Goal: Task Accomplishment & Management: Manage account settings

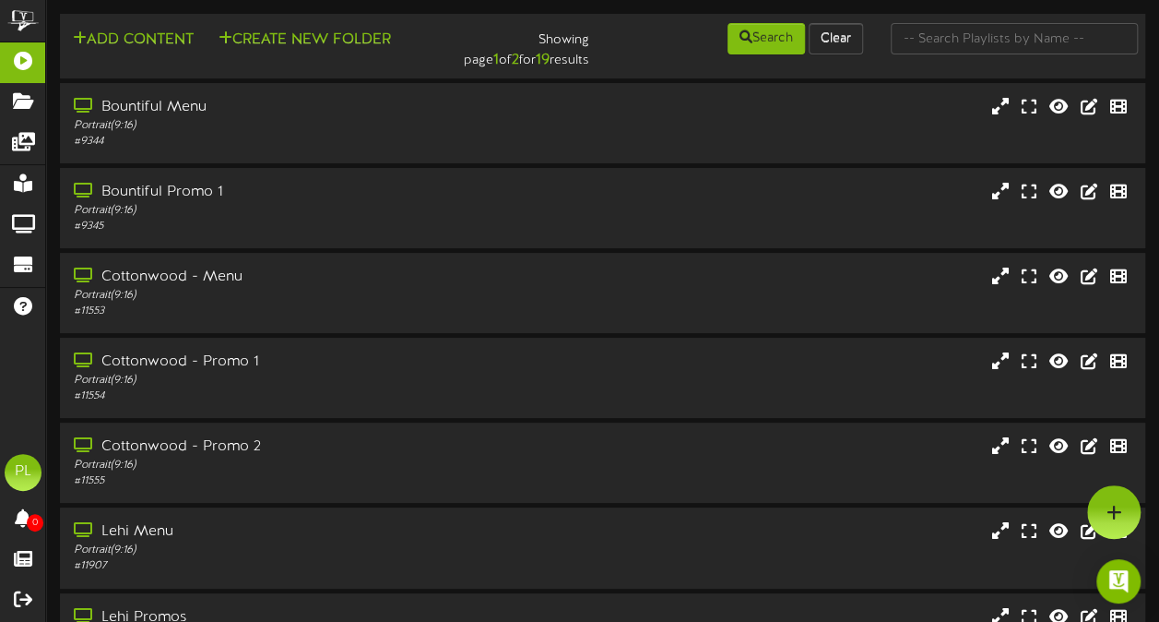
scroll to position [291, 0]
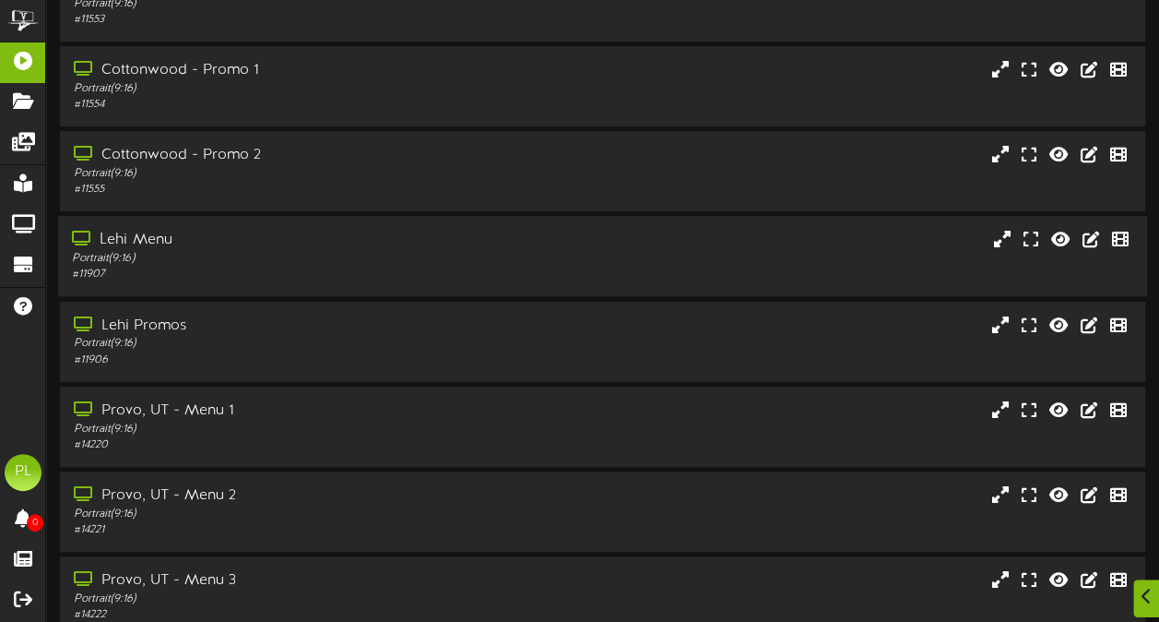
click at [247, 242] on div "Lehi Menu" at bounding box center [285, 240] width 426 height 21
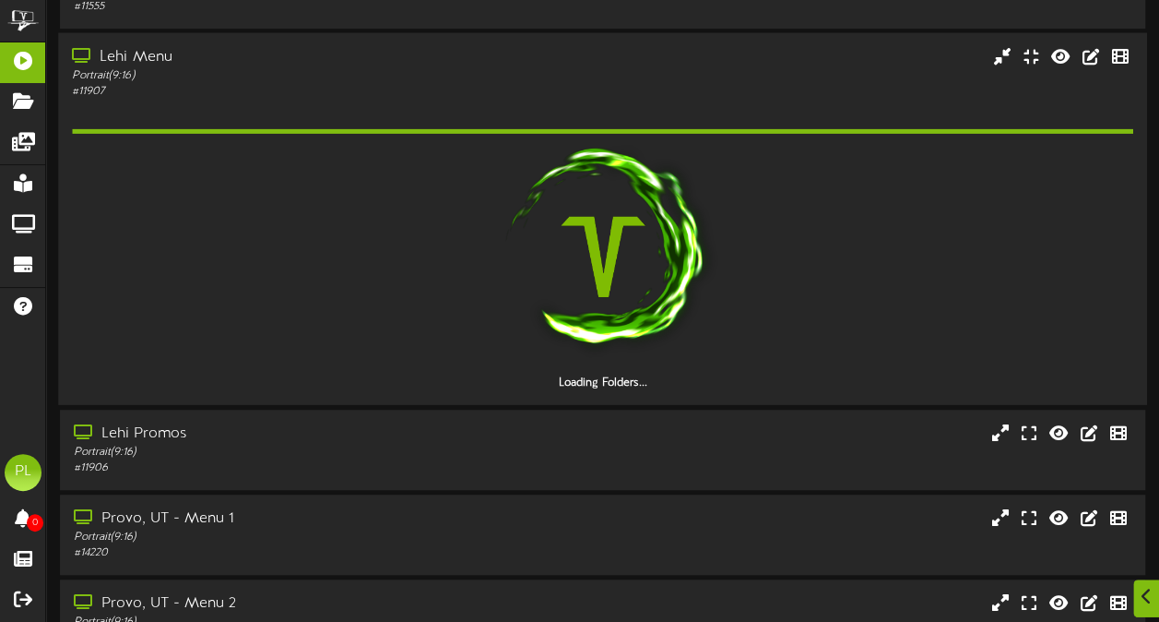
scroll to position [472, 0]
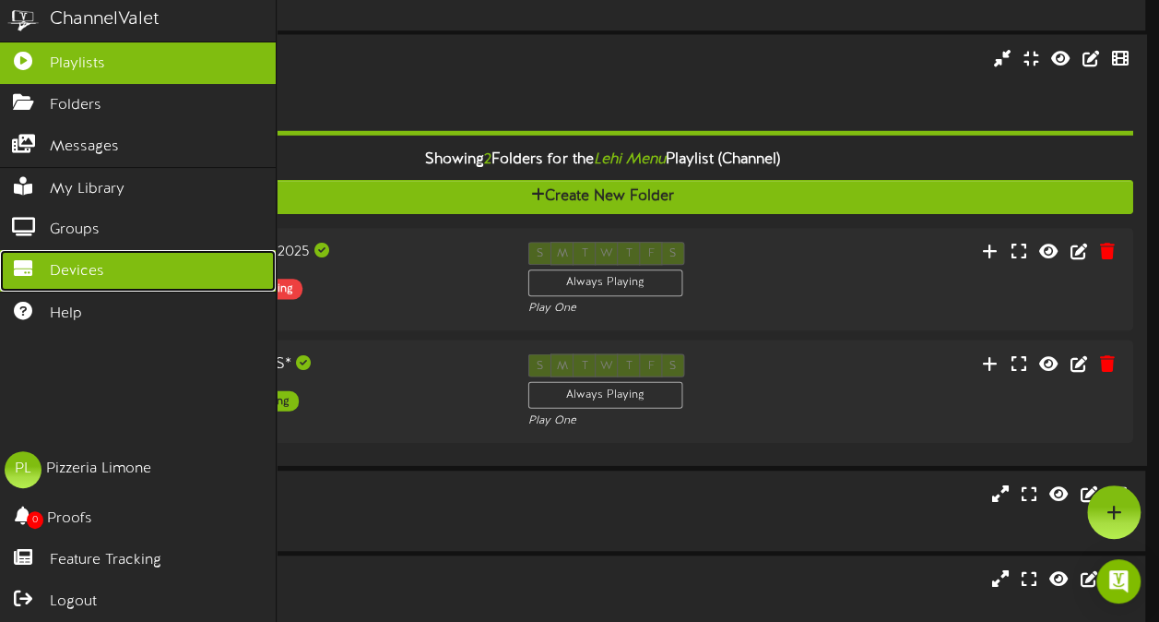
click at [40, 261] on icon at bounding box center [23, 266] width 46 height 14
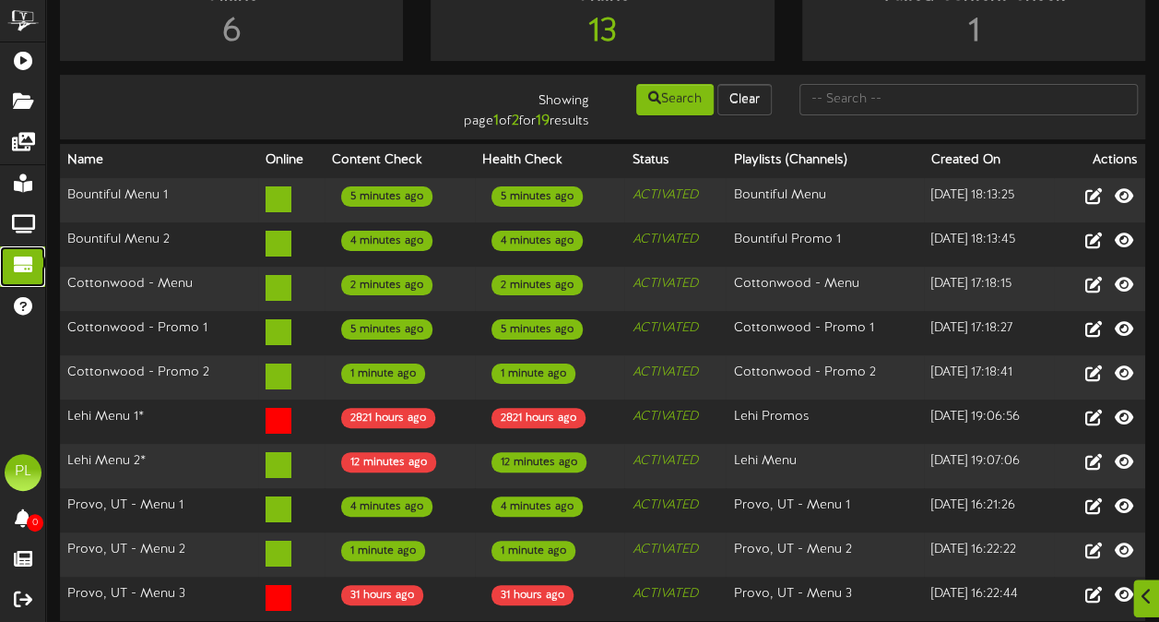
scroll to position [37, 0]
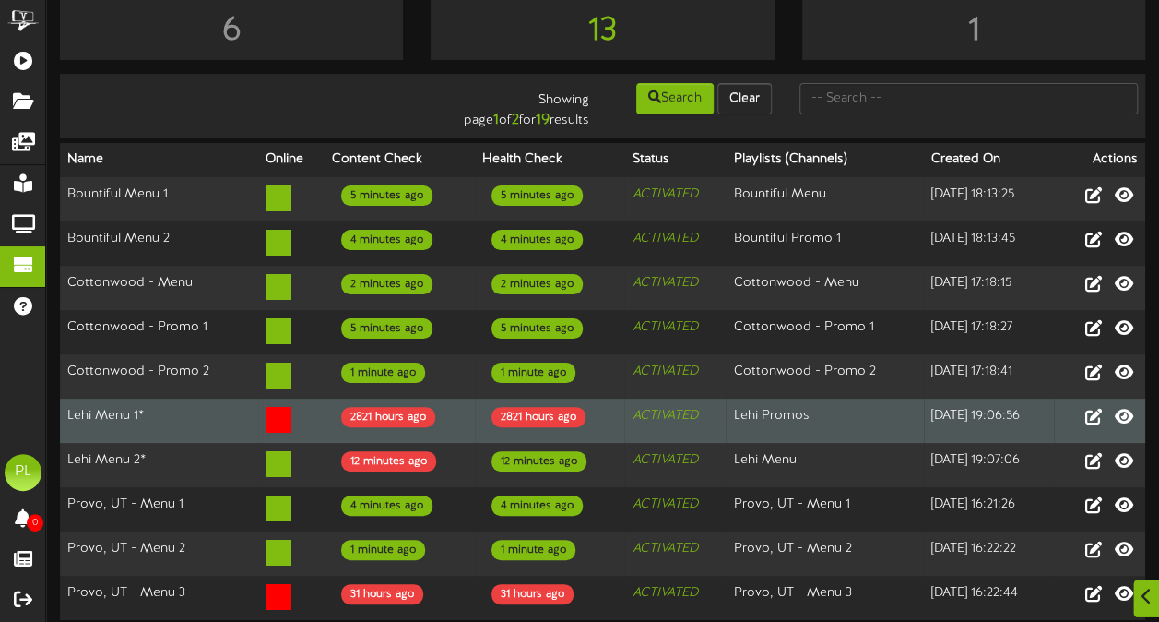
click at [174, 412] on td "Lehi Menu 1*" at bounding box center [159, 420] width 198 height 44
click at [820, 413] on td "Lehi Promos" at bounding box center [825, 420] width 198 height 44
click at [652, 410] on icon "ACTIVATED" at bounding box center [664, 416] width 65 height 14
click at [1129, 417] on icon at bounding box center [1124, 415] width 22 height 20
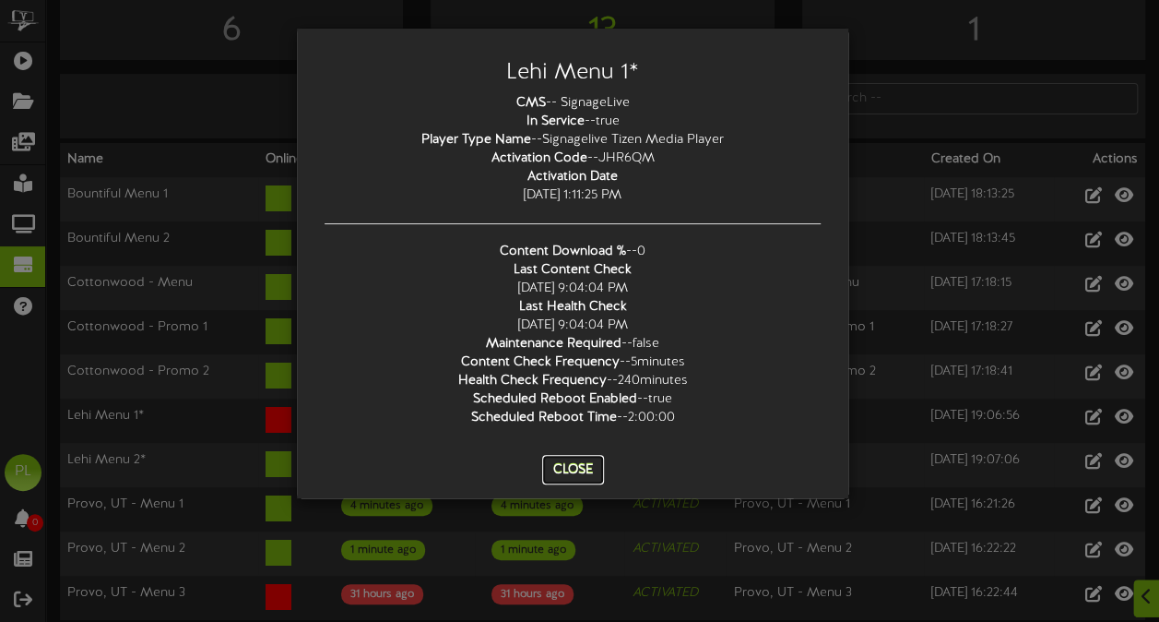
click at [568, 474] on button "Close" at bounding box center [573, 470] width 62 height 30
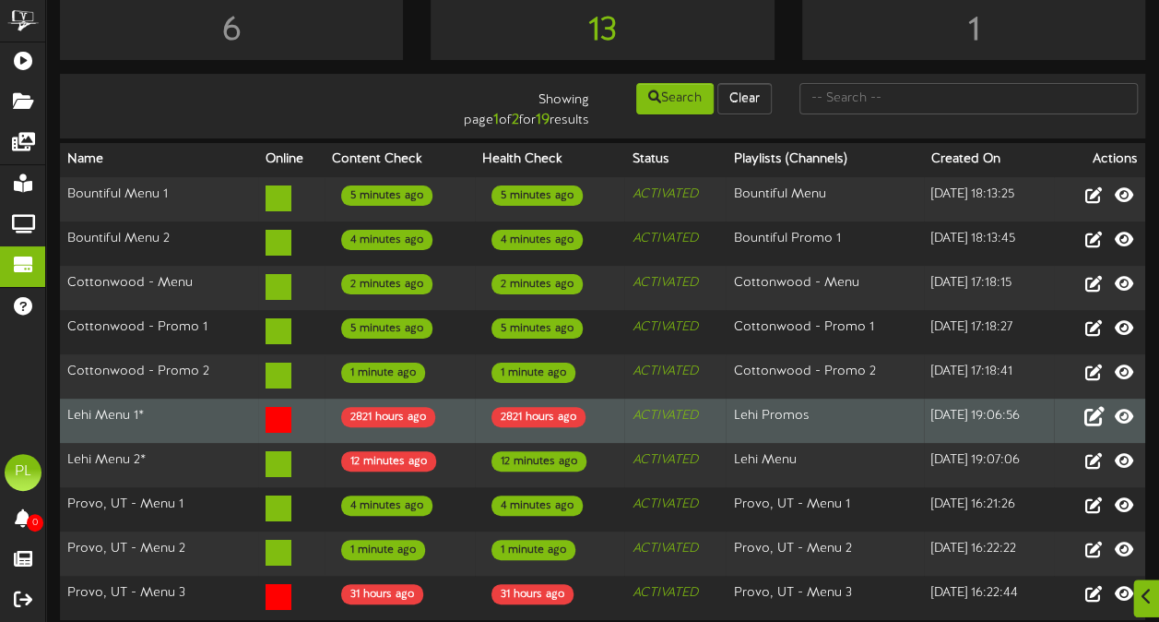
click at [1089, 415] on icon at bounding box center [1094, 415] width 20 height 20
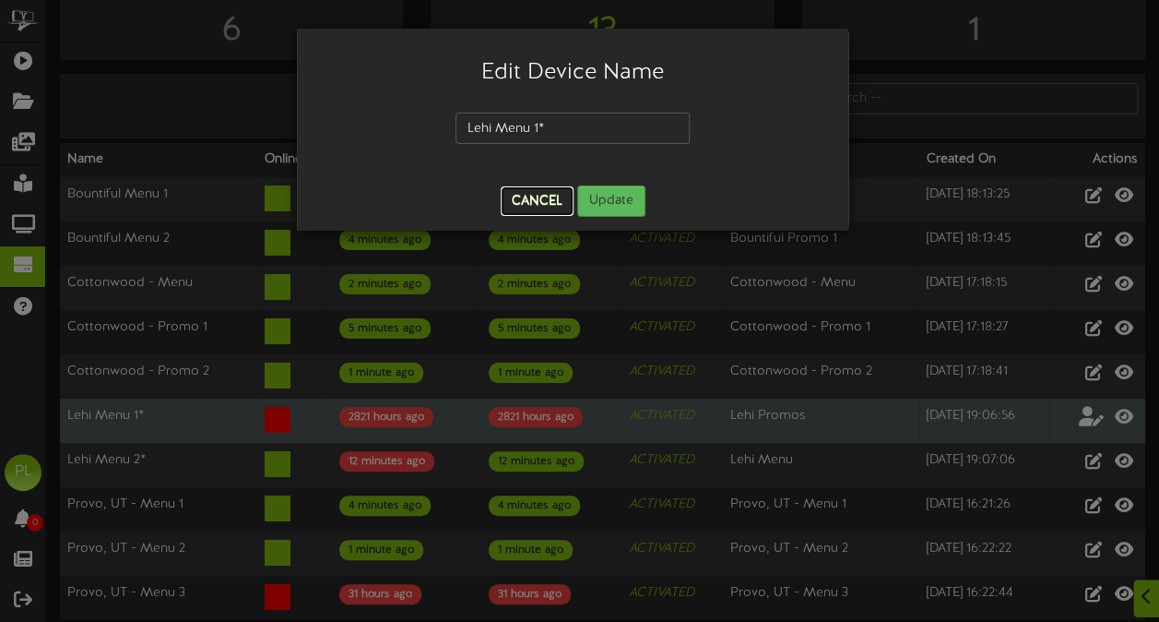
click at [548, 205] on button "Cancel" at bounding box center [537, 201] width 73 height 30
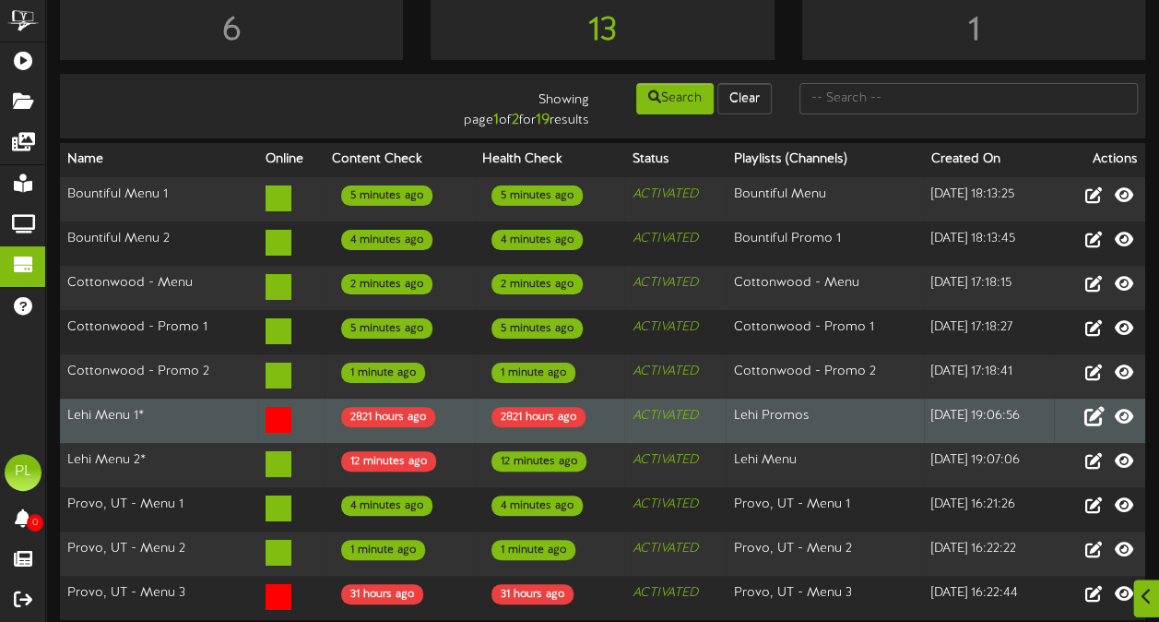
click at [633, 412] on icon "ACTIVATED" at bounding box center [664, 416] width 65 height 14
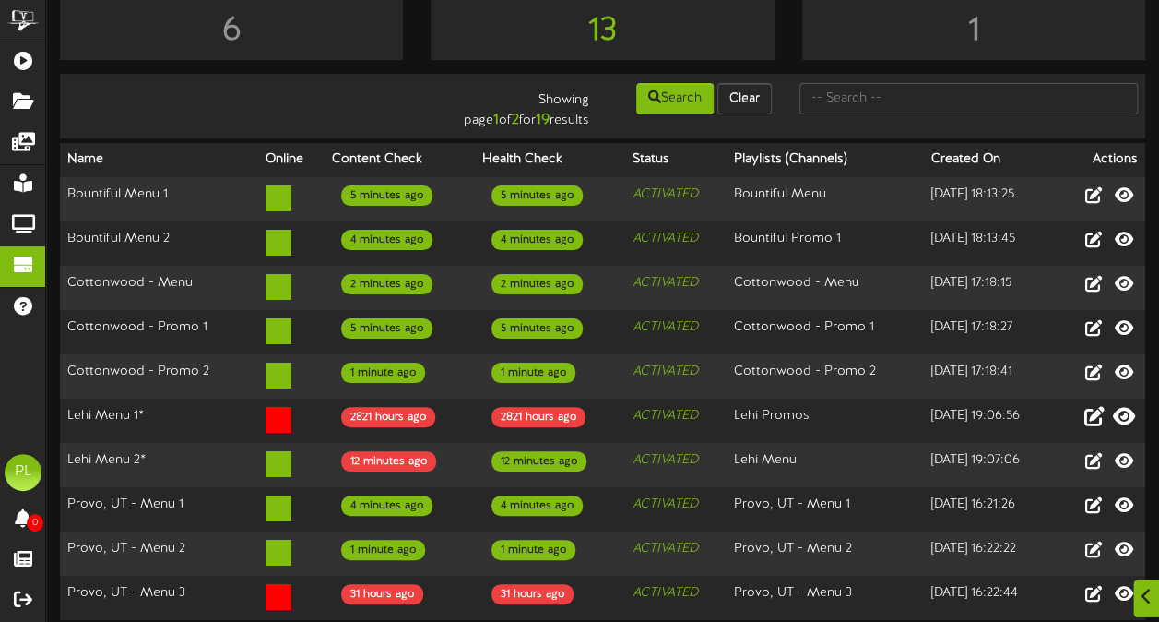
click at [1129, 414] on icon at bounding box center [1124, 415] width 22 height 20
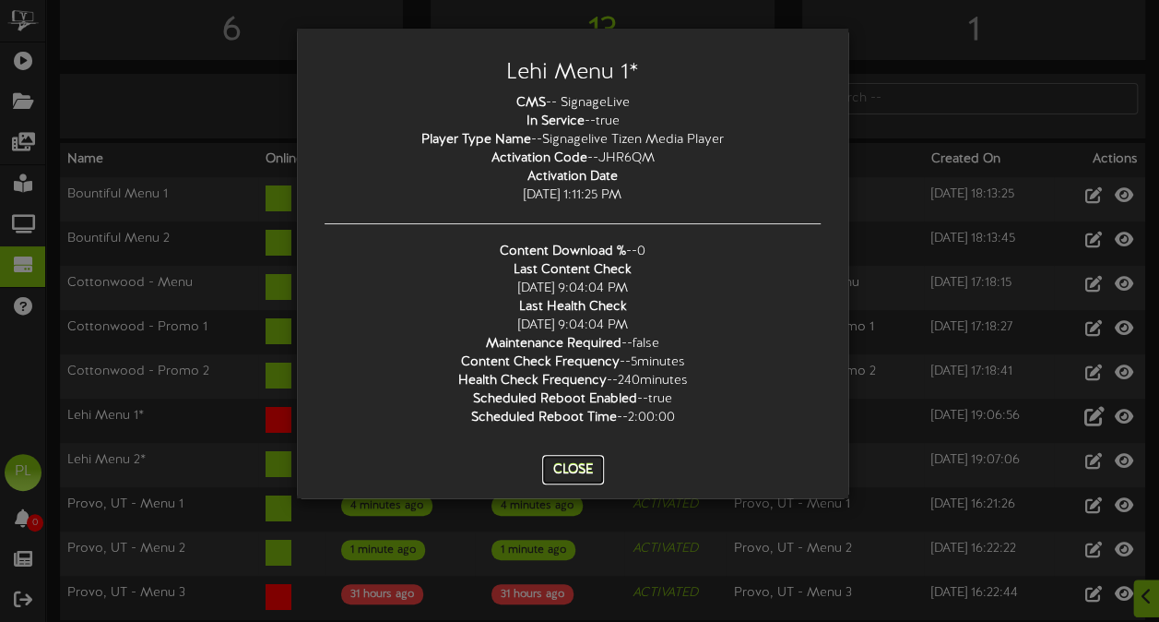
click at [579, 466] on button "Close" at bounding box center [573, 470] width 62 height 30
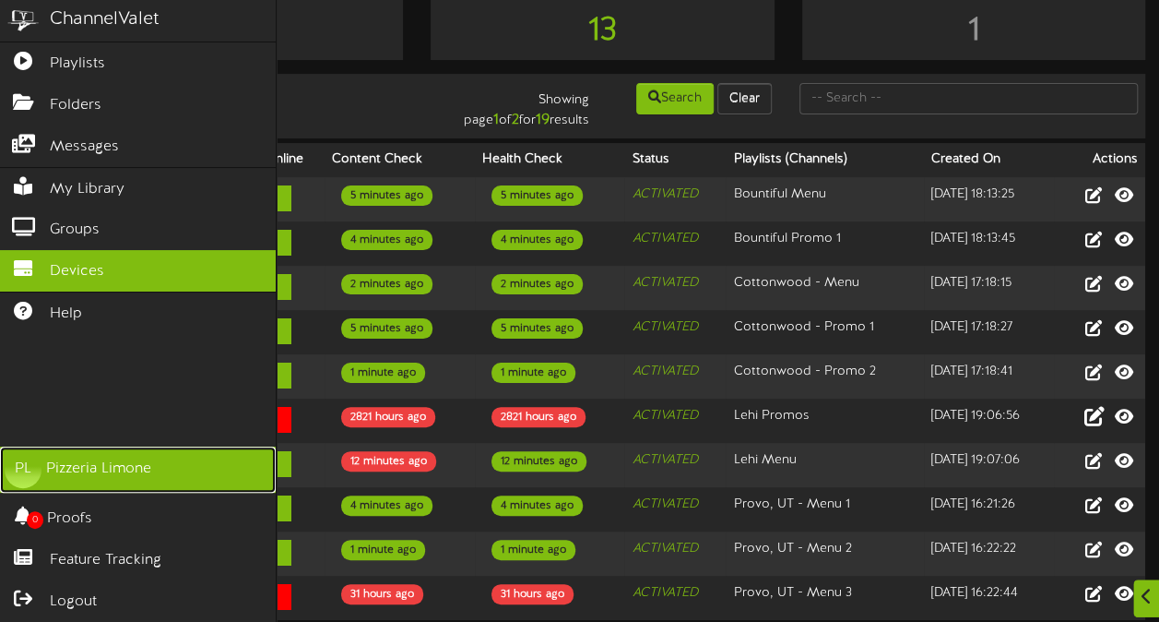
click at [39, 474] on div "PL" at bounding box center [23, 469] width 37 height 37
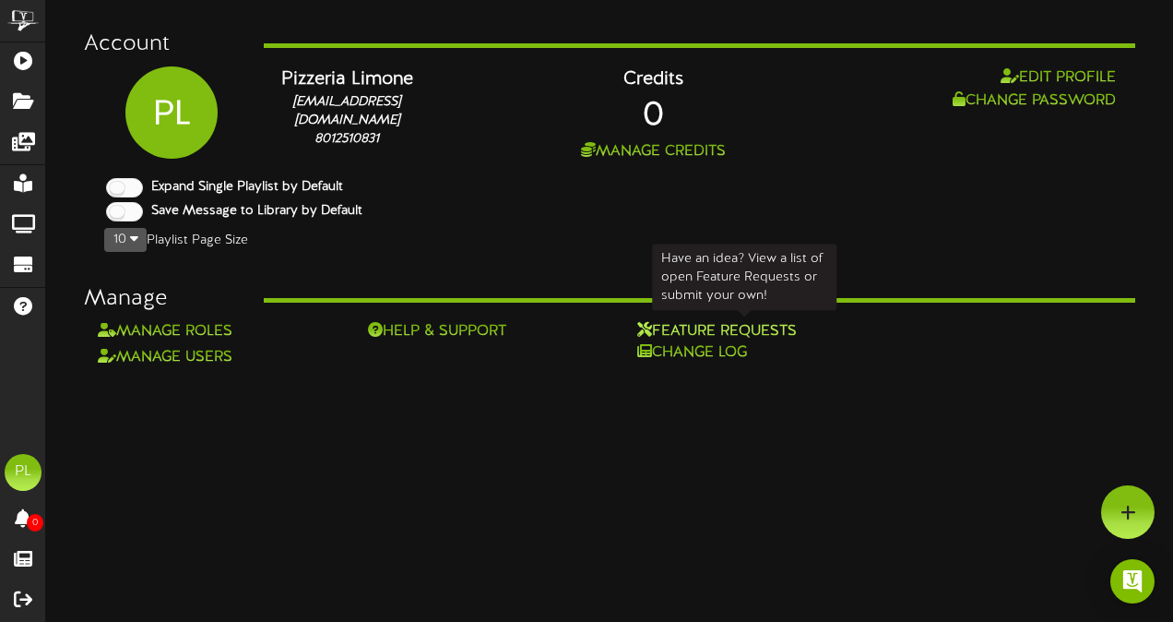
click at [761, 327] on div "Feature Requests" at bounding box center [744, 331] width 215 height 21
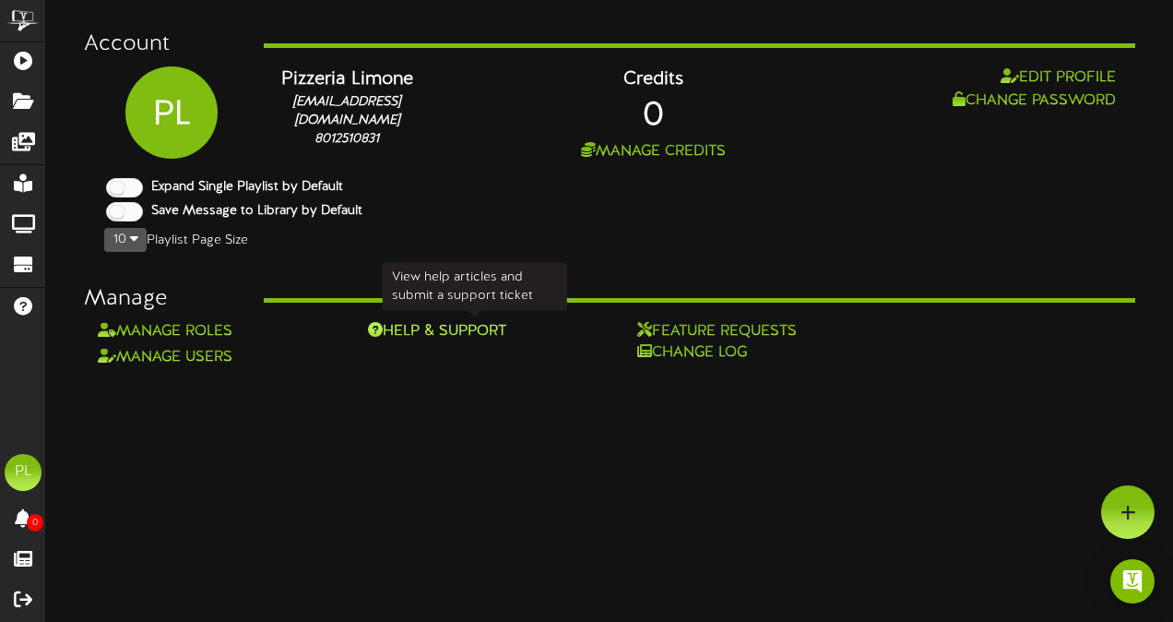
click at [461, 329] on div "Help & Support" at bounding box center [475, 331] width 215 height 21
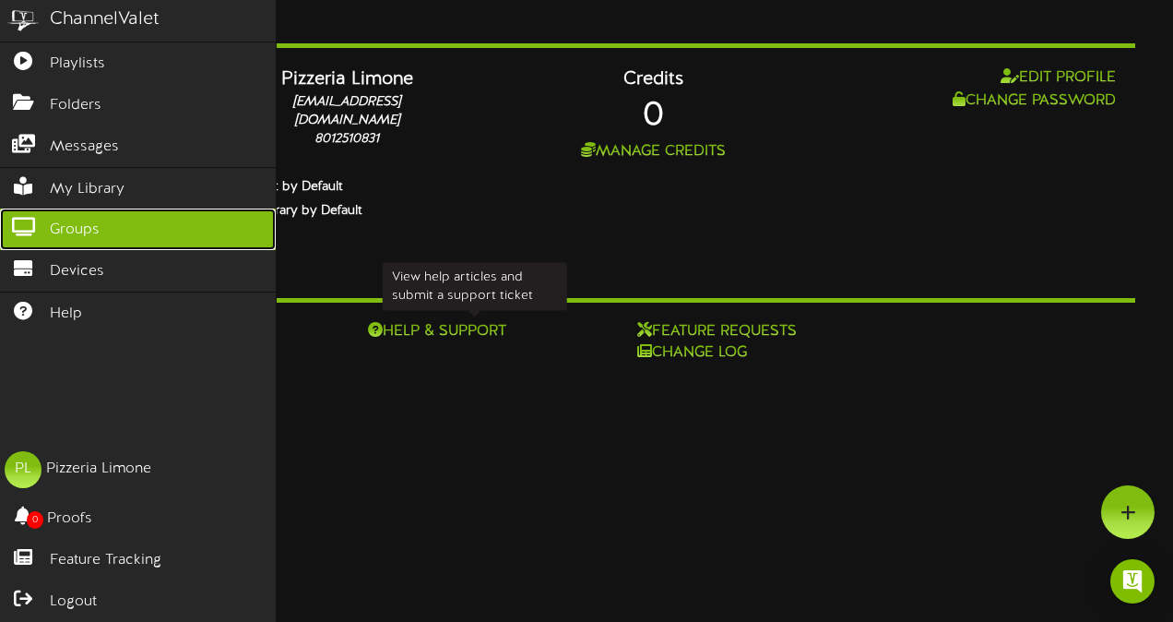
click at [64, 224] on span "Groups" at bounding box center [75, 230] width 50 height 21
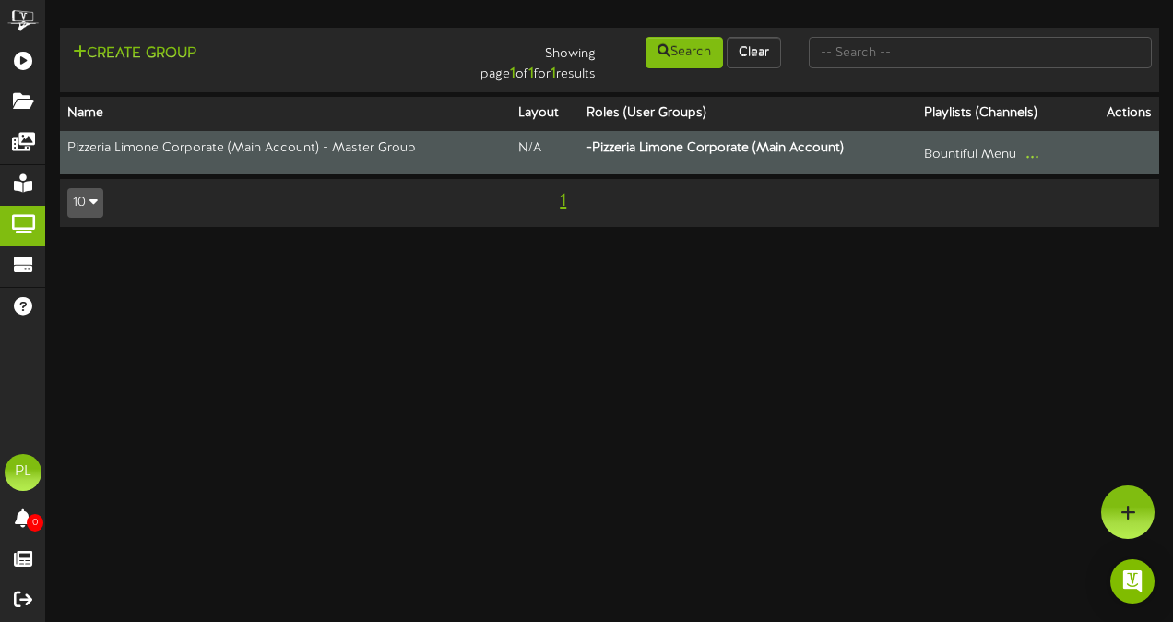
click at [316, 149] on td "Pizzeria Limone Corporate (Main Account) - Master Group" at bounding box center [285, 153] width 451 height 44
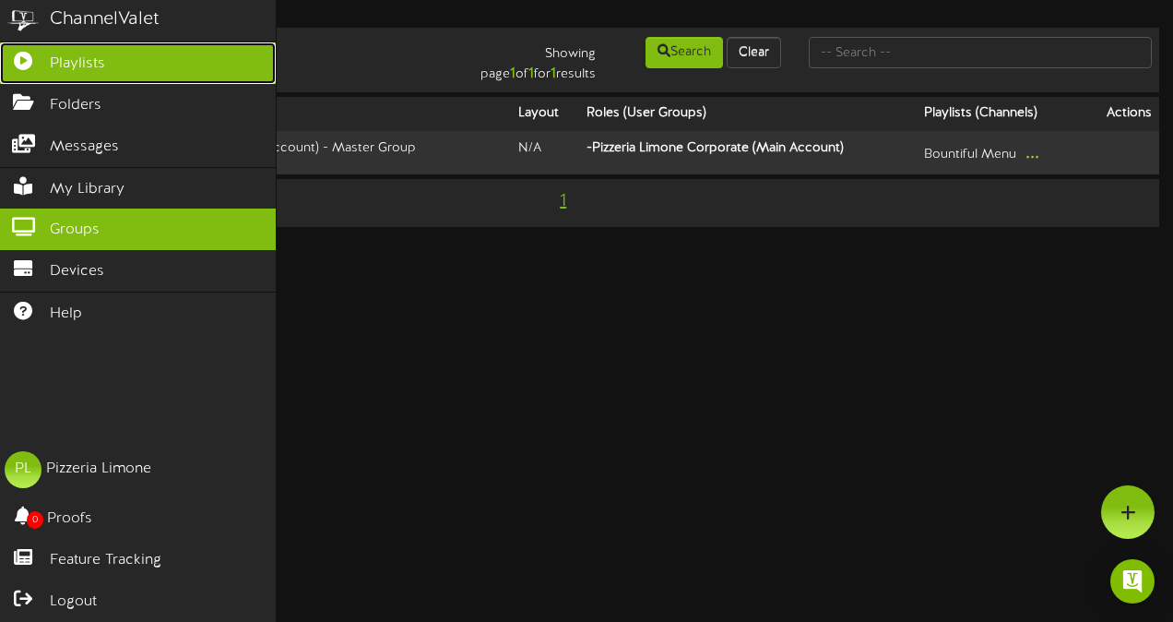
click at [92, 61] on span "Playlists" at bounding box center [77, 63] width 55 height 21
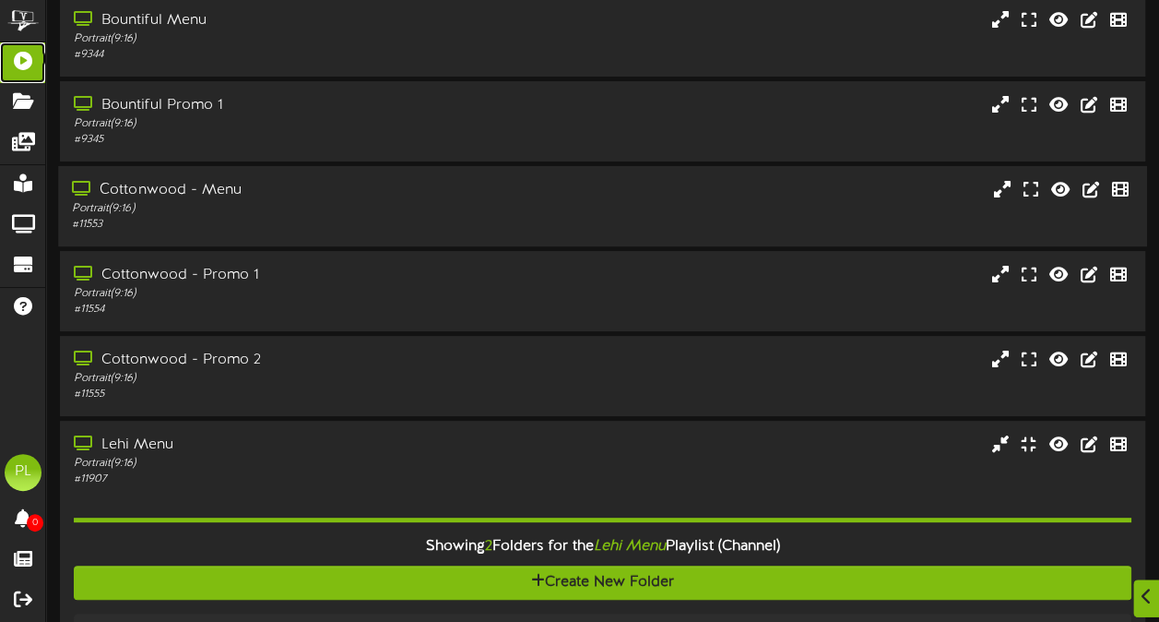
scroll to position [109, 0]
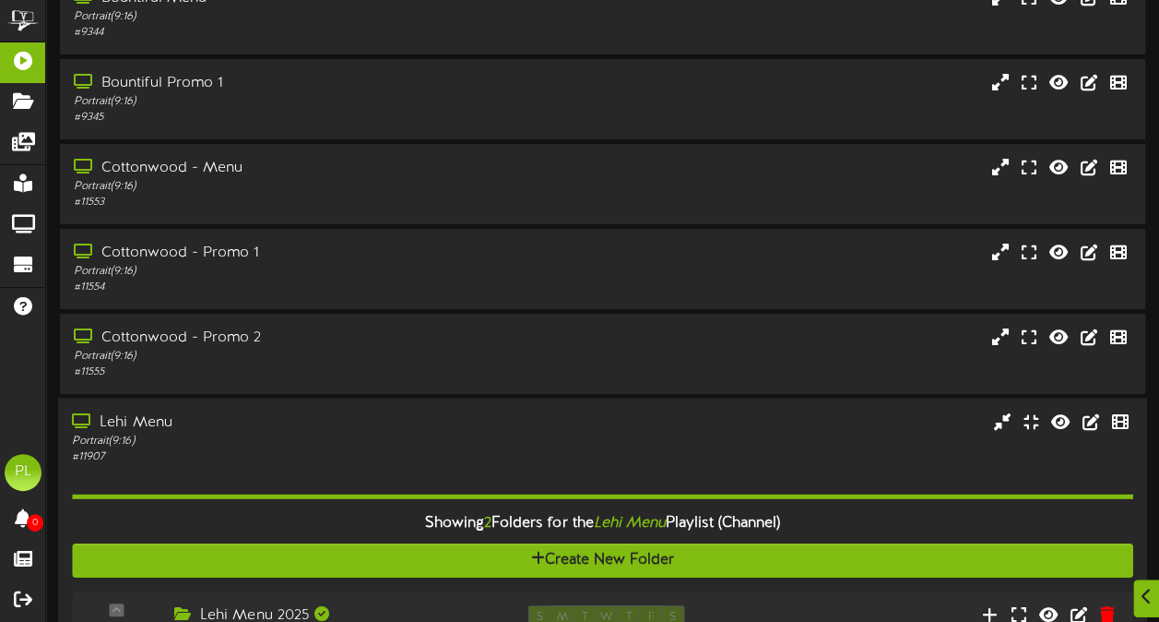
click at [339, 437] on div "Portrait ( 9:16 )" at bounding box center [285, 442] width 426 height 16
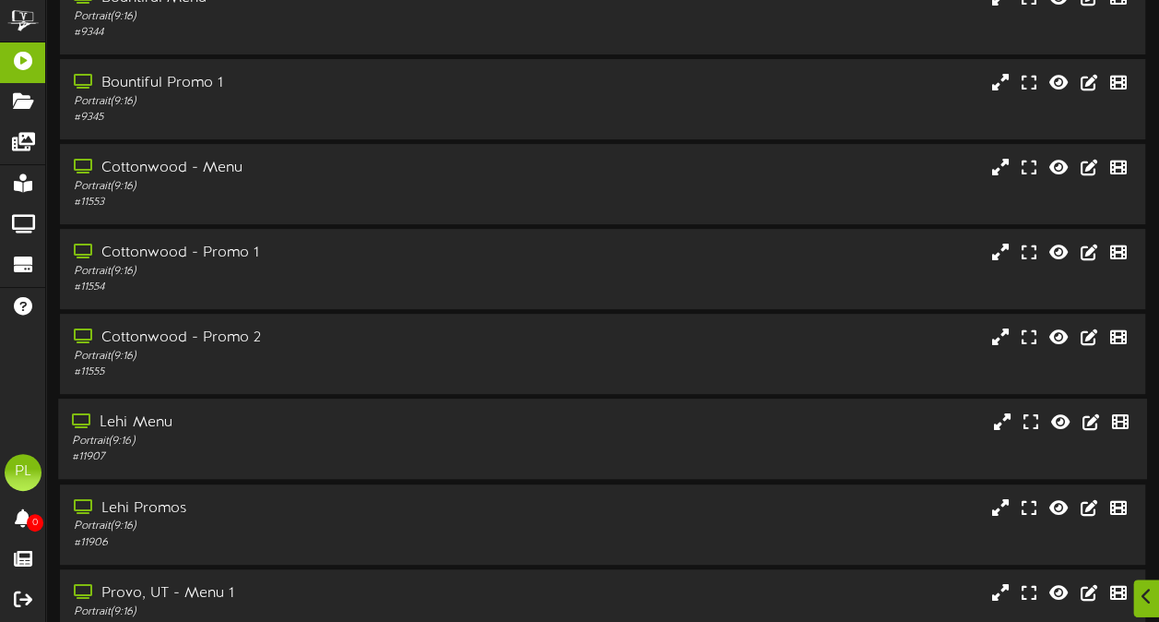
drag, startPoint x: 339, startPoint y: 437, endPoint x: 269, endPoint y: 432, distance: 69.4
click at [269, 432] on div "Lehi Menu" at bounding box center [285, 422] width 426 height 21
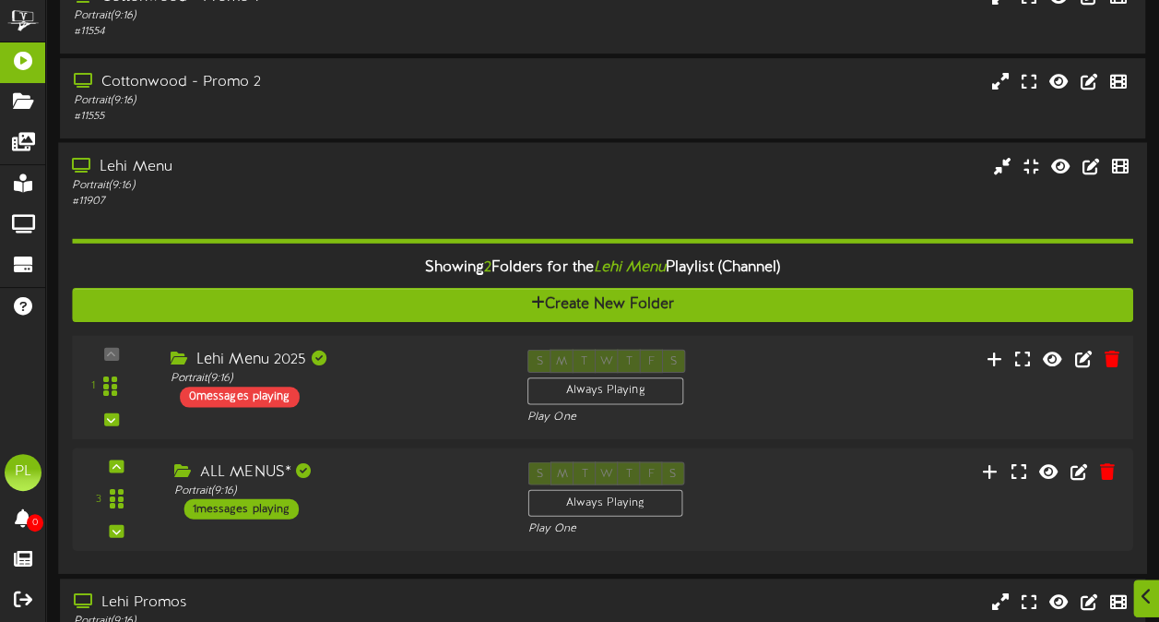
scroll to position [492, 0]
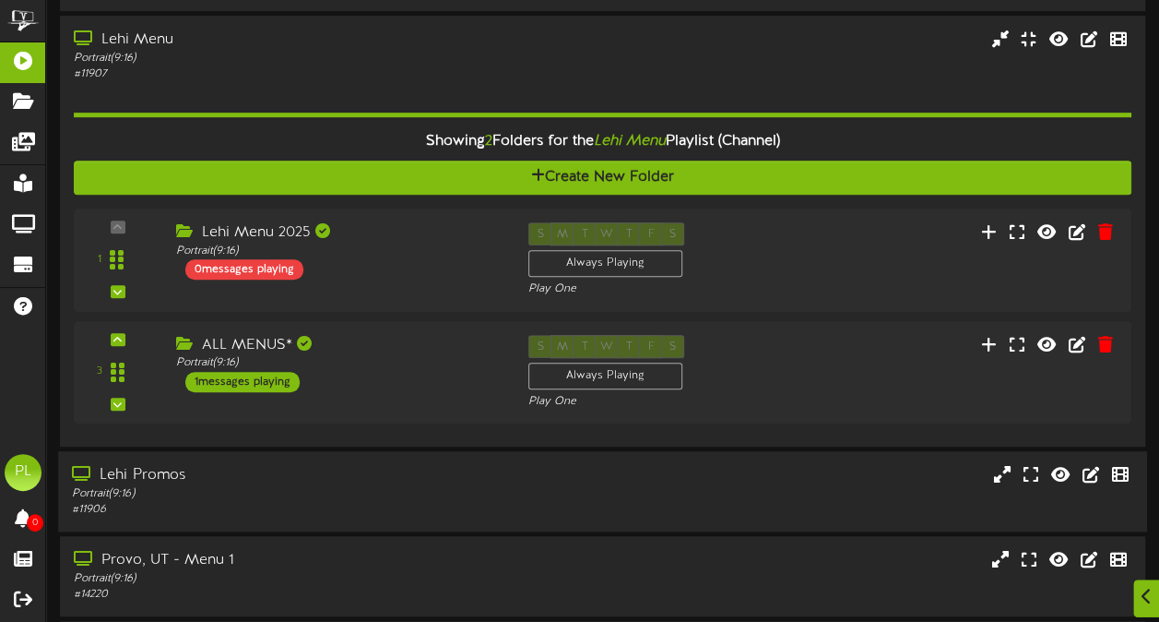
click at [307, 500] on div "Portrait ( 9:16 )" at bounding box center [285, 494] width 426 height 16
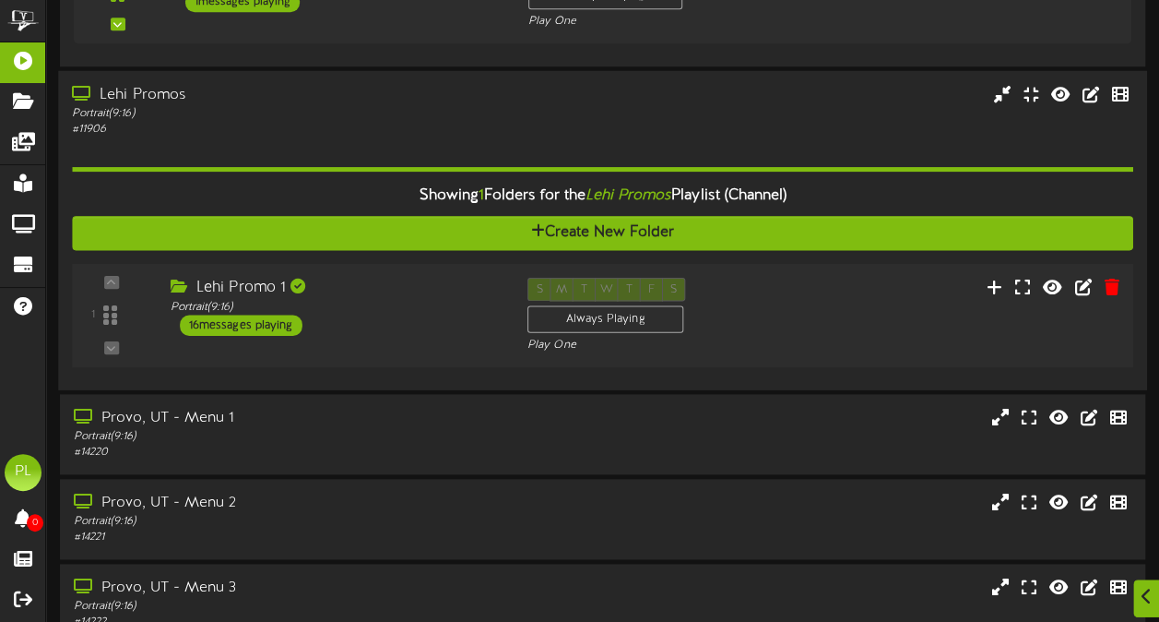
scroll to position [873, 0]
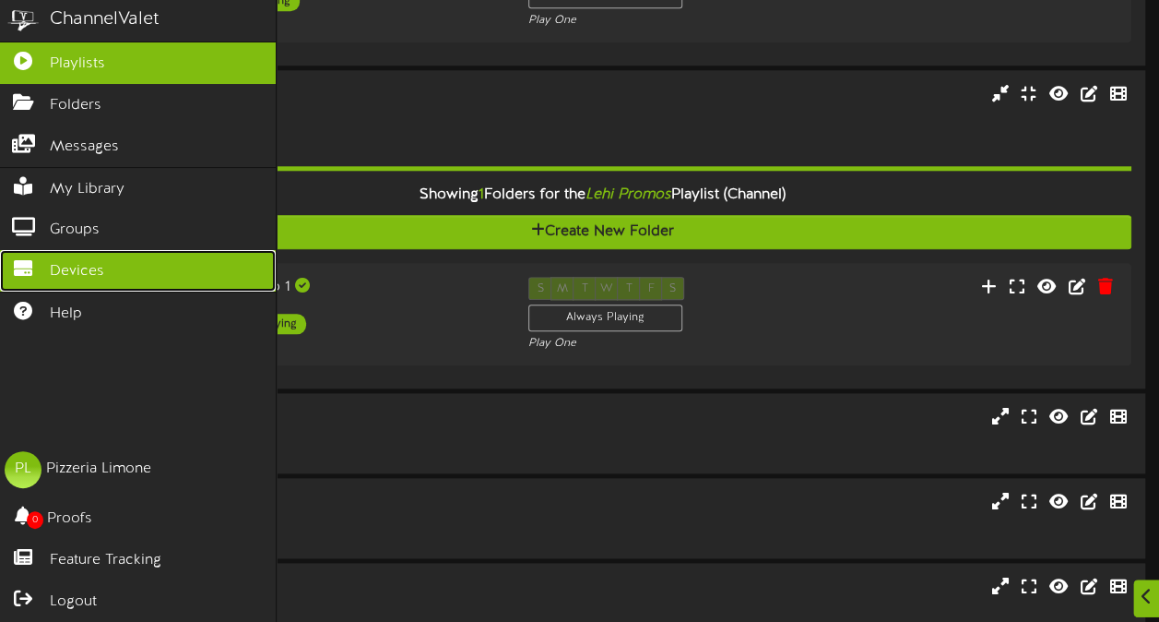
click at [108, 256] on link "Devices" at bounding box center [138, 271] width 276 height 42
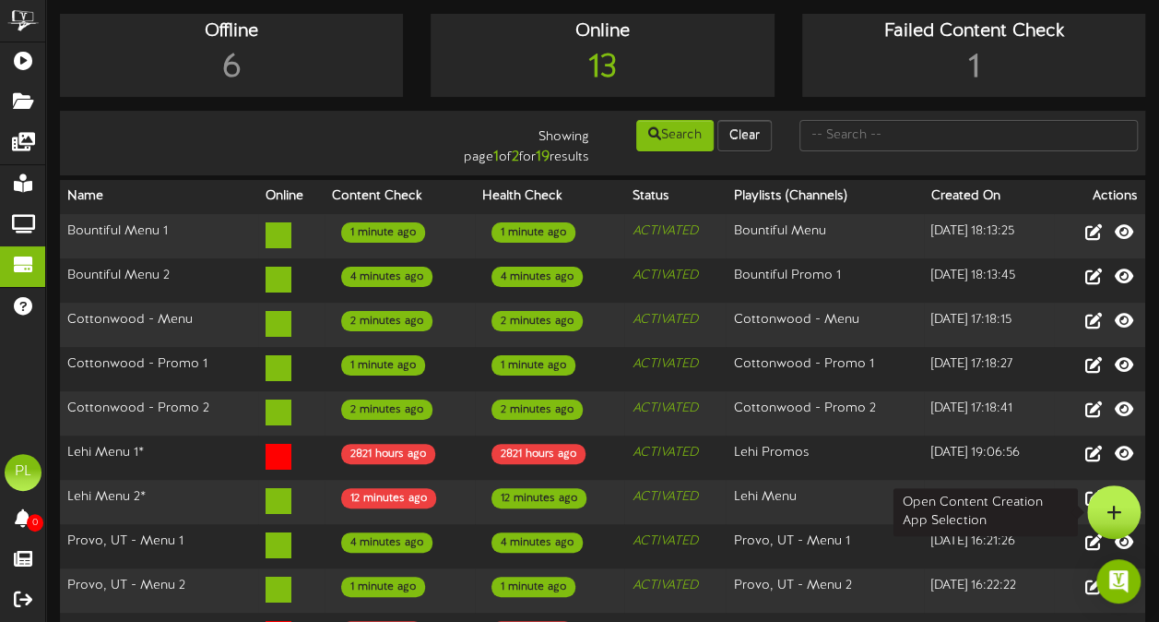
click at [1115, 507] on icon at bounding box center [1115, 512] width 16 height 17
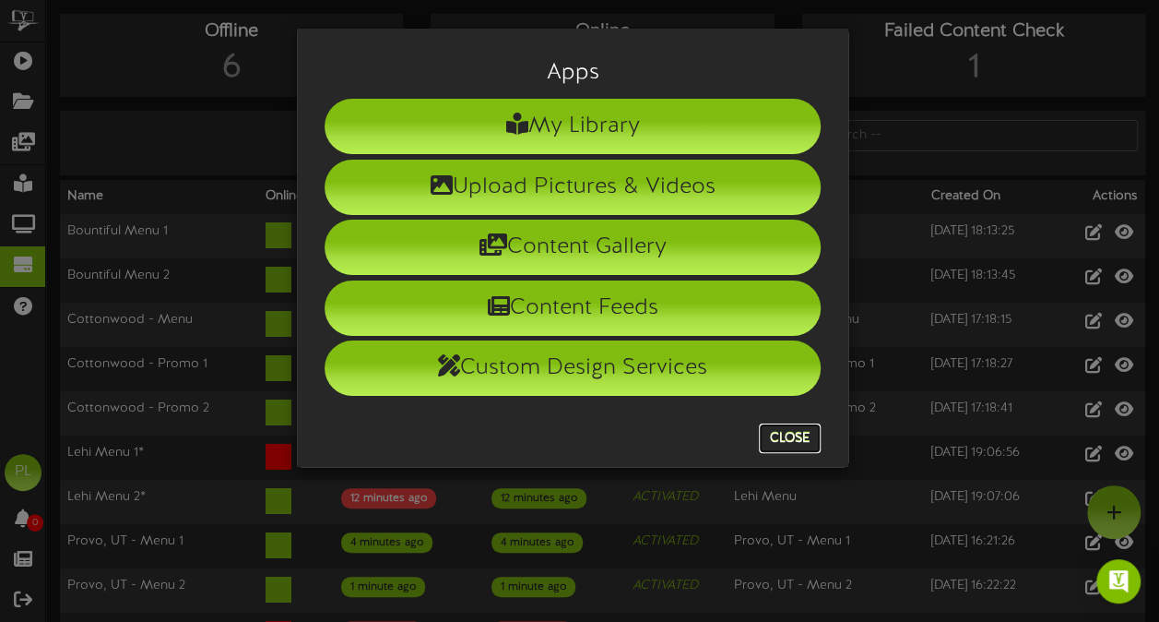
click at [787, 441] on button "Close" at bounding box center [790, 438] width 62 height 30
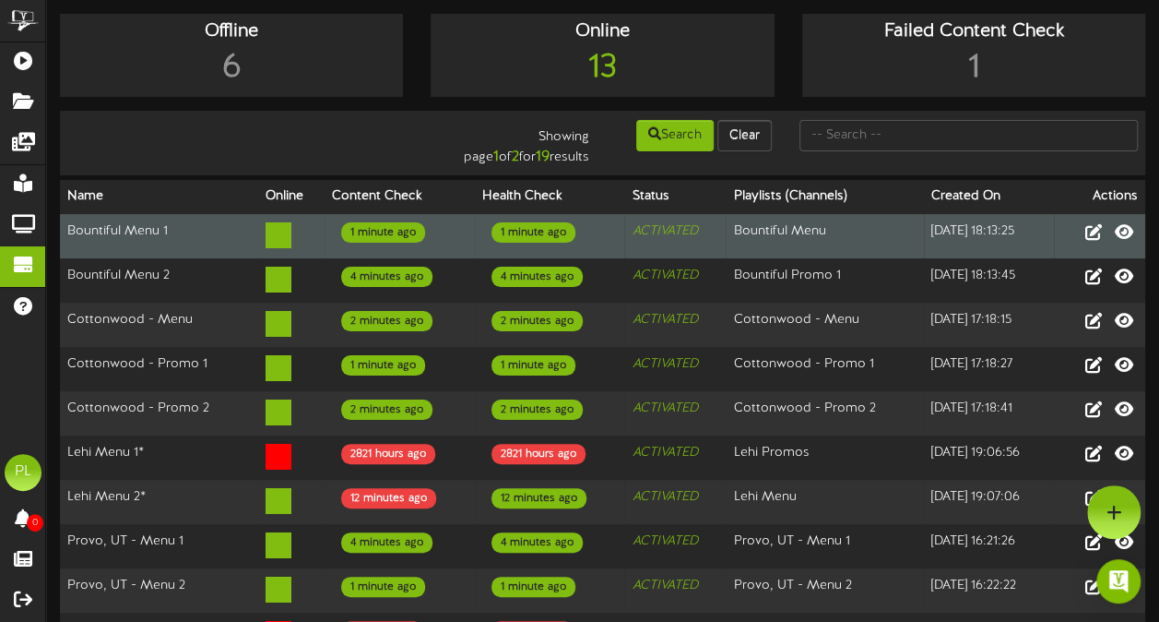
scroll to position [98, 0]
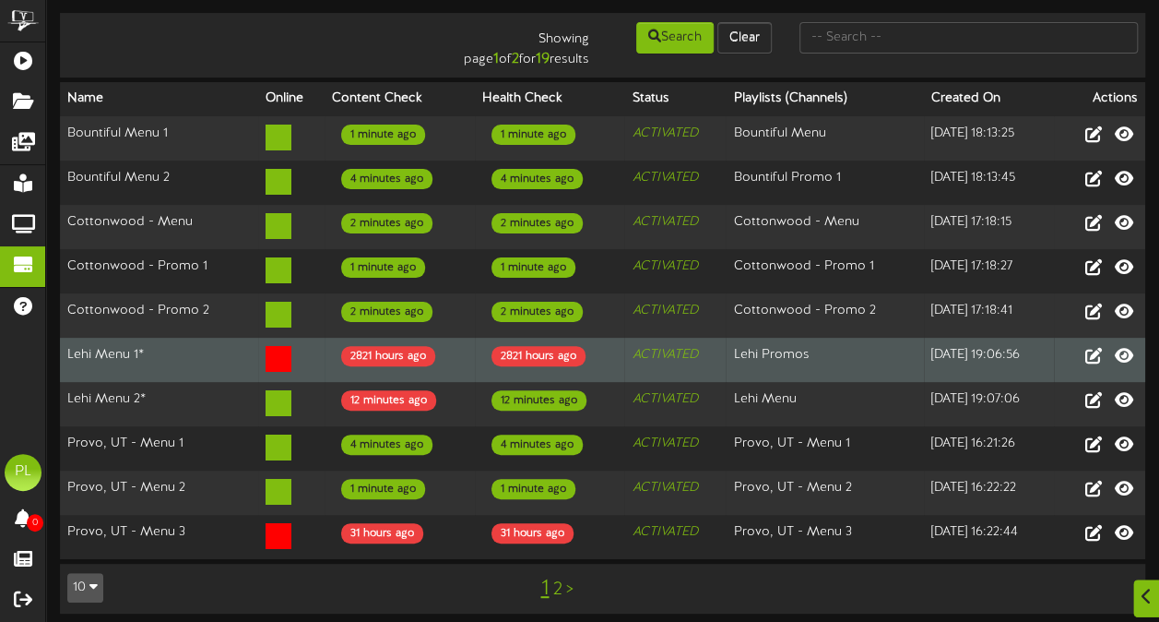
click at [171, 345] on td "Lehi Menu 1*" at bounding box center [159, 360] width 198 height 44
click at [1127, 351] on icon at bounding box center [1124, 354] width 22 height 20
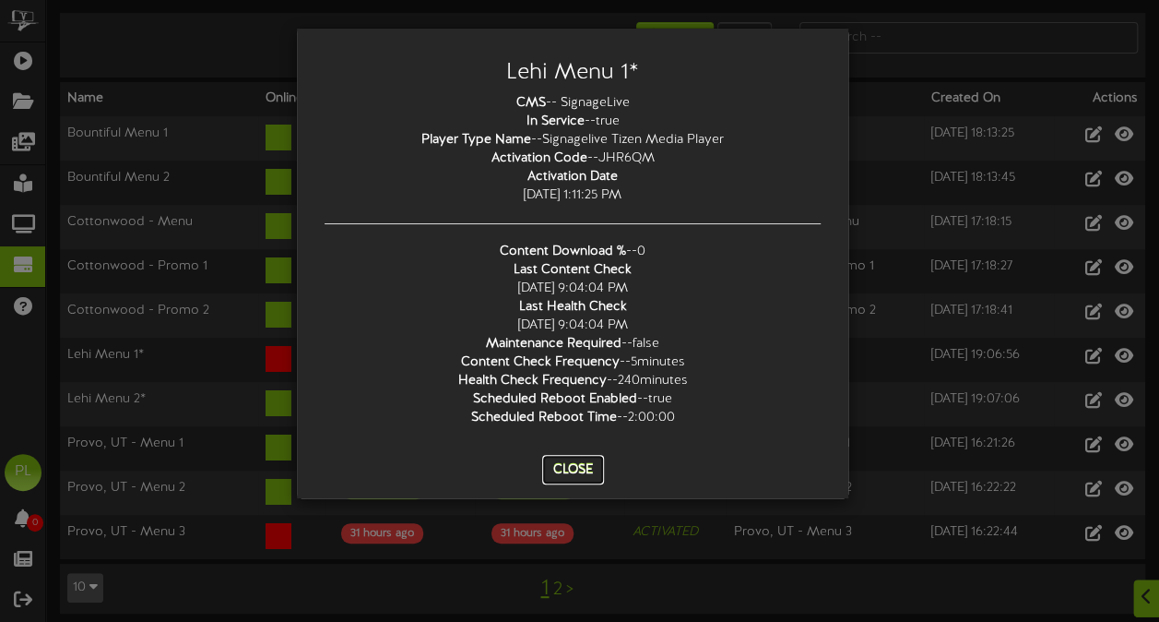
click at [576, 462] on button "Close" at bounding box center [573, 470] width 62 height 30
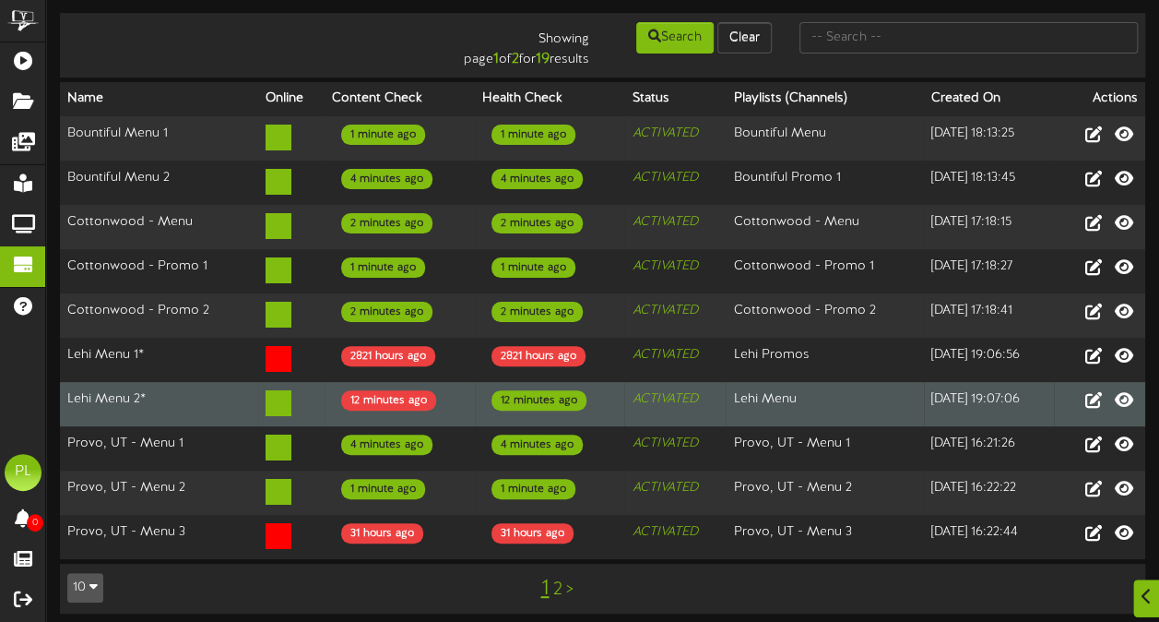
click at [184, 395] on td "Lehi Menu 2*" at bounding box center [159, 404] width 198 height 44
click at [1127, 389] on icon at bounding box center [1124, 398] width 22 height 20
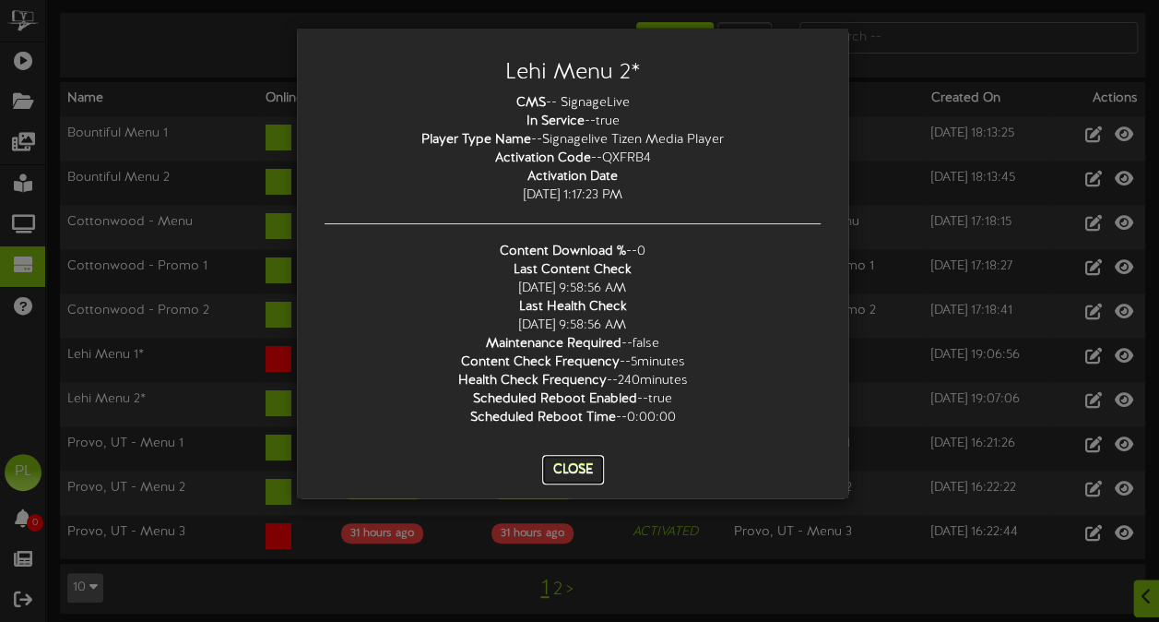
click at [575, 469] on button "Close" at bounding box center [573, 470] width 62 height 30
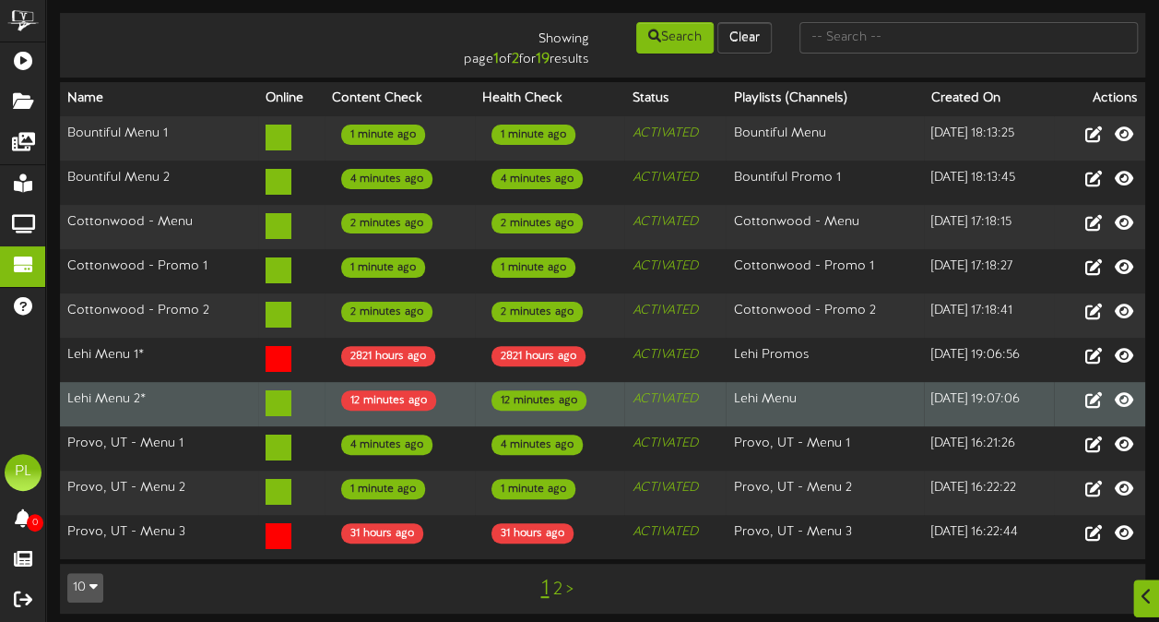
click at [203, 402] on td "Lehi Menu 2*" at bounding box center [159, 404] width 198 height 44
click at [1094, 397] on icon at bounding box center [1094, 398] width 20 height 20
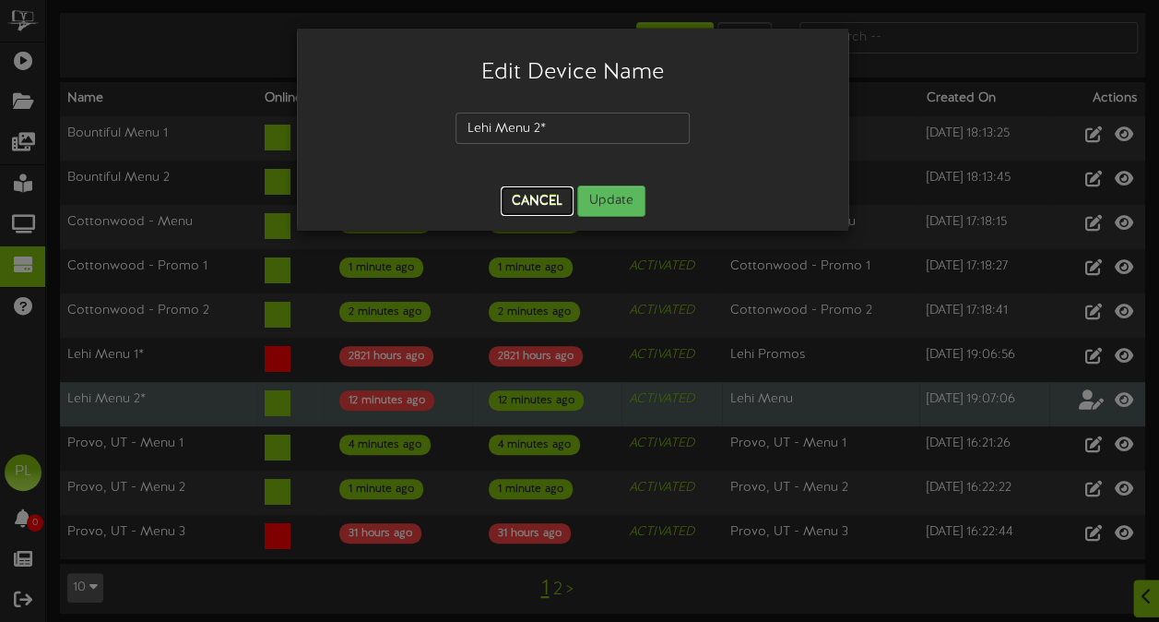
click at [541, 190] on button "Cancel" at bounding box center [537, 201] width 73 height 30
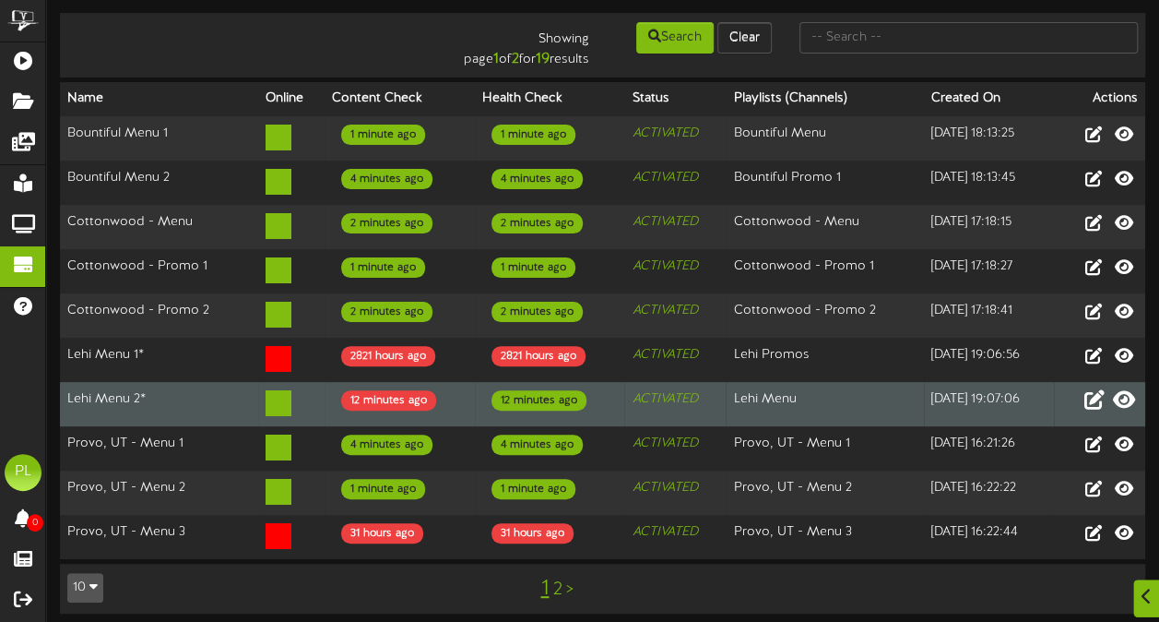
click at [1122, 392] on icon at bounding box center [1124, 398] width 22 height 20
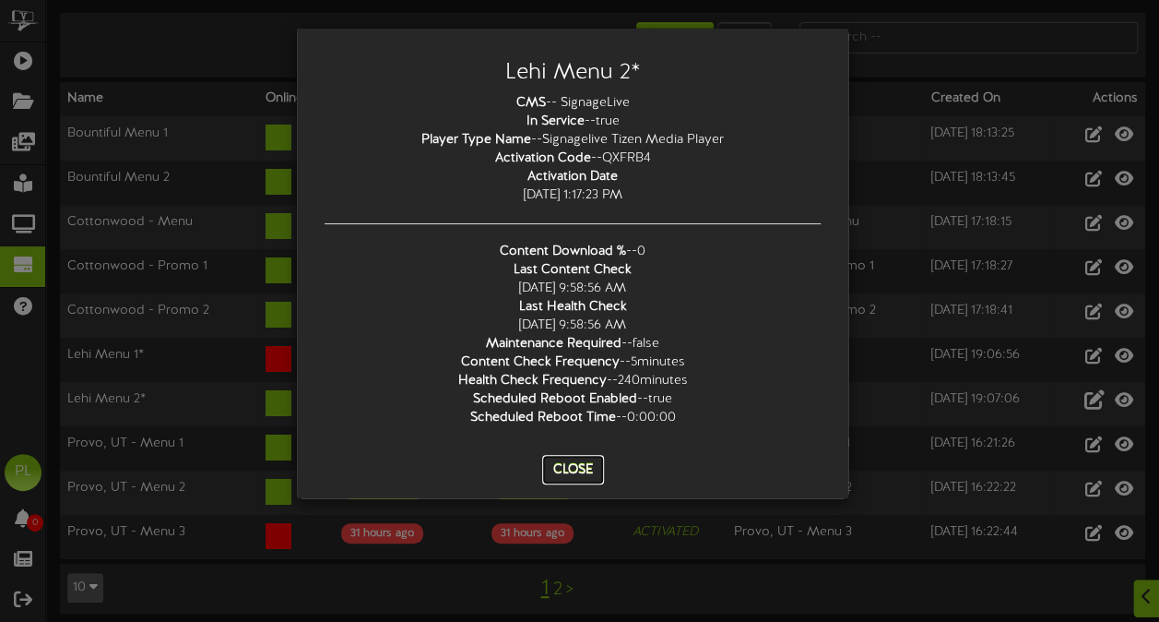
click at [576, 470] on button "Close" at bounding box center [573, 470] width 62 height 30
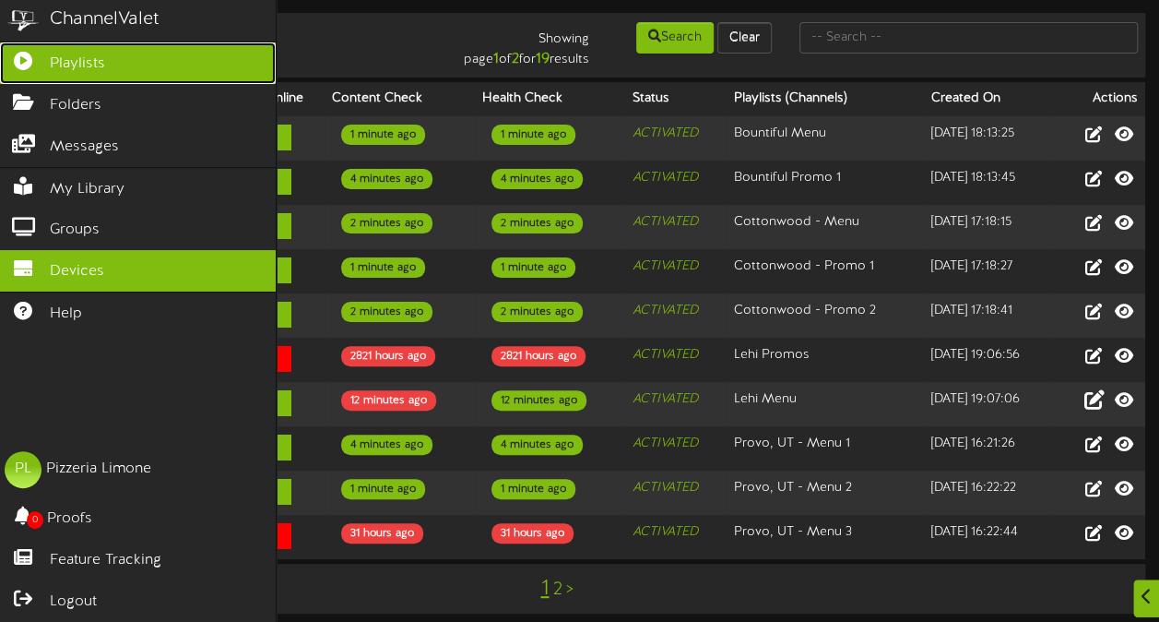
click at [18, 64] on icon at bounding box center [23, 59] width 46 height 14
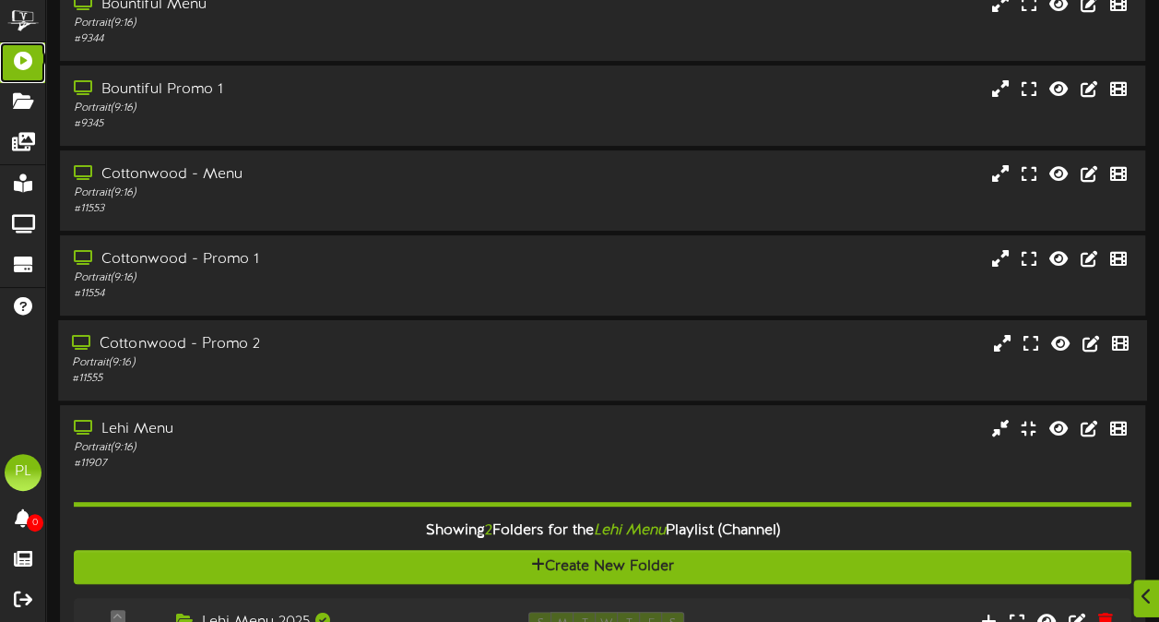
scroll to position [104, 0]
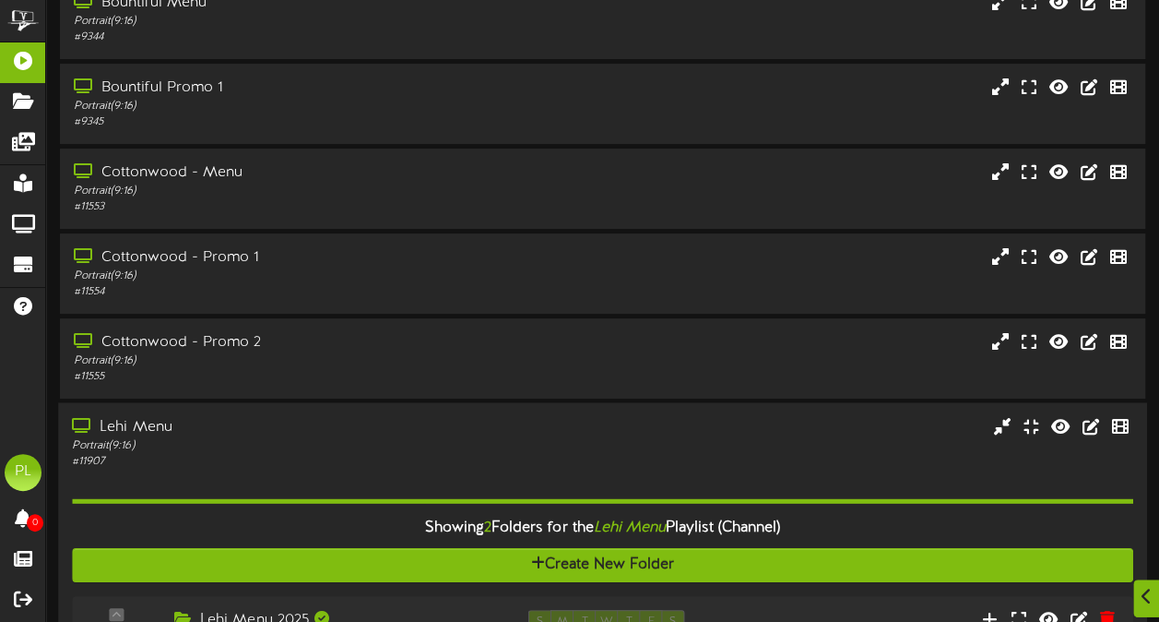
click at [351, 436] on div "Lehi Menu" at bounding box center [285, 427] width 426 height 21
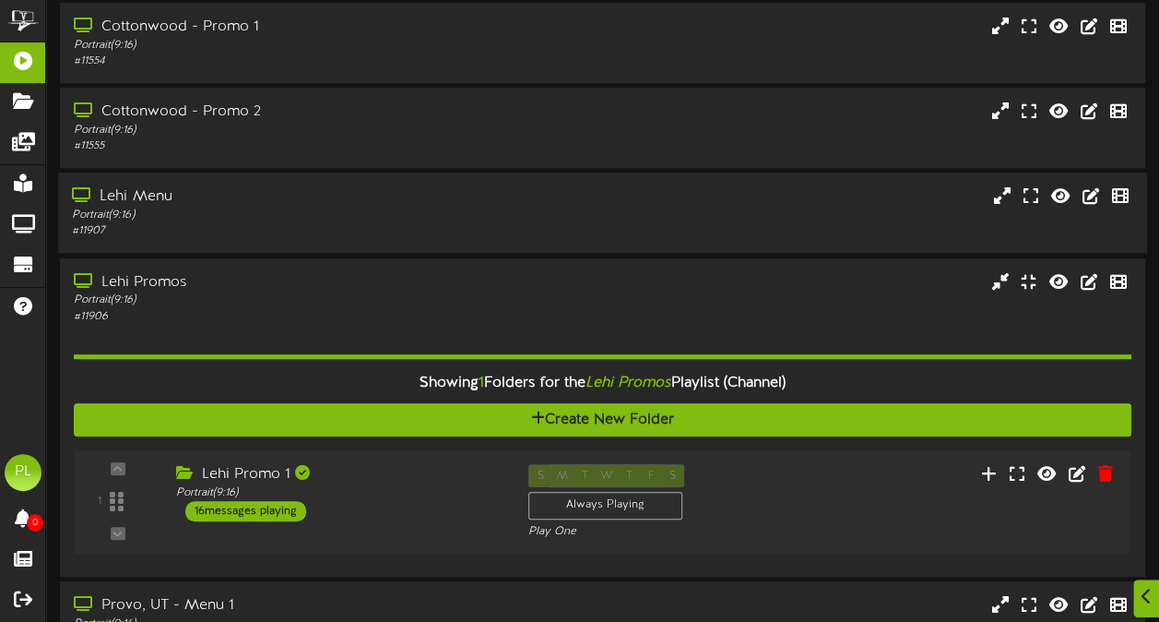
scroll to position [339, 0]
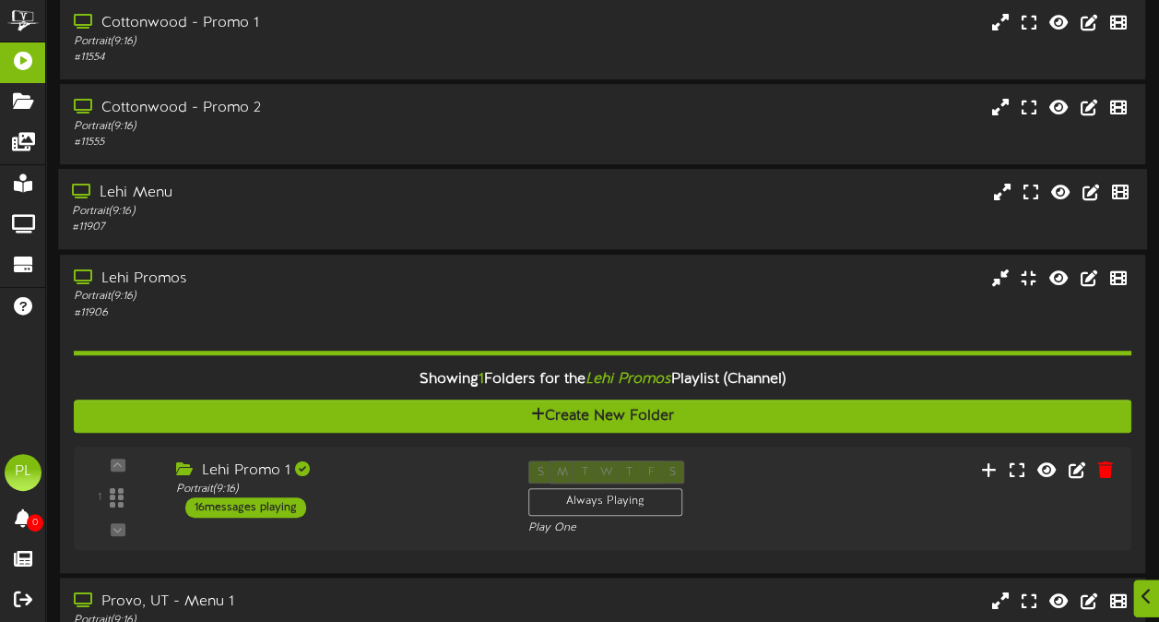
click at [448, 212] on div "Portrait ( 9:16 )" at bounding box center [285, 212] width 426 height 16
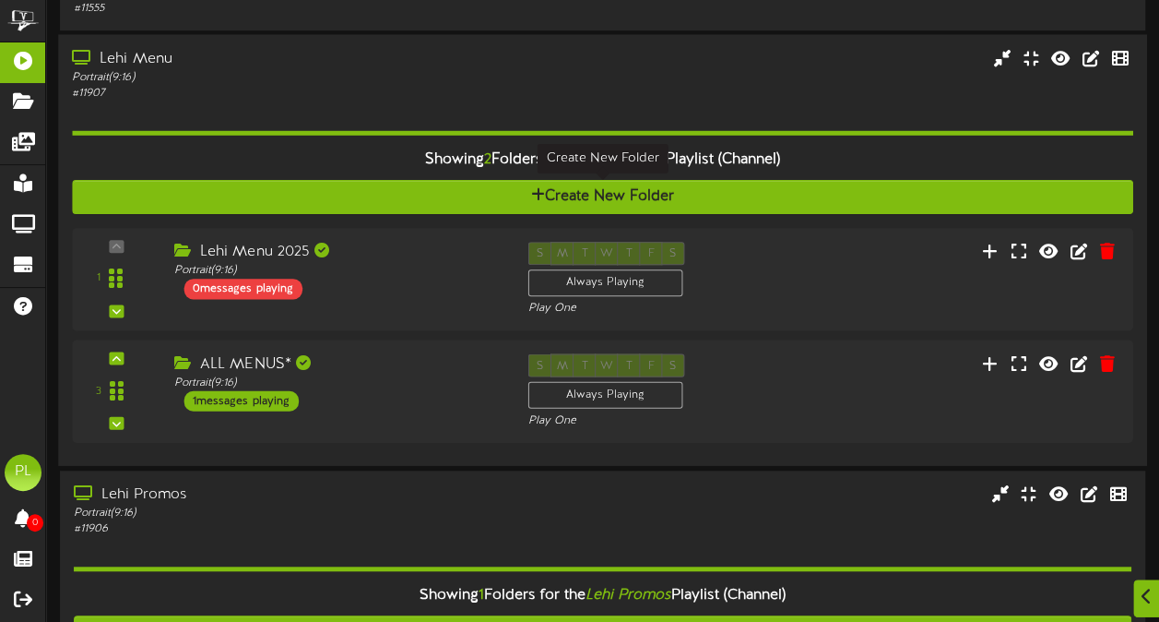
scroll to position [474, 0]
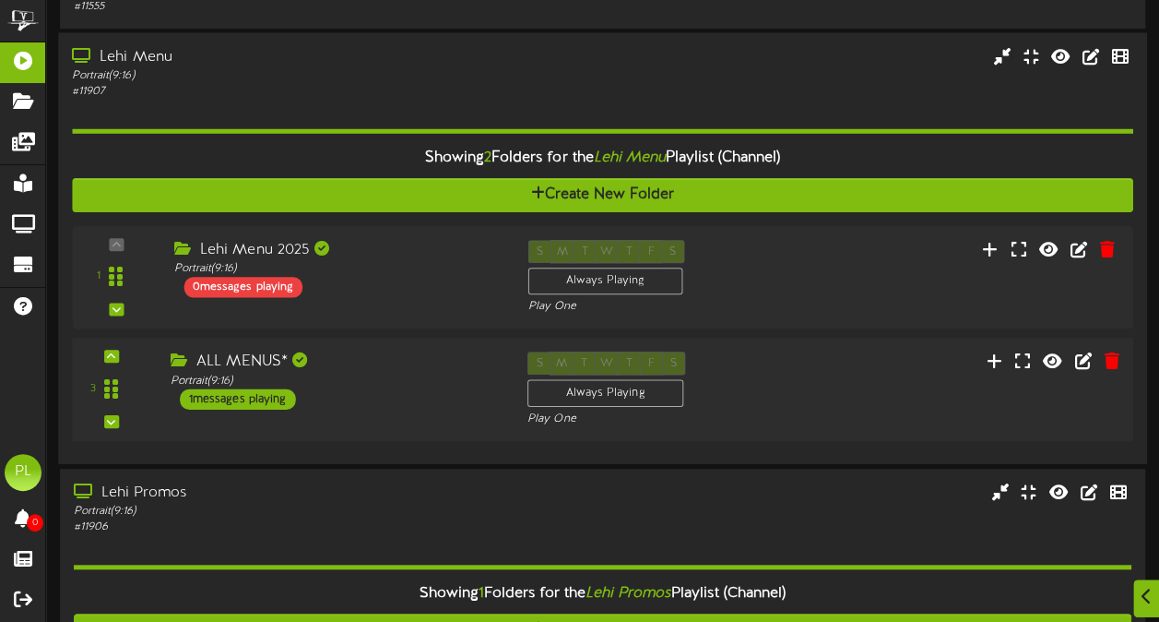
click at [255, 363] on div "ALL MENUS*" at bounding box center [335, 361] width 329 height 21
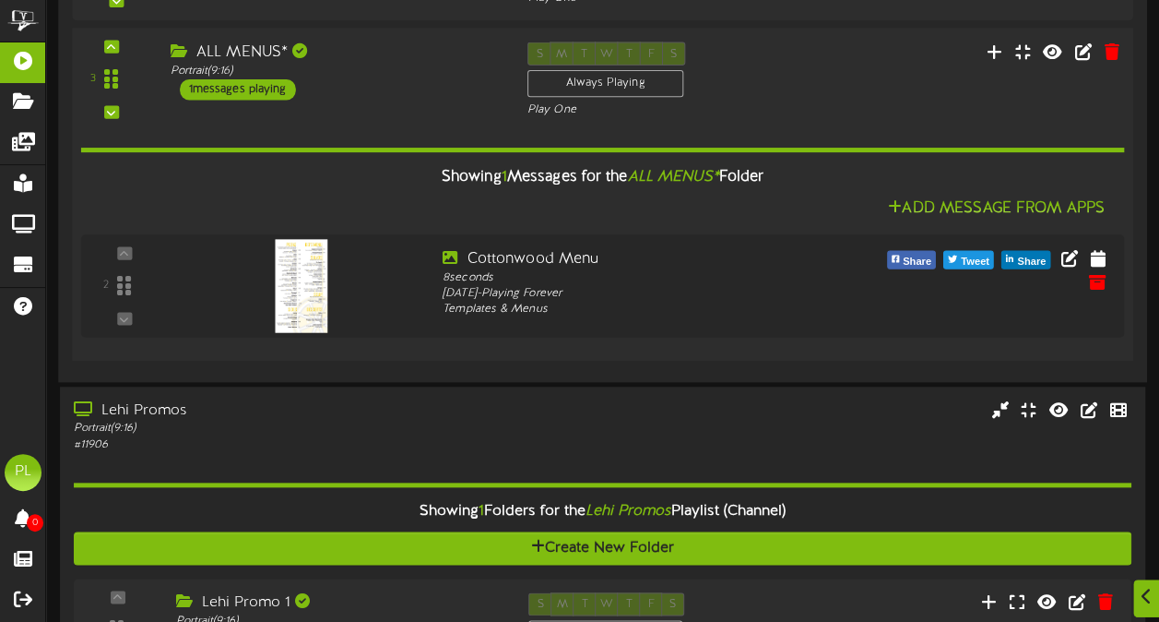
scroll to position [783, 0]
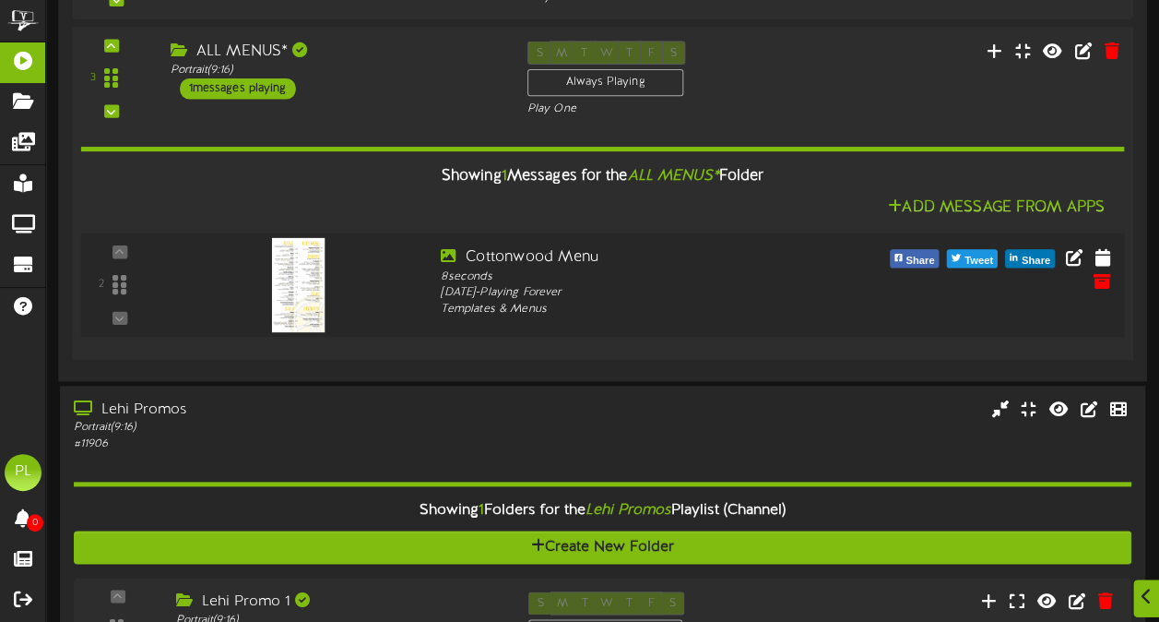
click at [290, 295] on img at bounding box center [298, 285] width 53 height 94
click at [1103, 249] on icon at bounding box center [1103, 256] width 18 height 20
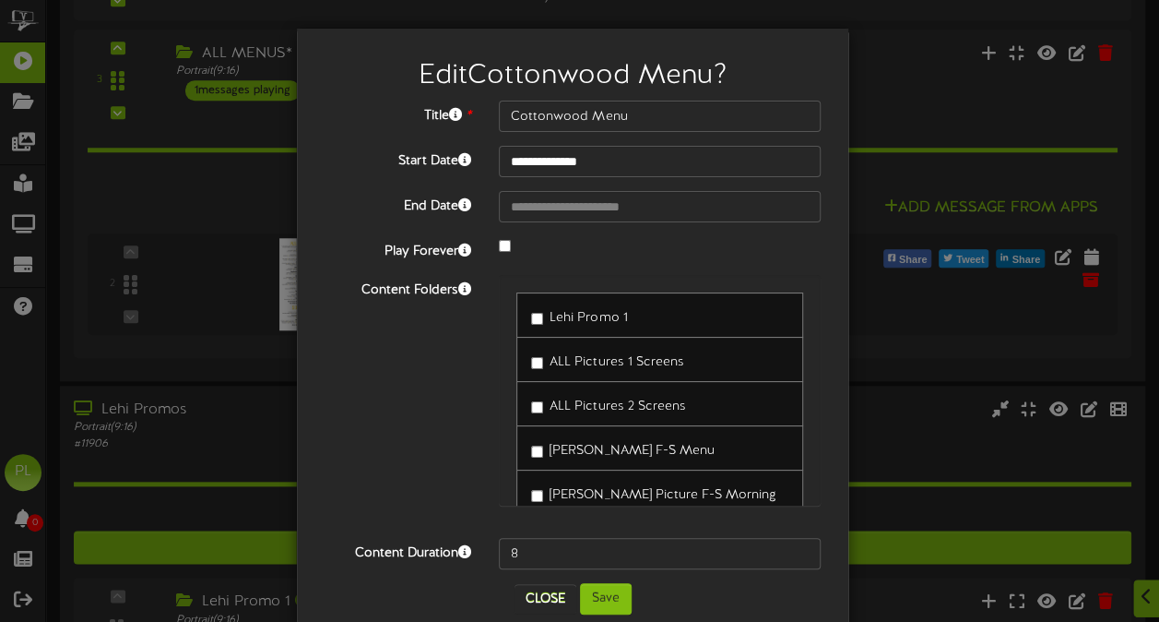
scroll to position [33, 0]
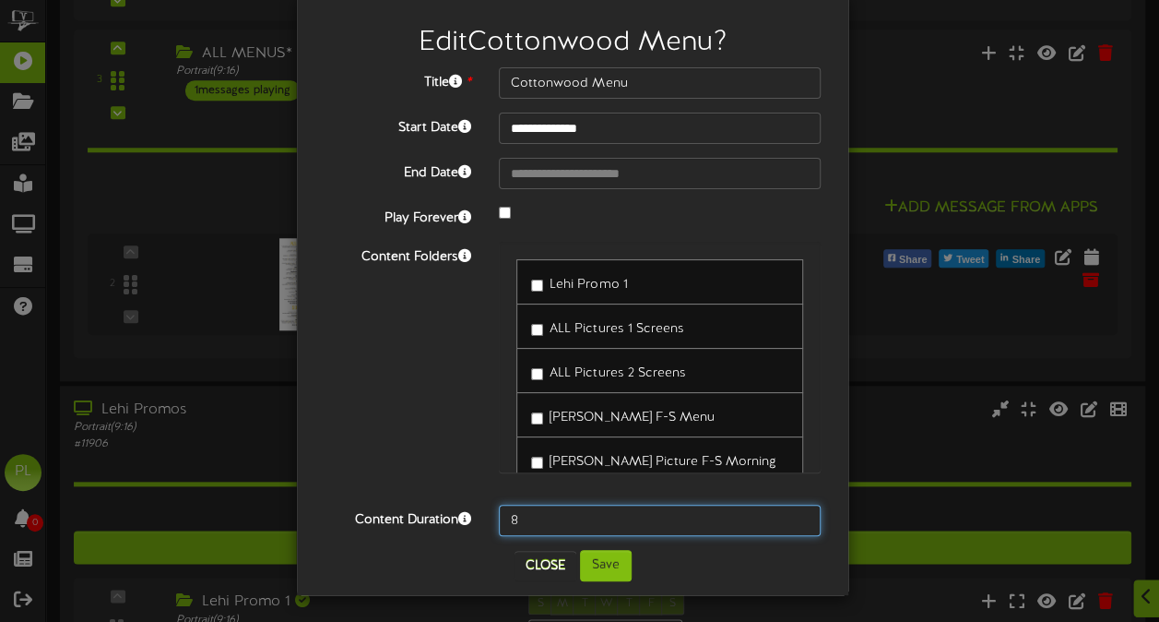
click at [529, 523] on input "8" at bounding box center [660, 520] width 322 height 31
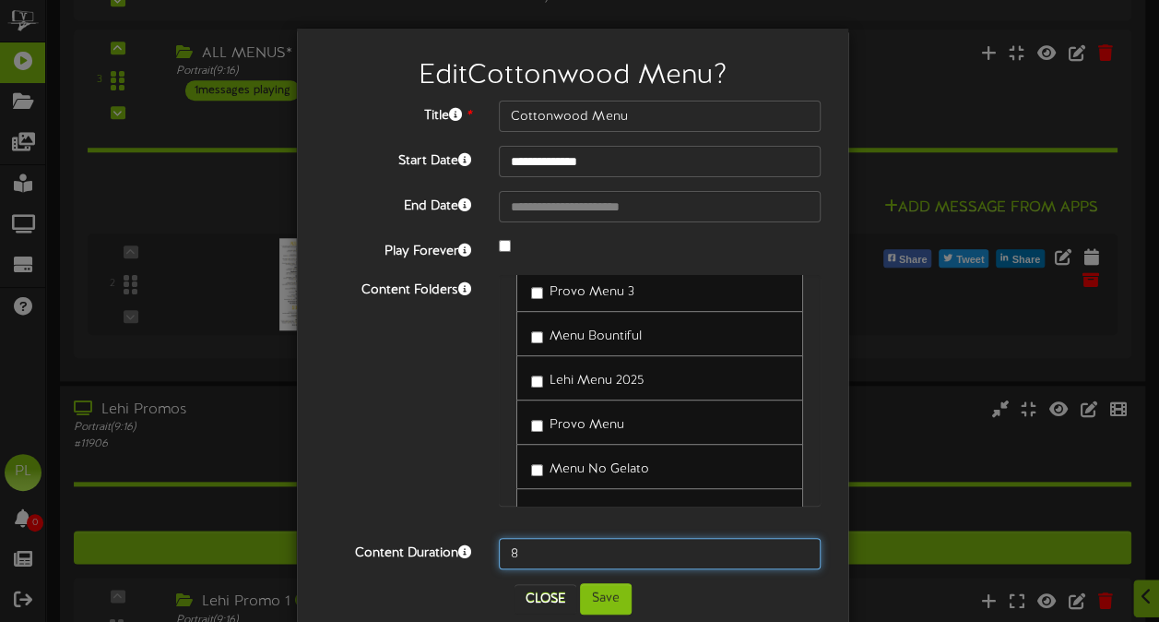
scroll to position [602, 0]
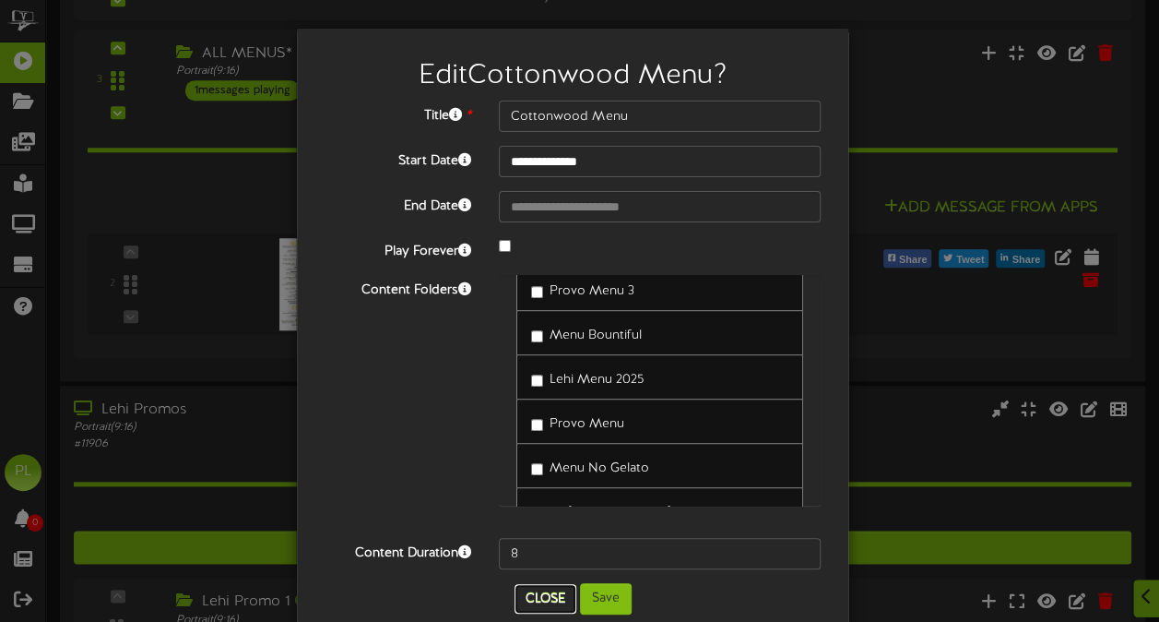
click at [529, 598] on button "Close" at bounding box center [546, 599] width 62 height 30
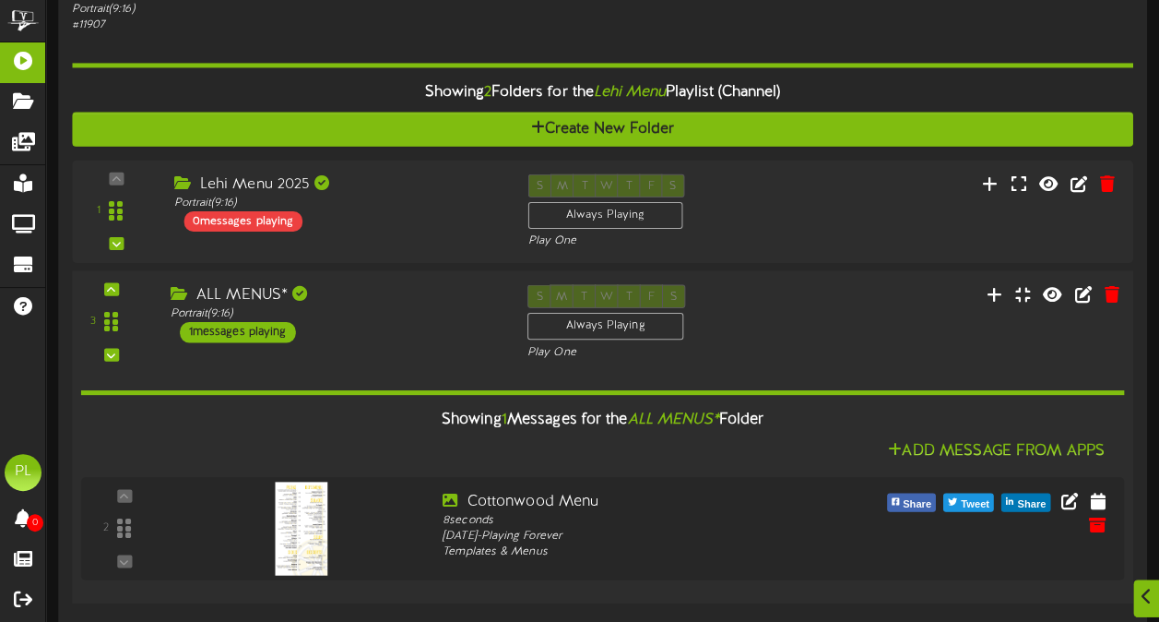
scroll to position [585, 0]
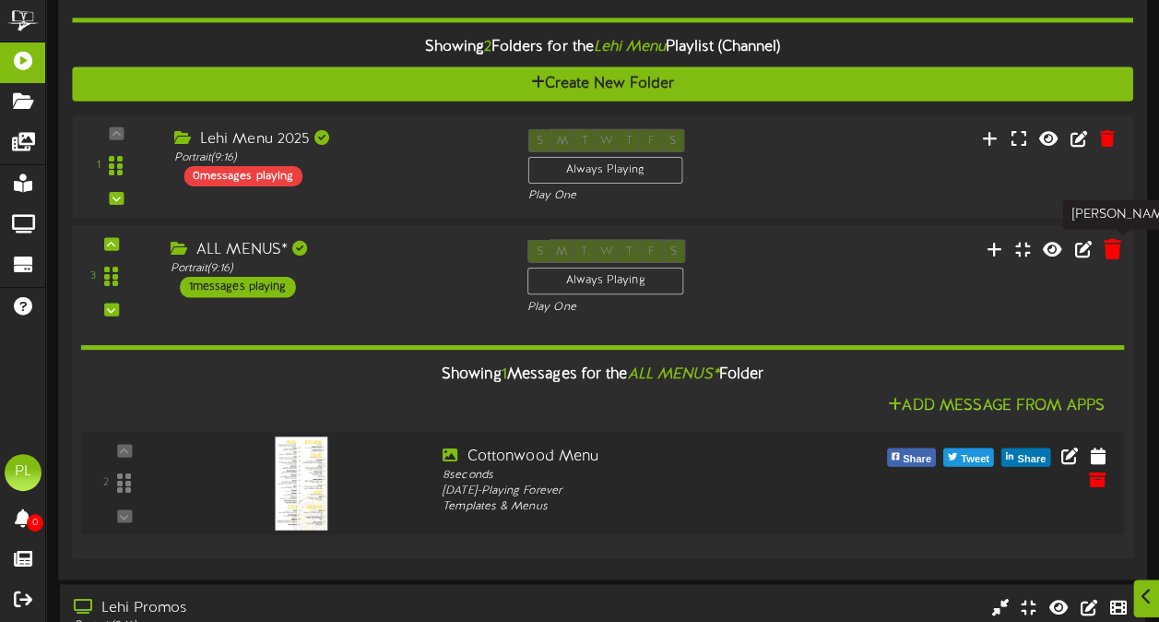
click at [1109, 250] on icon at bounding box center [1112, 249] width 18 height 20
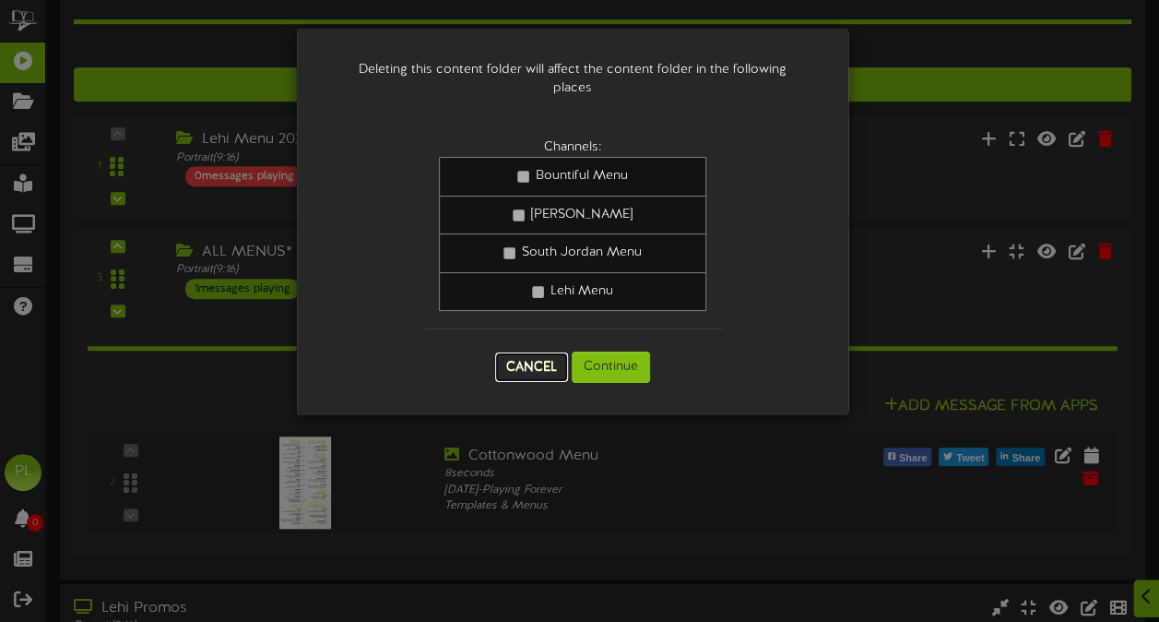
click at [526, 373] on button "Cancel" at bounding box center [531, 367] width 73 height 30
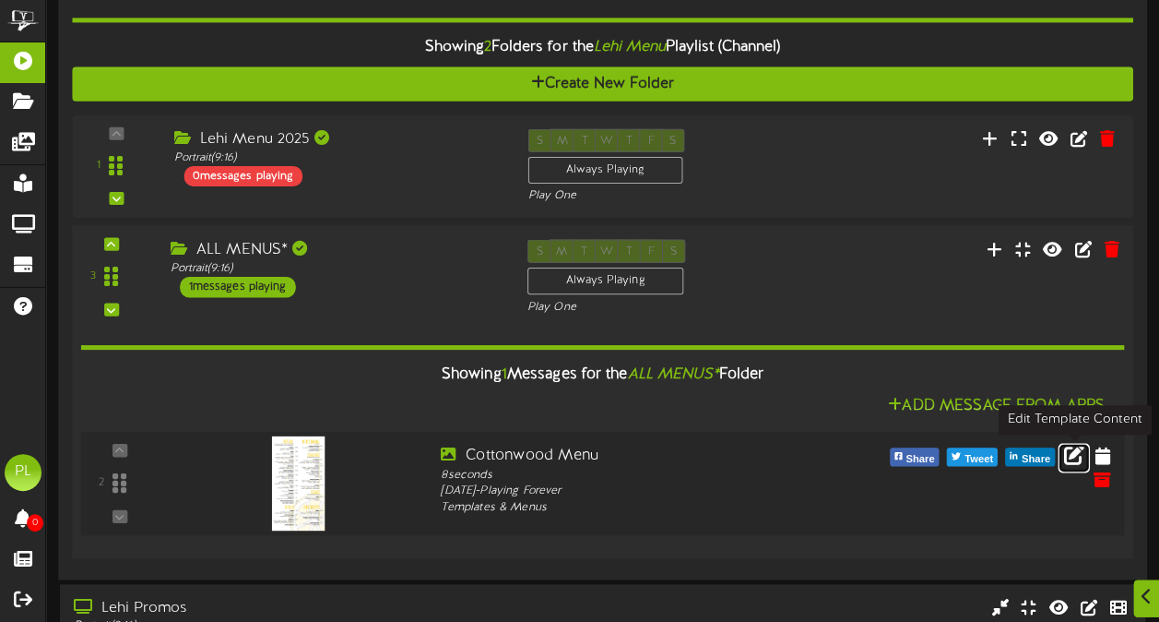
click at [1078, 465] on icon at bounding box center [1074, 455] width 20 height 20
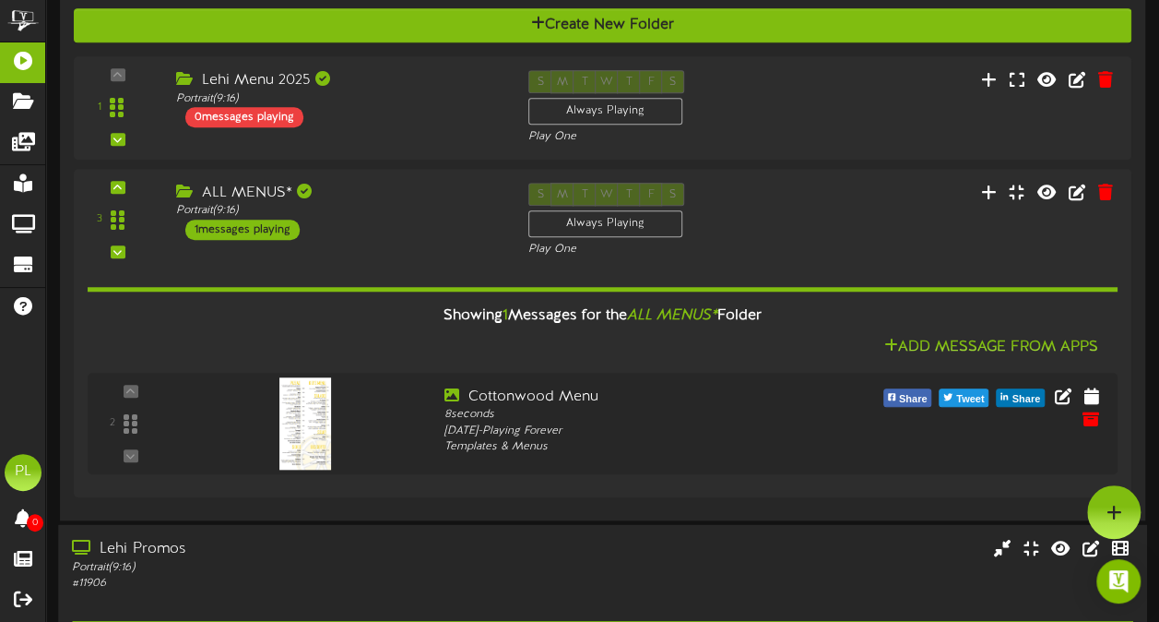
scroll to position [641, 0]
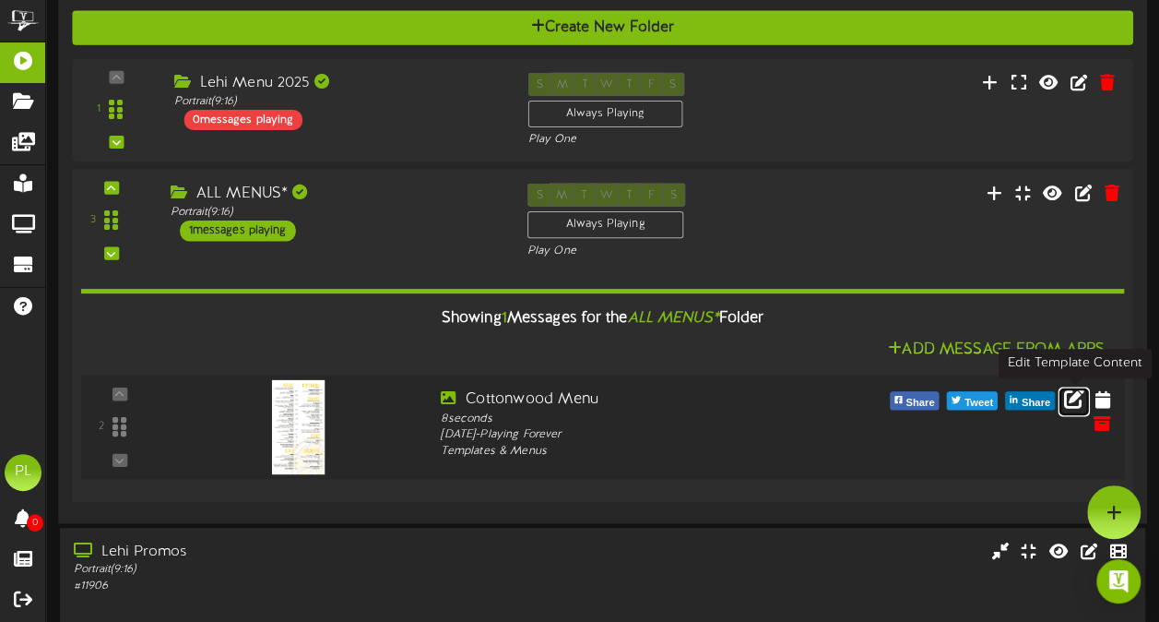
click at [1082, 402] on icon at bounding box center [1074, 398] width 20 height 20
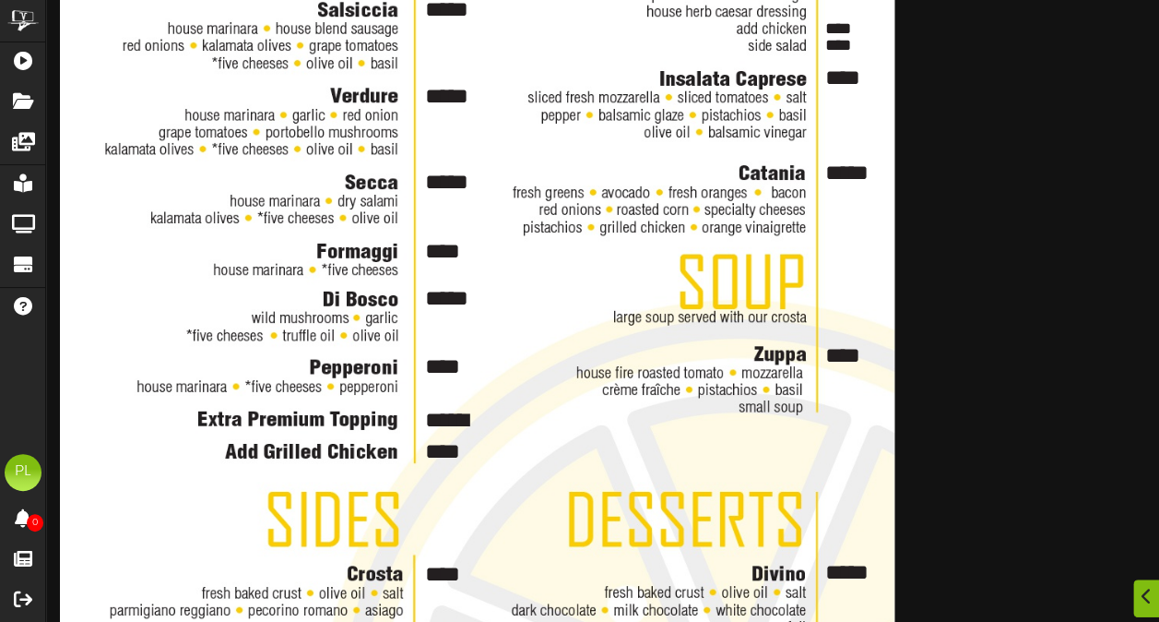
scroll to position [899, 0]
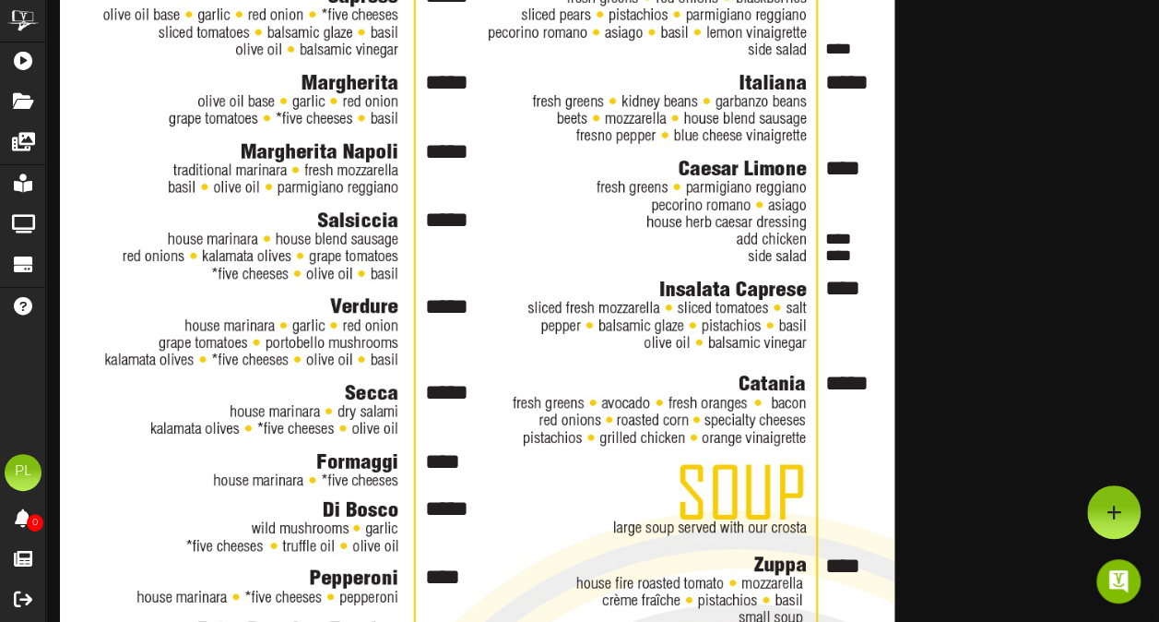
scroll to position [0, 0]
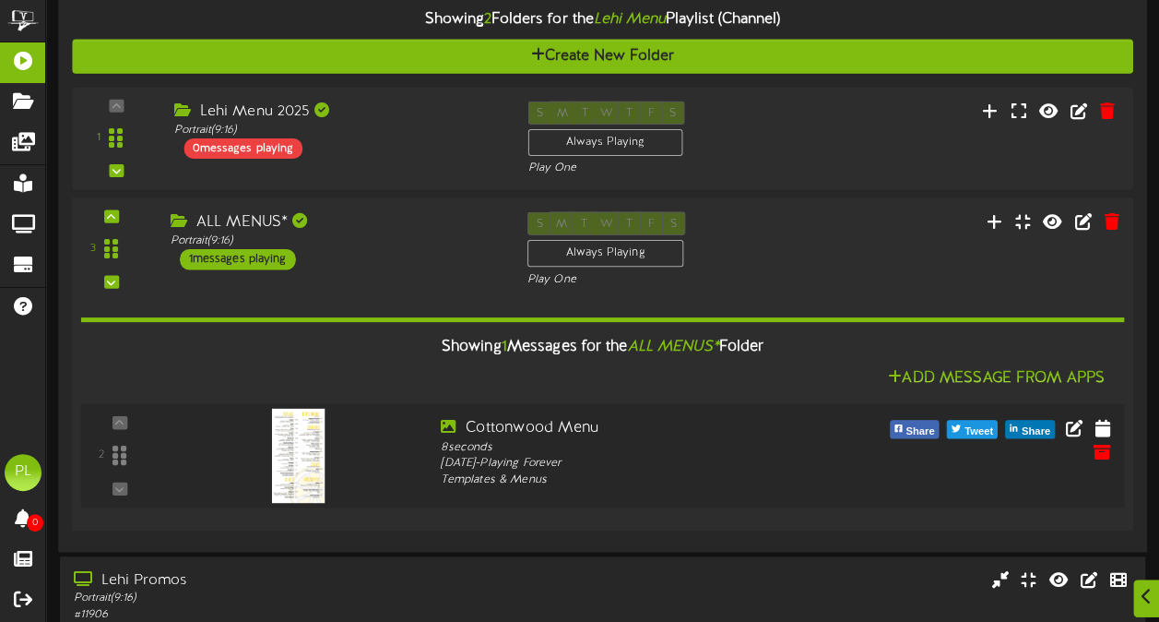
scroll to position [613, 0]
click at [1109, 417] on button at bounding box center [1103, 430] width 30 height 30
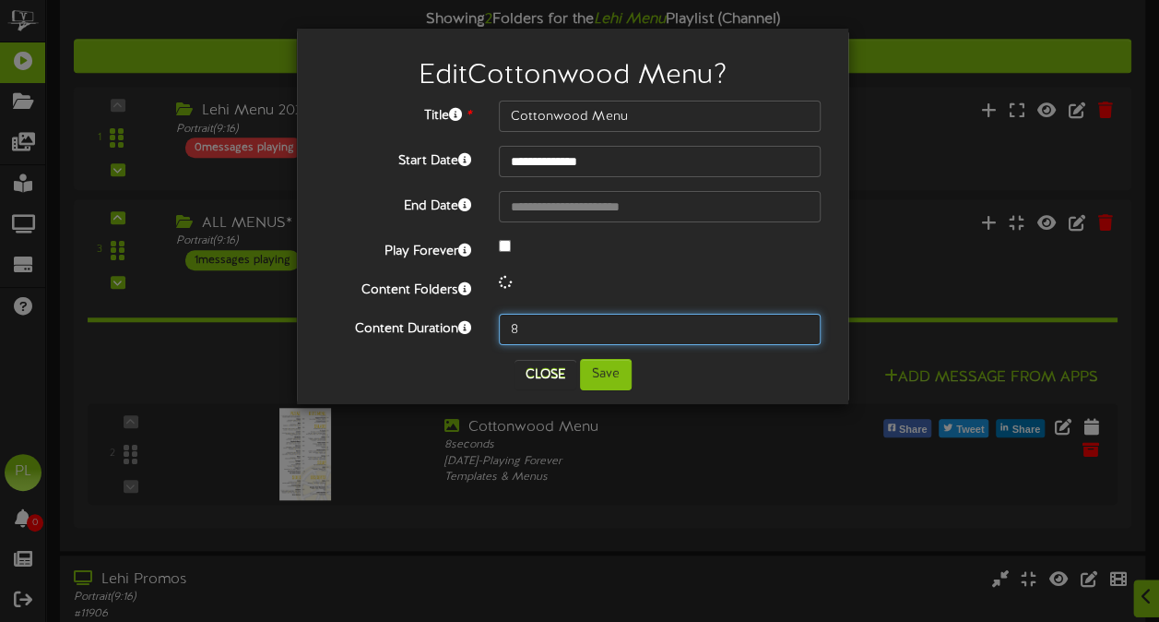
click at [527, 330] on input "8" at bounding box center [660, 329] width 322 height 31
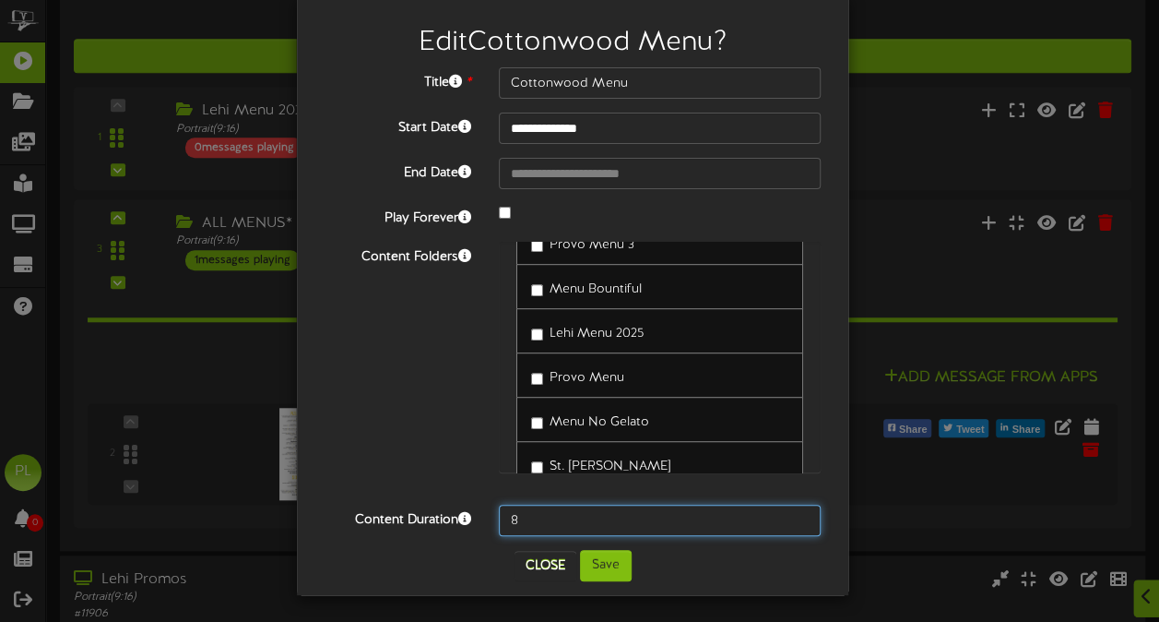
scroll to position [616, 0]
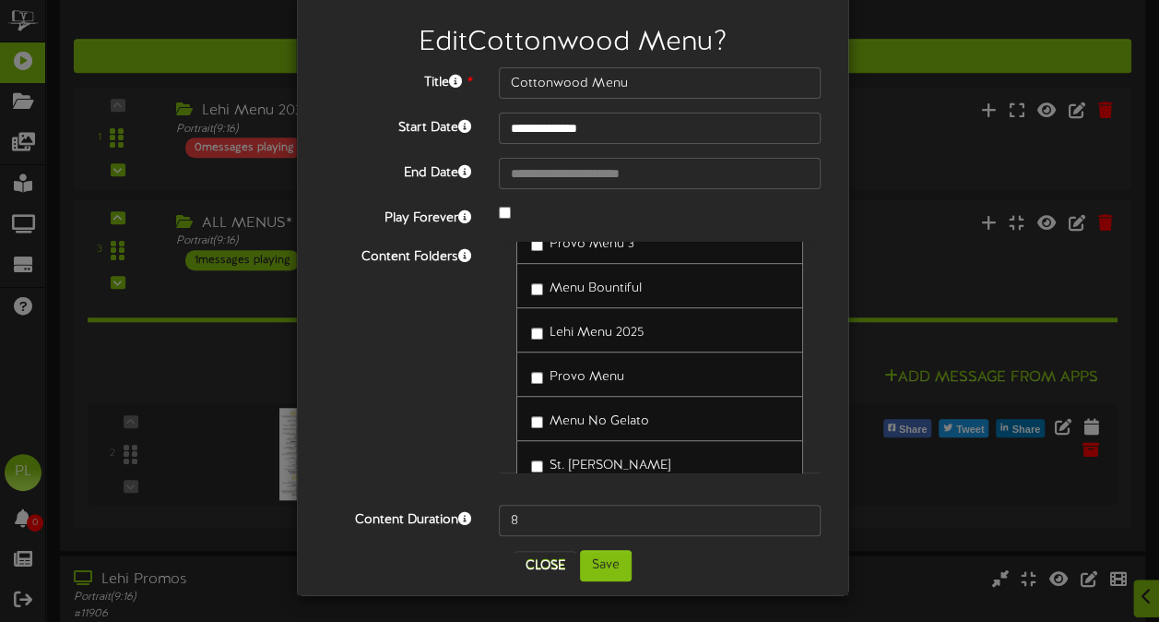
drag, startPoint x: 732, startPoint y: 387, endPoint x: 612, endPoint y: 395, distance: 120.1
click at [612, 395] on div "Provo Menu" at bounding box center [660, 373] width 287 height 45
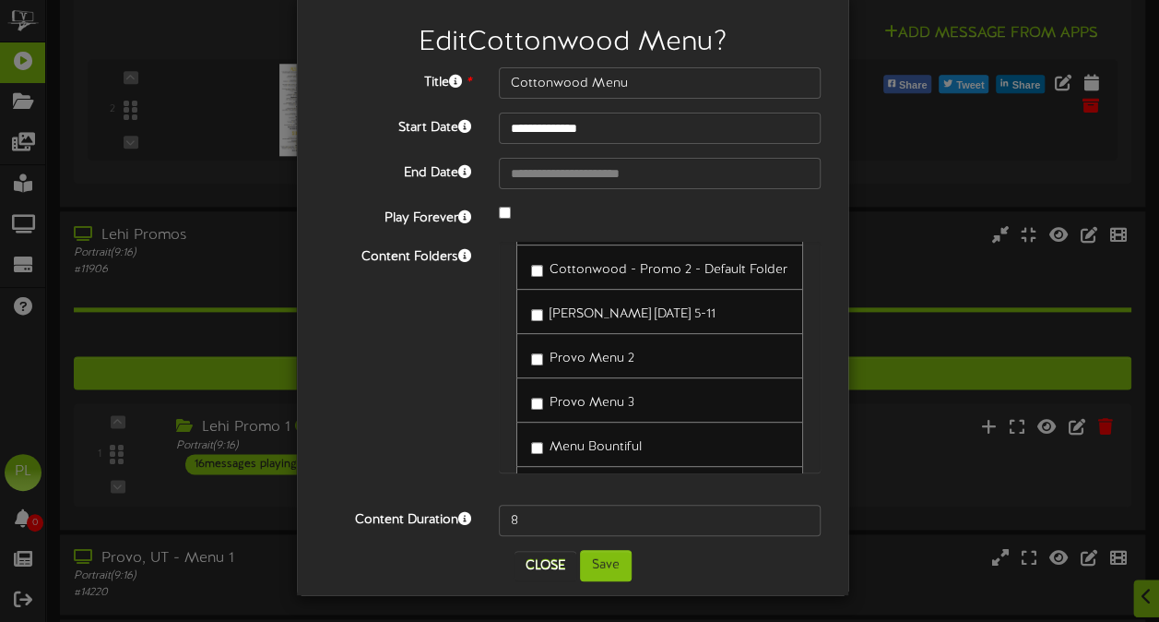
scroll to position [453, 0]
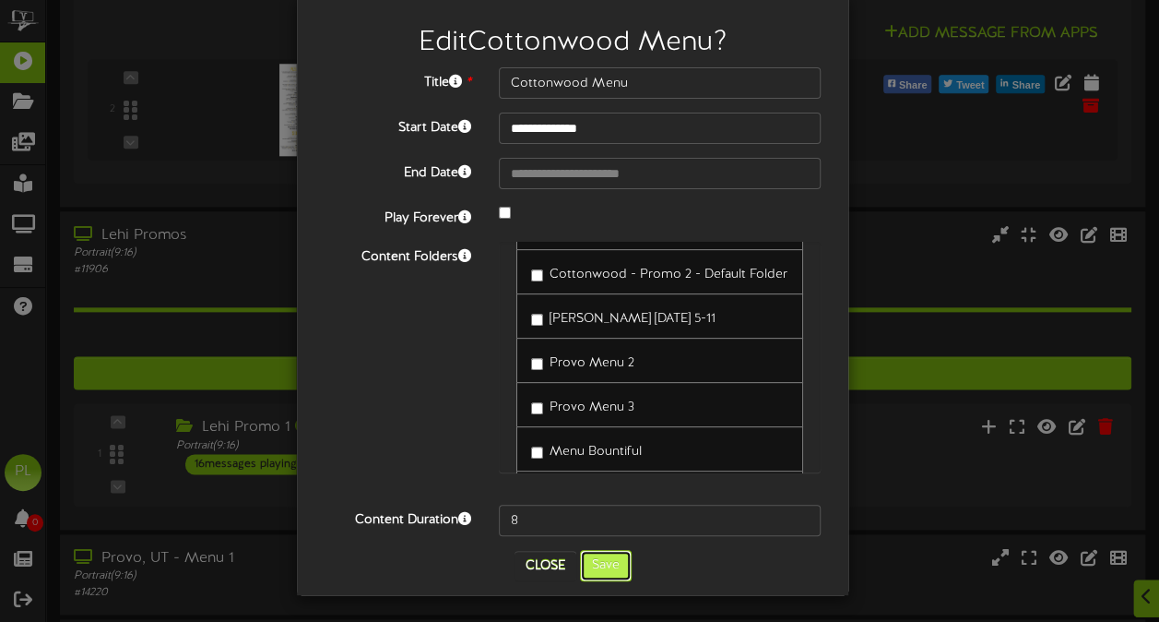
click at [601, 573] on button "Save" at bounding box center [606, 565] width 52 height 31
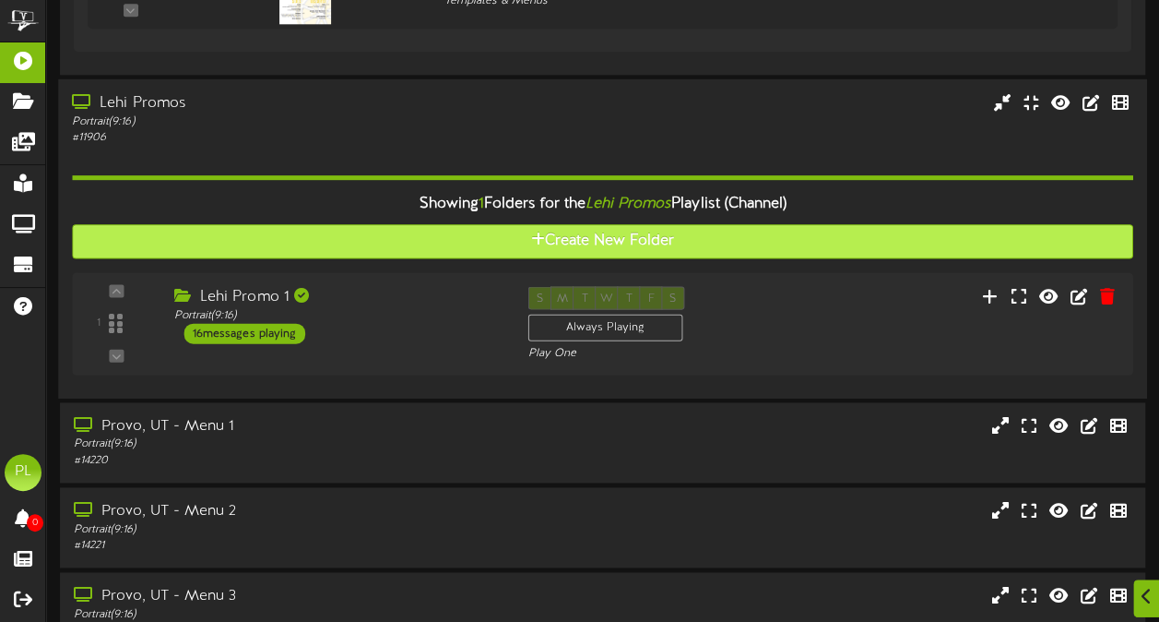
scroll to position [1091, 0]
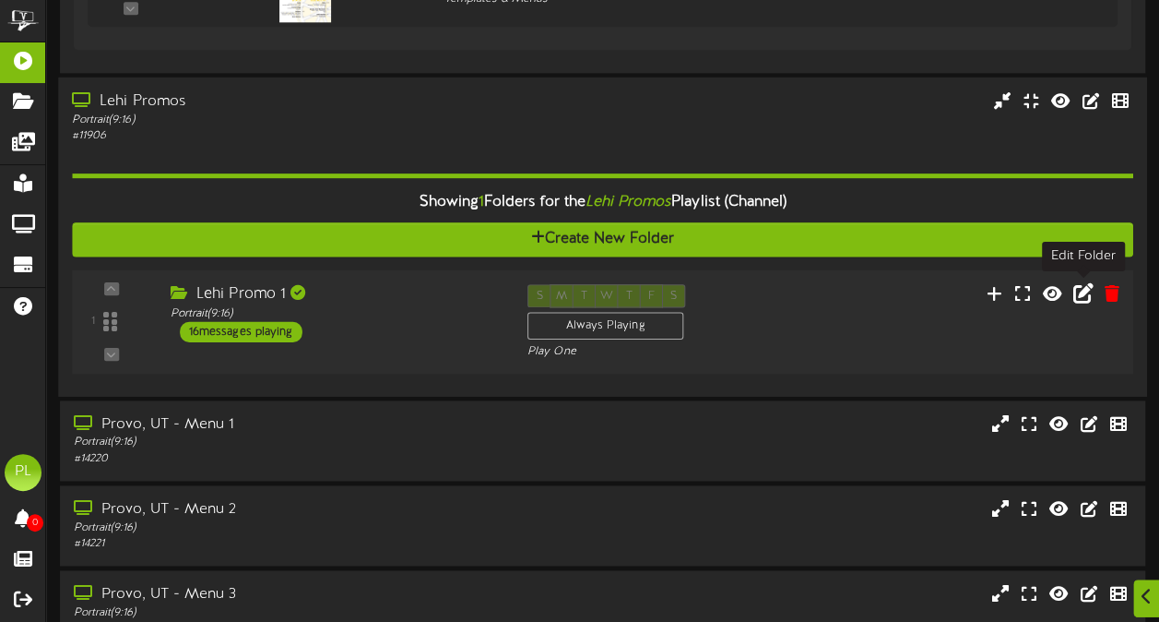
click at [1085, 291] on icon at bounding box center [1084, 292] width 20 height 20
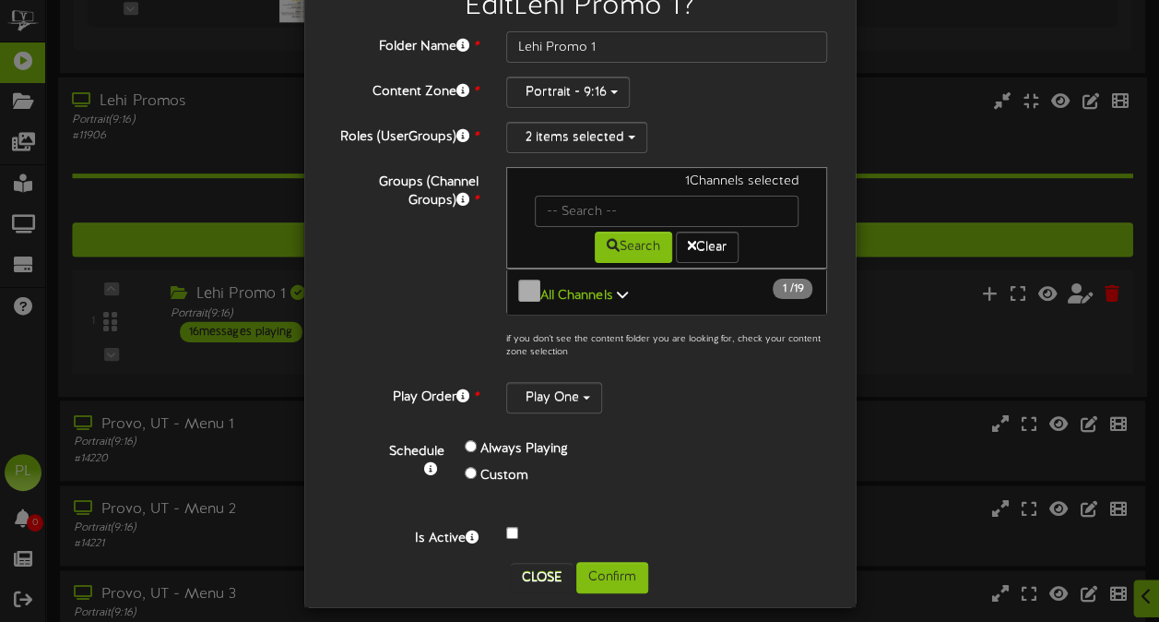
scroll to position [0, 0]
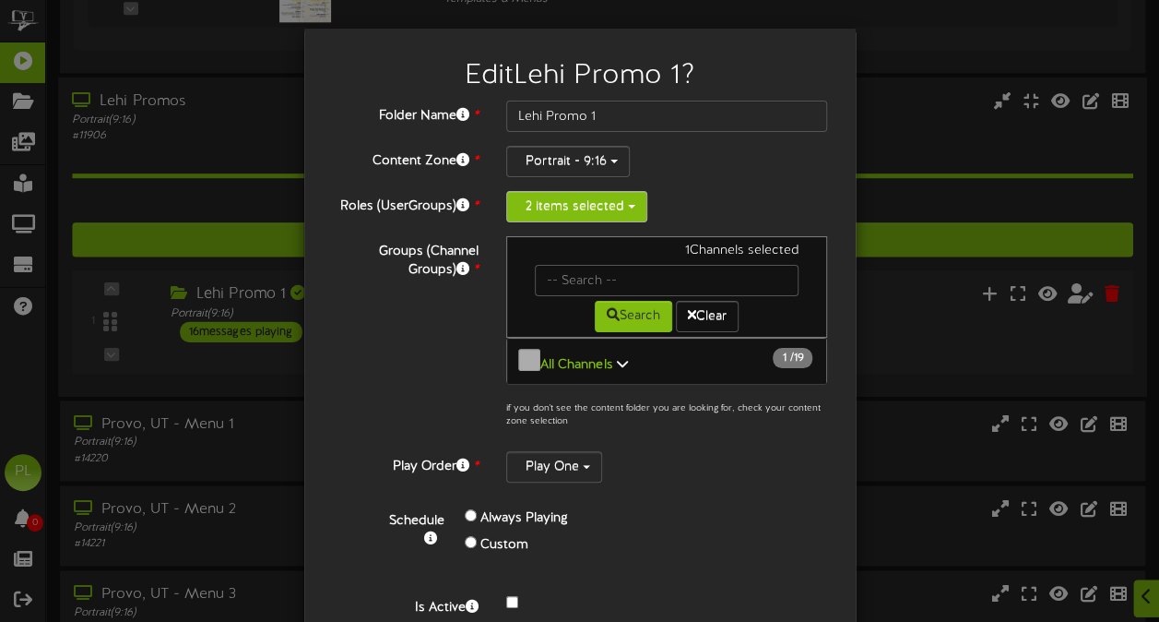
click at [606, 198] on button "2 items selected" at bounding box center [576, 206] width 141 height 31
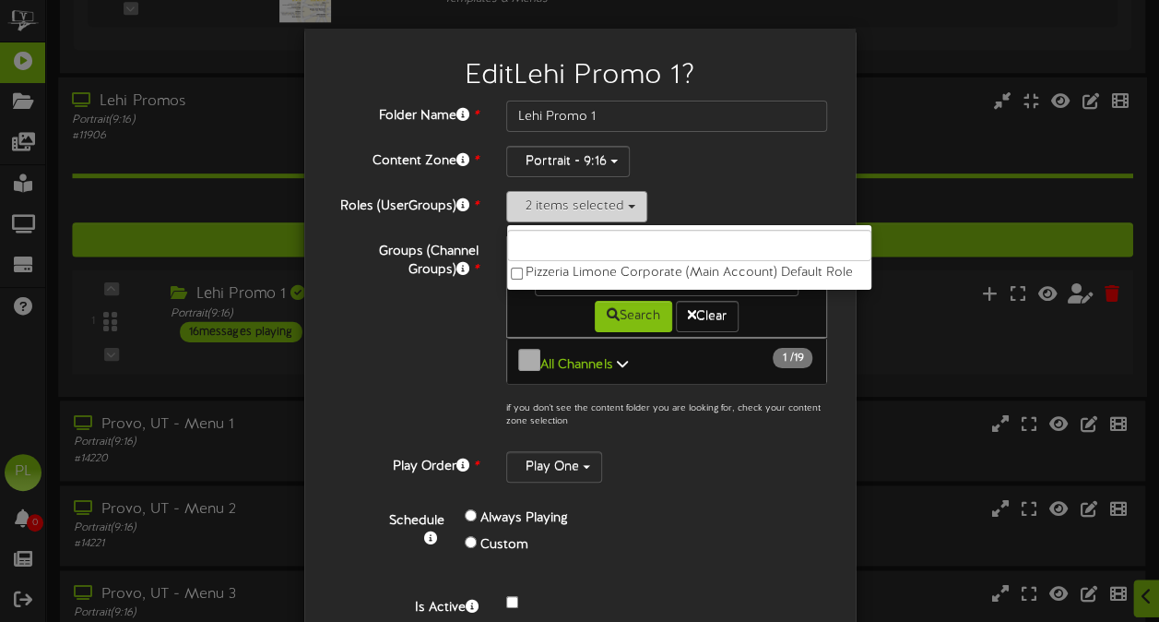
click at [606, 198] on button "2 items selected" at bounding box center [576, 206] width 141 height 31
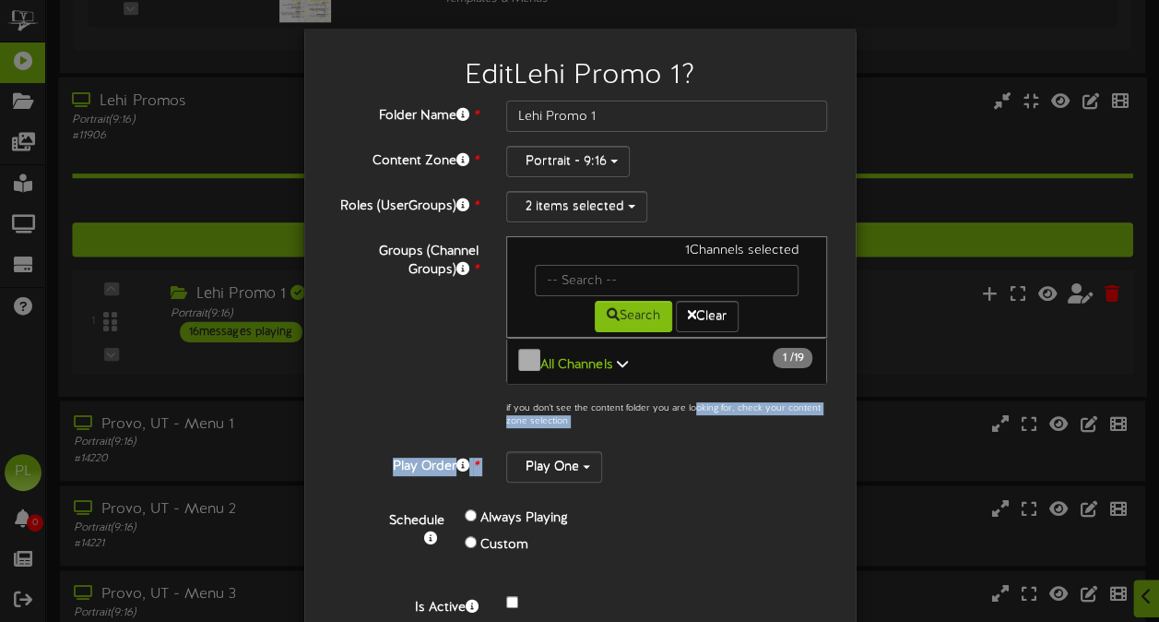
drag, startPoint x: 690, startPoint y: 375, endPoint x: 732, endPoint y: 509, distance: 140.3
click at [732, 509] on div "Folder Name * Lehi Promo 1 Content Zone * Portrait - 9:16 Roles (UserGroups) * …" at bounding box center [580, 359] width 496 height 517
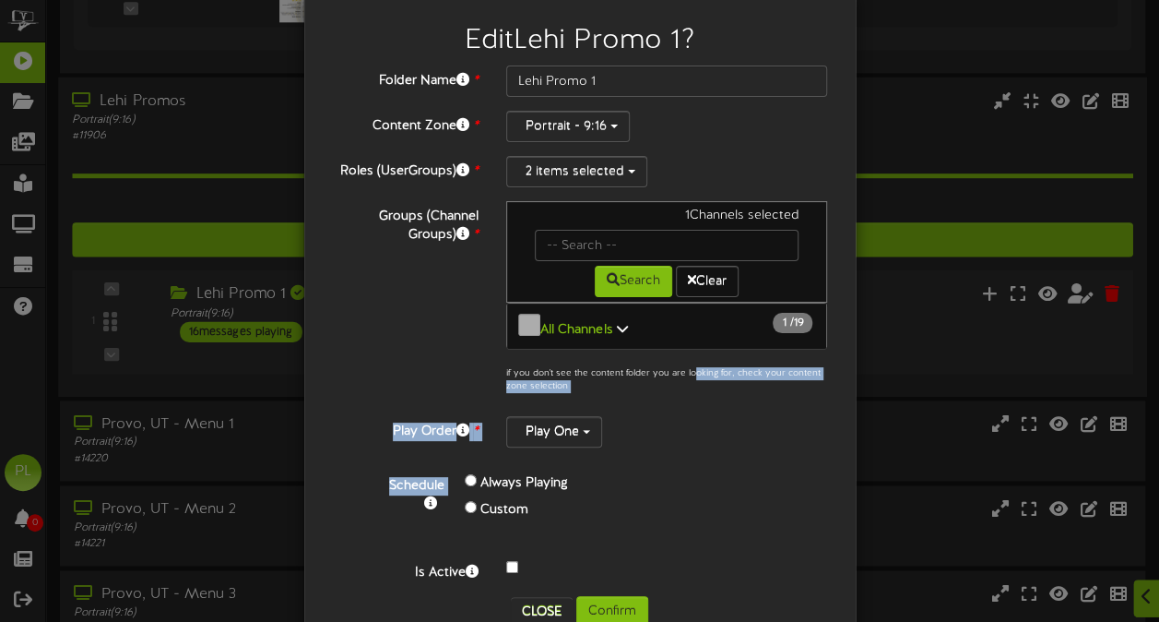
scroll to position [69, 0]
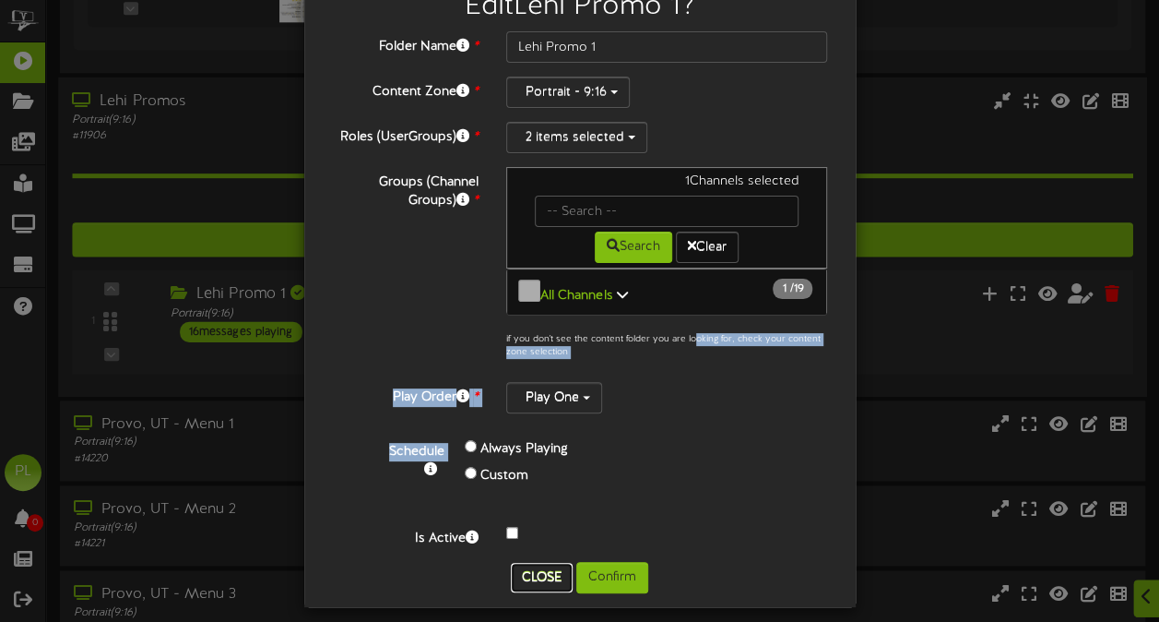
click at [545, 563] on button "Close" at bounding box center [542, 578] width 62 height 30
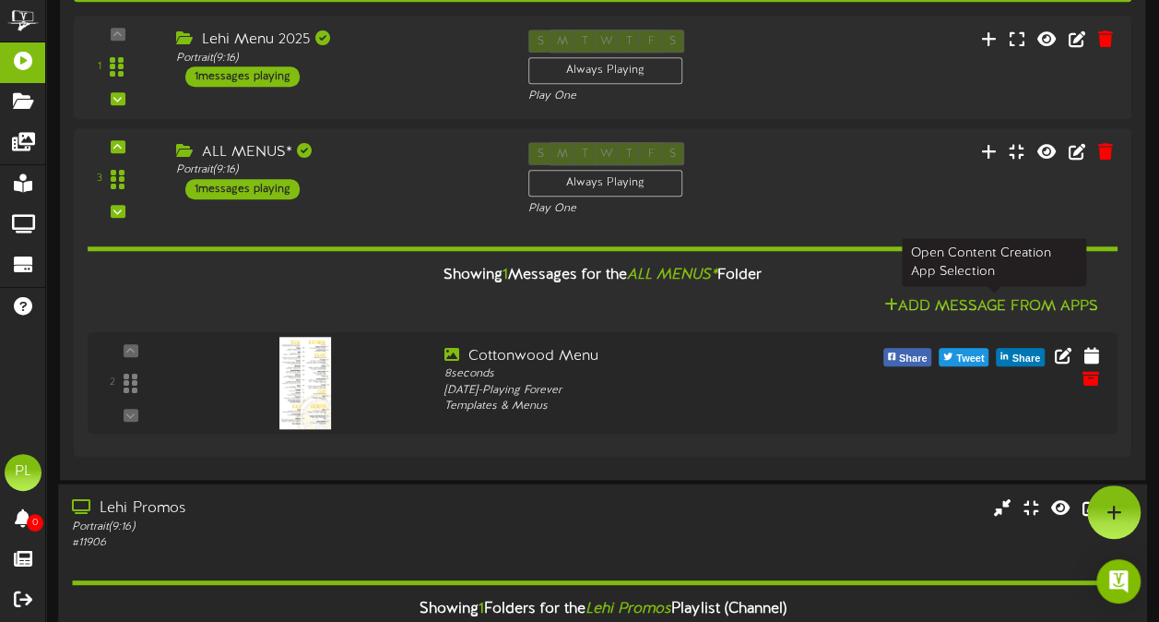
scroll to position [681, 0]
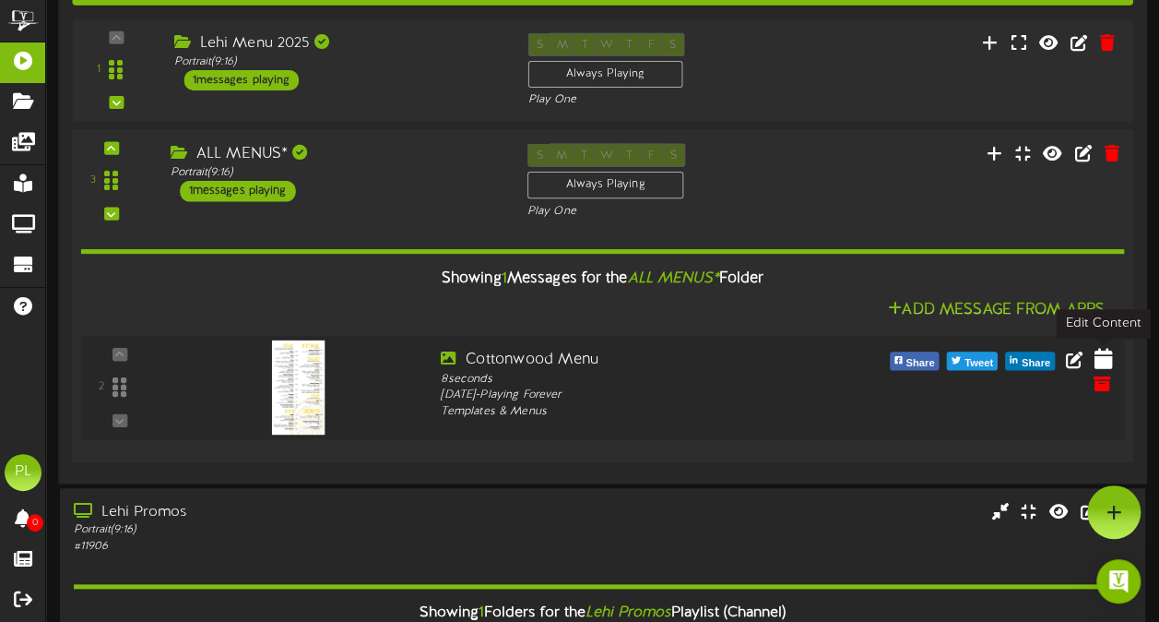
click at [1097, 360] on icon at bounding box center [1103, 359] width 18 height 20
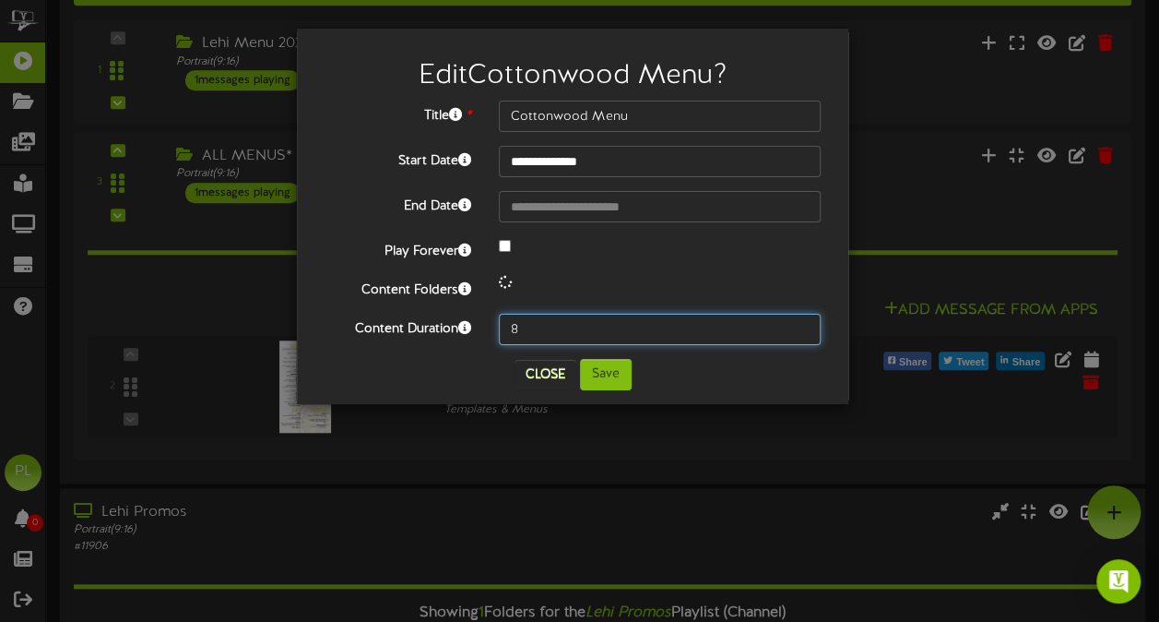
click at [551, 329] on input "8" at bounding box center [660, 329] width 322 height 31
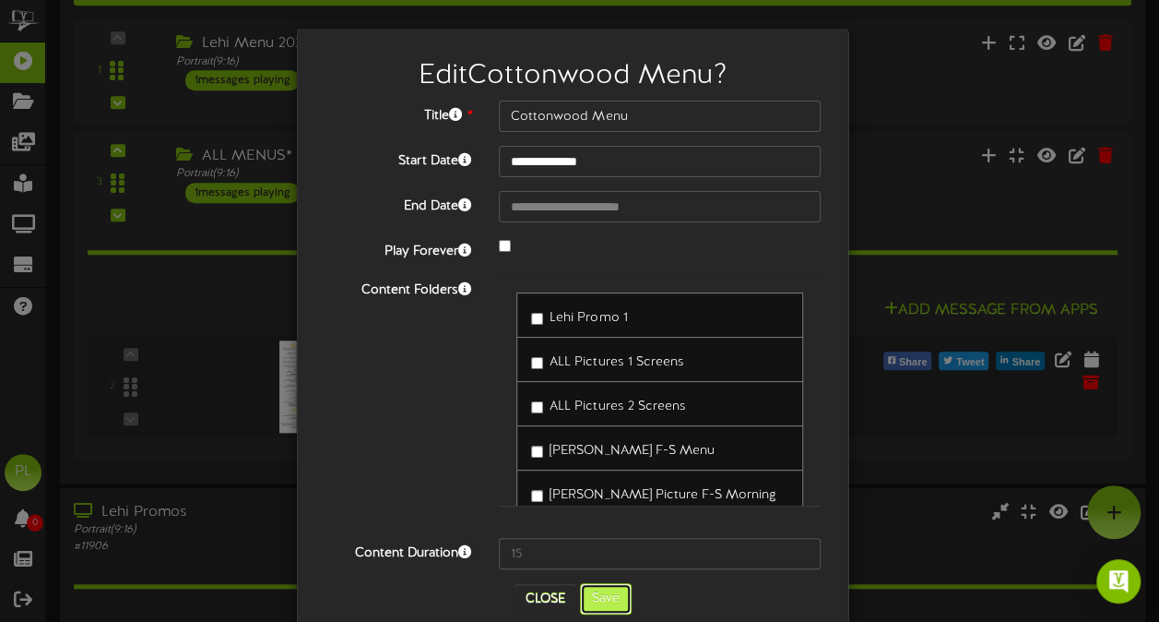
click at [580, 590] on button "Save" at bounding box center [606, 598] width 52 height 31
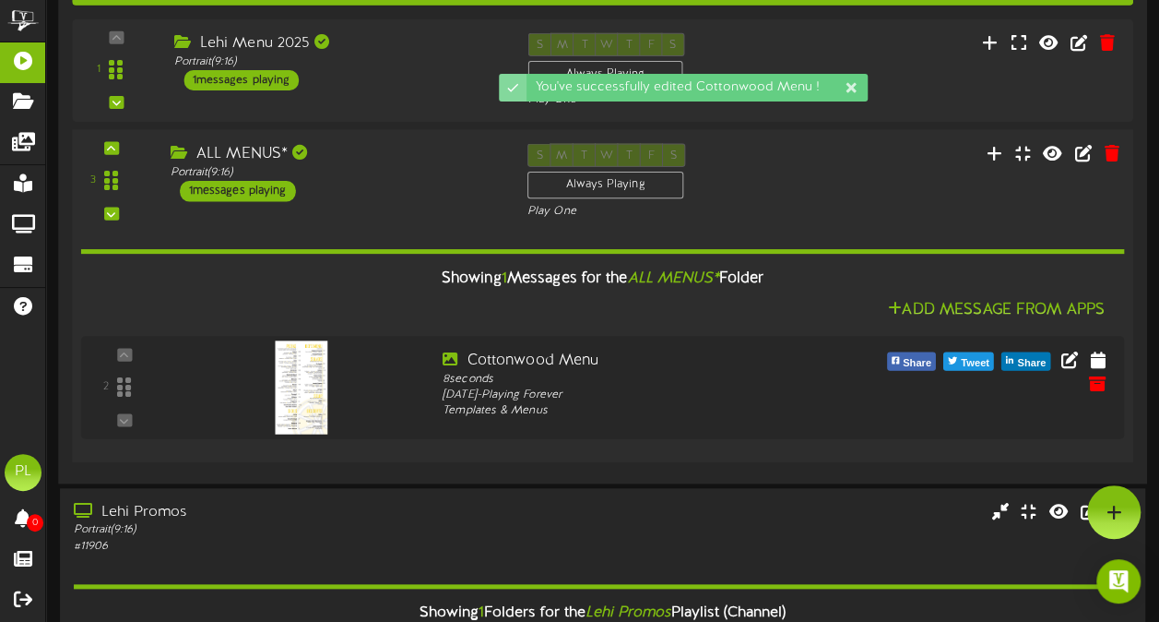
scroll to position [523, 0]
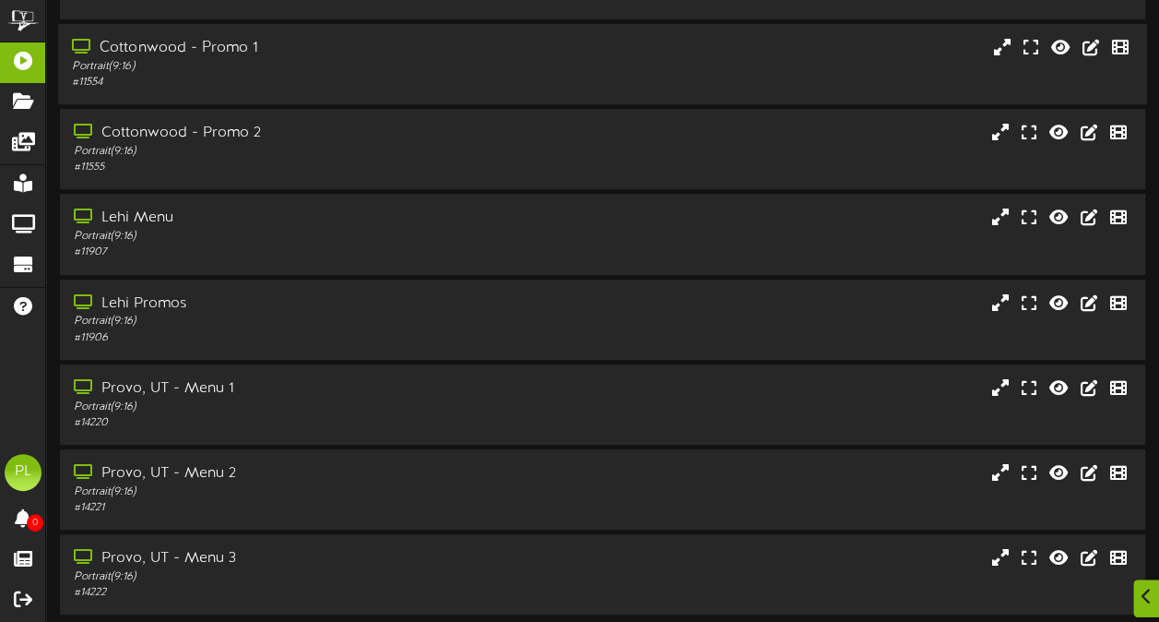
scroll to position [315, 0]
click at [459, 236] on div "Portrait ( 9:16 )" at bounding box center [285, 235] width 426 height 16
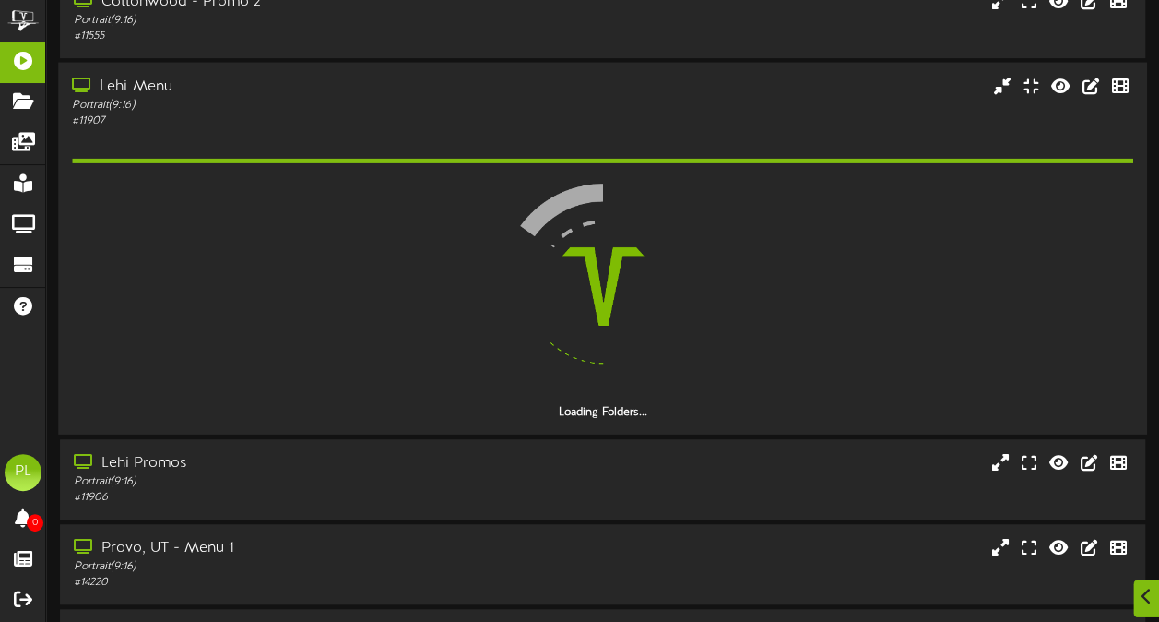
scroll to position [446, 0]
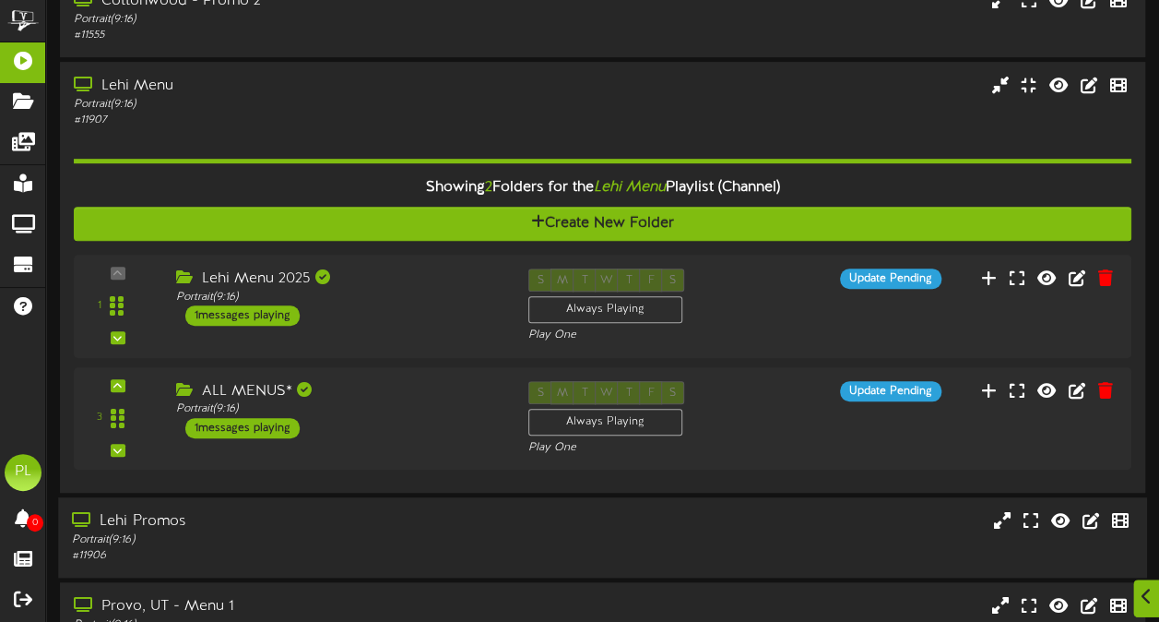
click at [312, 517] on div "Lehi Promos" at bounding box center [285, 521] width 426 height 21
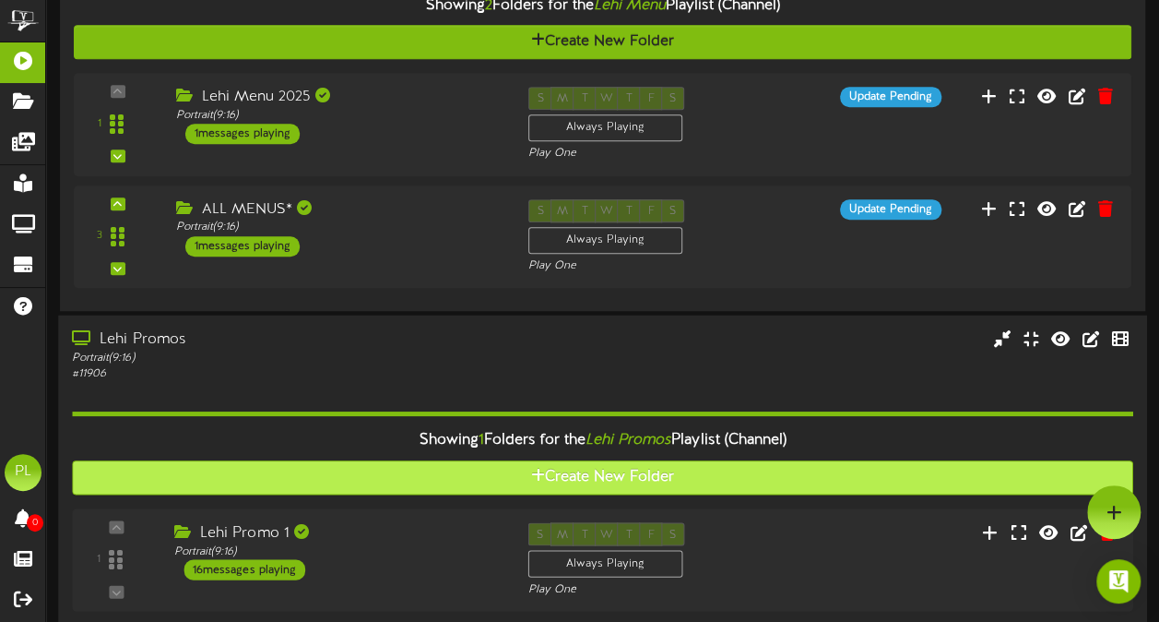
scroll to position [626, 0]
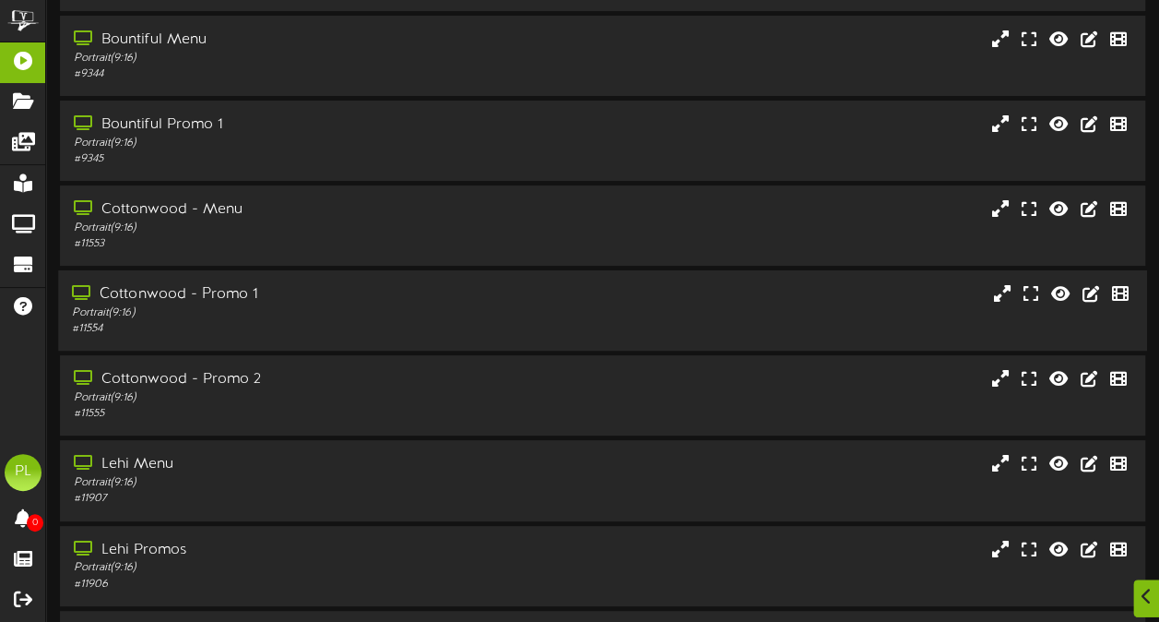
scroll to position [68, 0]
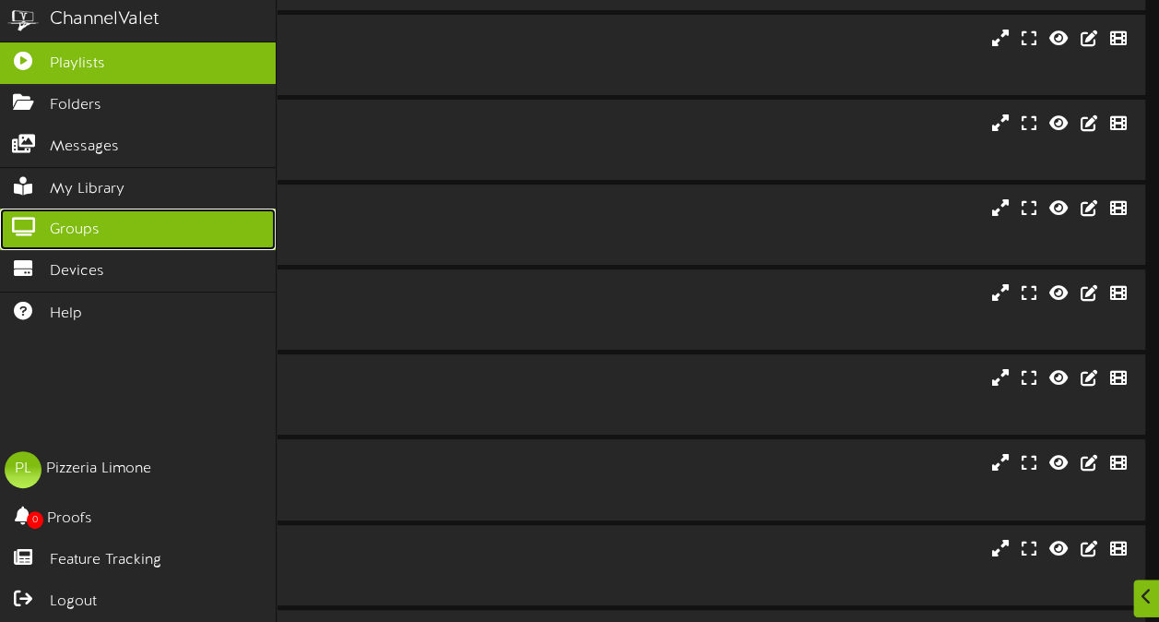
click at [11, 219] on icon at bounding box center [23, 225] width 46 height 14
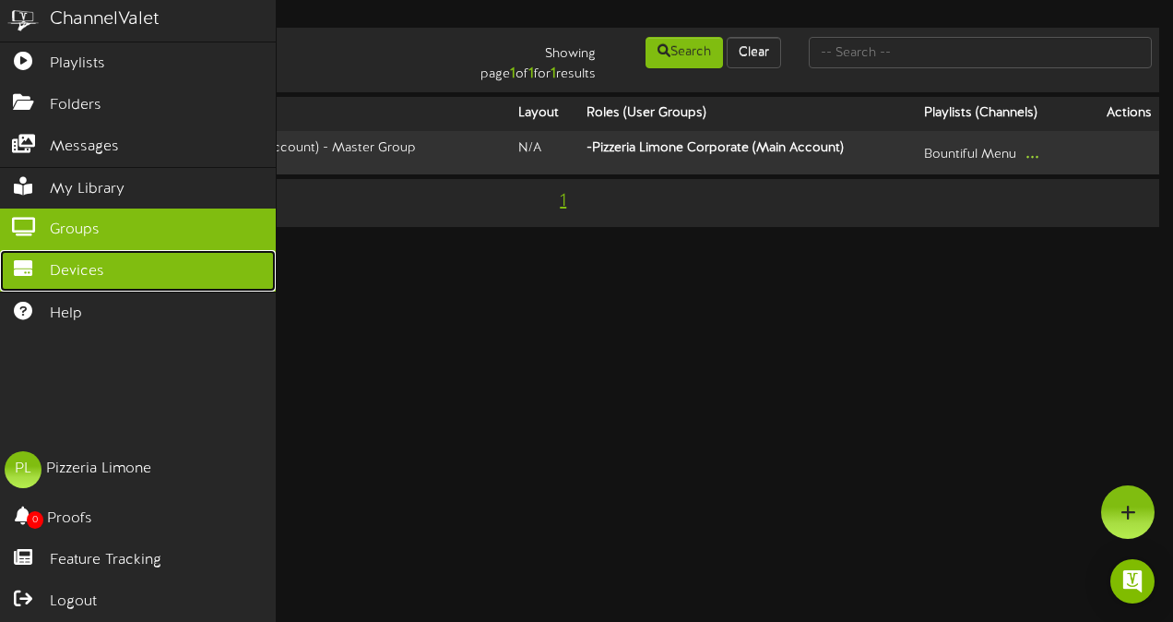
click at [42, 271] on link "Devices" at bounding box center [138, 271] width 276 height 42
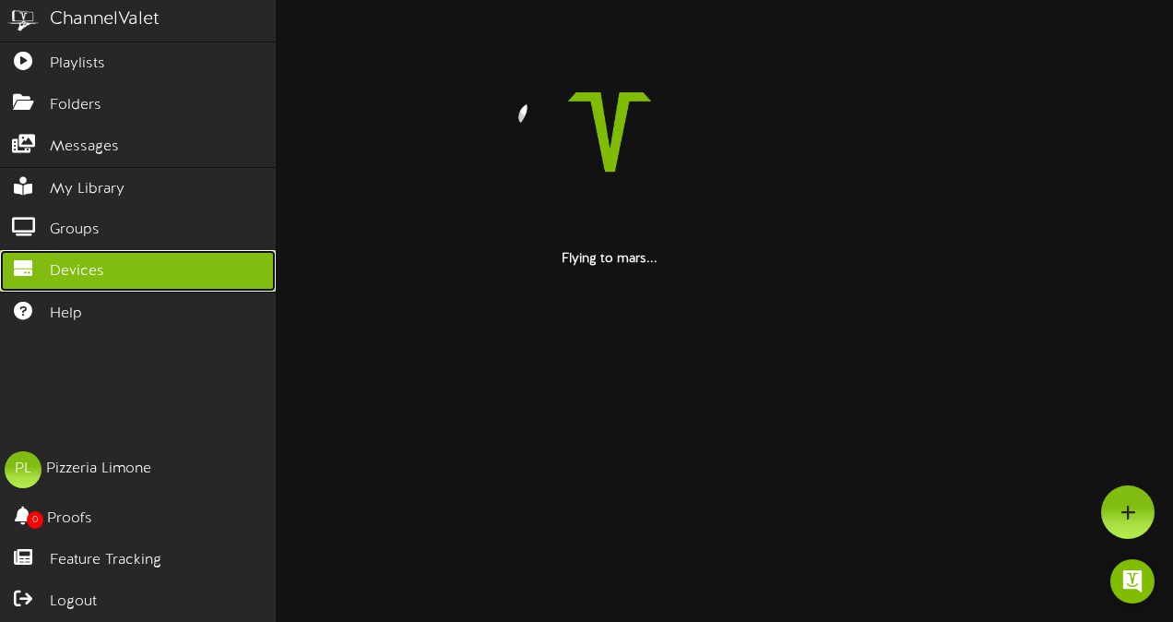
click at [123, 250] on link "Devices" at bounding box center [138, 271] width 276 height 42
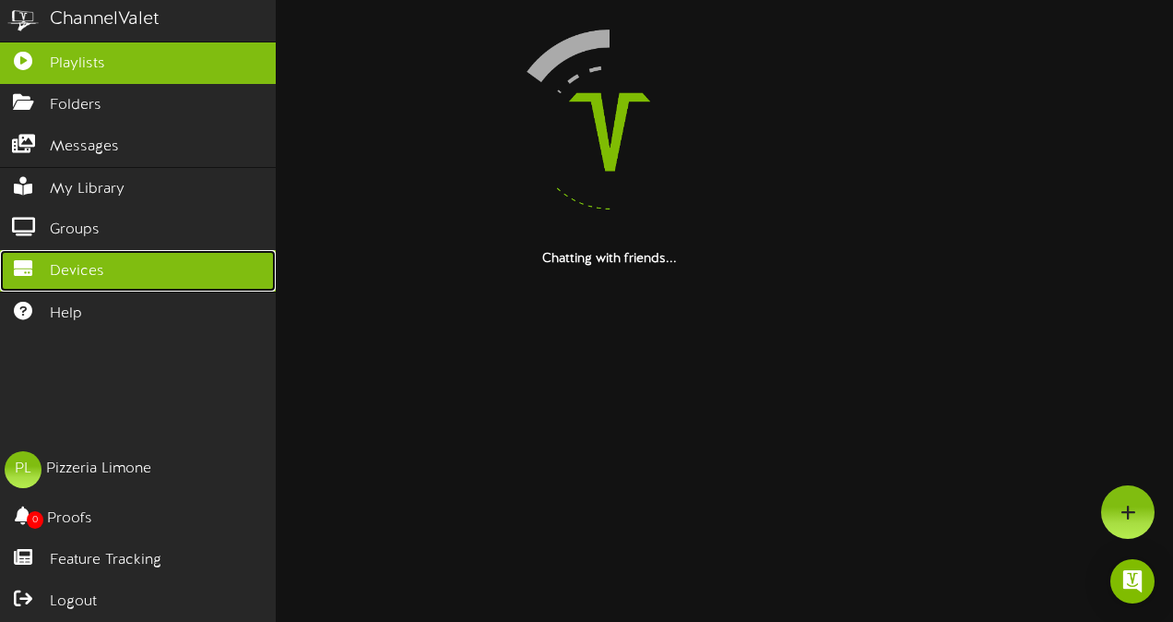
click at [80, 261] on span "Devices" at bounding box center [77, 271] width 54 height 21
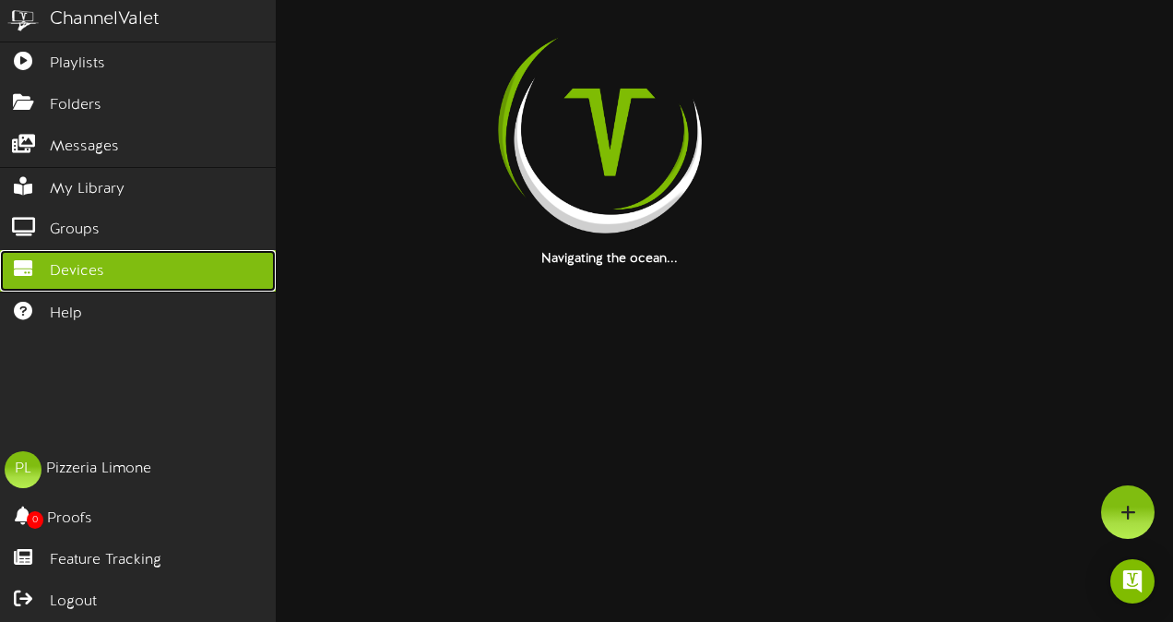
click at [80, 261] on span "Devices" at bounding box center [77, 271] width 54 height 21
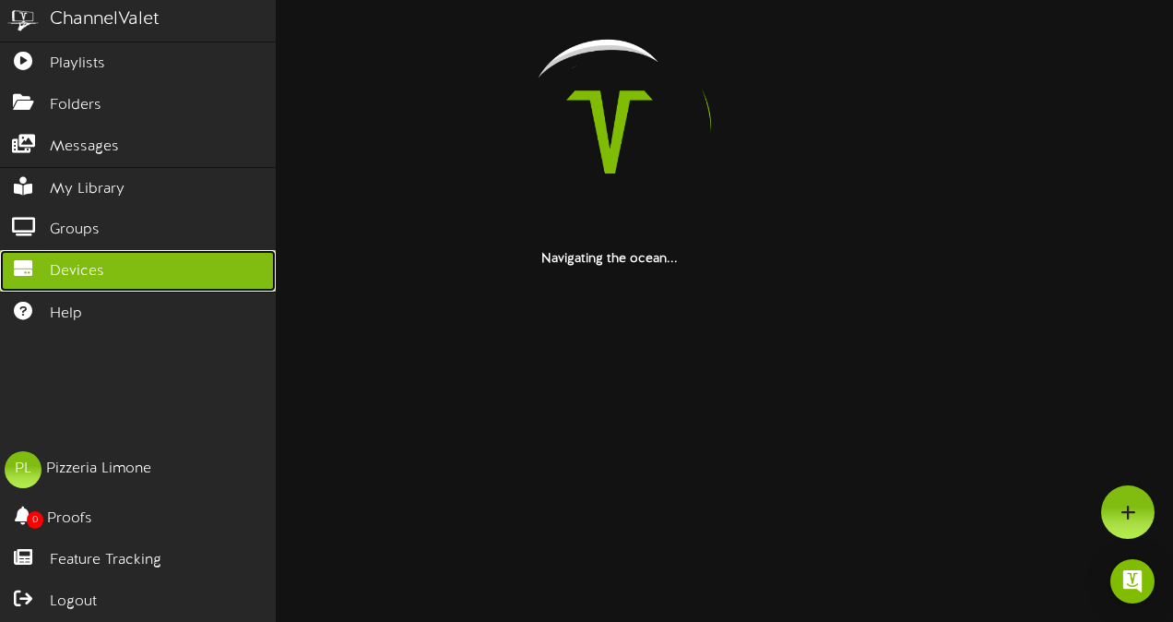
click at [150, 263] on link "Devices" at bounding box center [138, 271] width 276 height 42
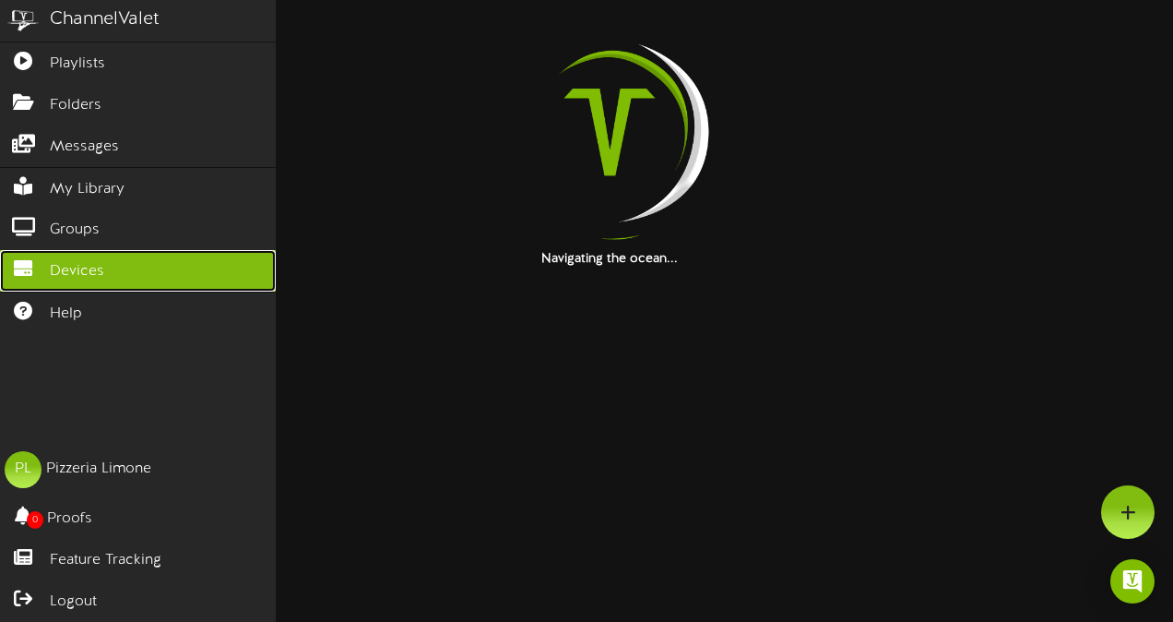
click at [150, 263] on link "Devices" at bounding box center [138, 271] width 276 height 42
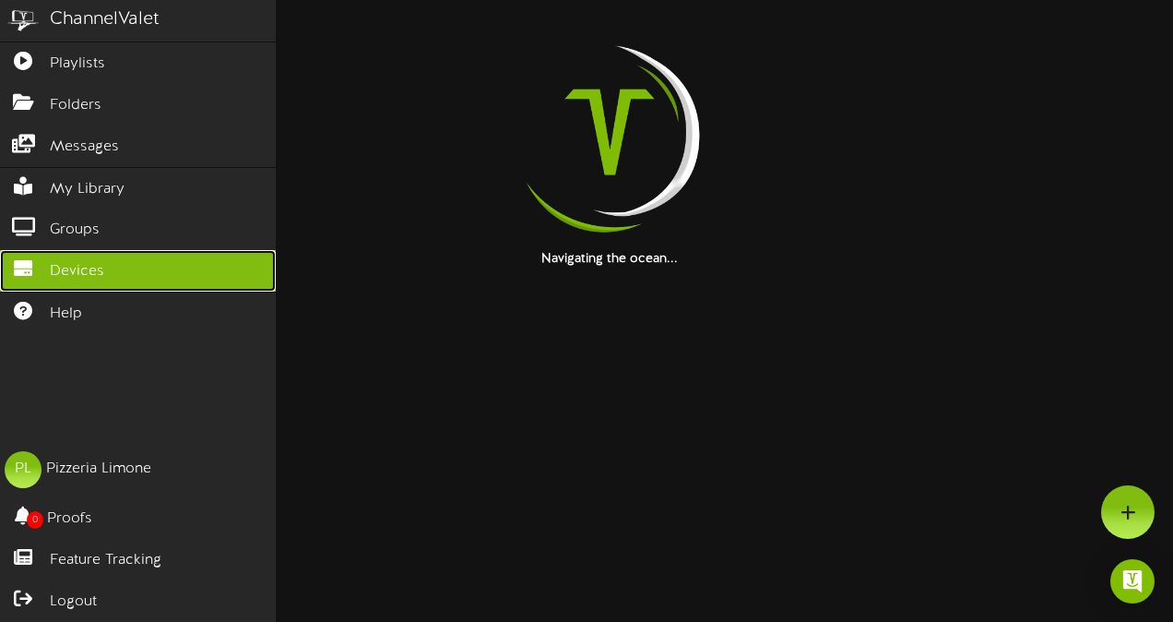
click at [150, 263] on link "Devices" at bounding box center [138, 271] width 276 height 42
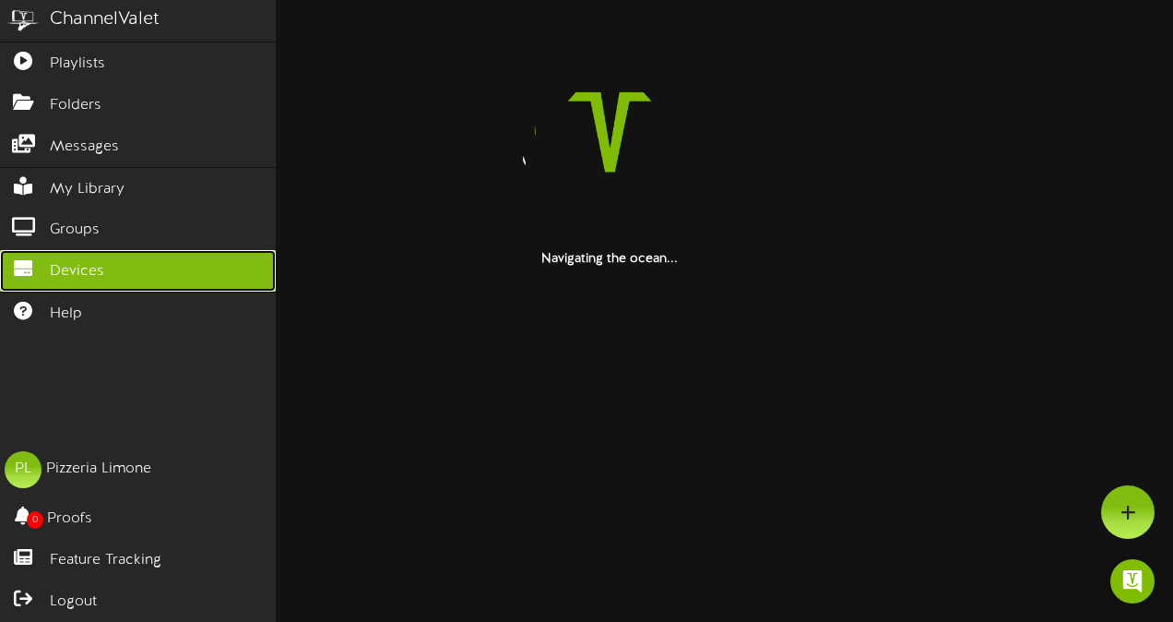
click at [150, 263] on link "Devices" at bounding box center [138, 271] width 276 height 42
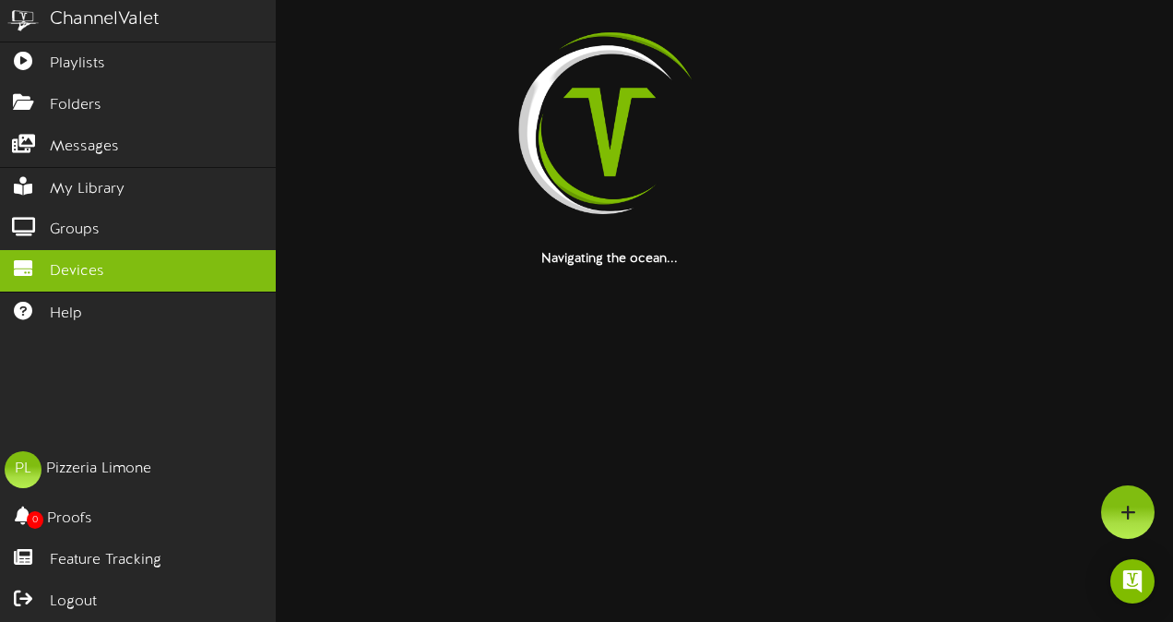
click at [384, 247] on div at bounding box center [609, 132] width 1099 height 236
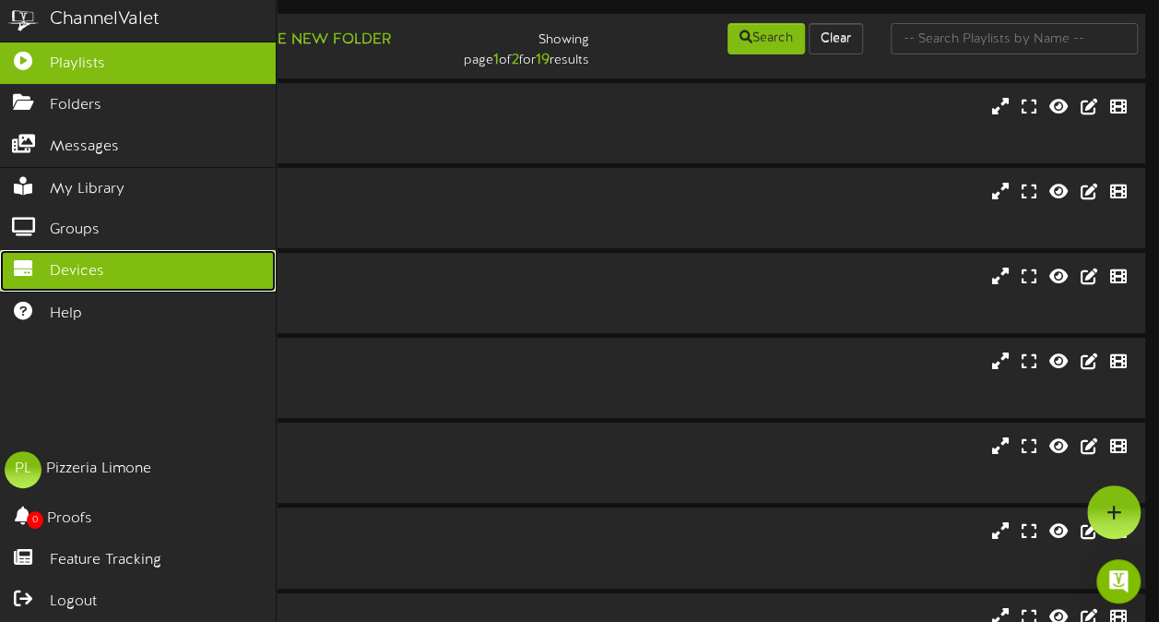
click at [22, 262] on icon at bounding box center [23, 266] width 46 height 14
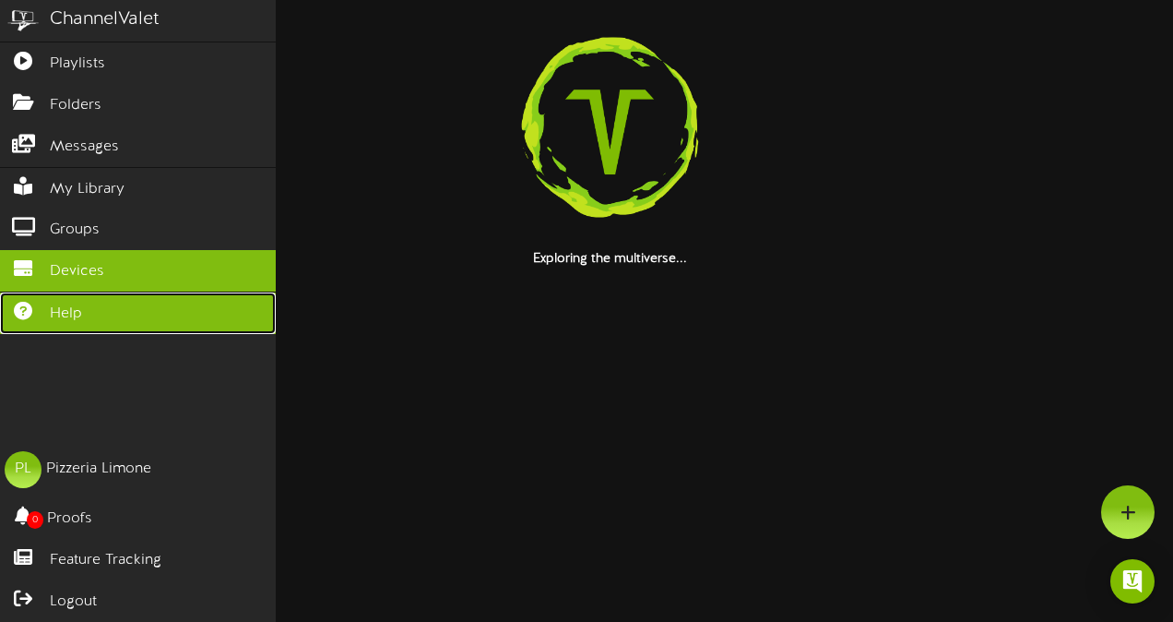
click at [28, 302] on icon at bounding box center [23, 309] width 46 height 14
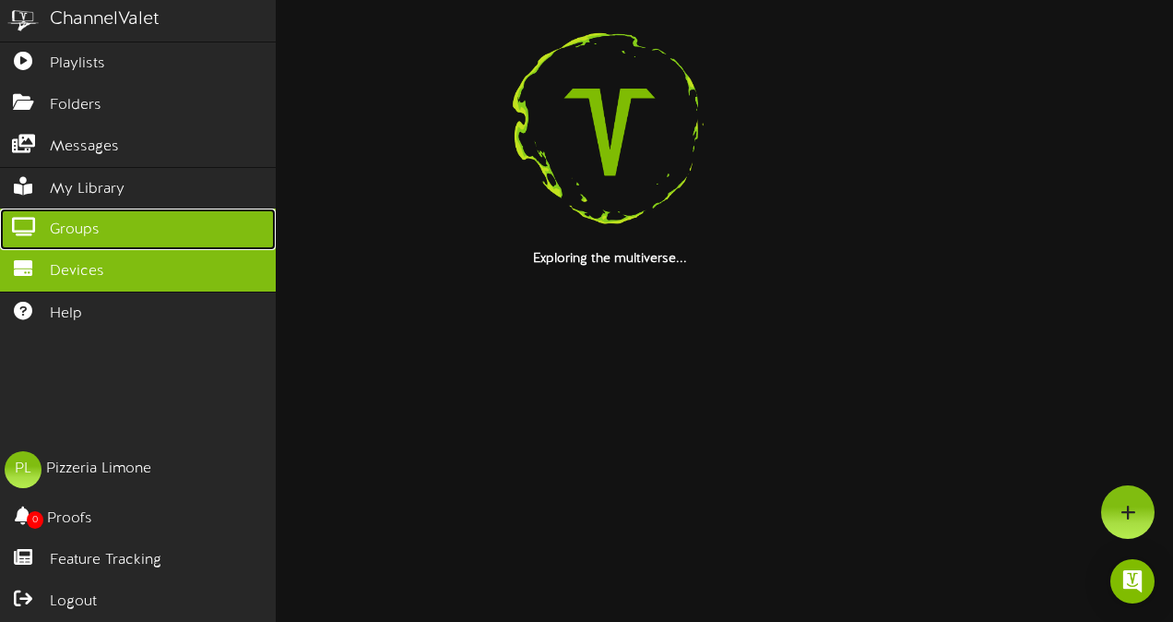
click at [30, 220] on icon at bounding box center [23, 225] width 46 height 14
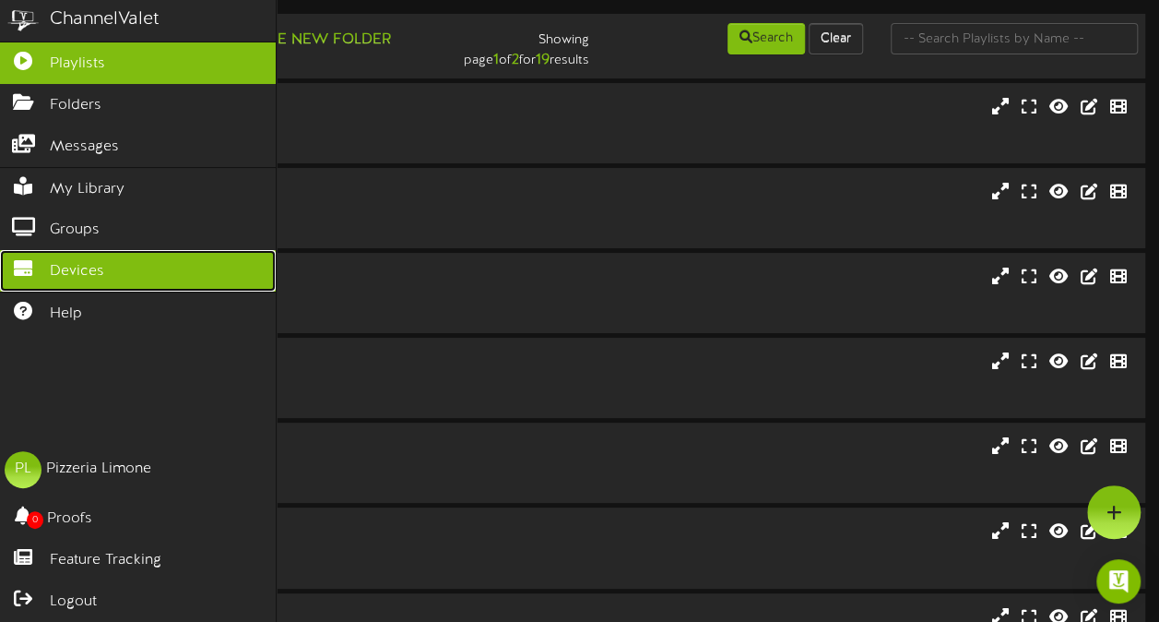
click at [60, 275] on link "Devices" at bounding box center [138, 271] width 276 height 42
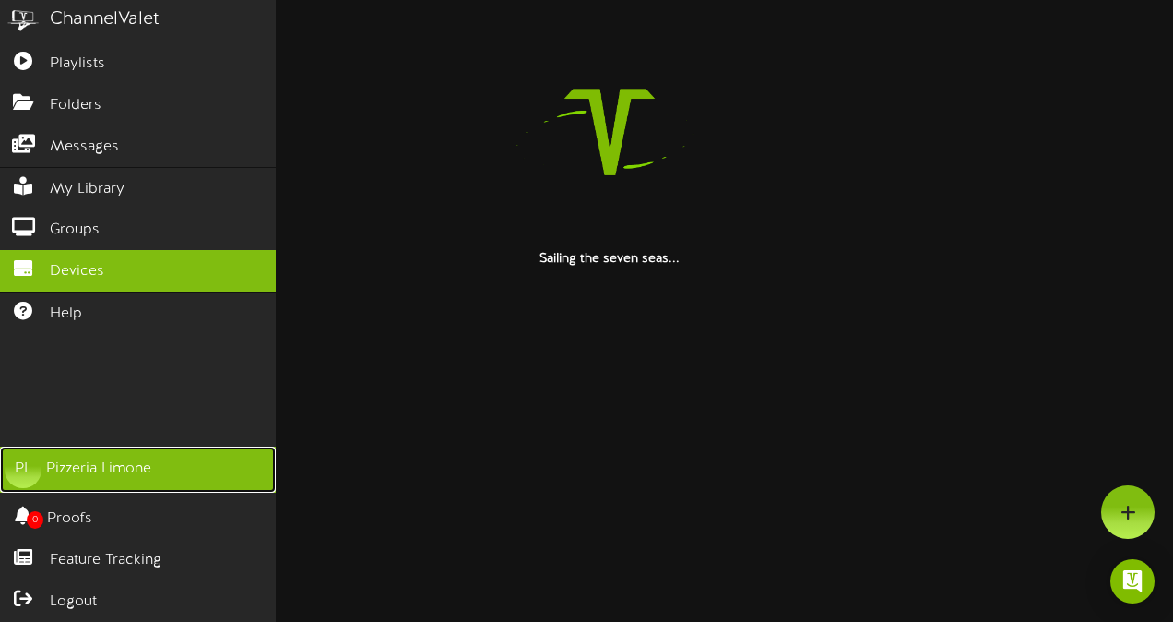
click at [113, 480] on div "Pizzeria Limone" at bounding box center [98, 468] width 105 height 21
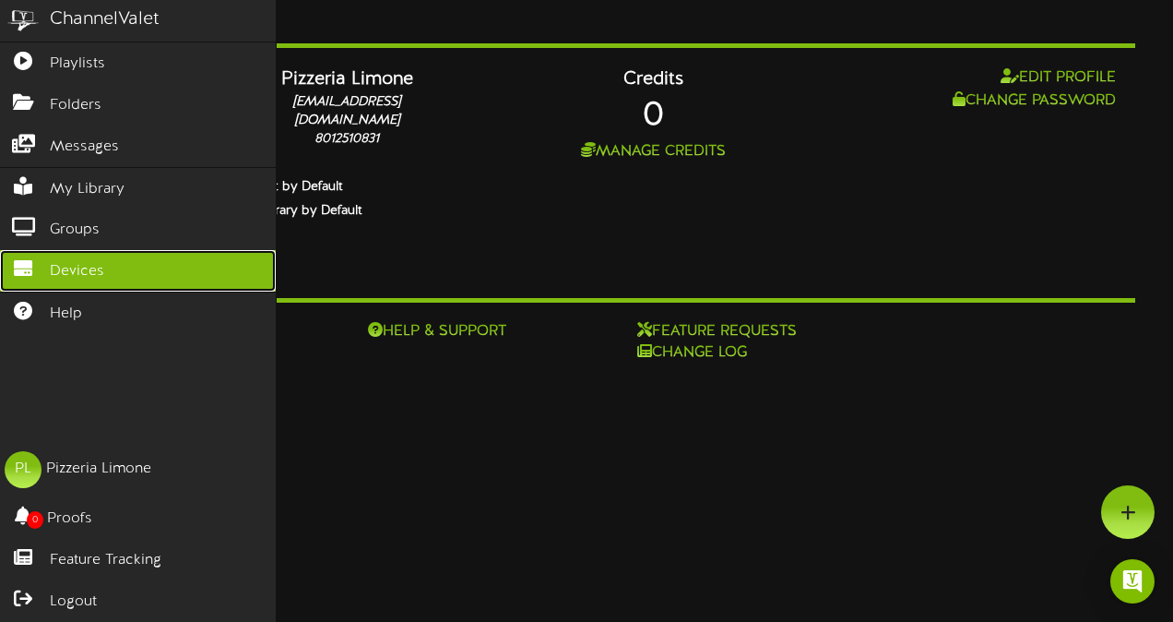
click at [46, 267] on link "Devices" at bounding box center [138, 271] width 276 height 42
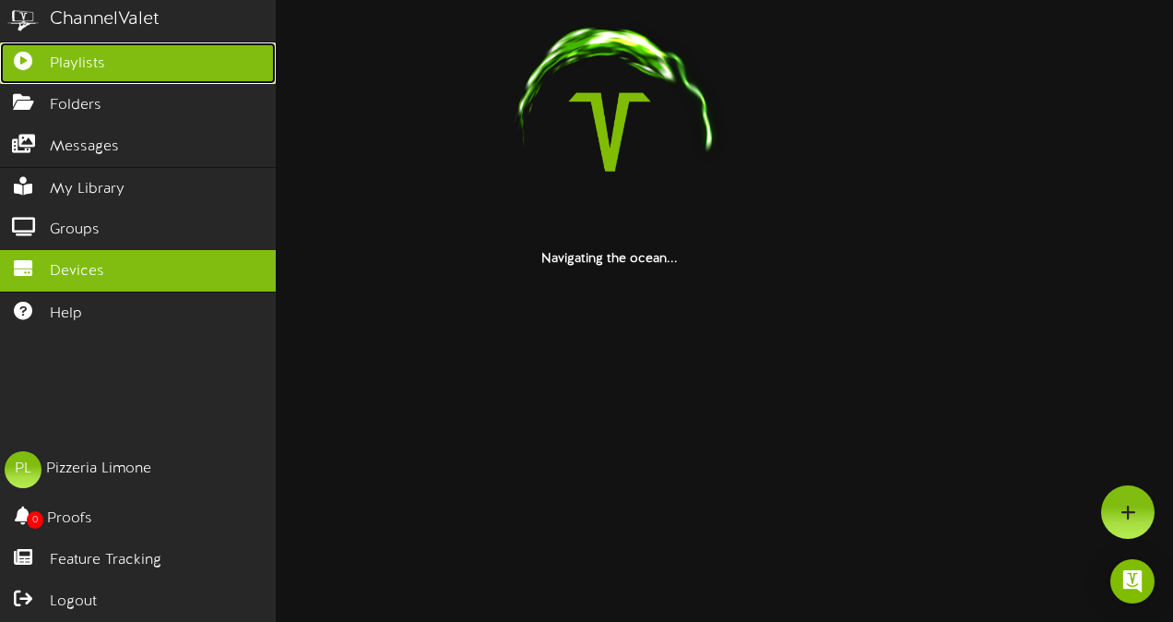
click at [67, 65] on span "Playlists" at bounding box center [77, 63] width 55 height 21
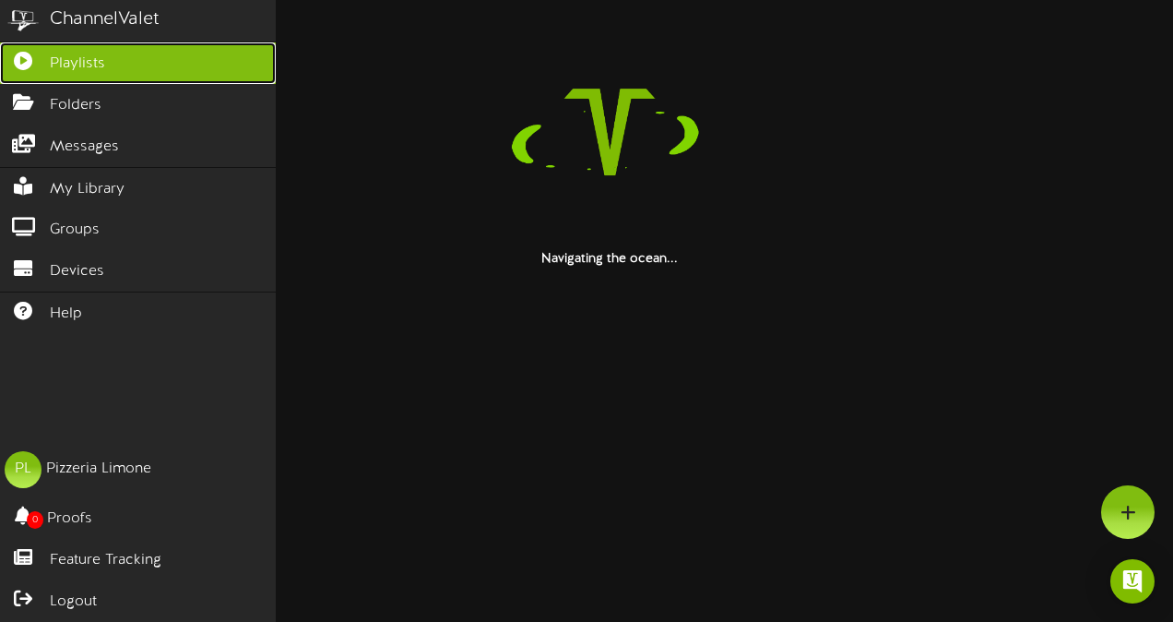
click at [77, 58] on span "Playlists" at bounding box center [77, 63] width 55 height 21
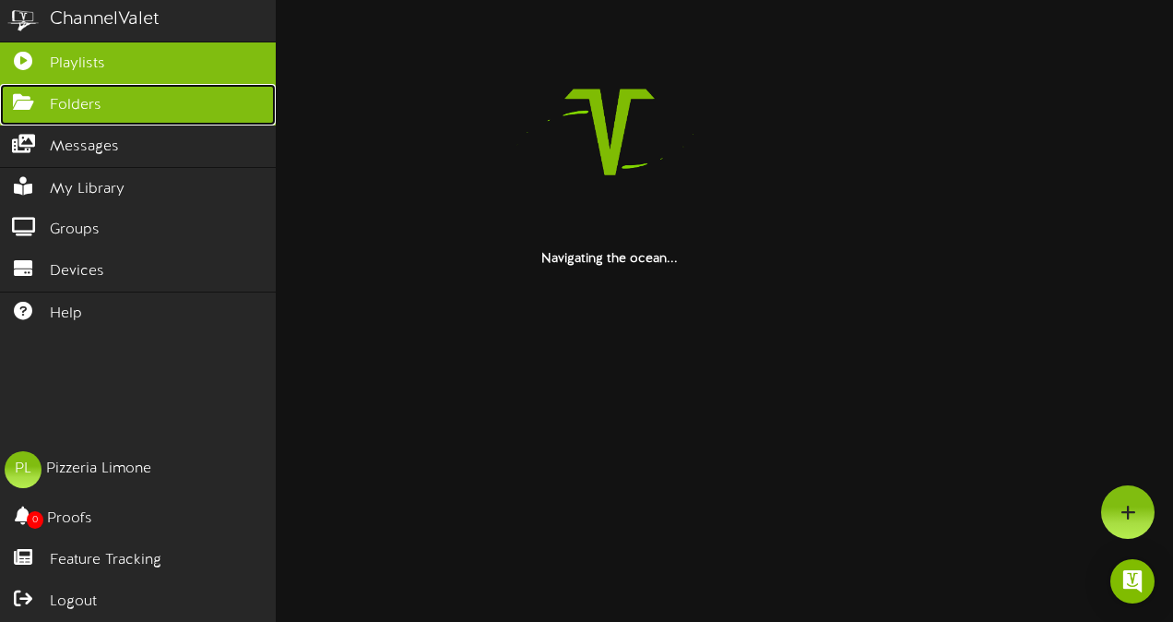
click at [31, 104] on icon at bounding box center [23, 100] width 46 height 14
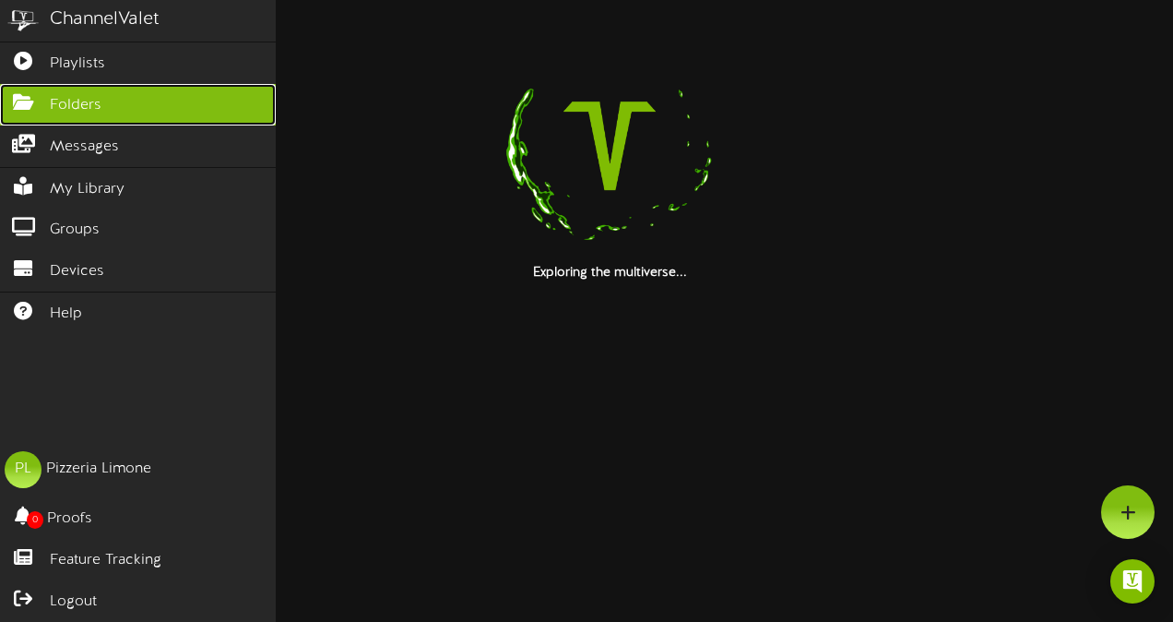
click at [50, 104] on span "Folders" at bounding box center [76, 105] width 52 height 21
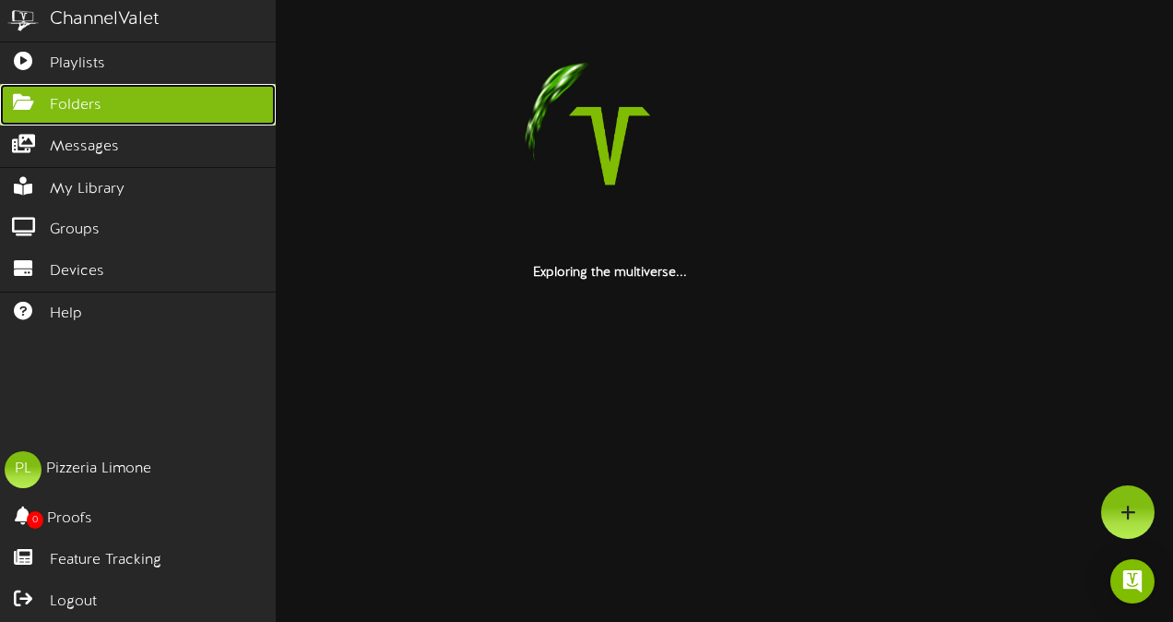
click at [50, 104] on span "Folders" at bounding box center [76, 105] width 52 height 21
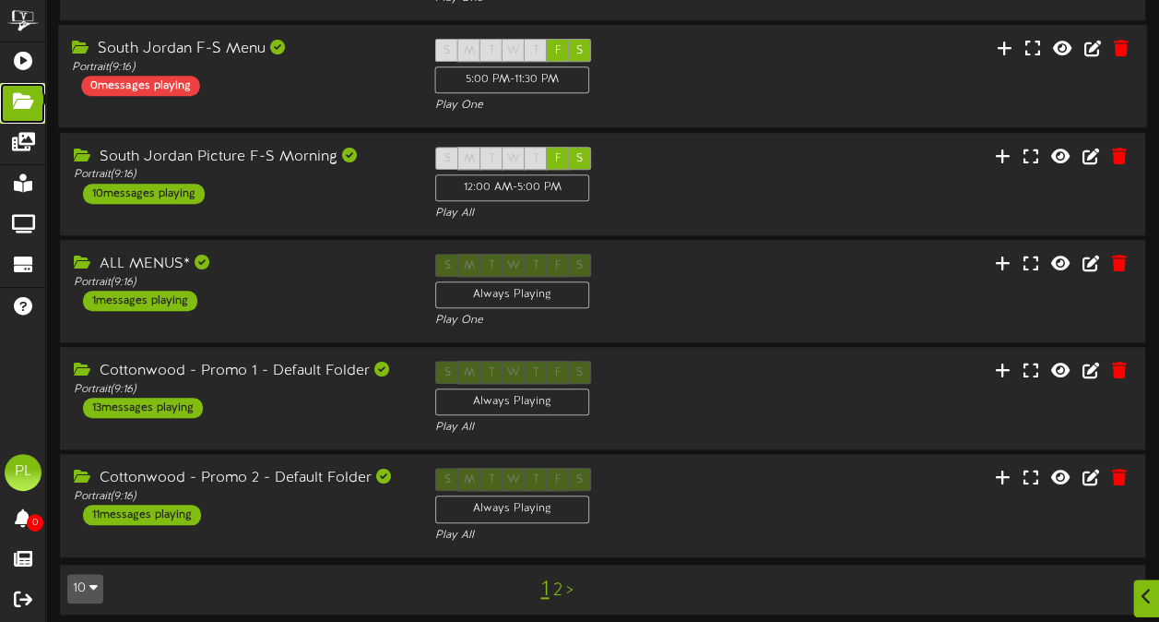
scroll to position [615, 0]
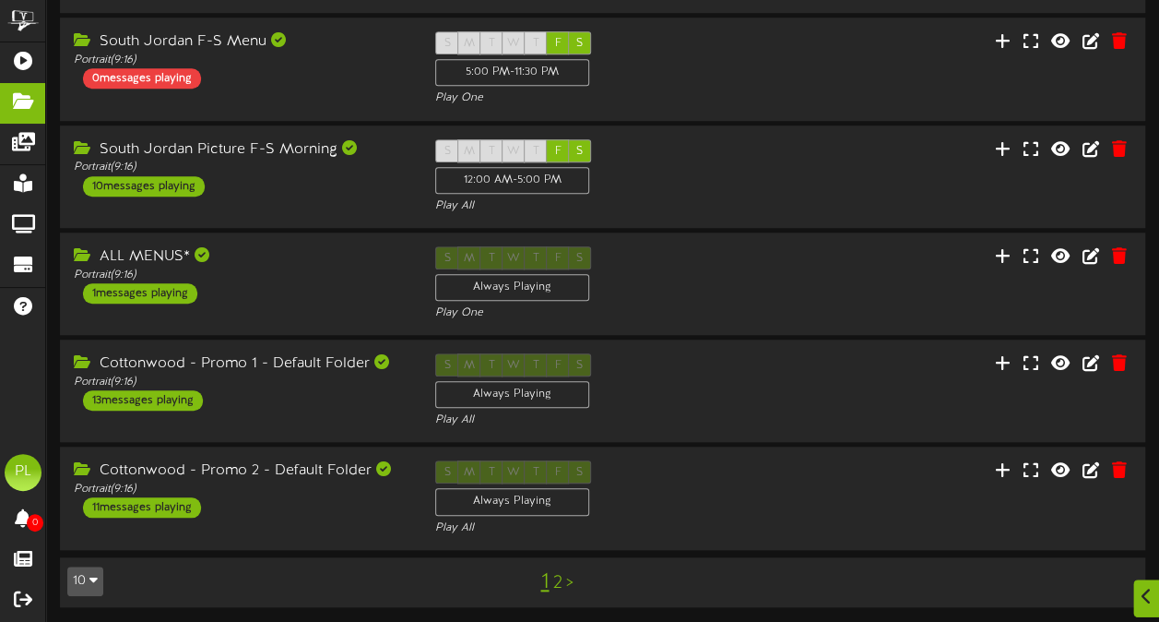
click at [558, 578] on link "2" at bounding box center [557, 583] width 9 height 20
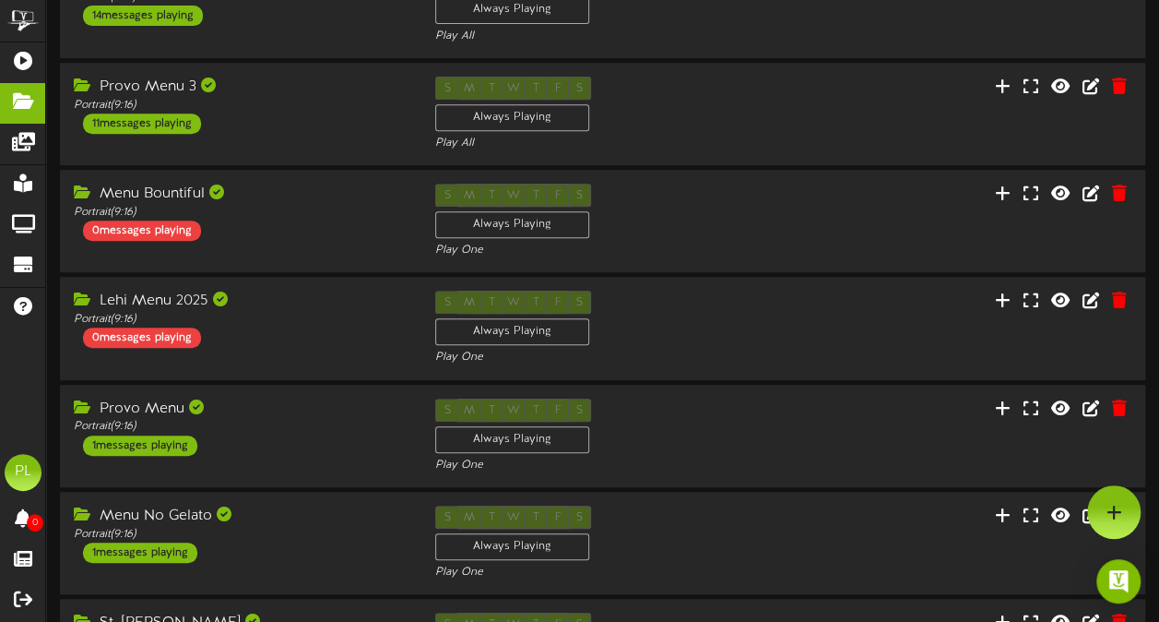
scroll to position [355, 0]
click at [915, 339] on div "Lehi Menu 2025 Portrait ( 9:16 ) 0 messages playing S M T W T F S Always Playin…" at bounding box center [602, 329] width 1089 height 76
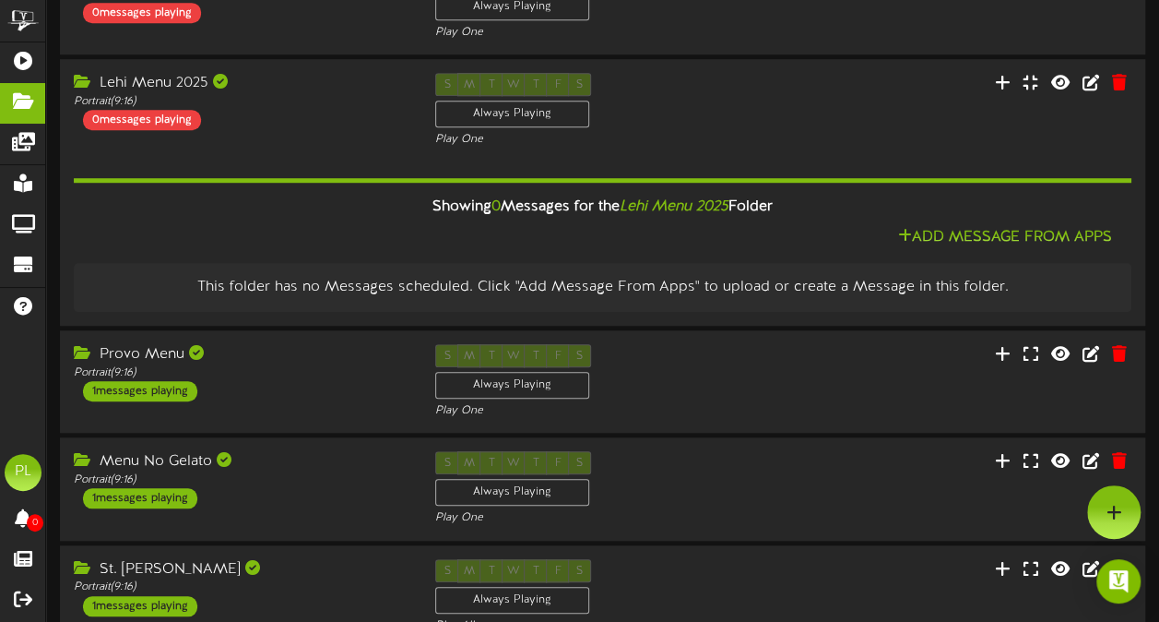
scroll to position [530, 0]
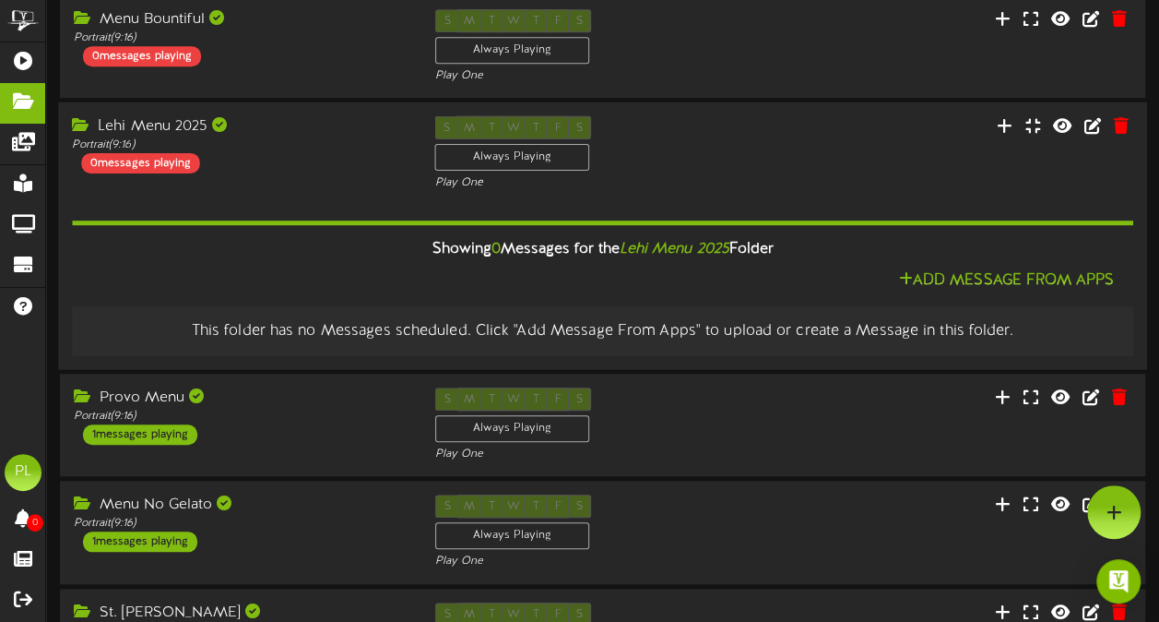
click at [515, 325] on div "This folder has no Messages scheduled. Click "Add Message From Apps" to upload …" at bounding box center [603, 330] width 1044 height 21
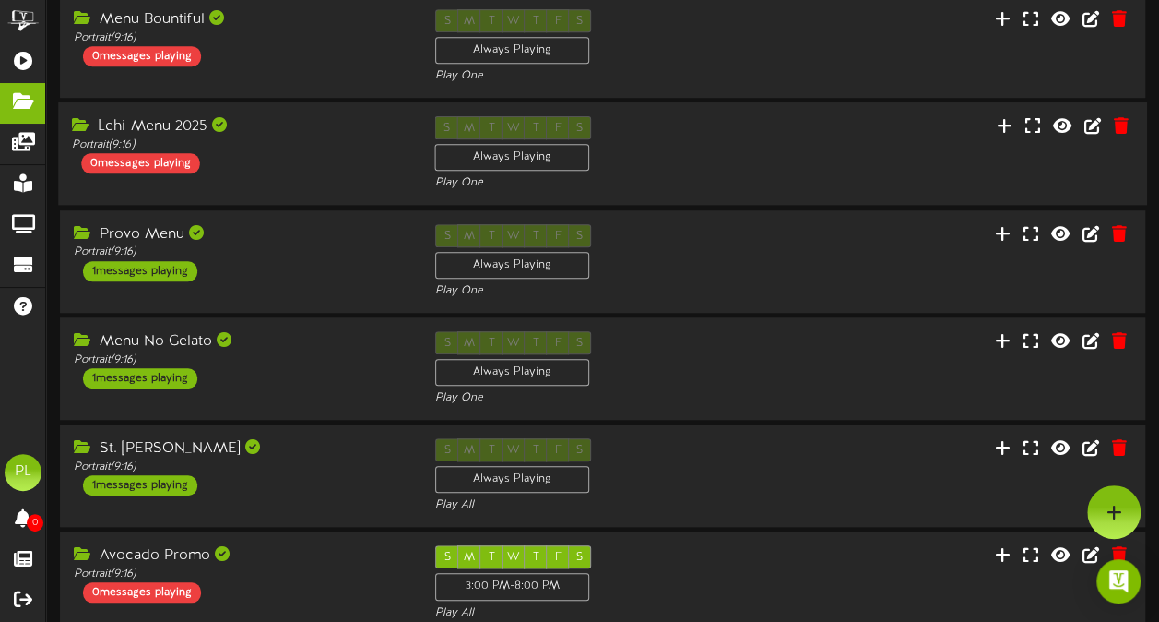
click at [292, 133] on div "Lehi Menu 2025" at bounding box center [239, 126] width 335 height 21
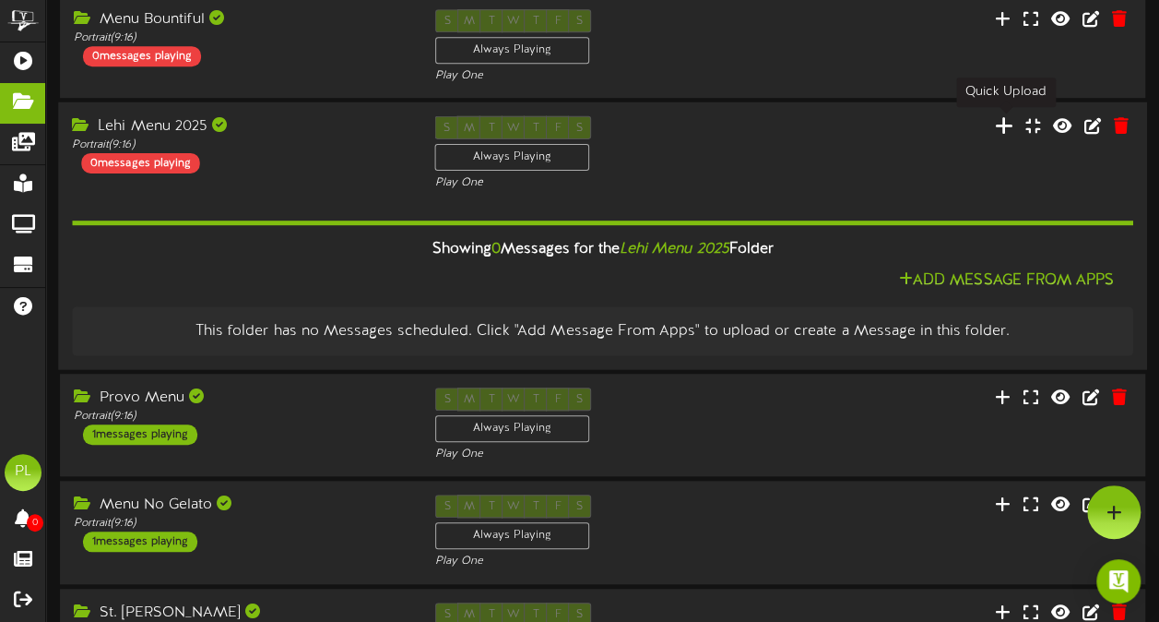
click at [1007, 121] on icon at bounding box center [1004, 124] width 18 height 20
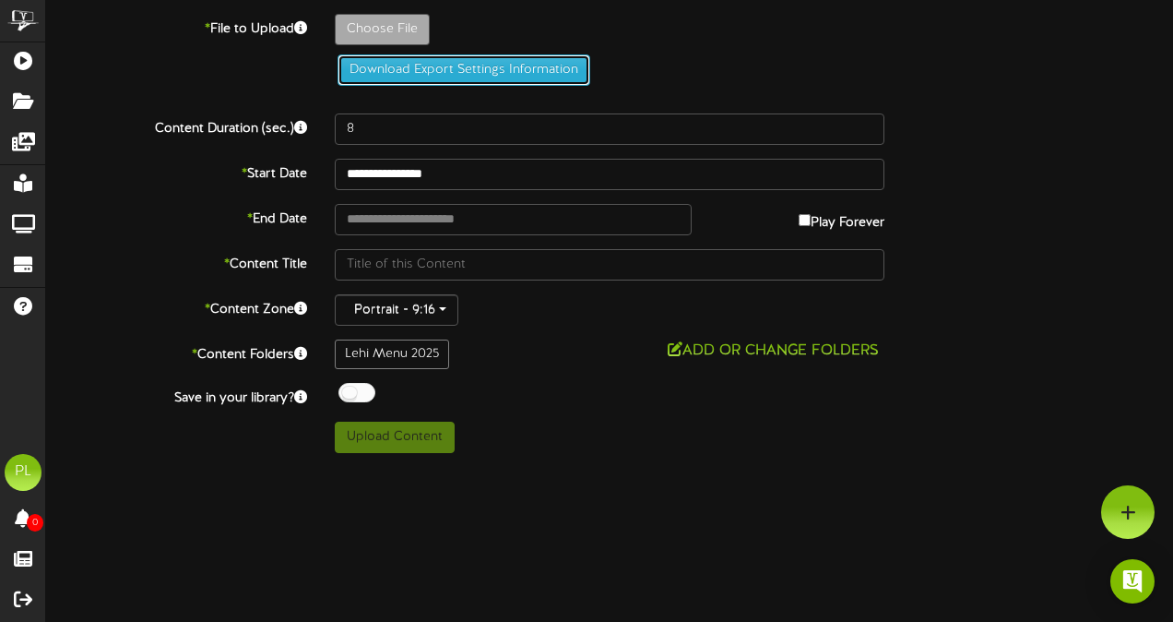
click at [498, 69] on button "Download Export Settings Information" at bounding box center [464, 69] width 253 height 31
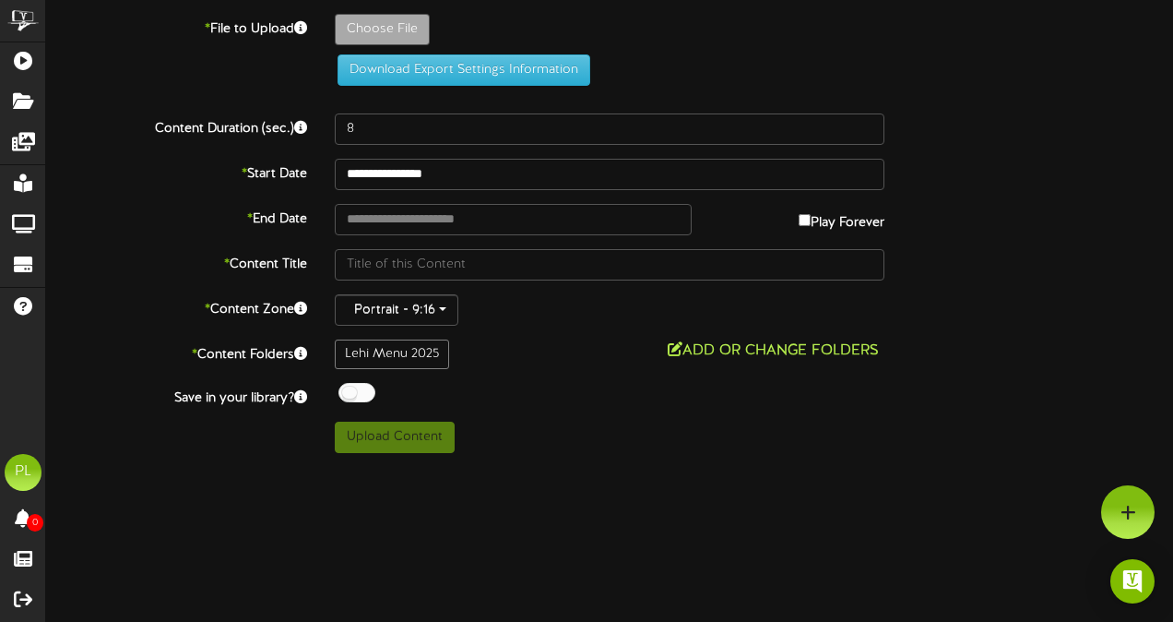
click at [784, 345] on button "Add or Change Folders" at bounding box center [773, 350] width 222 height 23
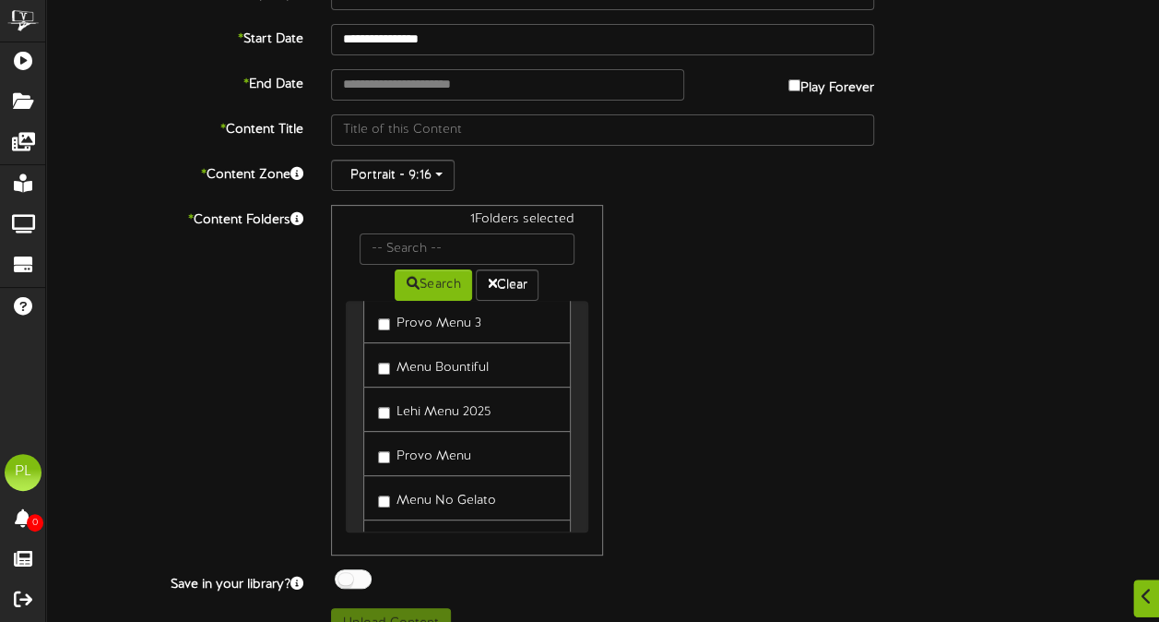
scroll to position [708, 0]
click at [384, 395] on label "Lehi Menu 2025" at bounding box center [434, 407] width 113 height 25
click at [426, 280] on button "Search" at bounding box center [433, 284] width 77 height 31
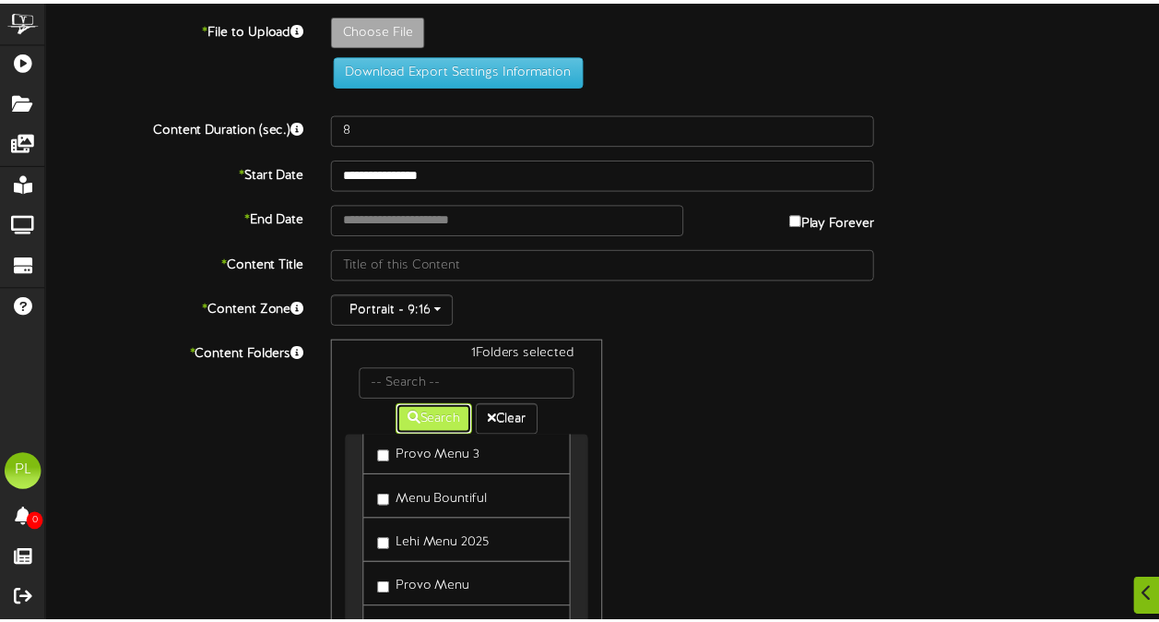
scroll to position [0, 0]
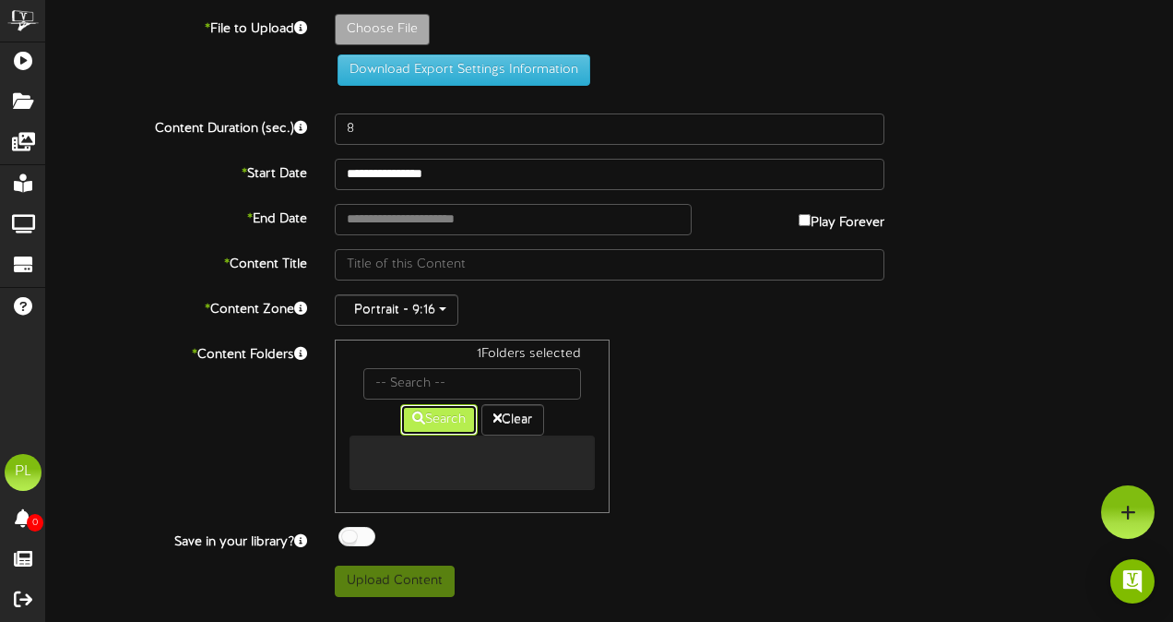
click at [438, 412] on button "Search" at bounding box center [438, 419] width 77 height 31
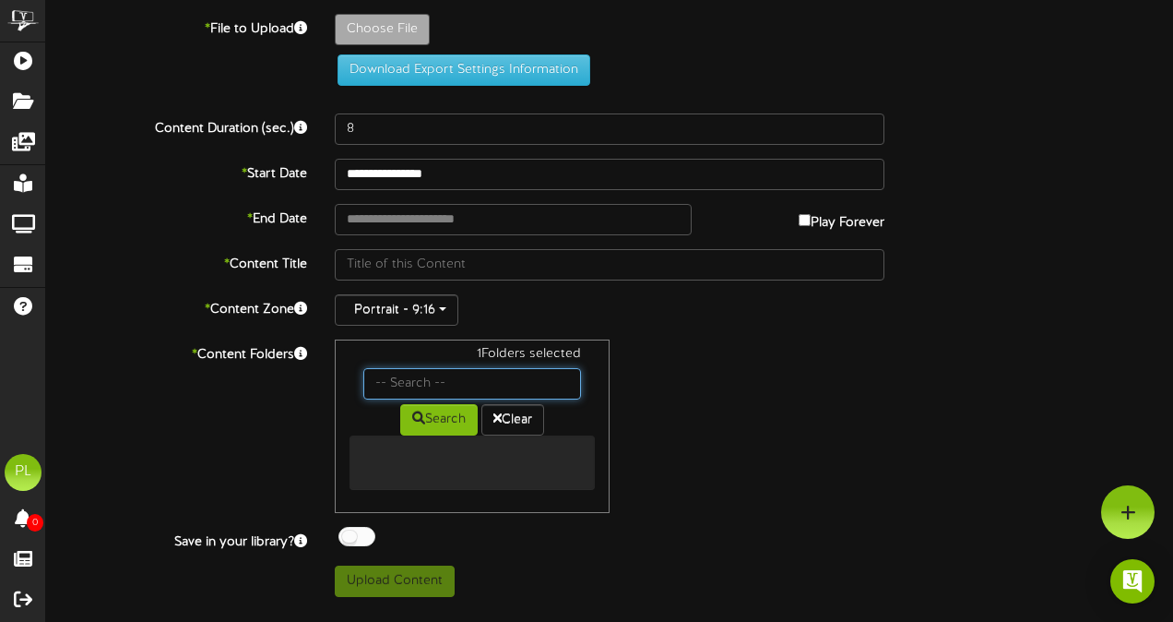
click at [457, 379] on input "text" at bounding box center [472, 383] width 218 height 31
type input "lehi"
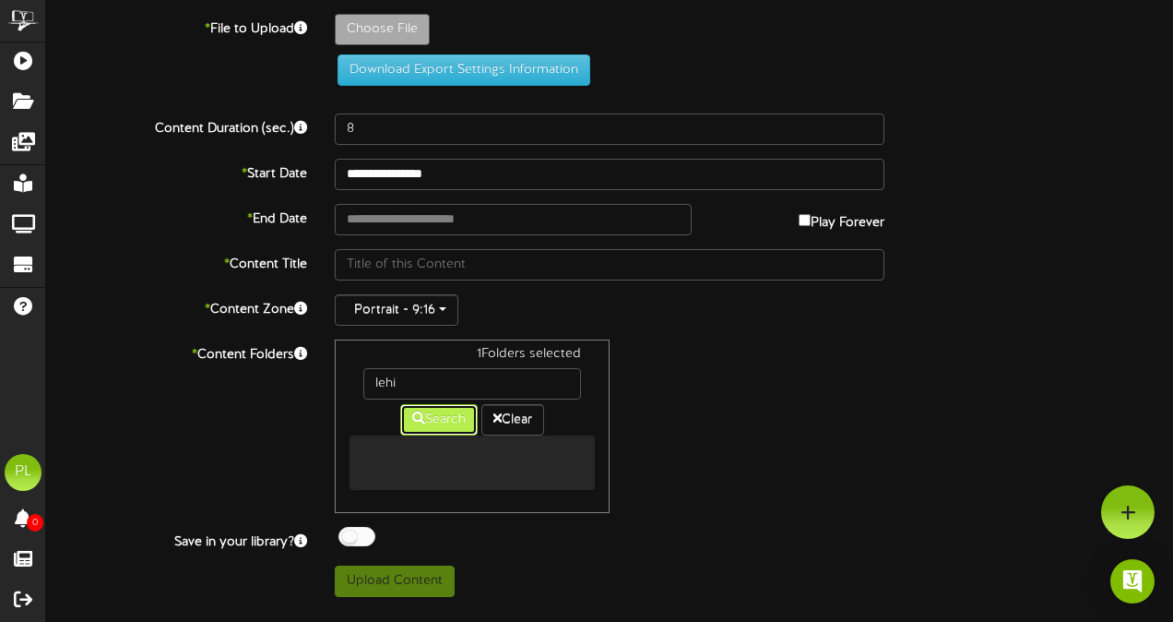
click at [430, 416] on button "Search" at bounding box center [438, 419] width 77 height 31
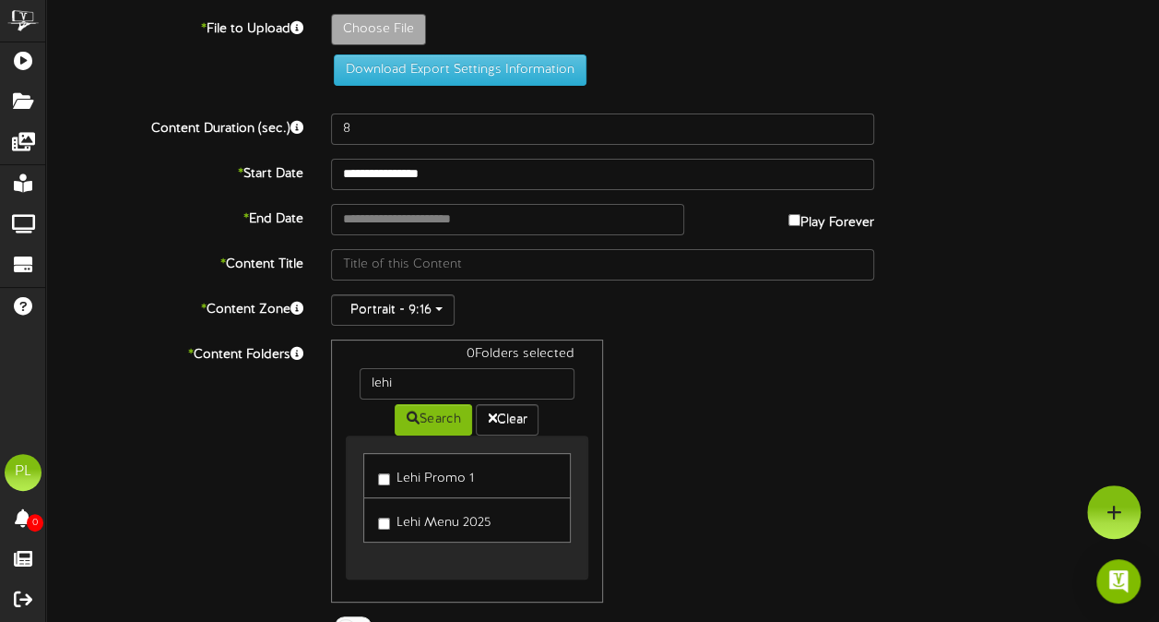
click at [391, 521] on label "Lehi Menu 2025" at bounding box center [434, 519] width 113 height 25
drag, startPoint x: 391, startPoint y: 521, endPoint x: 660, endPoint y: 411, distance: 290.8
click at [660, 411] on div "0 Folders selected lehi Search Clear Lehi Promo 1 Lehi Menu 2025" at bounding box center [602, 470] width 571 height 263
click at [517, 408] on button "Clear" at bounding box center [507, 419] width 63 height 31
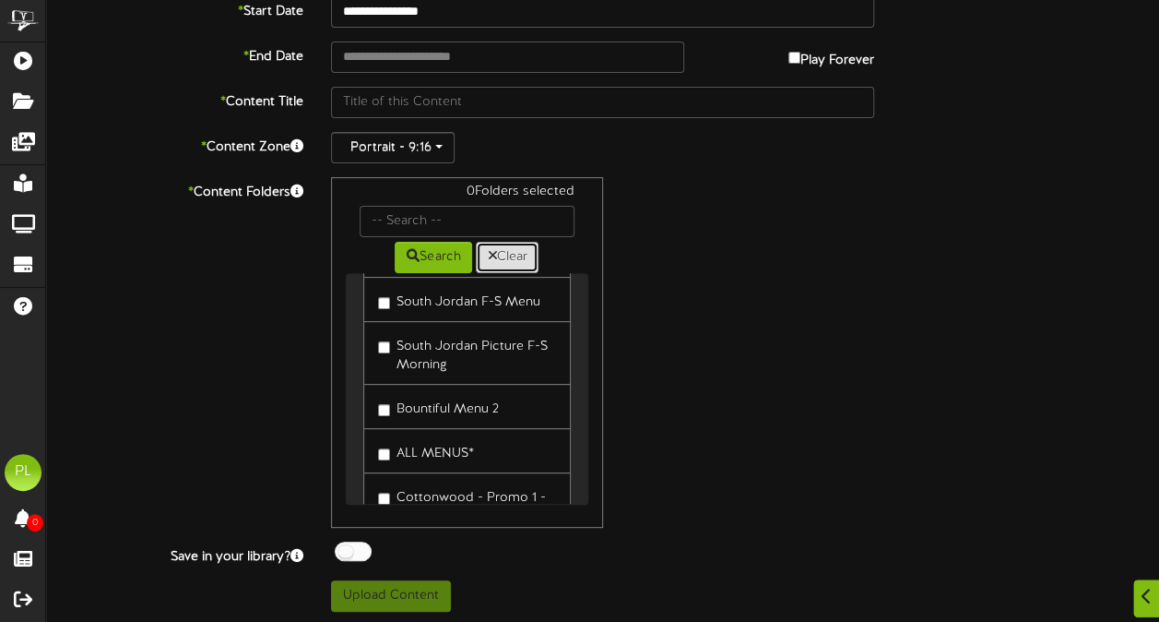
scroll to position [269, 0]
click at [461, 247] on button "Search" at bounding box center [433, 257] width 77 height 31
click at [793, 291] on div "1 Folders selected Search Clear Lehi Promo 1 ALL Pictures 1 Screens ALL Picture…" at bounding box center [602, 352] width 571 height 351
click at [356, 552] on div at bounding box center [353, 550] width 37 height 19
click at [356, 551] on div at bounding box center [353, 550] width 37 height 19
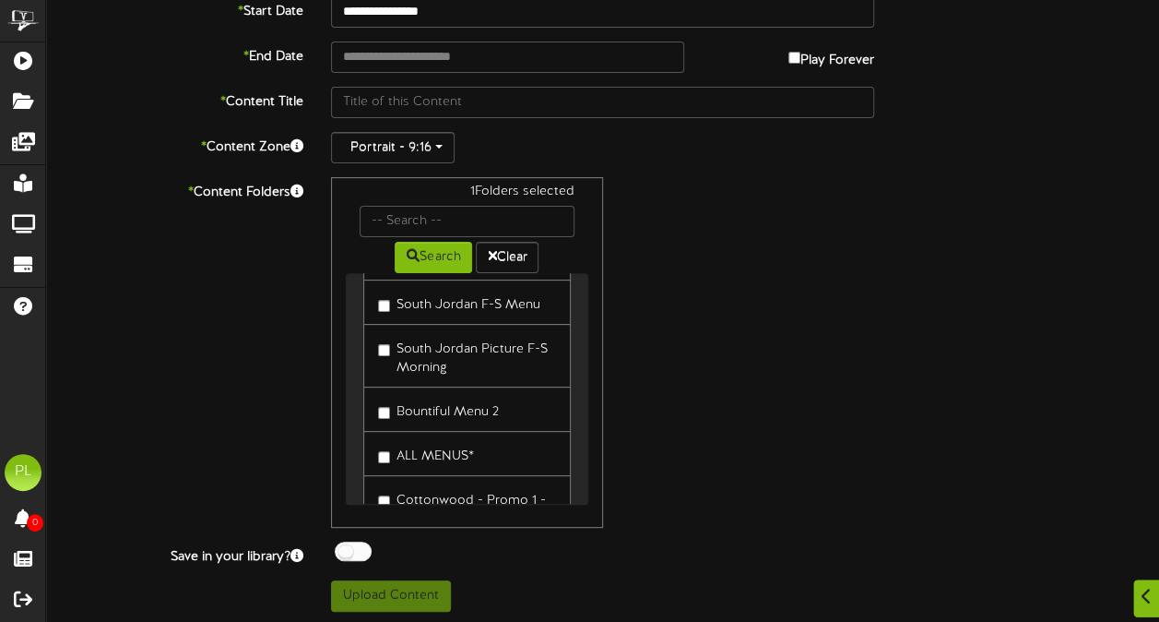
click at [378, 334] on label "South Jordan Picture F-S Morning" at bounding box center [466, 355] width 177 height 43
click at [498, 267] on button "Clear" at bounding box center [507, 257] width 63 height 31
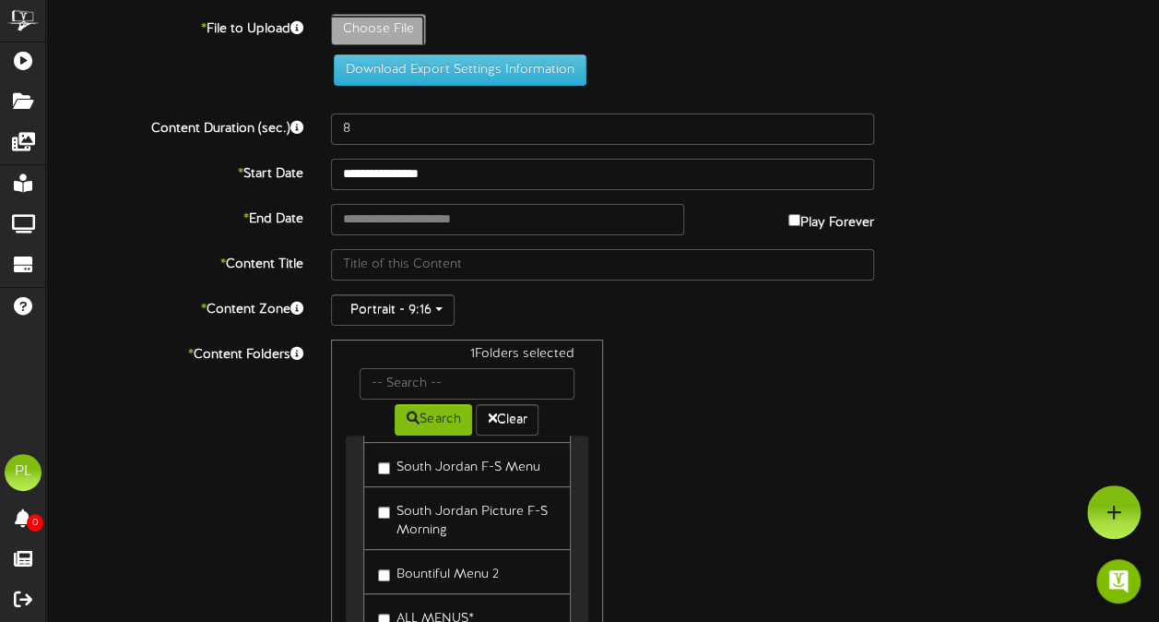
type input "**********"
type input "revisedmenuDec2024"
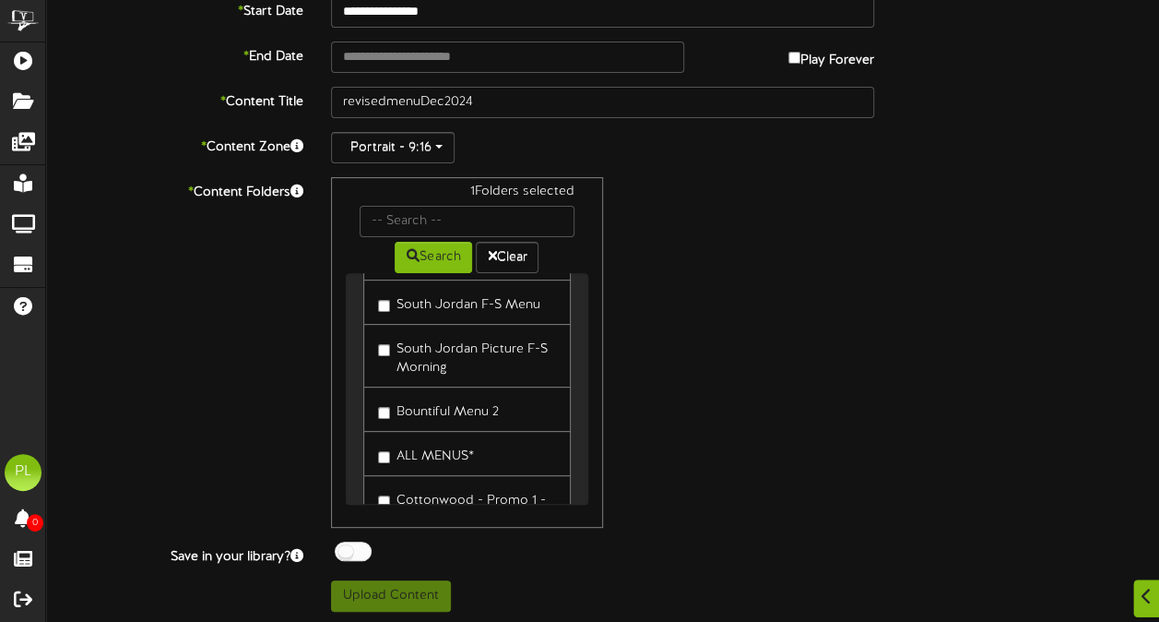
click at [904, 348] on div "* Content Folders 1 Folders selected Search Clear Lehi Promo 1 ALL Pictures 1 S…" at bounding box center [602, 352] width 1141 height 351
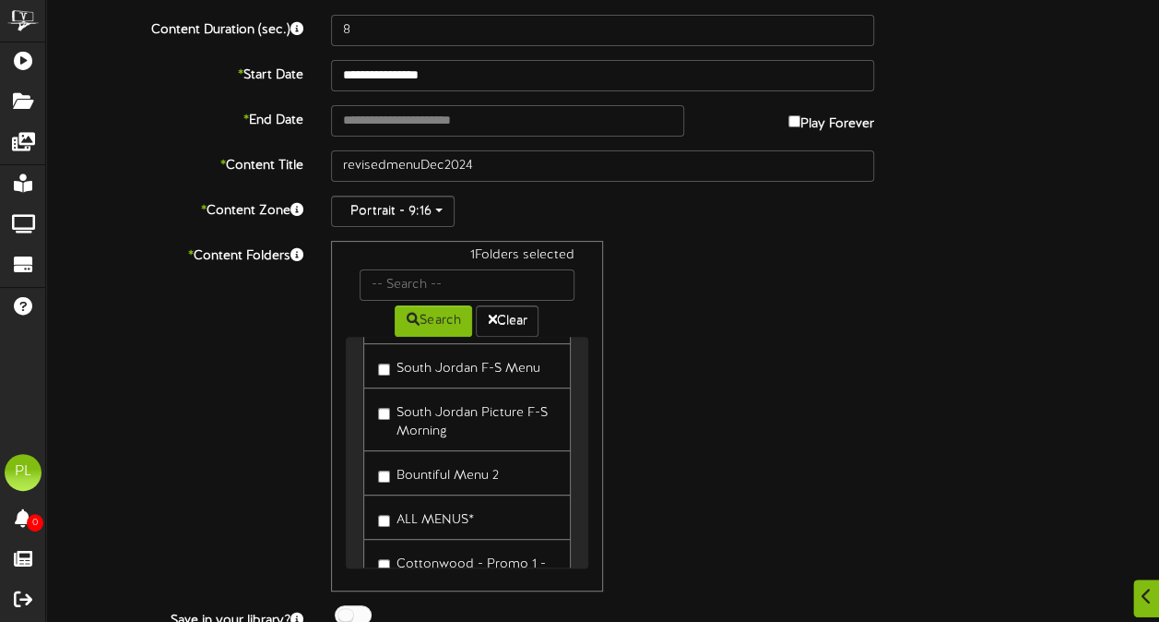
scroll to position [136, 0]
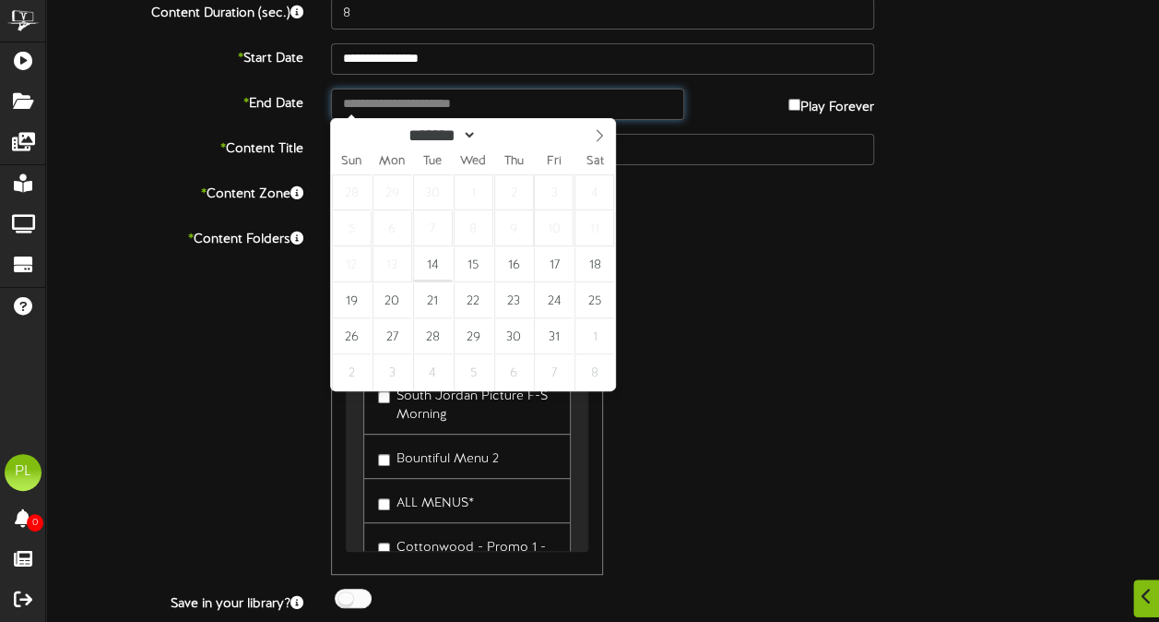
click at [518, 100] on input "text" at bounding box center [507, 104] width 352 height 31
type input "**********"
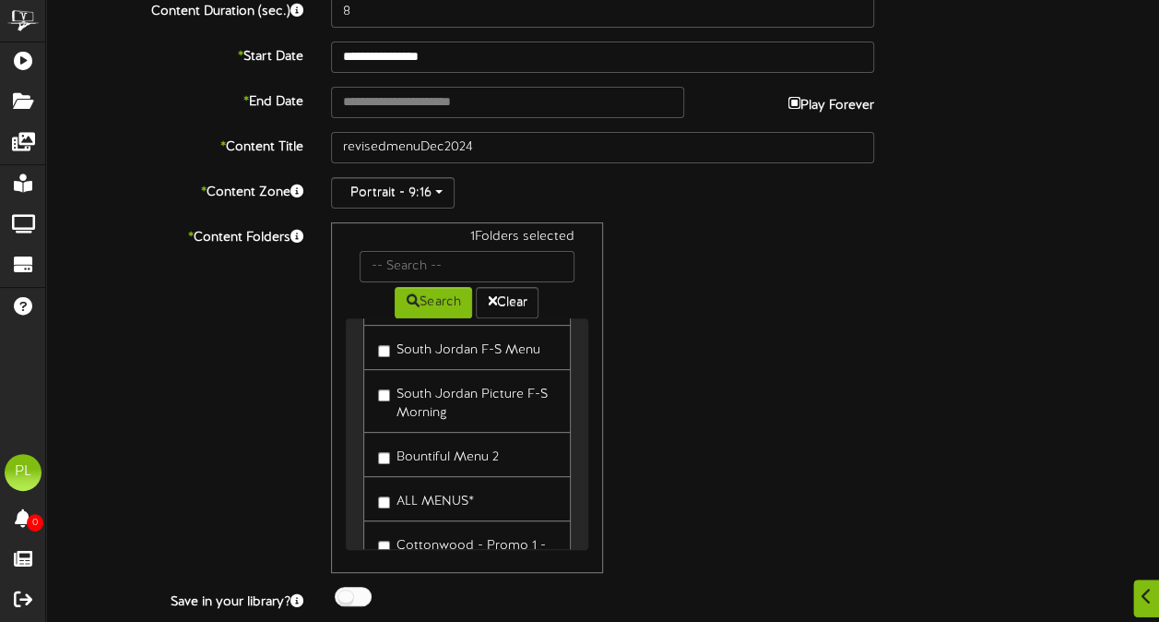
scroll to position [181, 0]
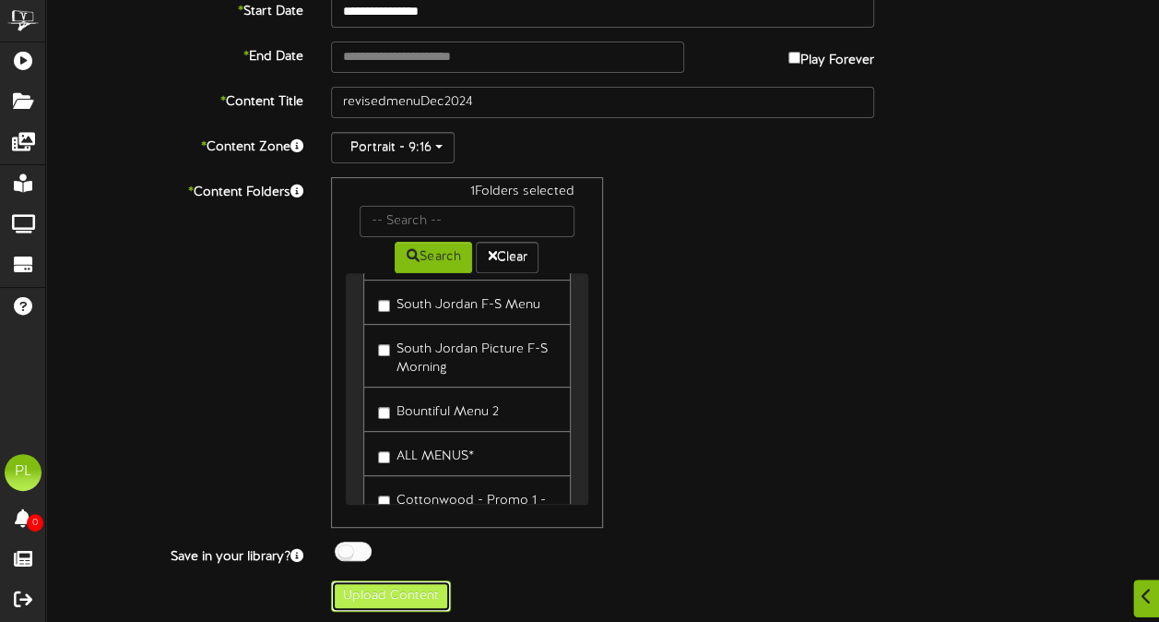
click at [393, 593] on button "Upload Content" at bounding box center [391, 595] width 120 height 31
type input "**********"
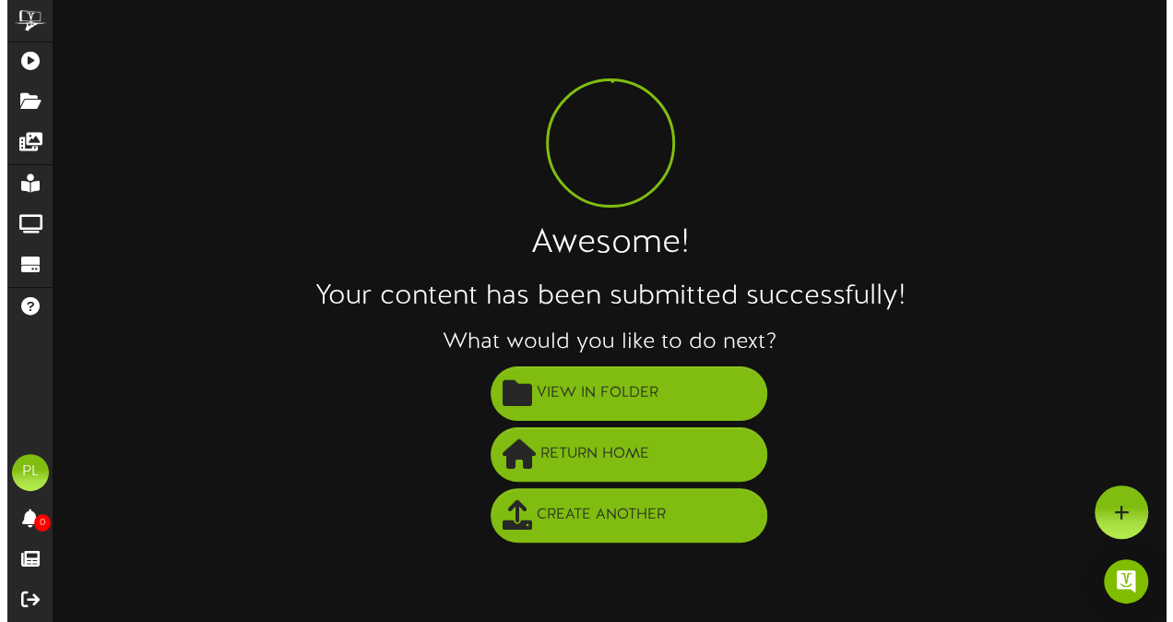
scroll to position [0, 0]
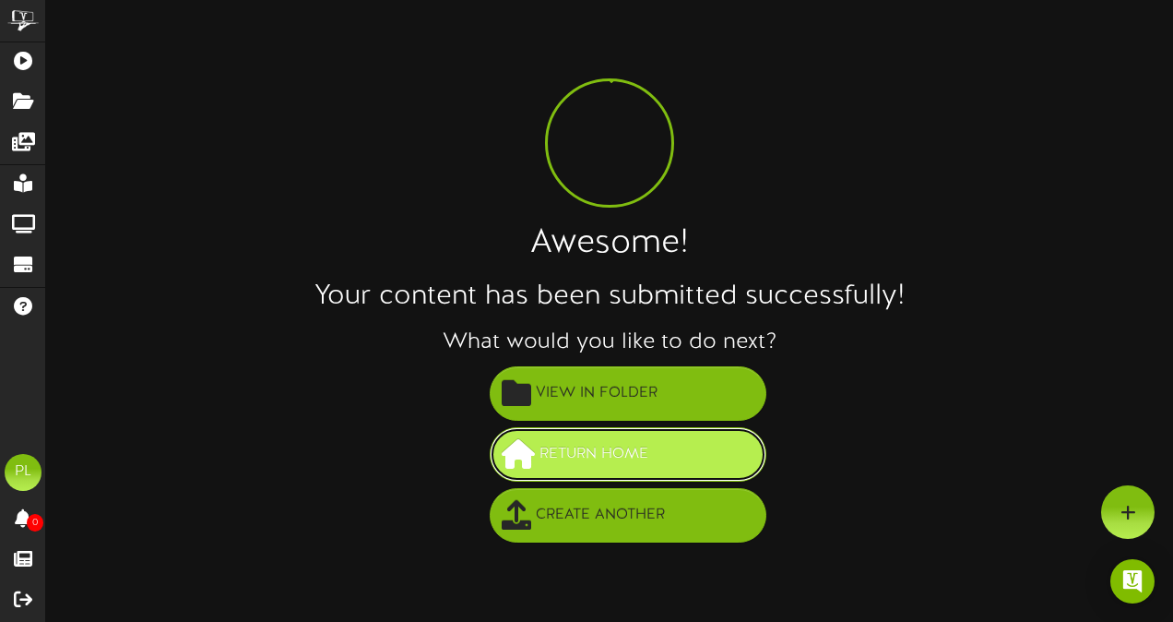
click at [648, 456] on span "Return Home" at bounding box center [594, 454] width 118 height 30
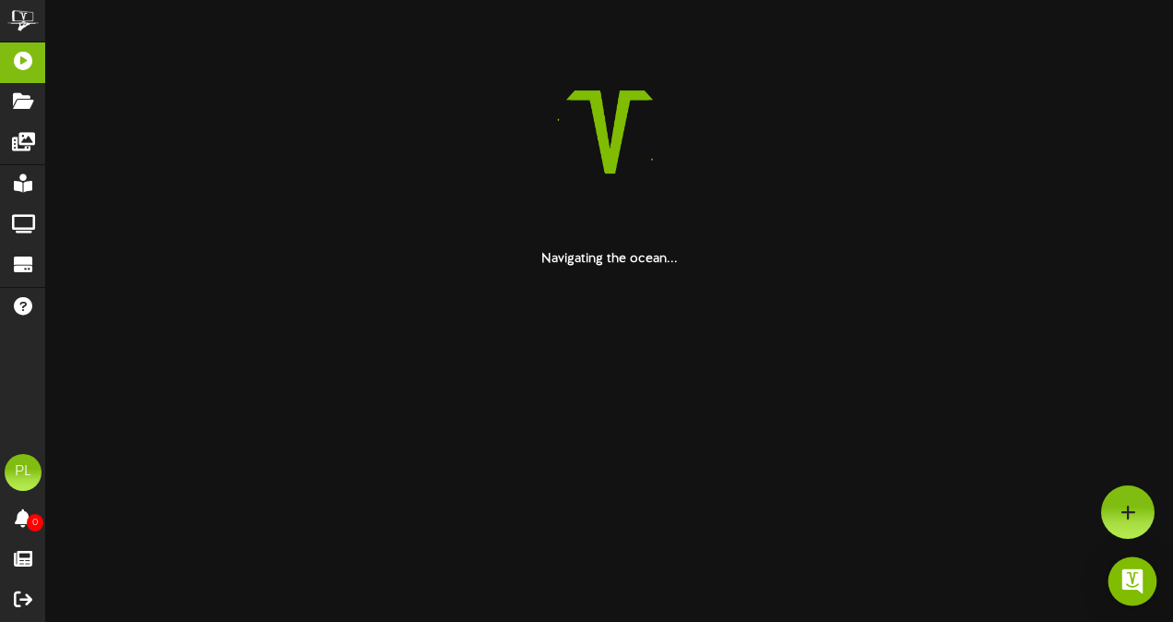
click at [1123, 579] on img "Open Intercom Messenger" at bounding box center [1133, 581] width 24 height 24
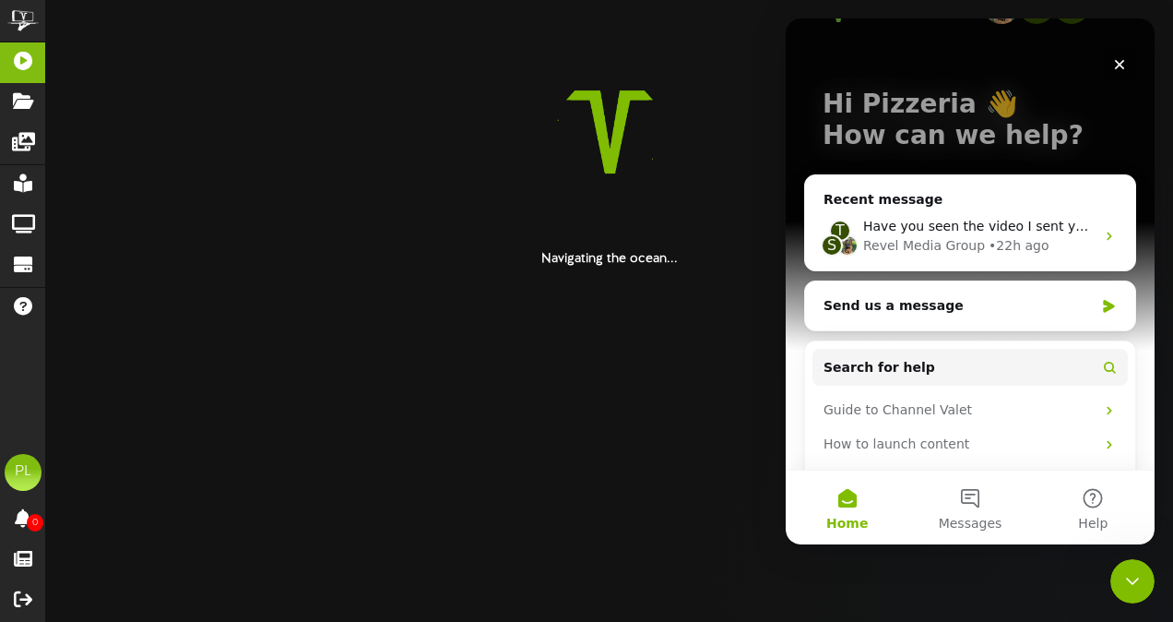
scroll to position [137, 0]
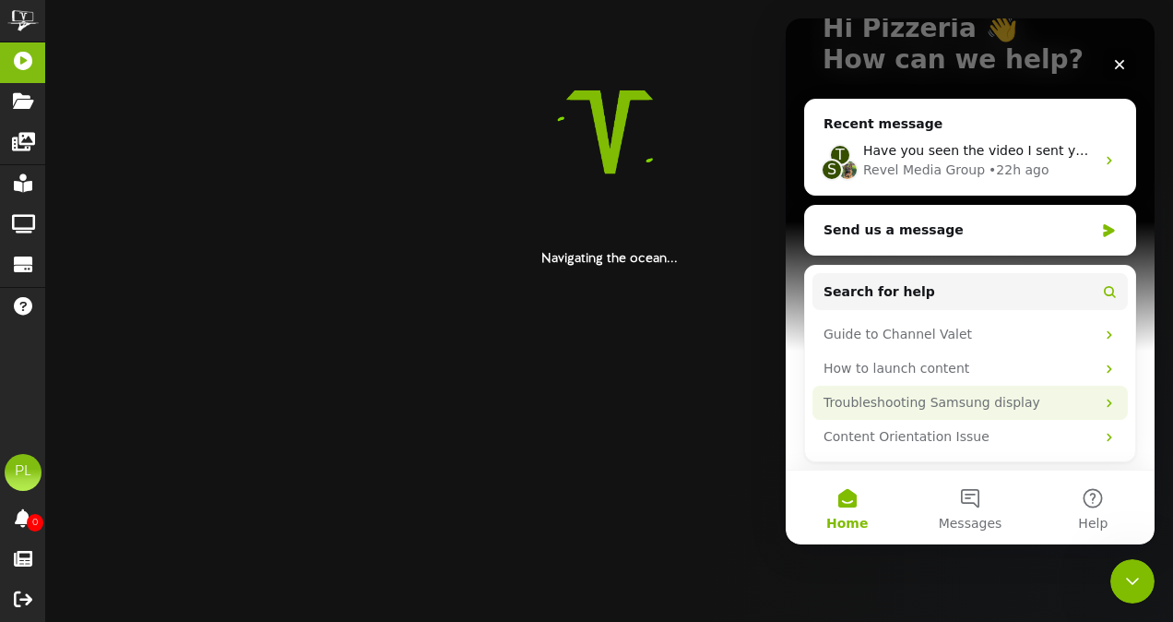
click at [1003, 398] on div "Troubleshooting Samsung display" at bounding box center [959, 402] width 271 height 19
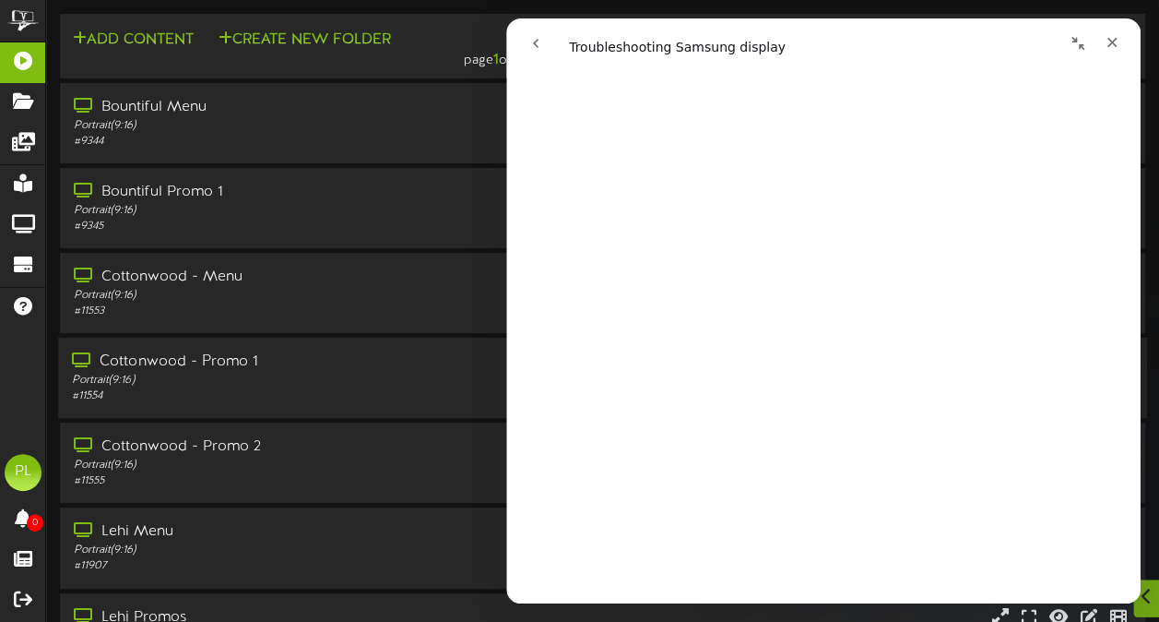
scroll to position [47, 0]
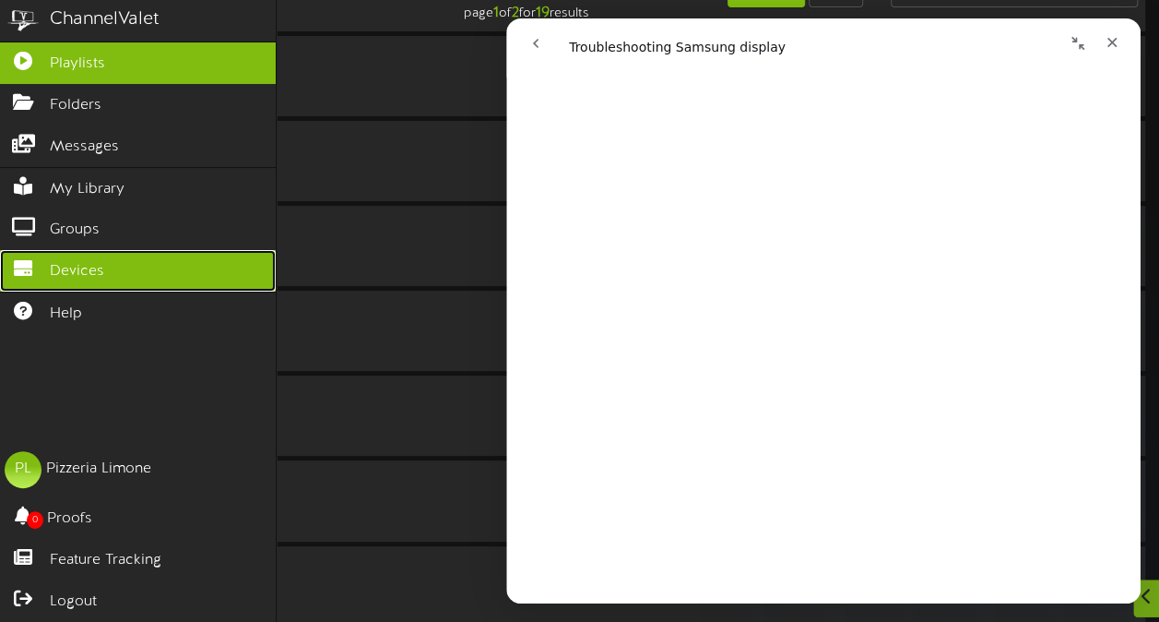
click at [30, 259] on icon at bounding box center [23, 266] width 46 height 14
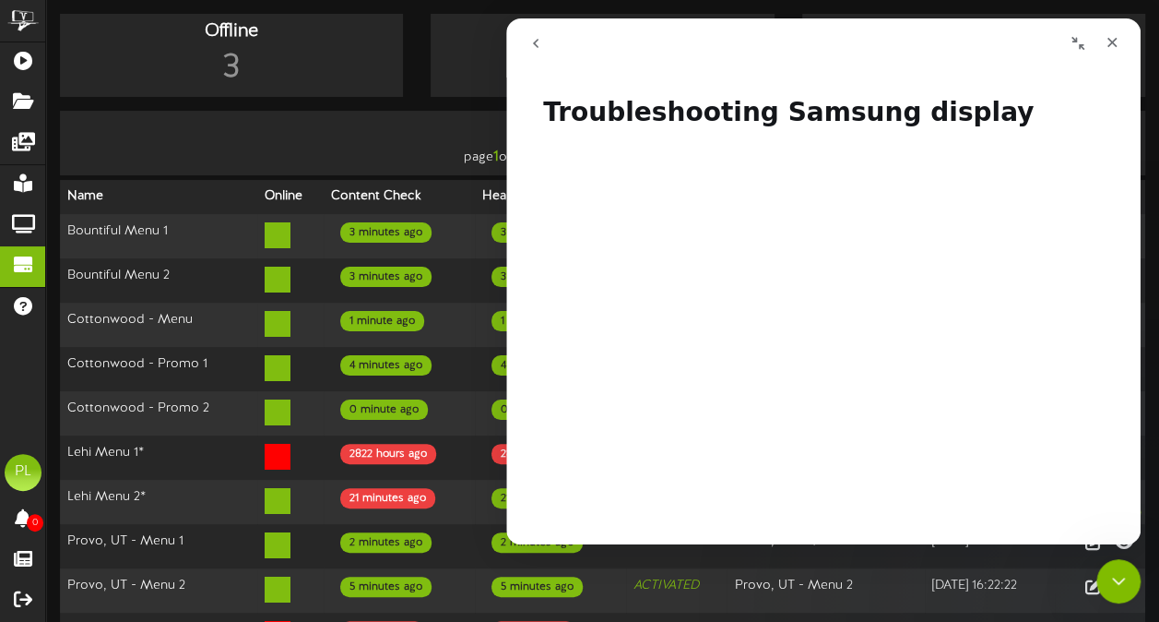
click at [541, 43] on icon "go back" at bounding box center [536, 43] width 15 height 15
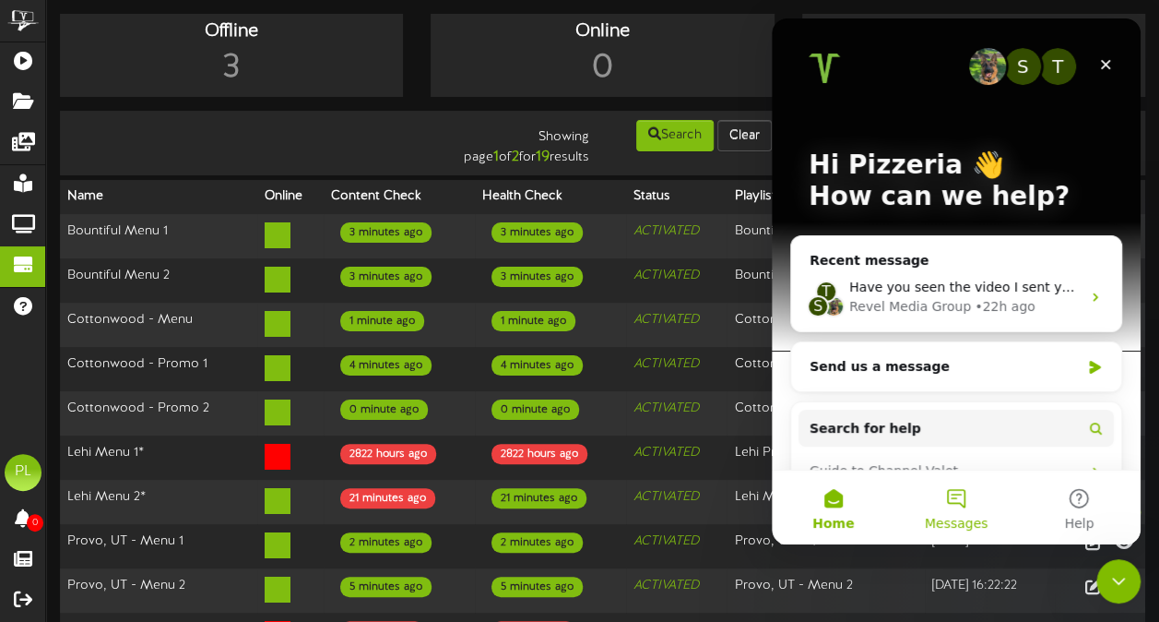
click at [956, 493] on button "Messages" at bounding box center [956, 507] width 123 height 74
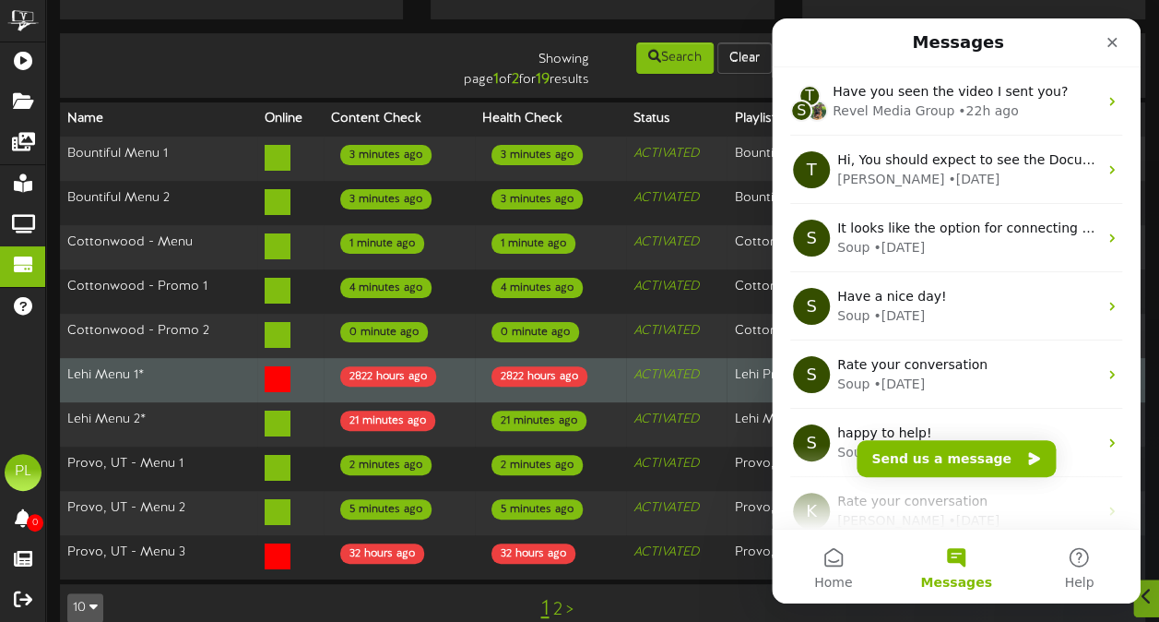
scroll to position [90, 0]
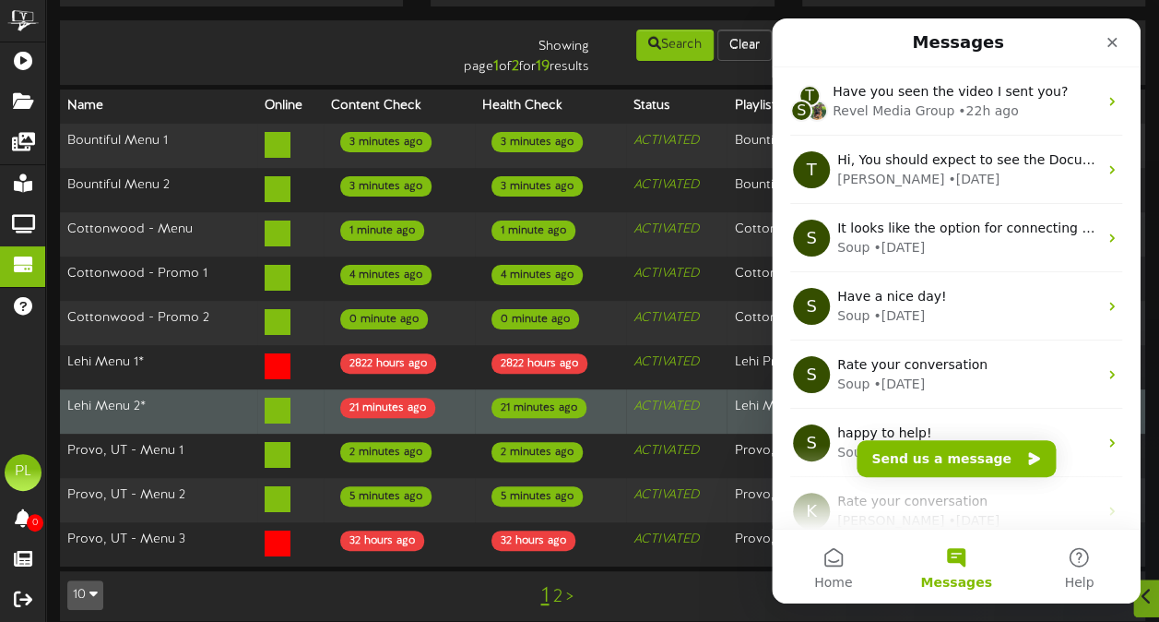
click at [443, 415] on td "21 minutes ago" at bounding box center [399, 411] width 151 height 44
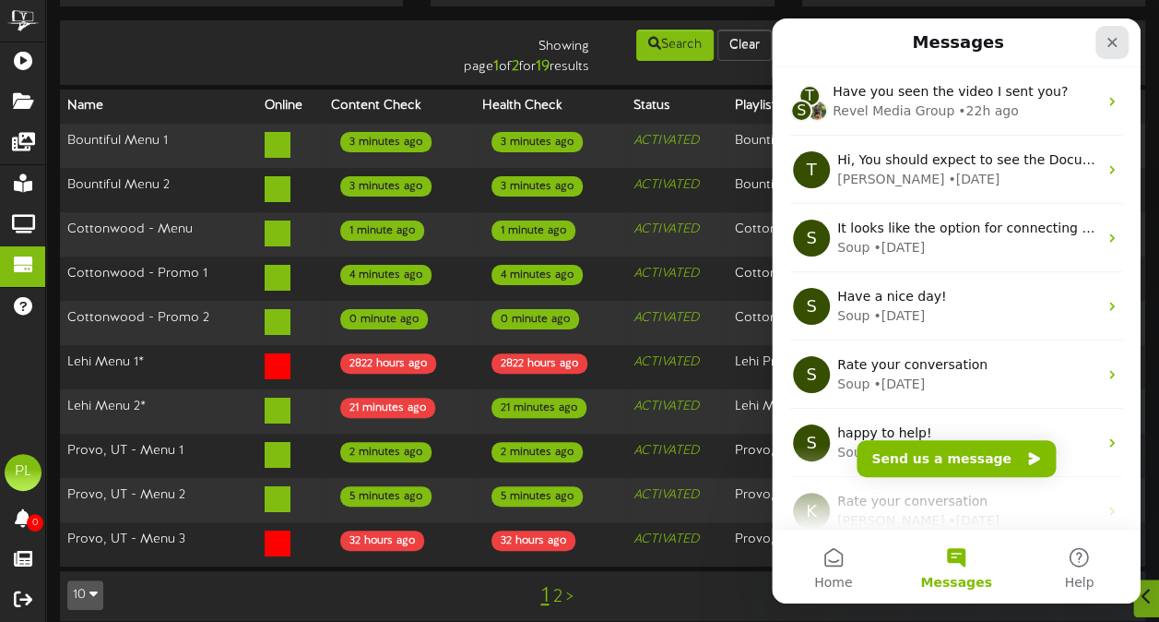
click at [1110, 37] on icon "Close" at bounding box center [1112, 42] width 15 height 15
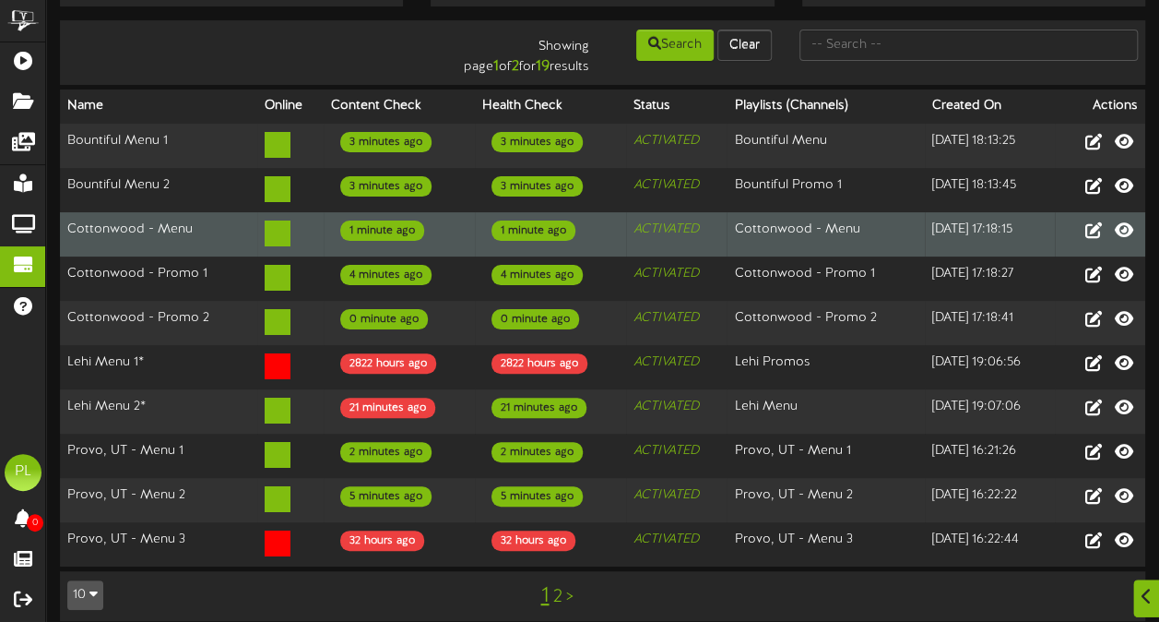
scroll to position [91, 0]
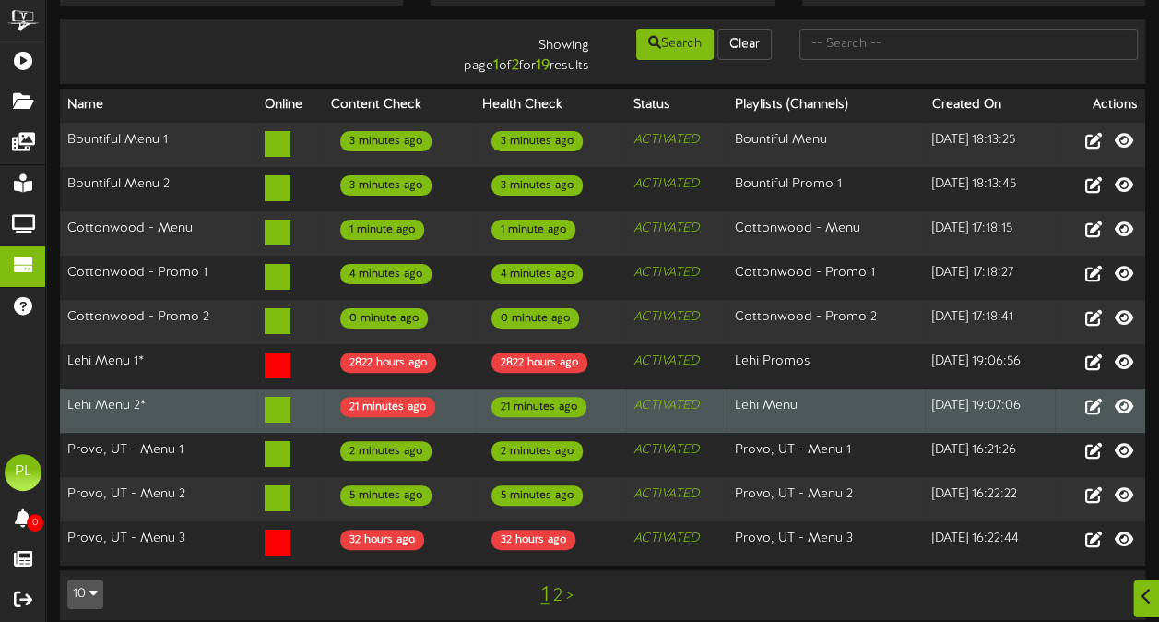
click at [265, 397] on icon at bounding box center [278, 410] width 26 height 26
click at [215, 404] on td "Lehi Menu 2*" at bounding box center [158, 410] width 197 height 44
click at [1092, 401] on icon at bounding box center [1094, 405] width 20 height 20
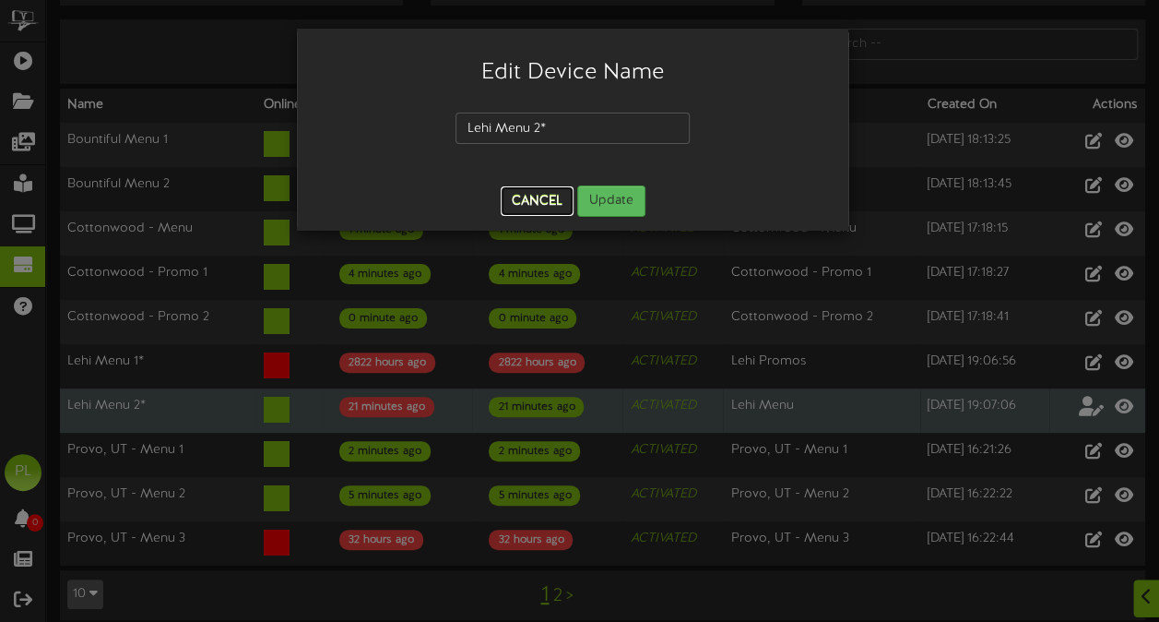
click at [532, 205] on button "Cancel" at bounding box center [537, 201] width 73 height 30
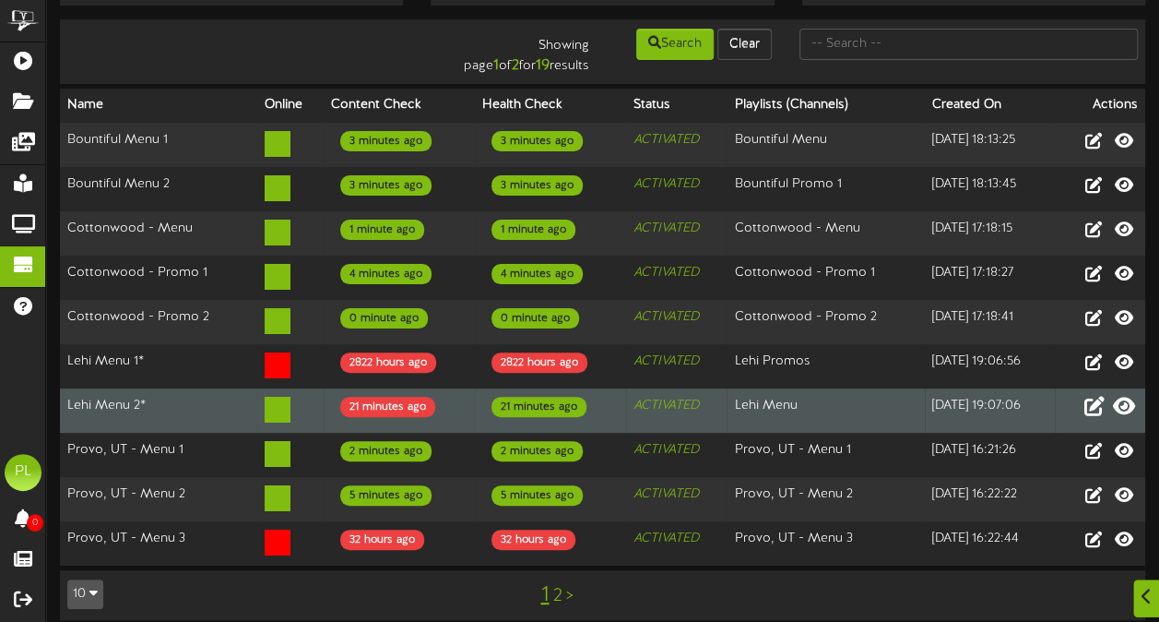
click at [1125, 402] on icon at bounding box center [1124, 405] width 22 height 20
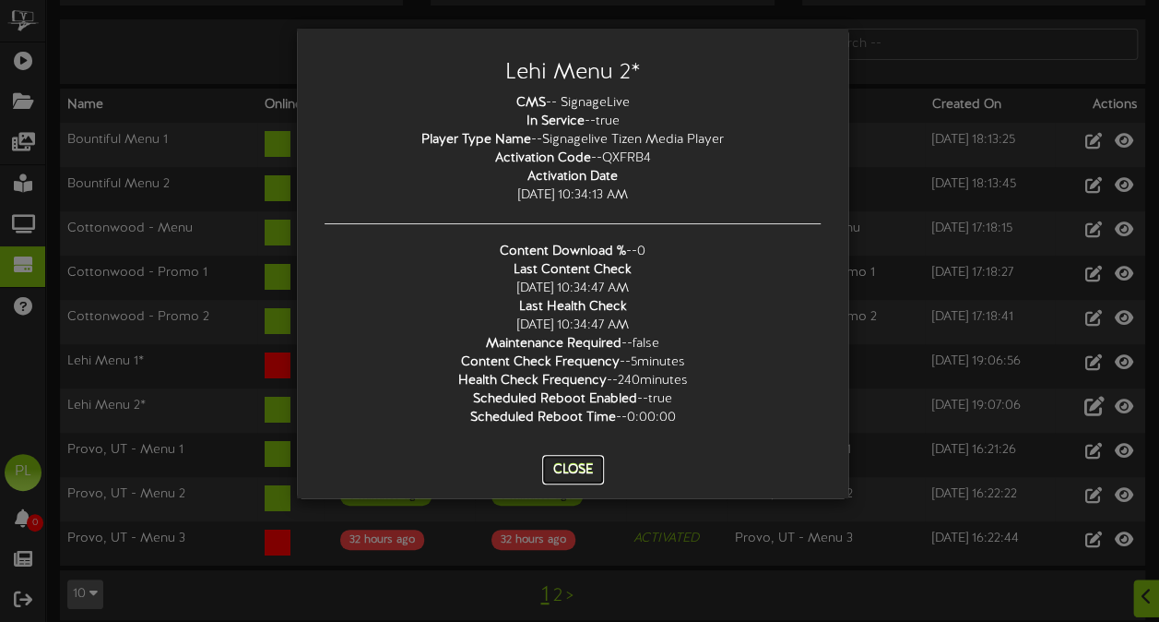
click at [578, 463] on button "Close" at bounding box center [573, 470] width 62 height 30
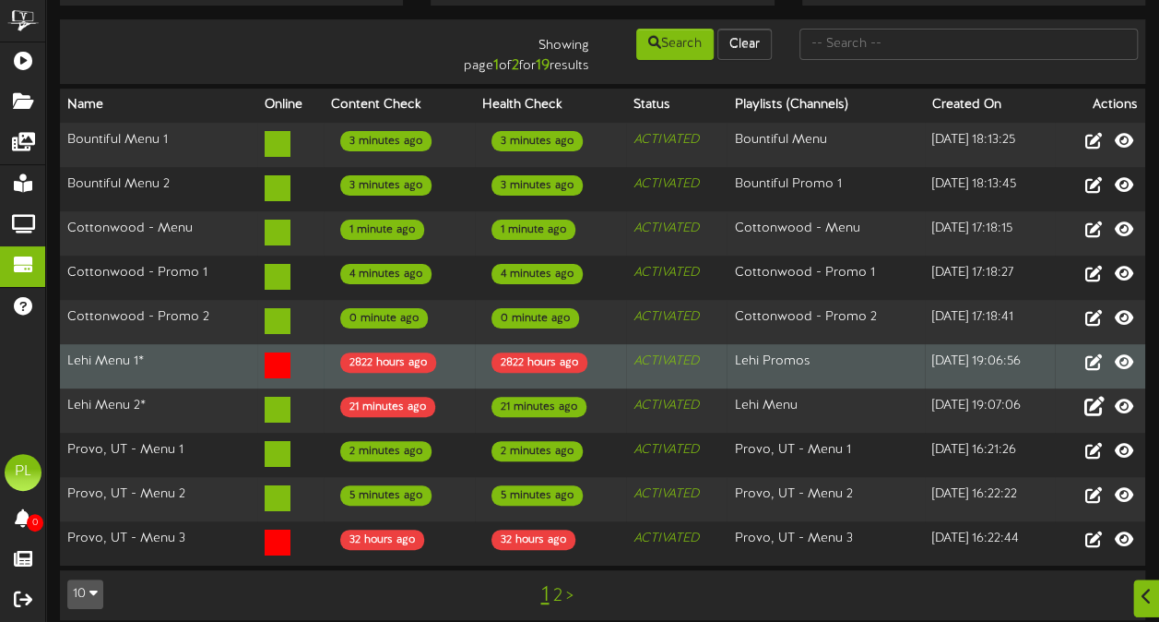
click at [265, 361] on icon at bounding box center [278, 365] width 26 height 26
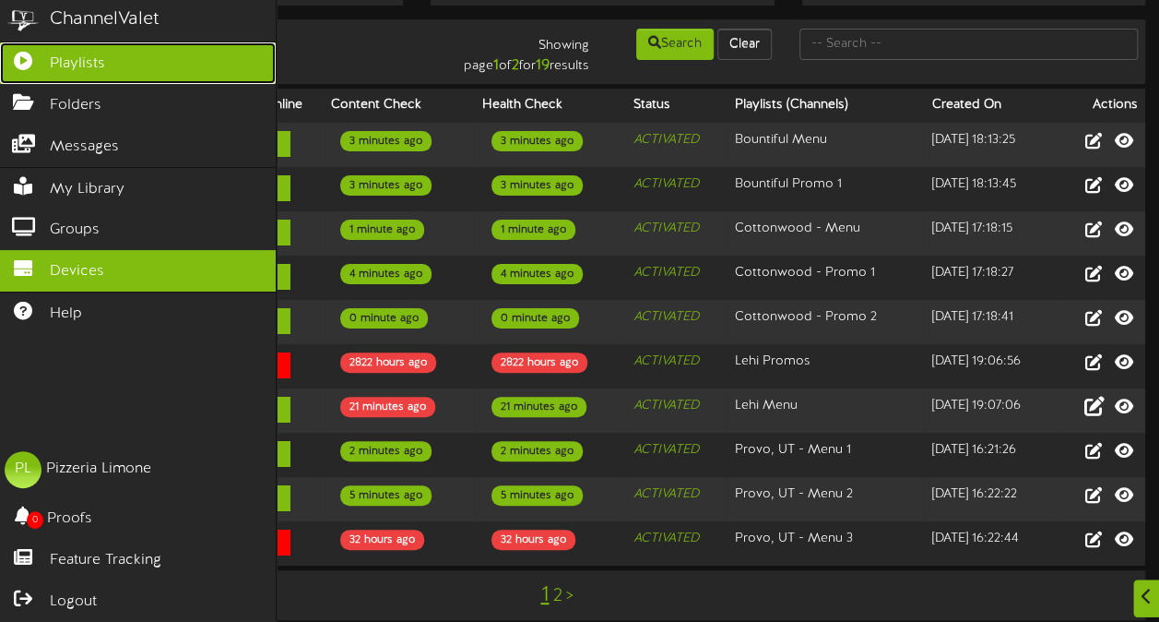
click at [124, 60] on link "Playlists" at bounding box center [138, 63] width 276 height 42
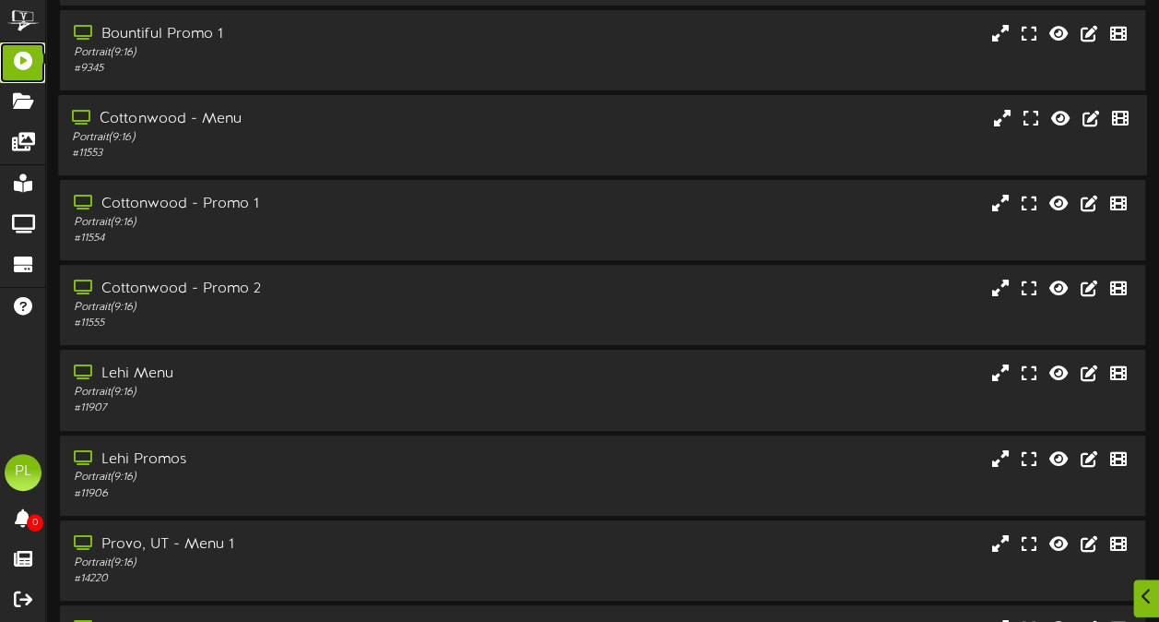
scroll to position [170, 0]
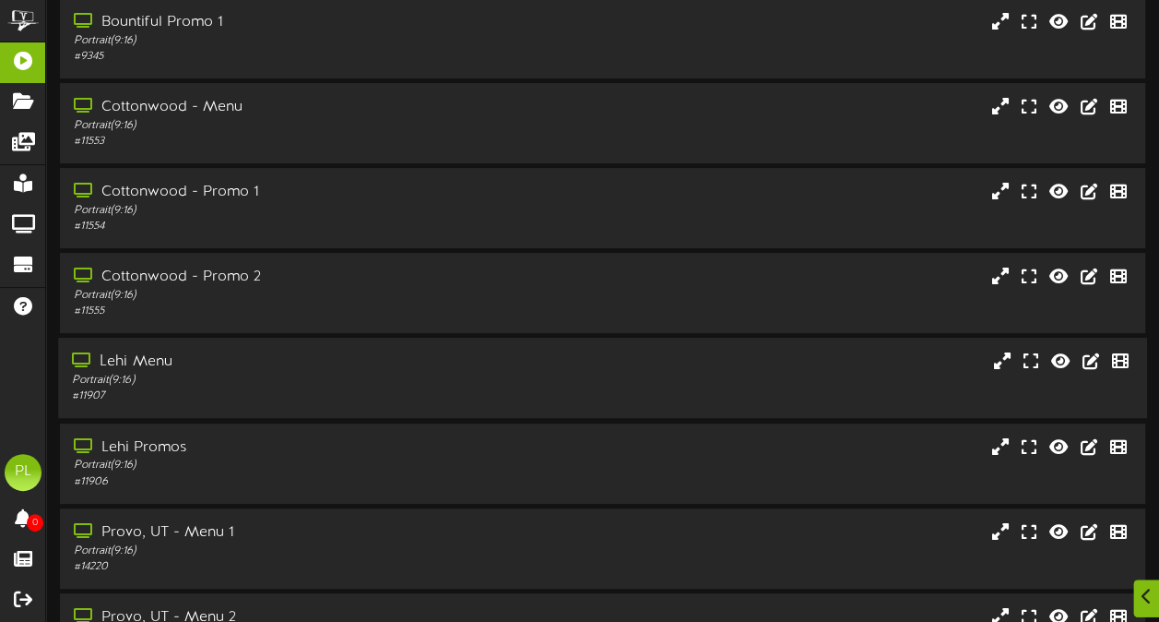
click at [350, 386] on div "Portrait ( 9:16 )" at bounding box center [285, 381] width 426 height 16
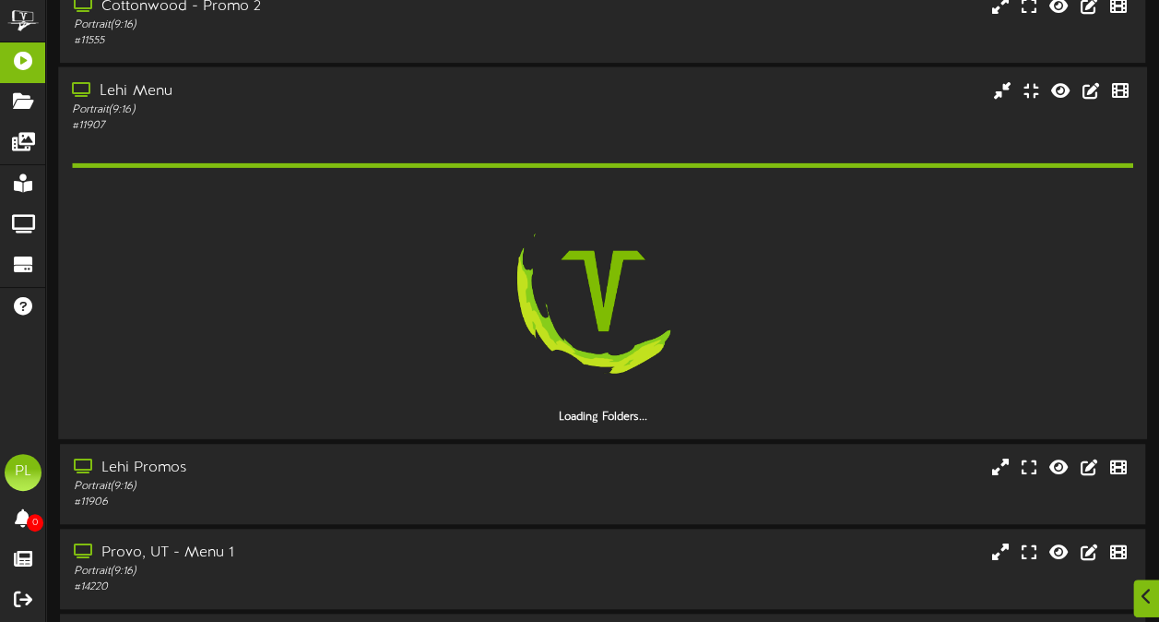
scroll to position [441, 0]
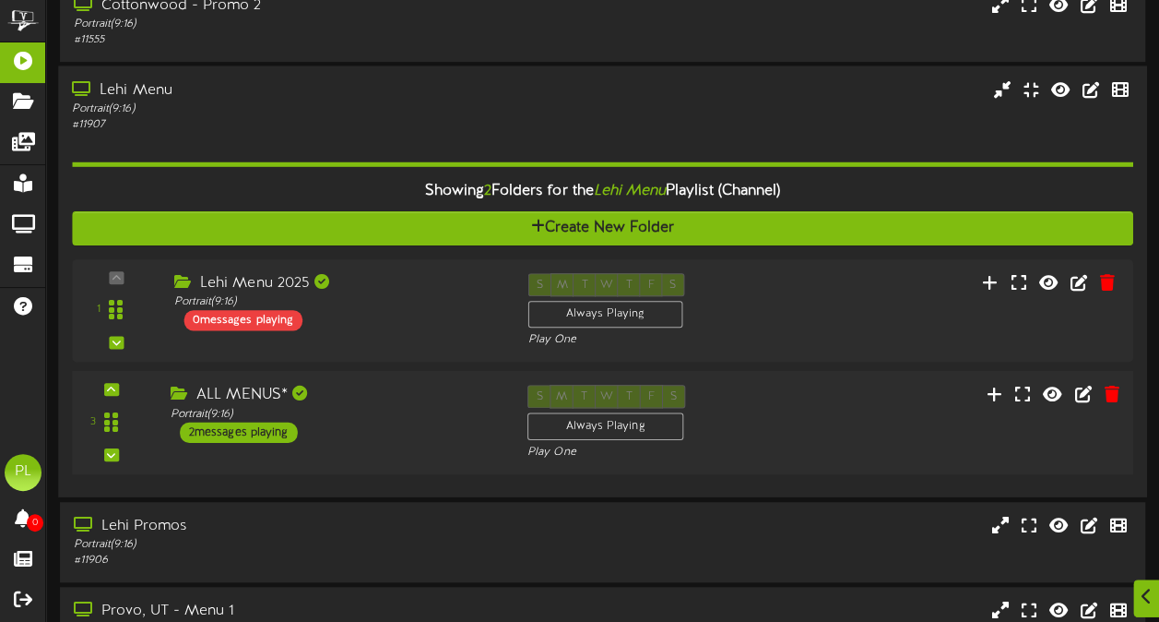
click at [251, 396] on div "ALL MENUS*" at bounding box center [335, 395] width 329 height 21
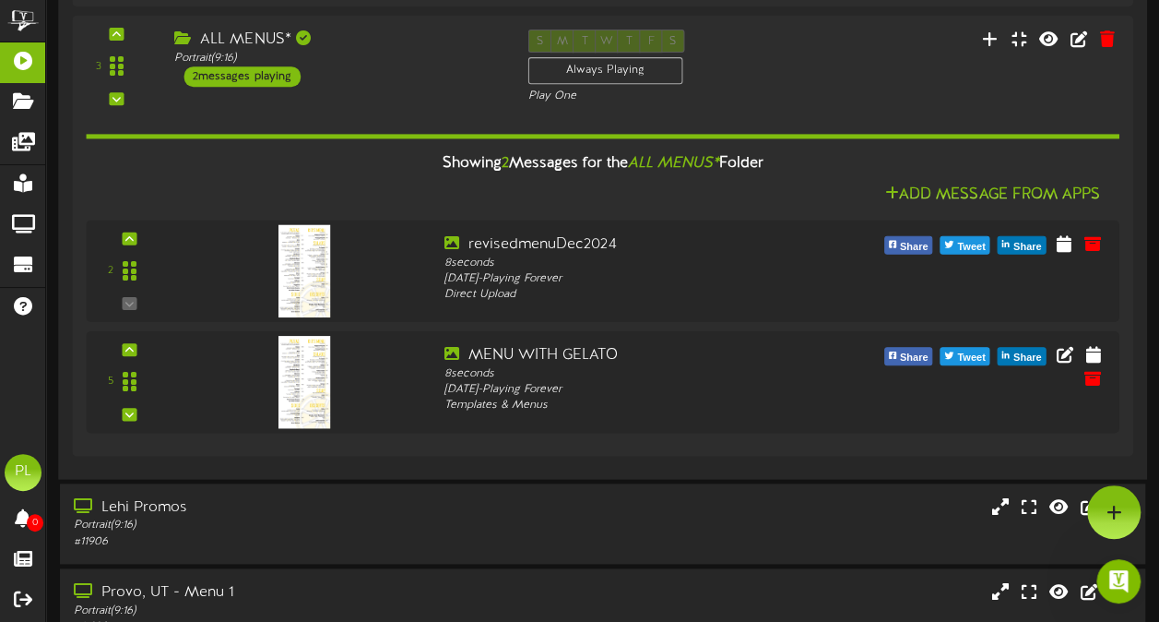
scroll to position [0, 0]
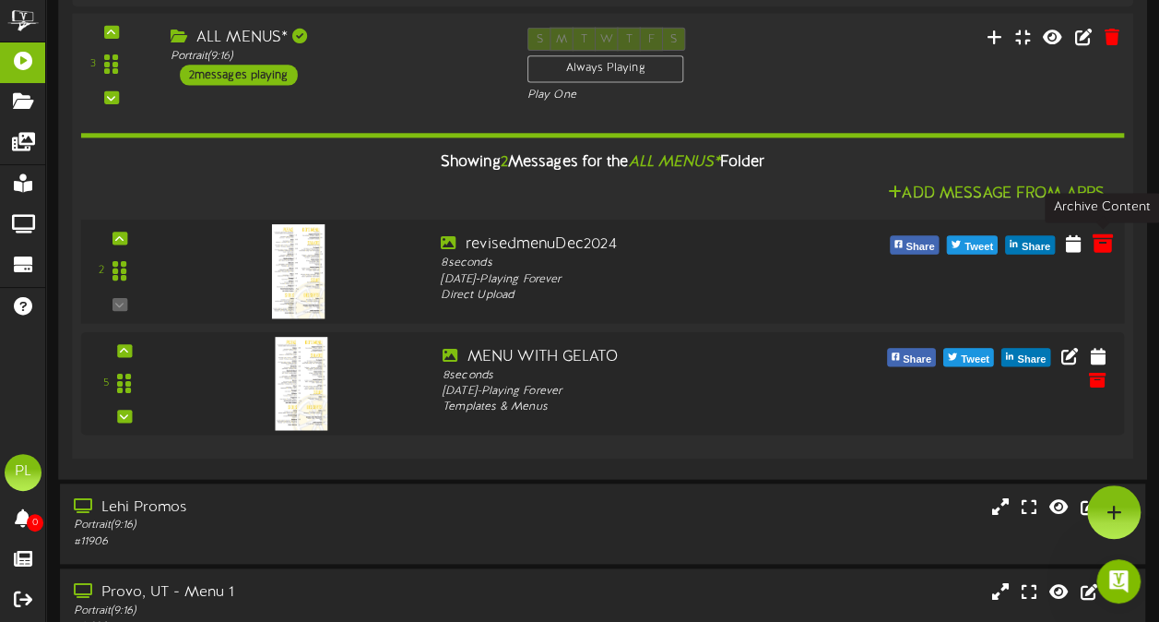
click at [1096, 242] on icon at bounding box center [1102, 242] width 20 height 20
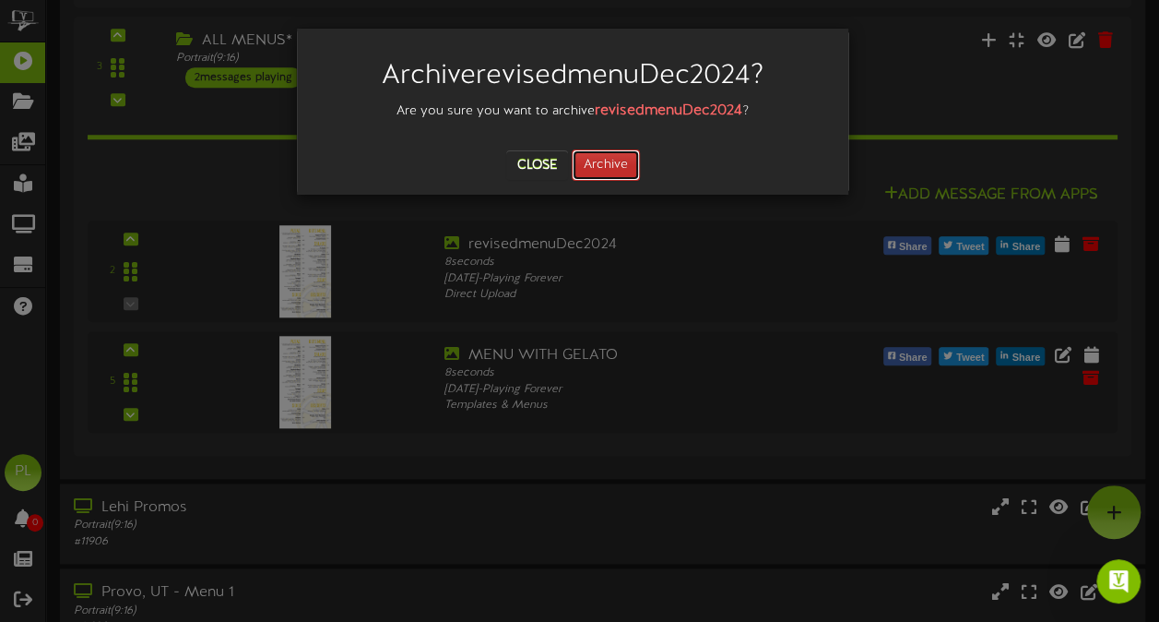
click at [604, 162] on button "Archive" at bounding box center [606, 164] width 68 height 31
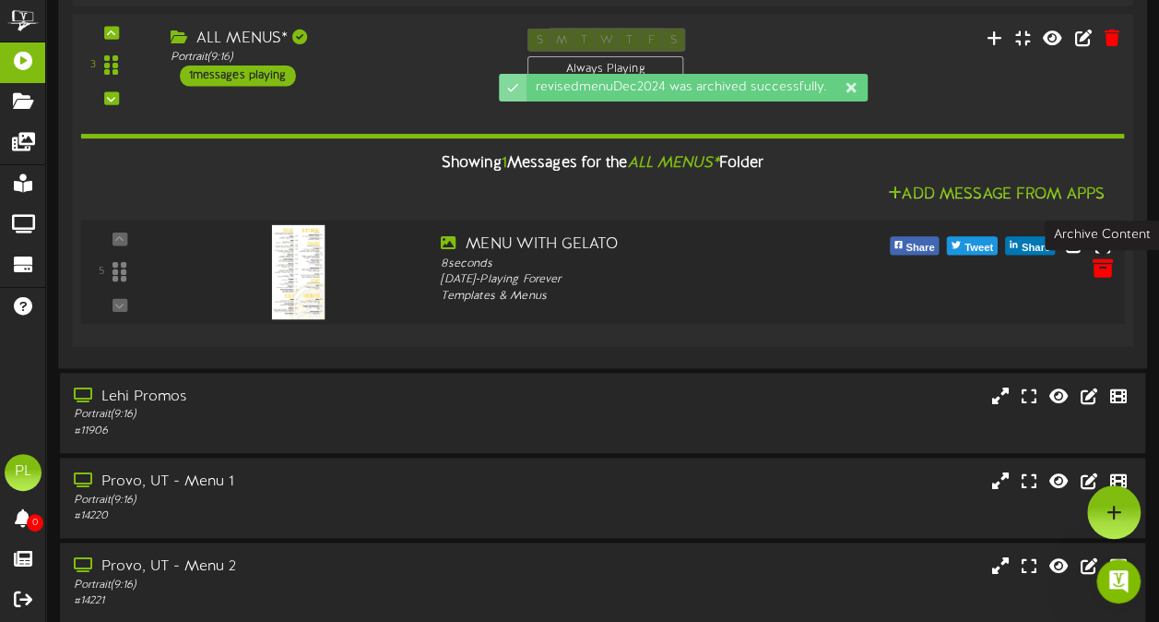
click at [1105, 265] on icon at bounding box center [1102, 267] width 20 height 20
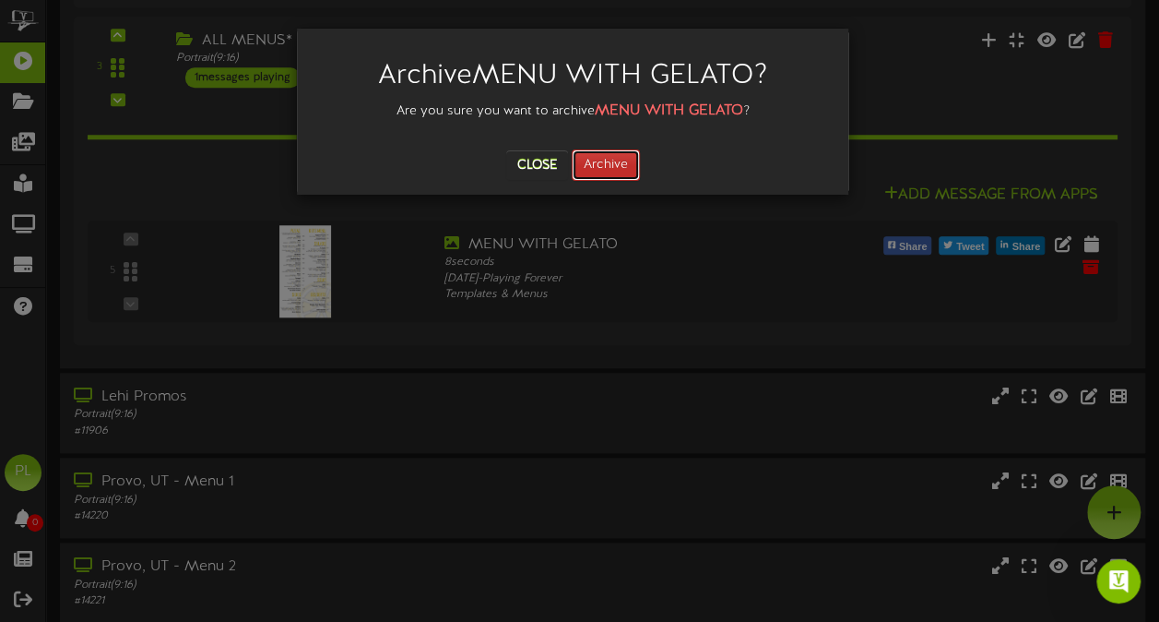
click at [600, 160] on button "Archive" at bounding box center [606, 164] width 68 height 31
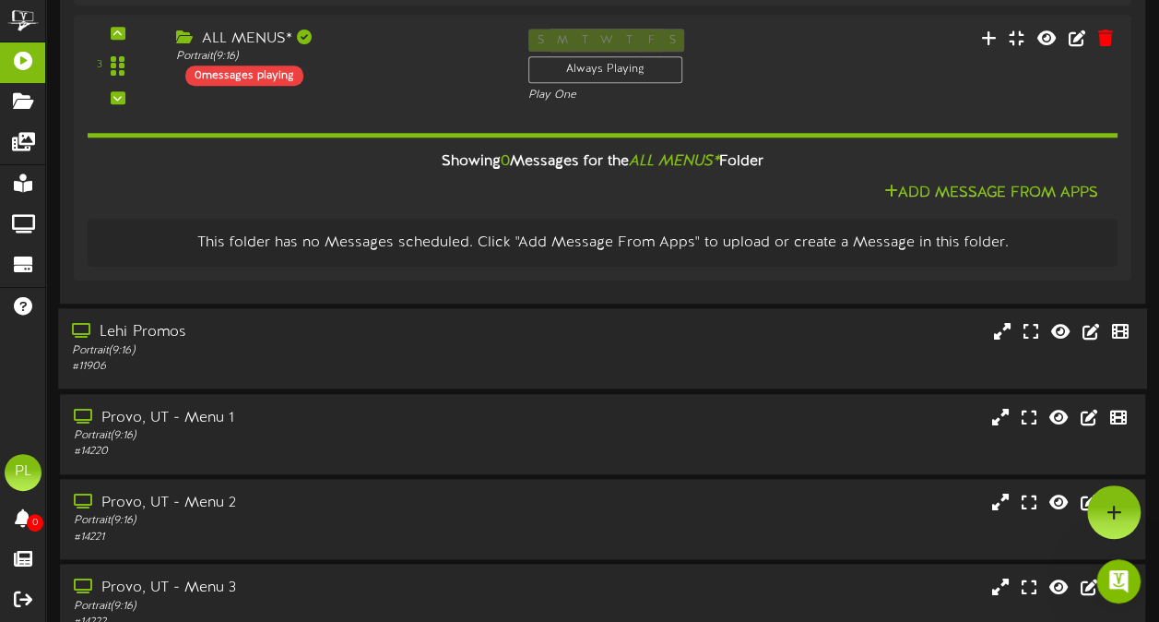
click at [755, 360] on div "Lehi Promos Portrait ( 9:16 ) # 11906" at bounding box center [602, 348] width 1089 height 53
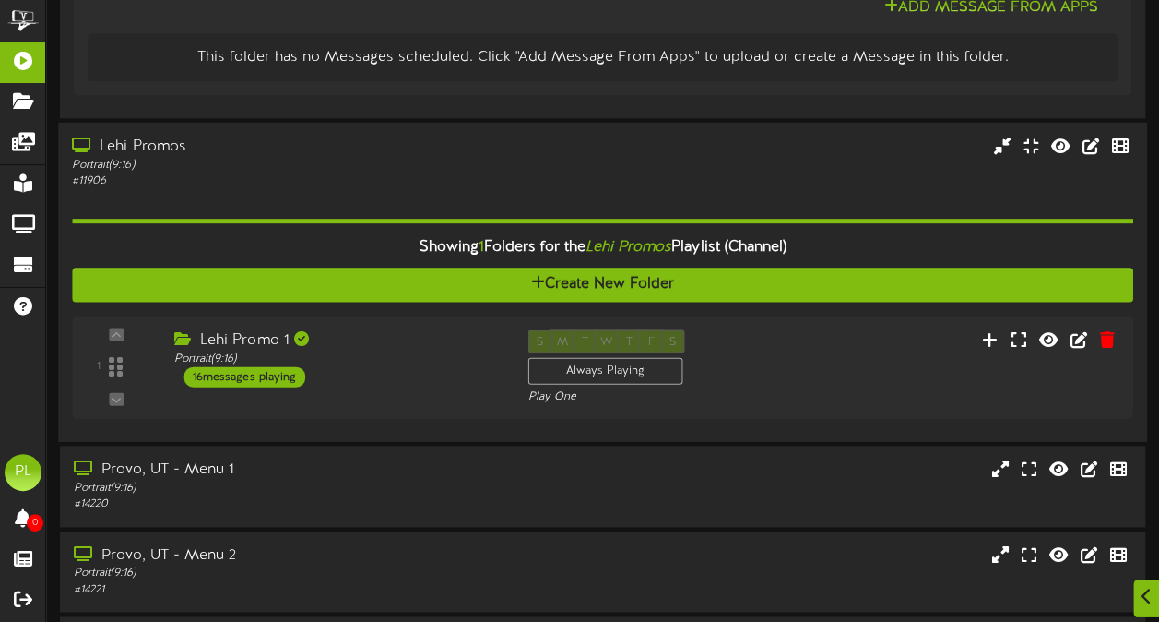
scroll to position [998, 0]
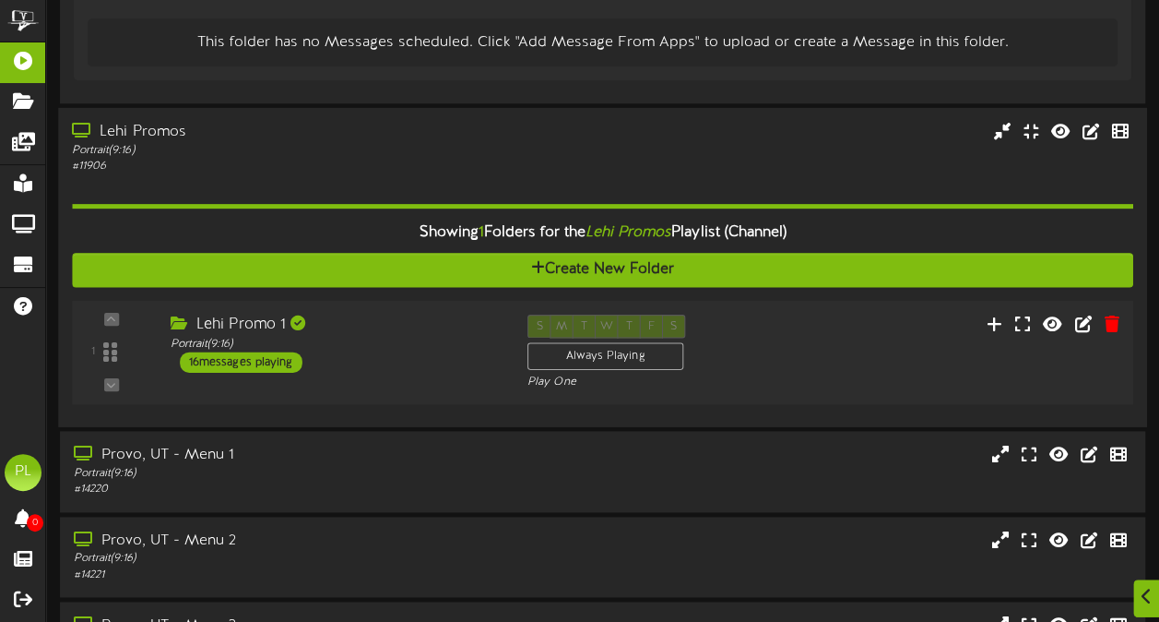
click at [255, 365] on div "16 messages playing" at bounding box center [241, 361] width 123 height 20
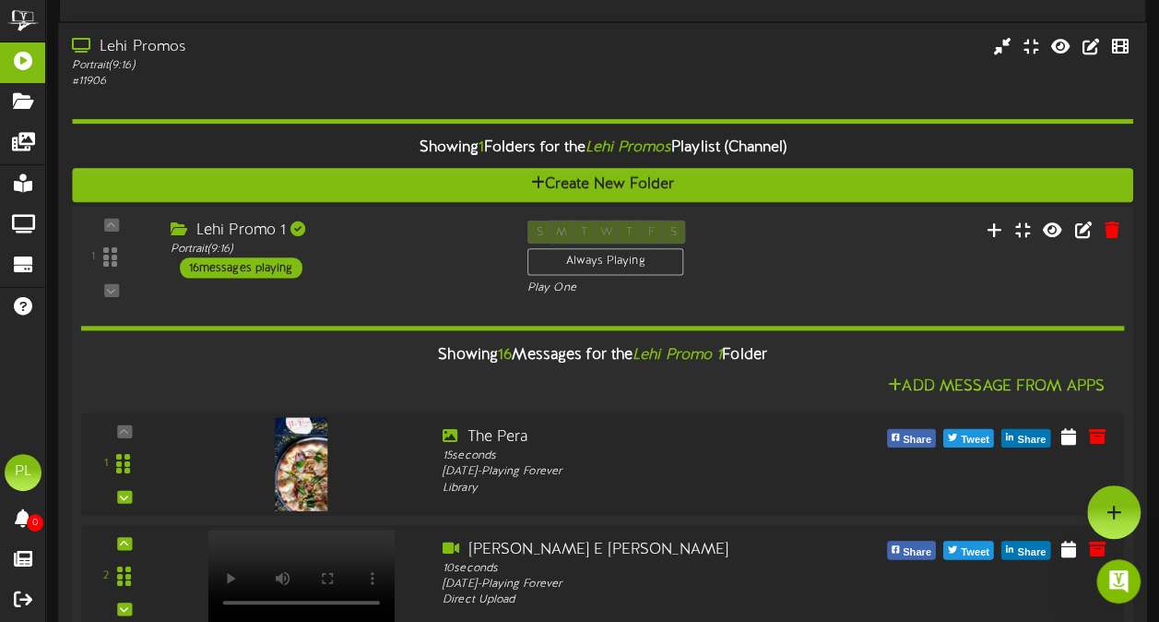
scroll to position [980, 0]
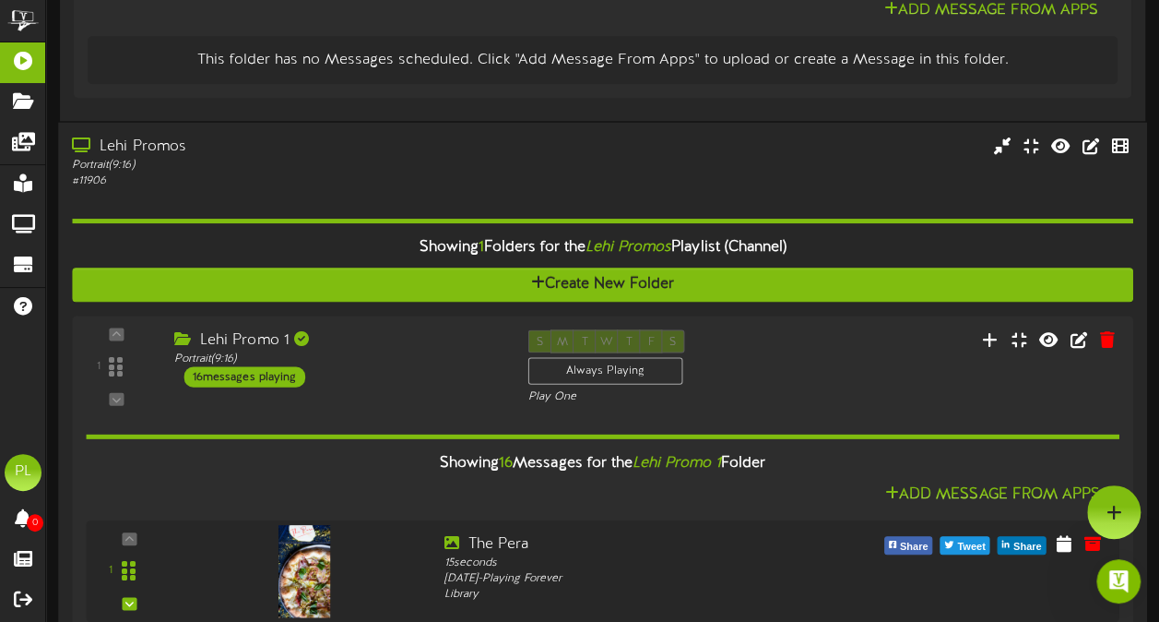
drag, startPoint x: 901, startPoint y: 173, endPoint x: 901, endPoint y: 220, distance: 47.0
drag, startPoint x: 901, startPoint y: 220, endPoint x: 933, endPoint y: 135, distance: 91.7
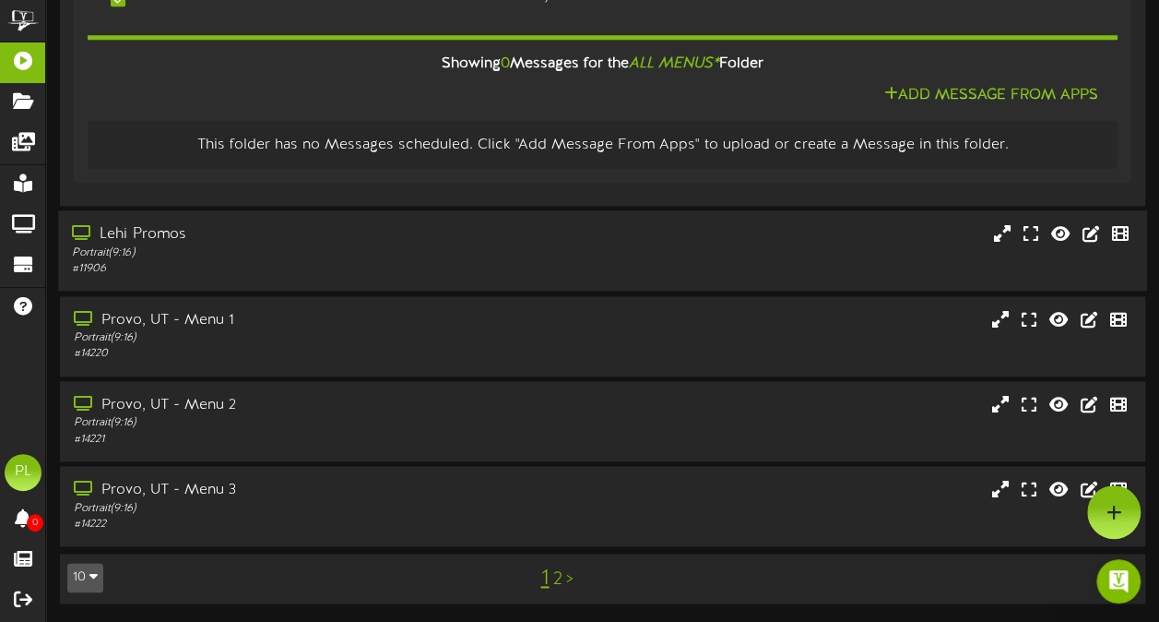
scroll to position [784, 0]
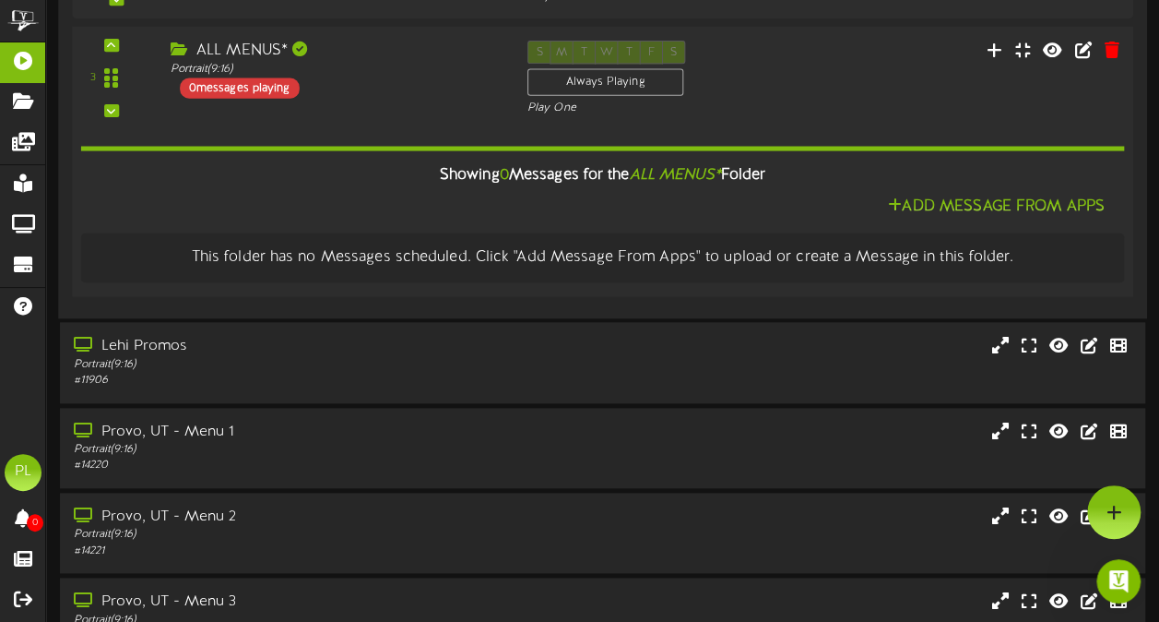
click at [247, 96] on div "0 messages playing" at bounding box center [240, 88] width 120 height 20
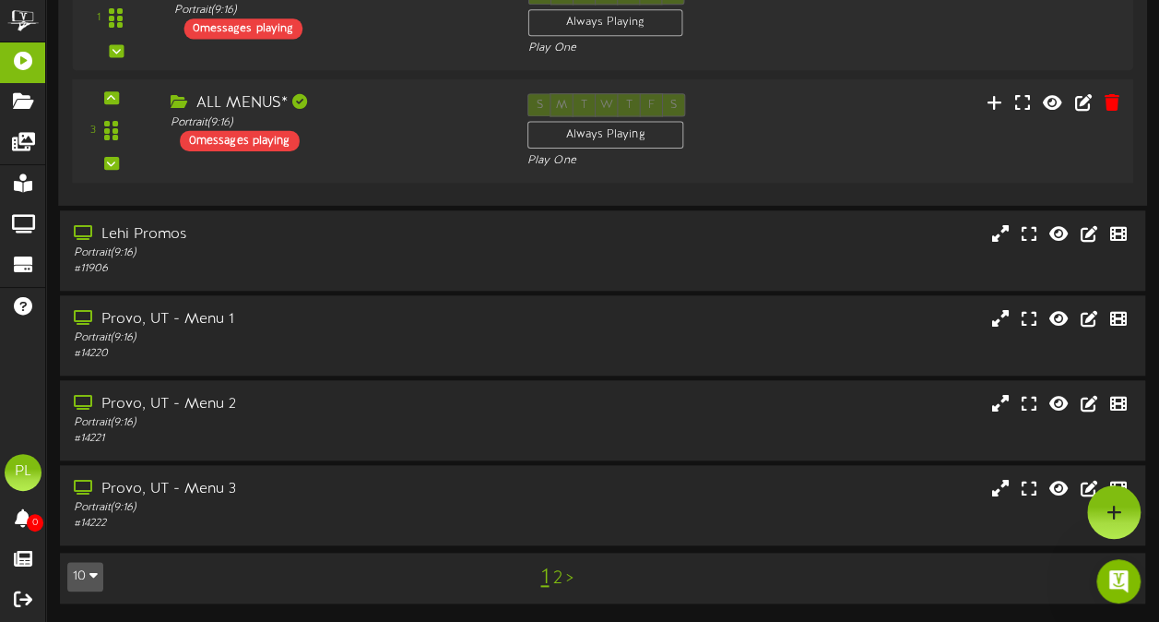
scroll to position [566, 0]
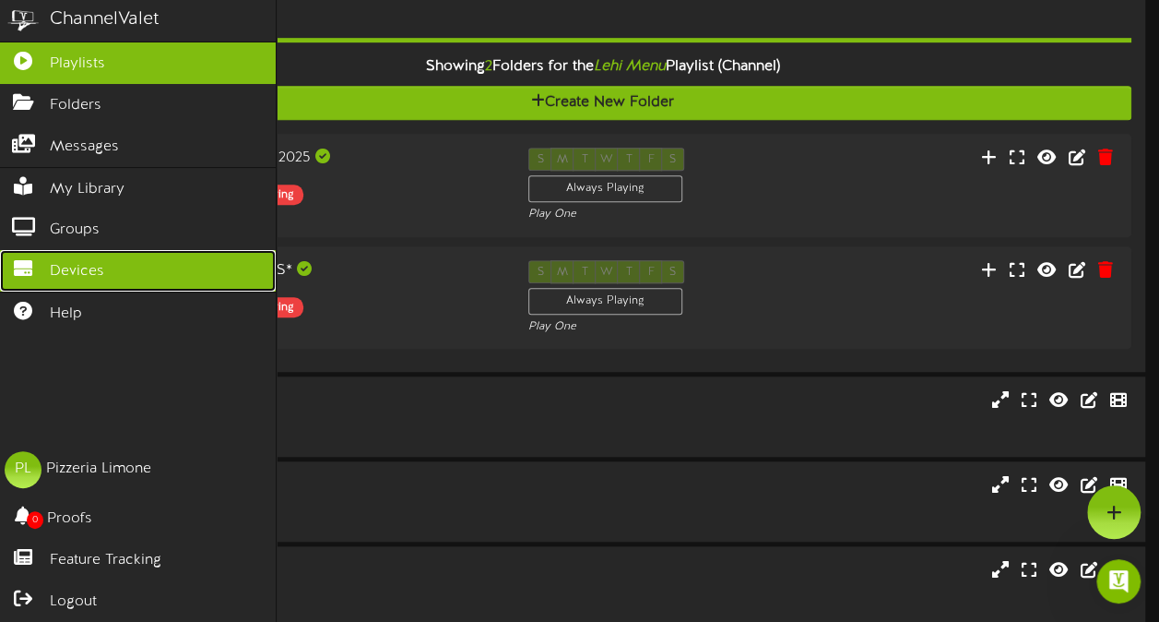
click at [46, 266] on link "Devices" at bounding box center [138, 271] width 276 height 42
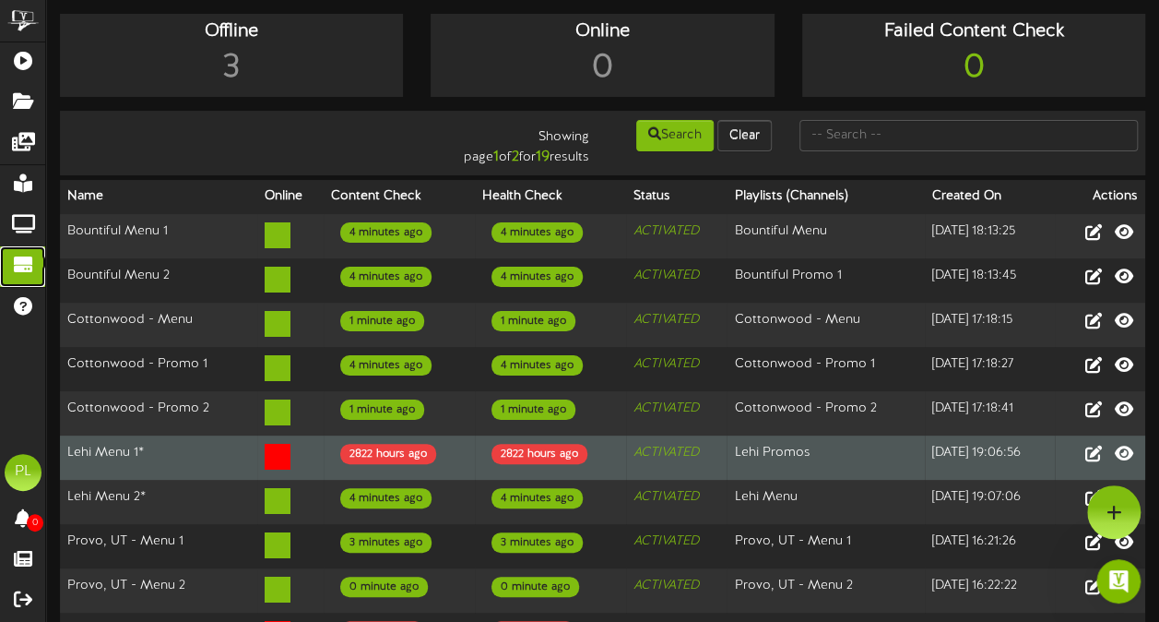
scroll to position [98, 0]
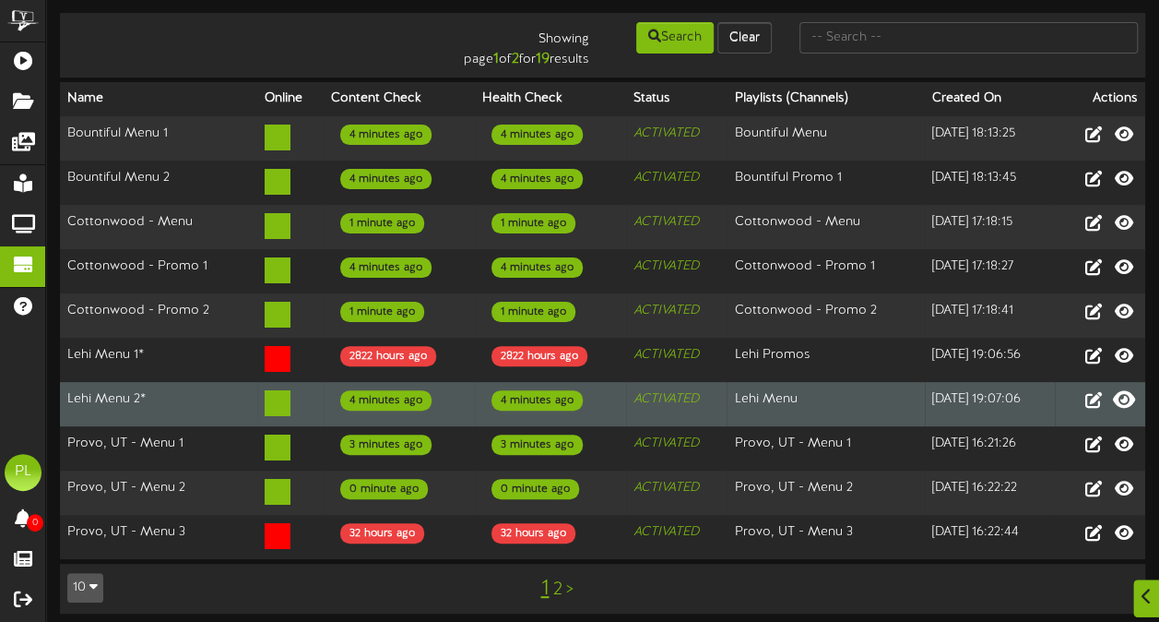
click at [1123, 393] on icon at bounding box center [1124, 398] width 22 height 20
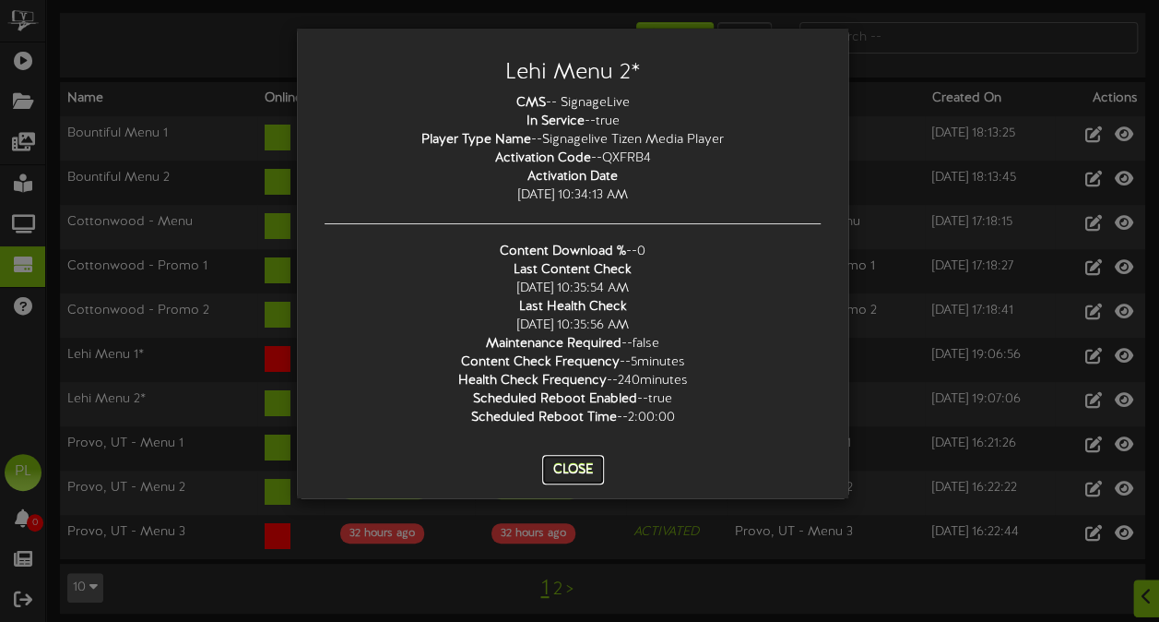
click at [578, 469] on button "Close" at bounding box center [573, 470] width 62 height 30
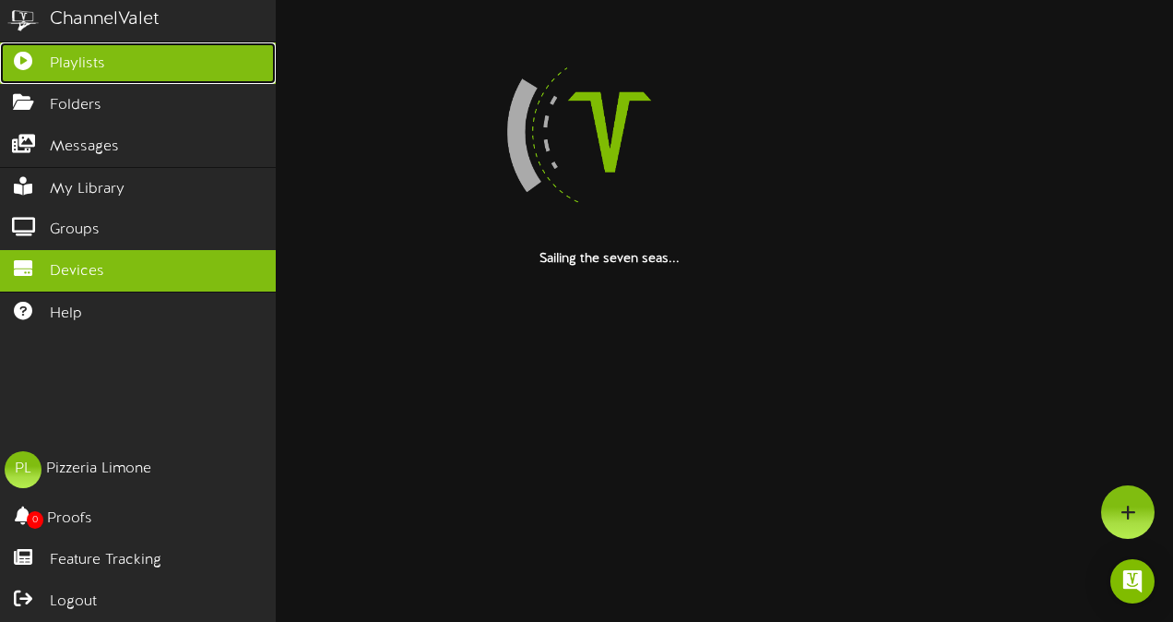
click at [65, 65] on span "Playlists" at bounding box center [77, 63] width 55 height 21
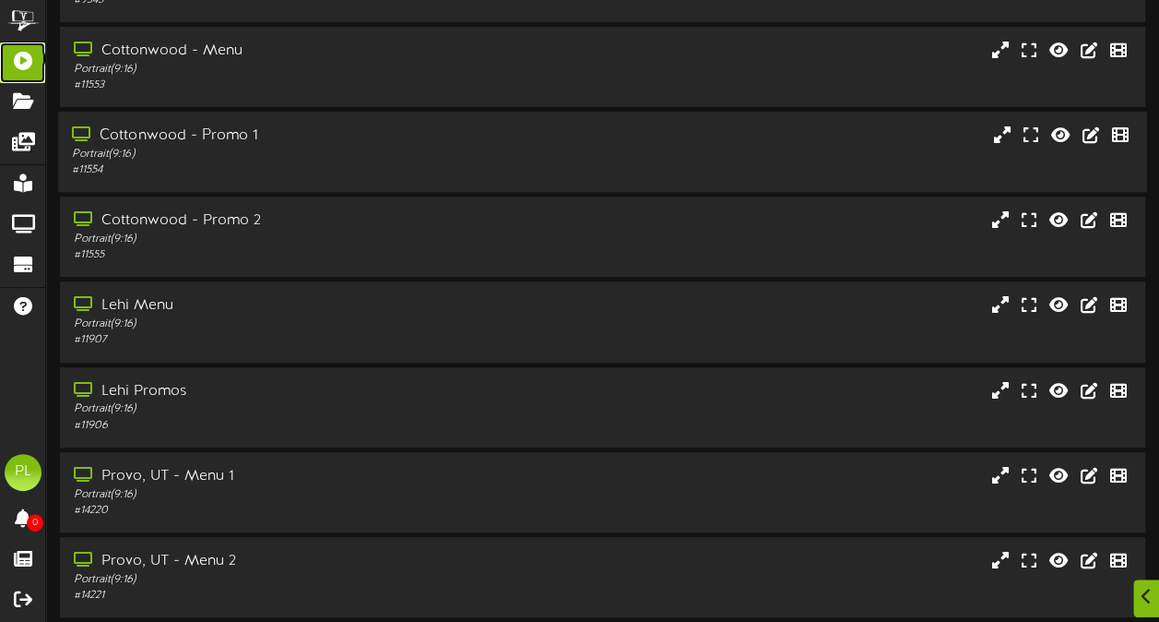
scroll to position [353, 0]
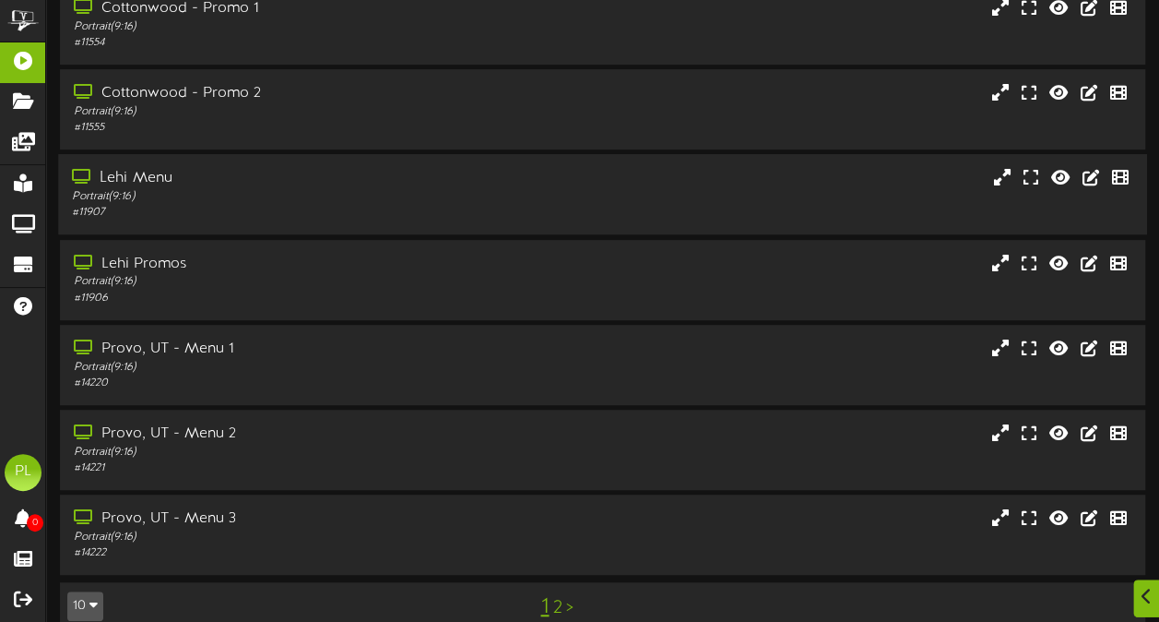
click at [245, 201] on div "Portrait ( 9:16 )" at bounding box center [285, 197] width 426 height 16
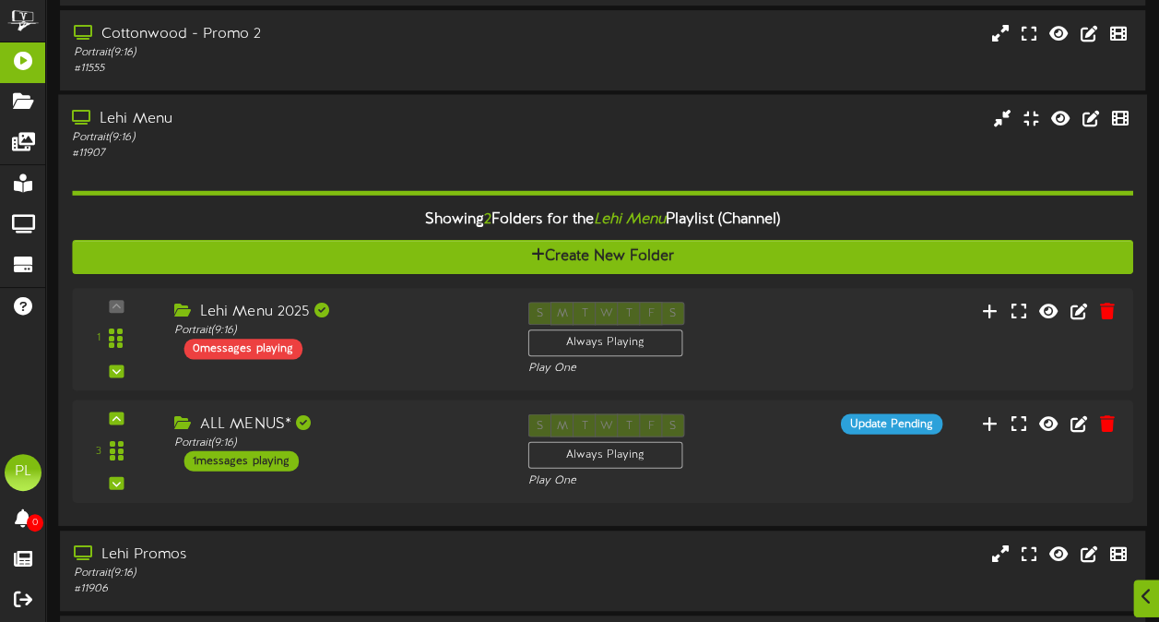
scroll to position [413, 0]
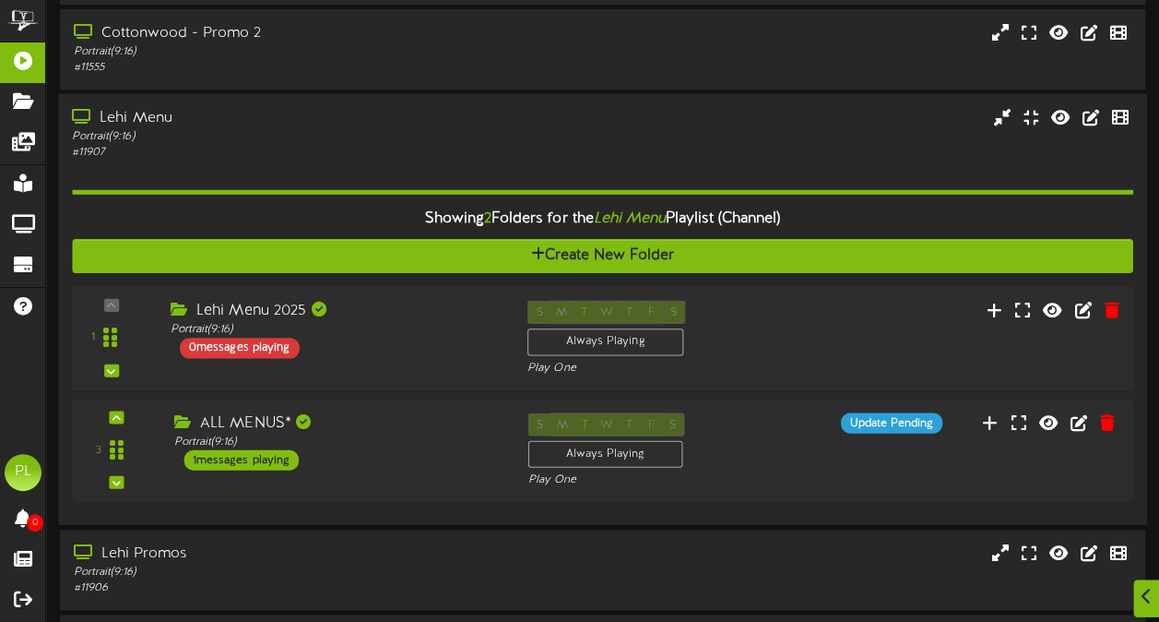
click at [267, 348] on div "0 messages playing" at bounding box center [240, 348] width 120 height 20
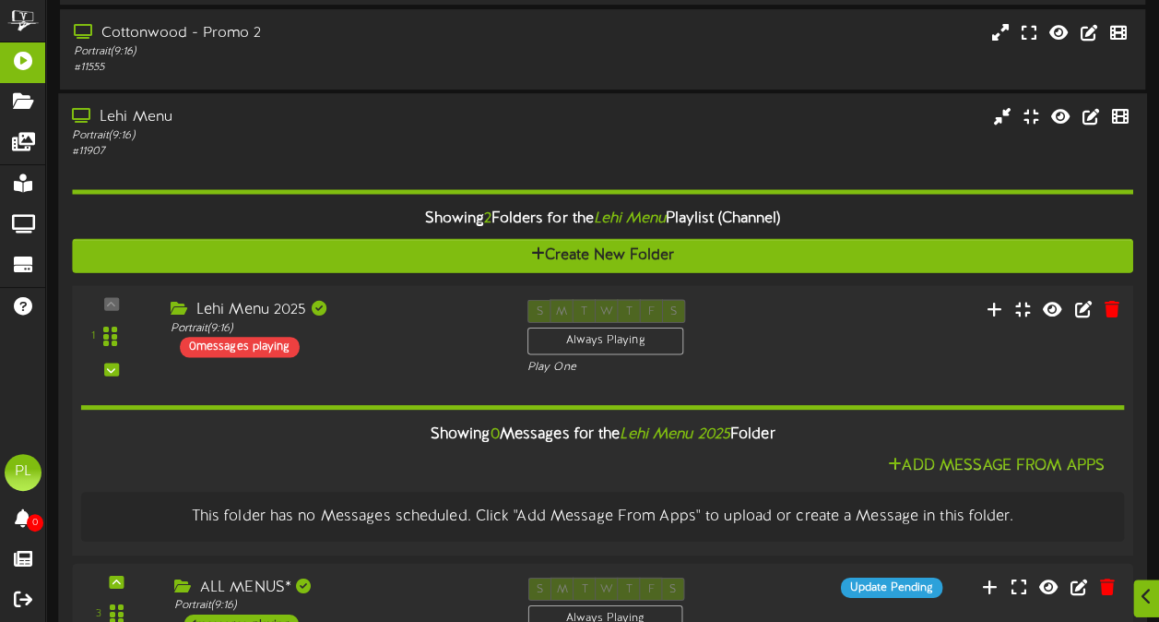
scroll to position [596, 0]
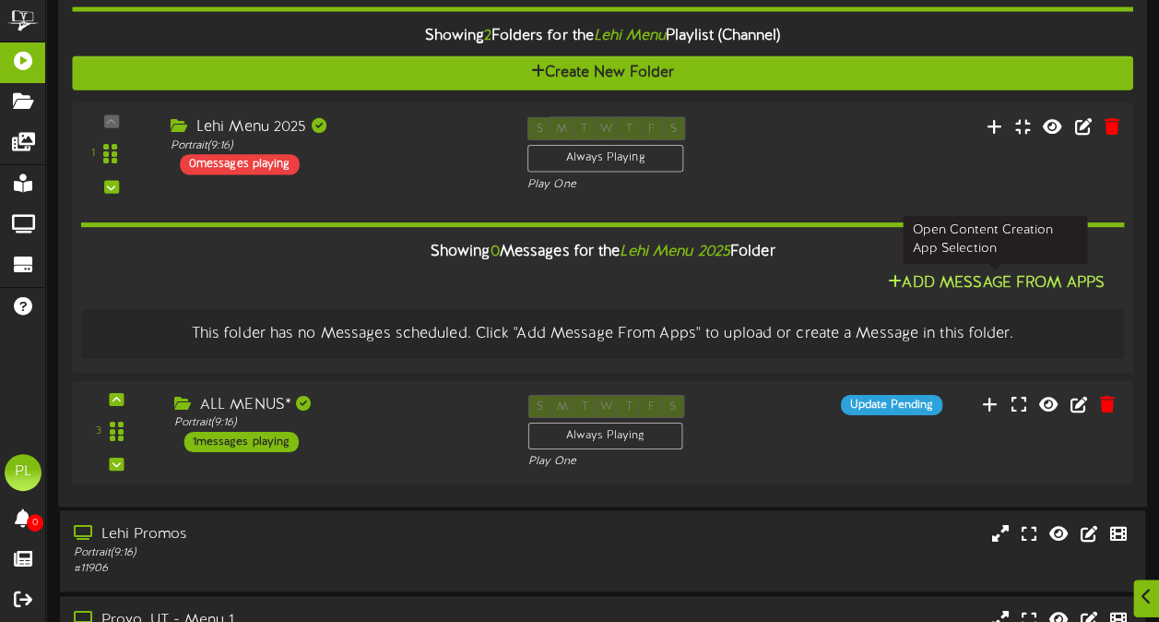
click at [937, 282] on button "Add Message From Apps" at bounding box center [997, 283] width 228 height 23
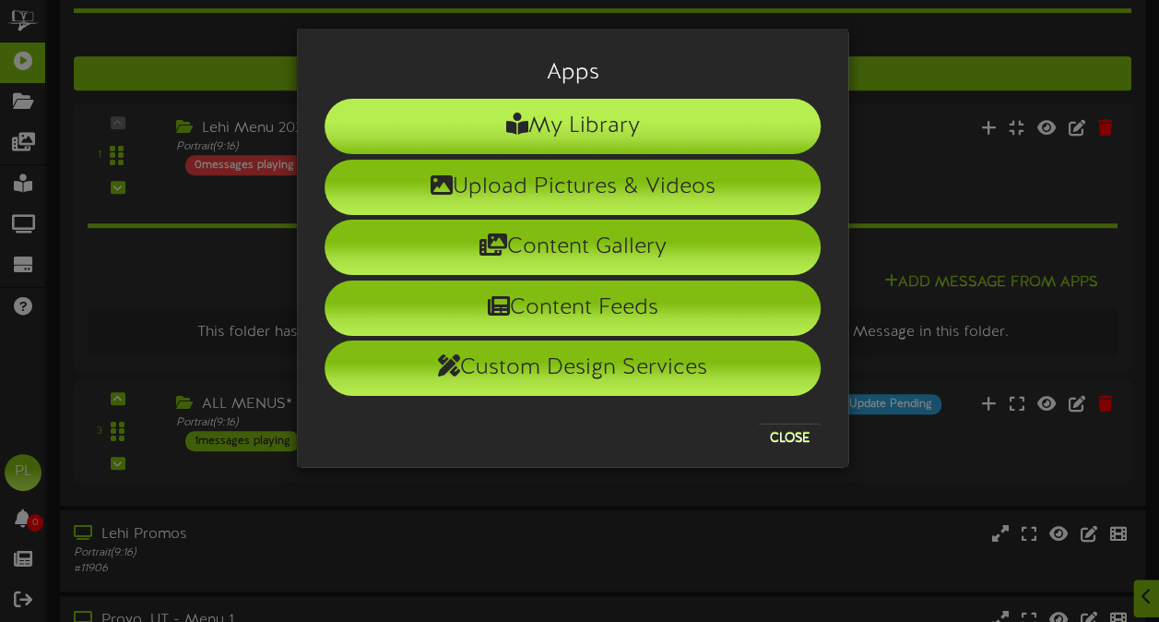
click at [629, 127] on li "My Library" at bounding box center [573, 126] width 496 height 55
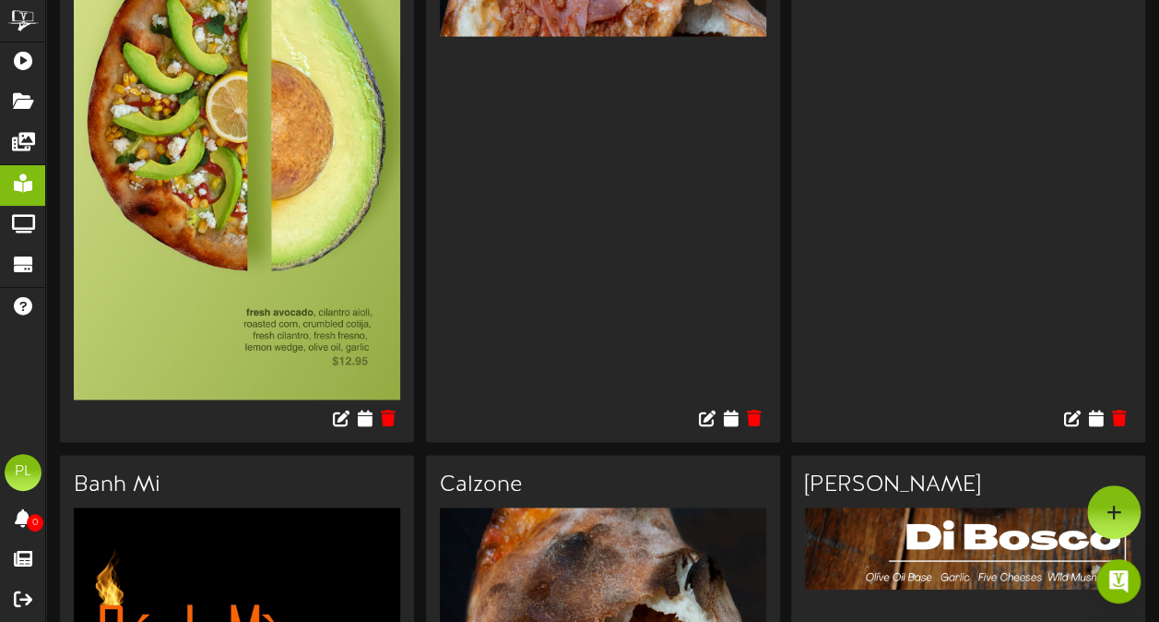
scroll to position [817, 0]
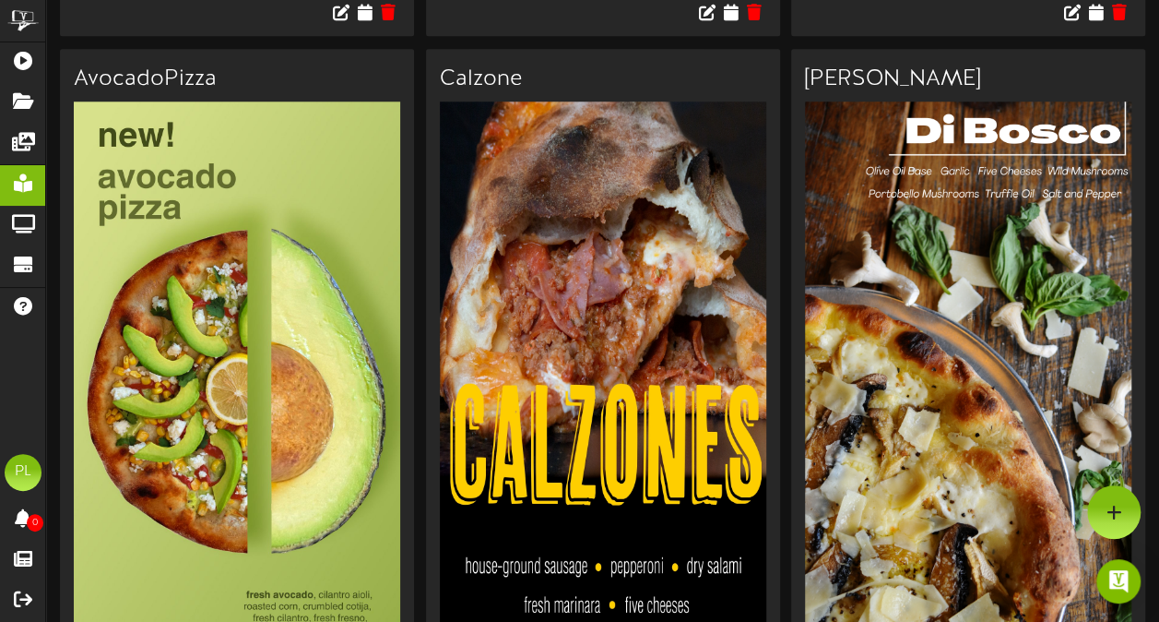
click at [189, 241] on img at bounding box center [237, 391] width 327 height 580
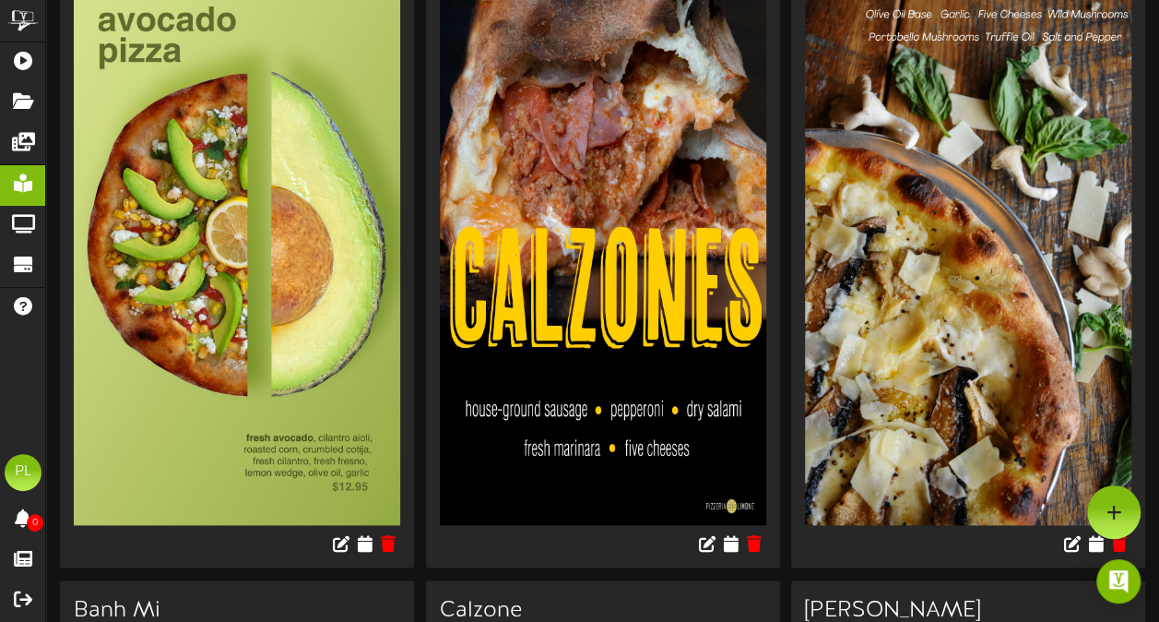
scroll to position [541, 0]
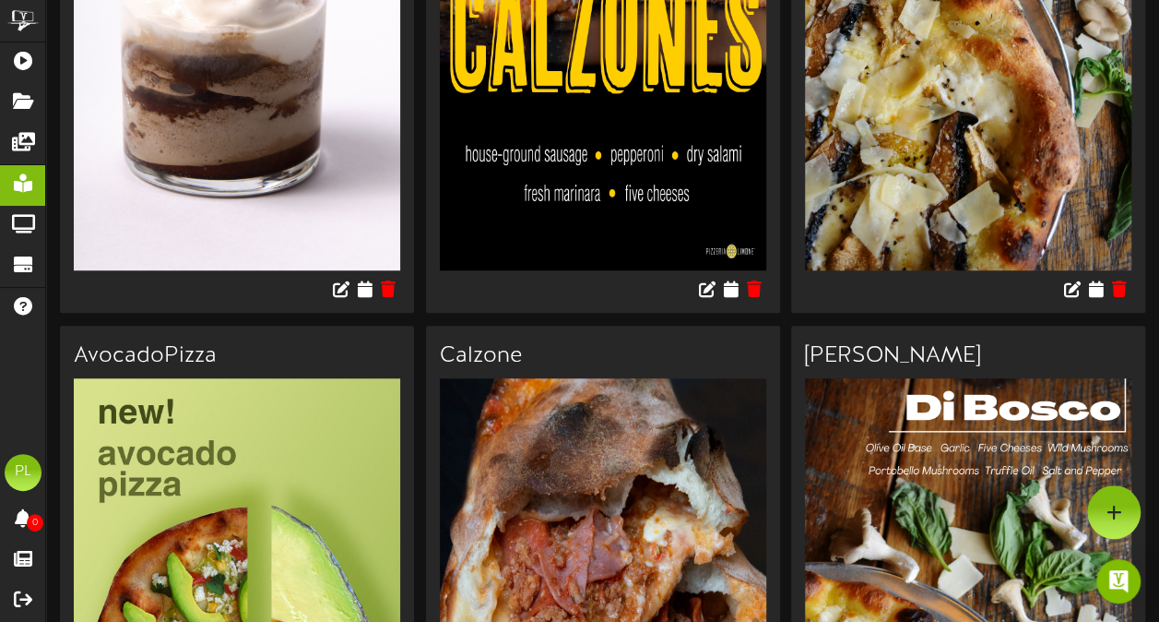
click at [161, 344] on h3 "AvocadoPizza" at bounding box center [237, 356] width 327 height 24
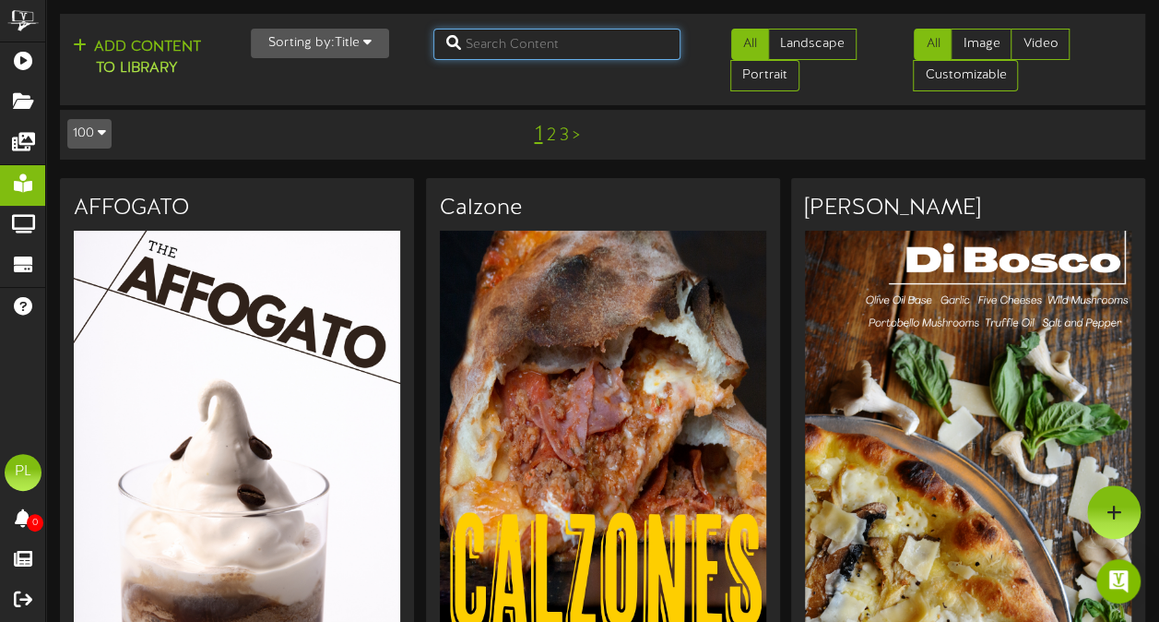
click at [500, 52] on input "text" at bounding box center [557, 44] width 247 height 31
type input "menu"
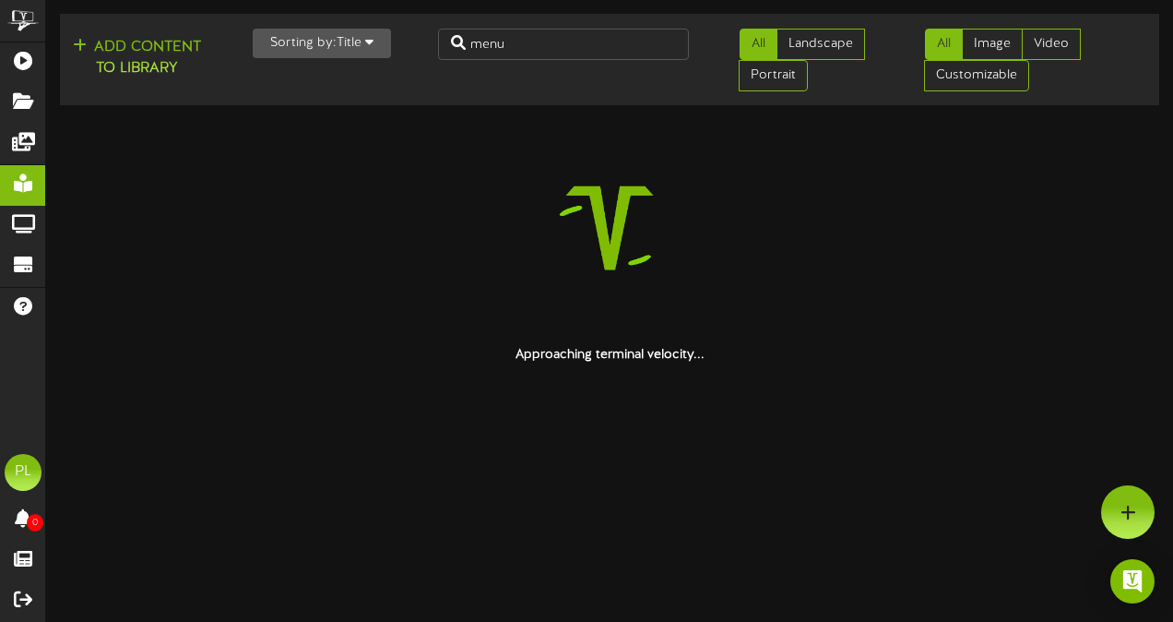
click at [513, 126] on img at bounding box center [610, 228] width 236 height 236
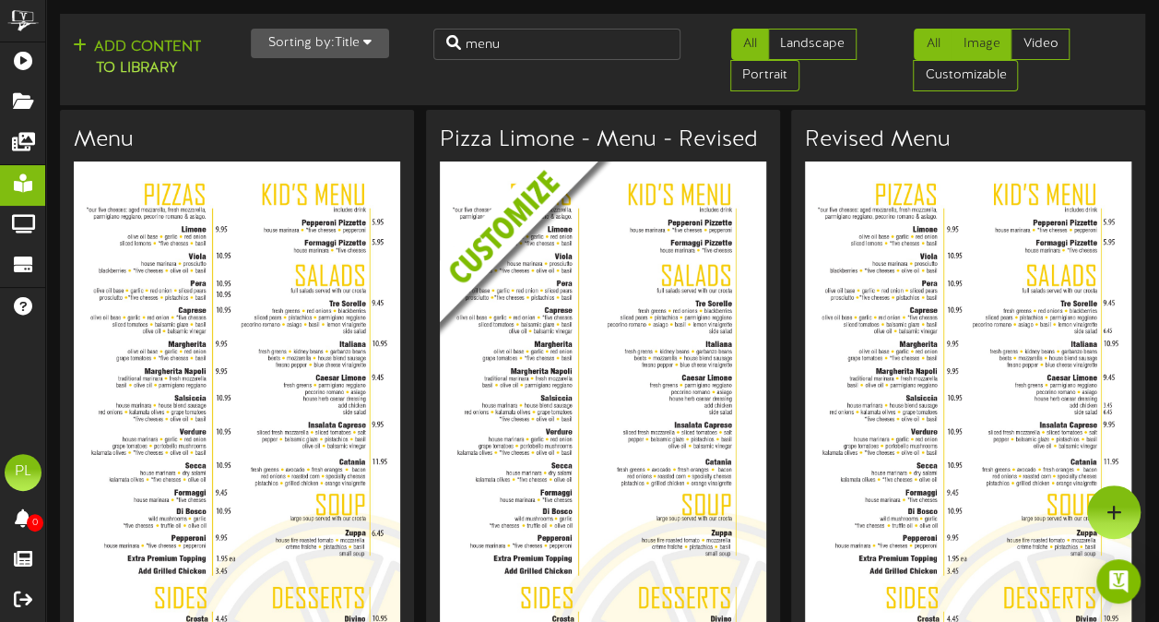
click at [961, 51] on link "Image" at bounding box center [981, 44] width 61 height 31
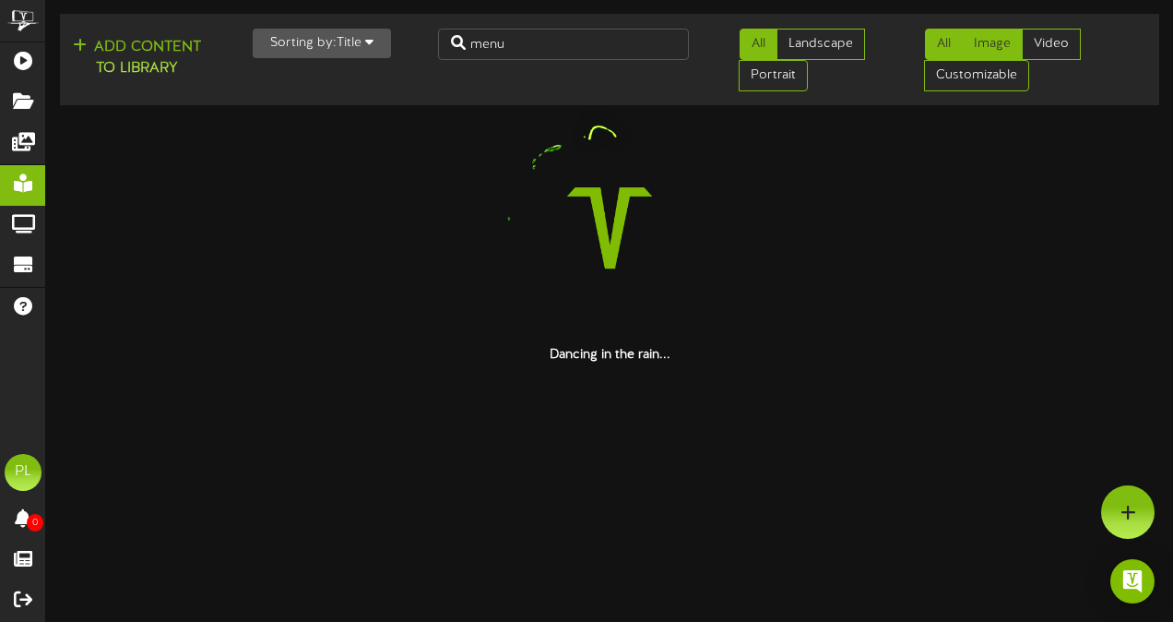
click at [939, 37] on link "All" at bounding box center [944, 44] width 38 height 31
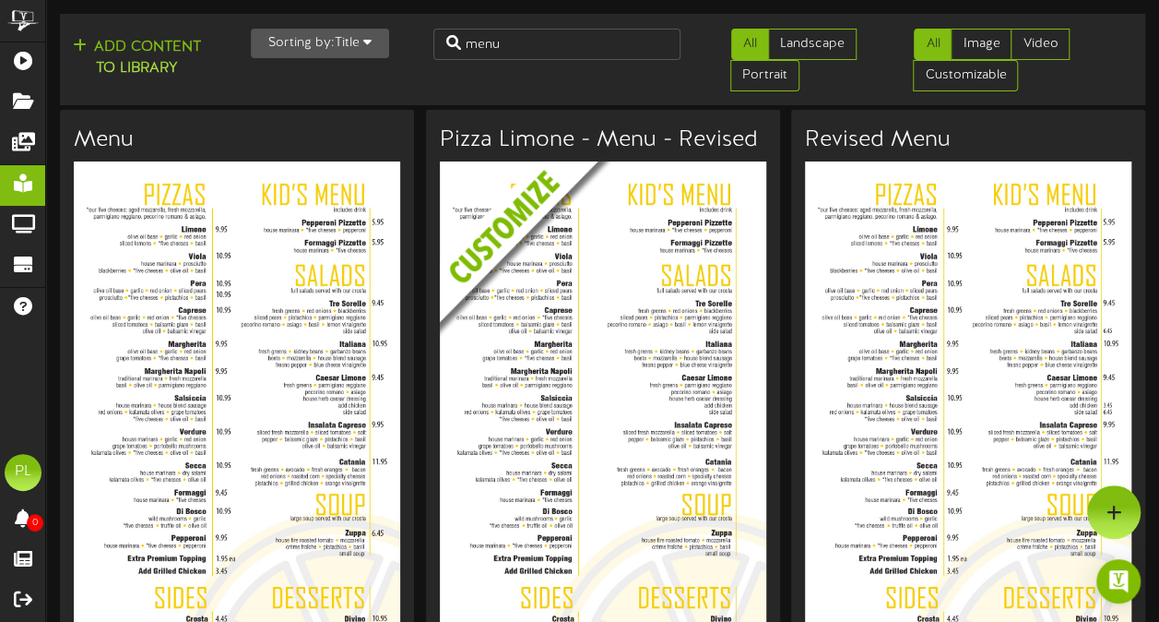
click at [540, 299] on img at bounding box center [617, 278] width 354 height 235
click at [112, 45] on button "Add Content to Library" at bounding box center [136, 58] width 139 height 44
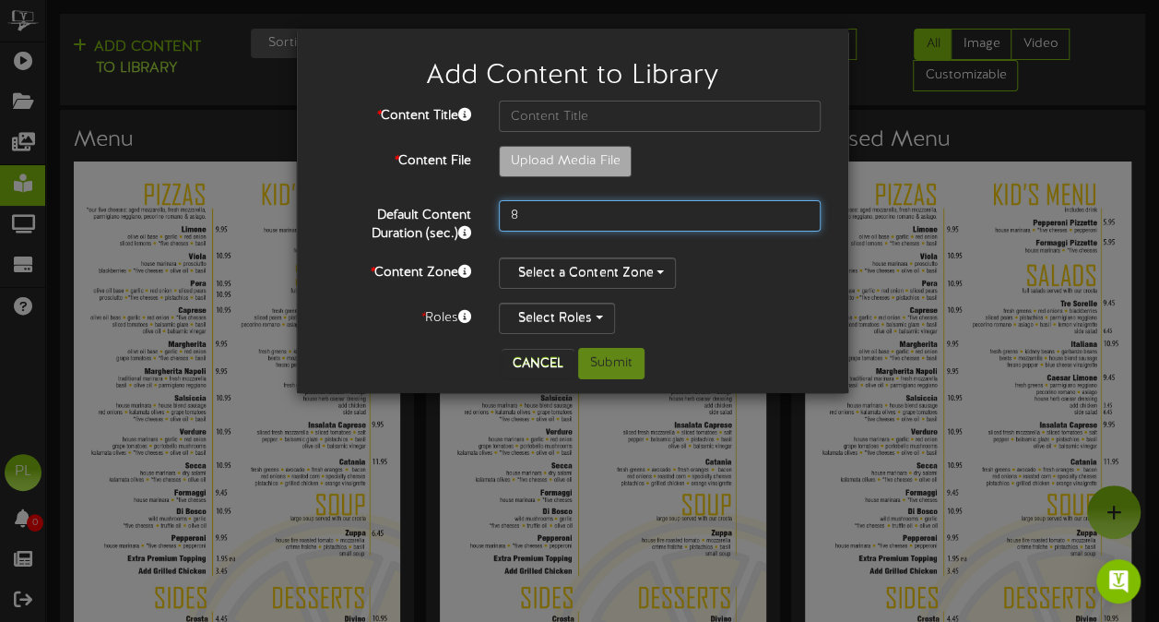
click at [537, 218] on input "8" at bounding box center [660, 215] width 322 height 31
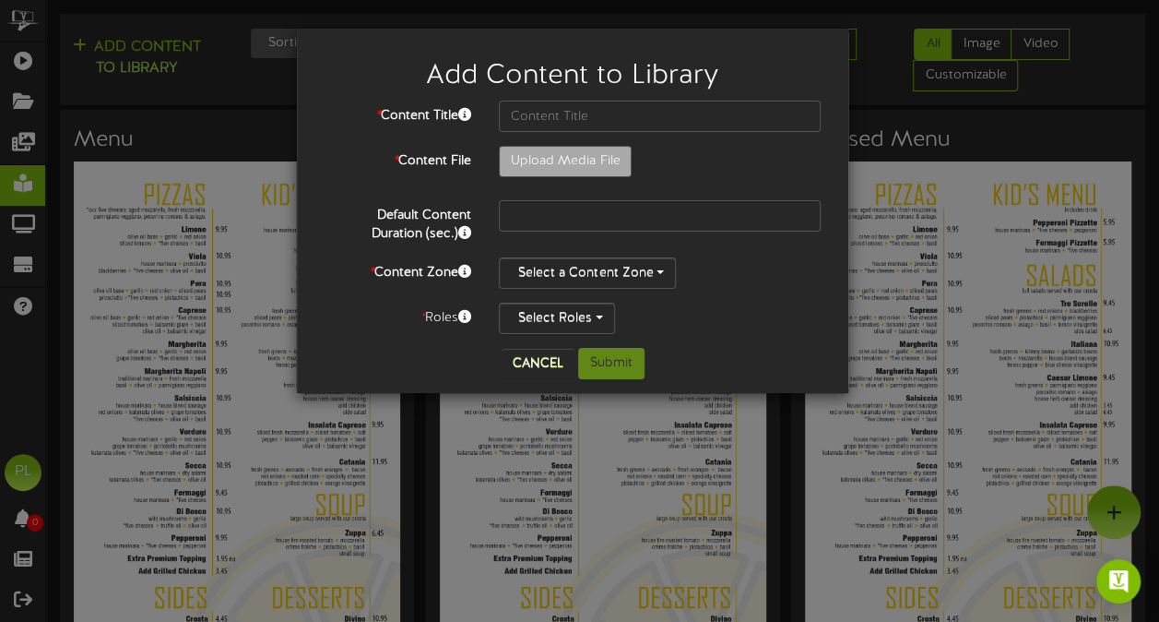
click at [709, 323] on div "Select Roles" at bounding box center [660, 318] width 322 height 31
click at [564, 315] on button "Select Roles" at bounding box center [557, 318] width 116 height 31
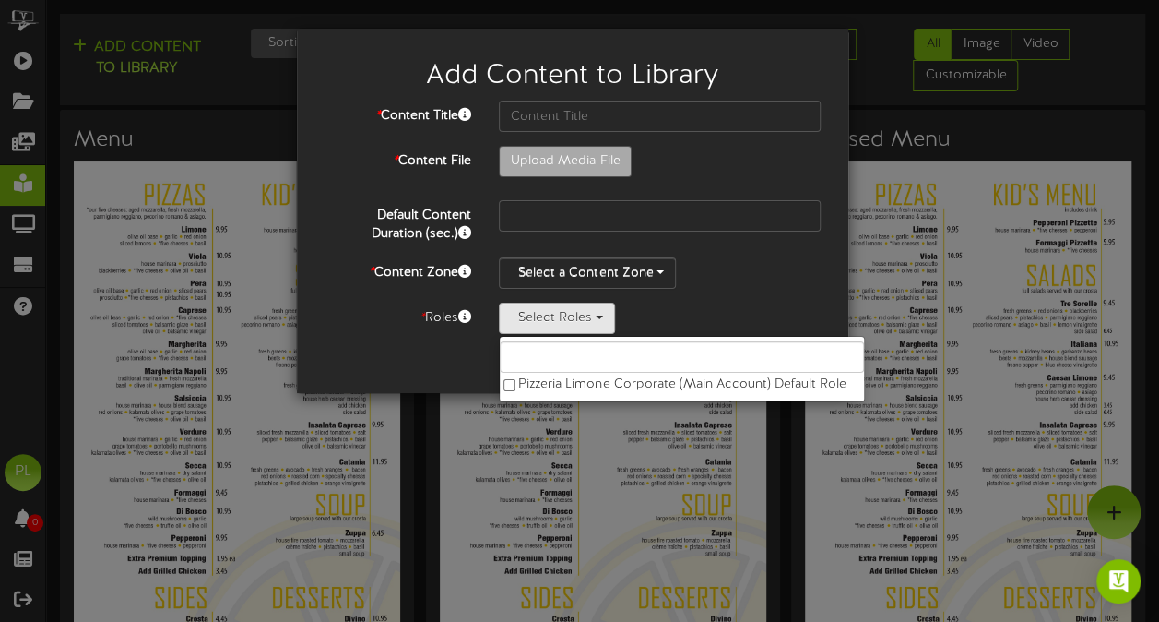
click at [644, 290] on div "* Content Title * Content File Upload Media File *" at bounding box center [573, 217] width 496 height 233
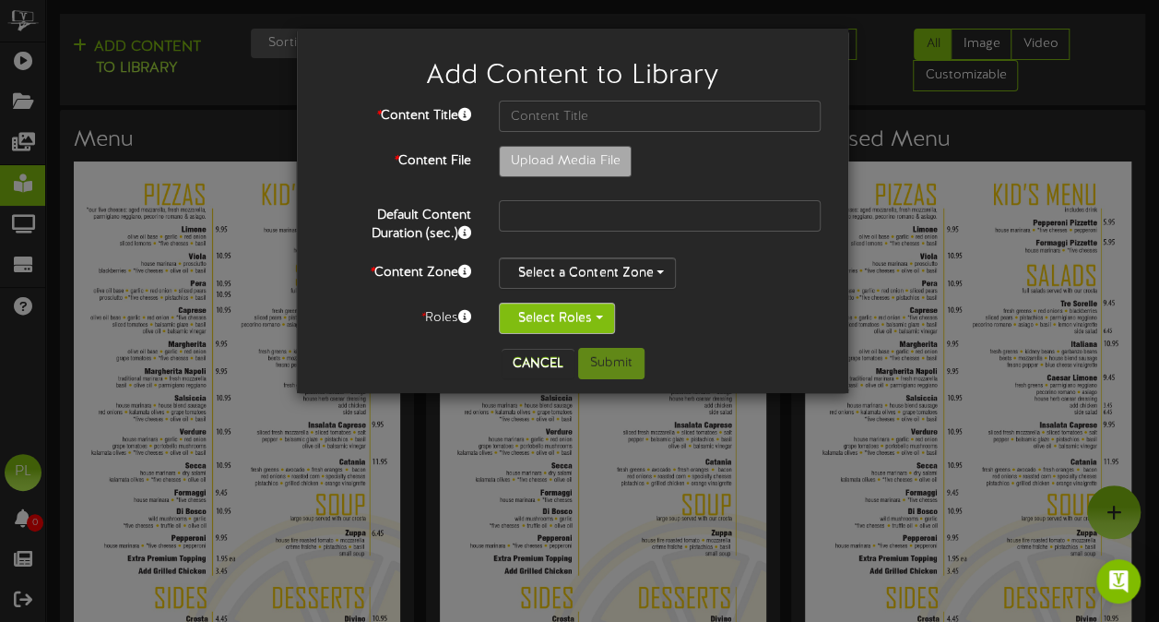
click at [568, 314] on button "Select Roles" at bounding box center [557, 318] width 116 height 31
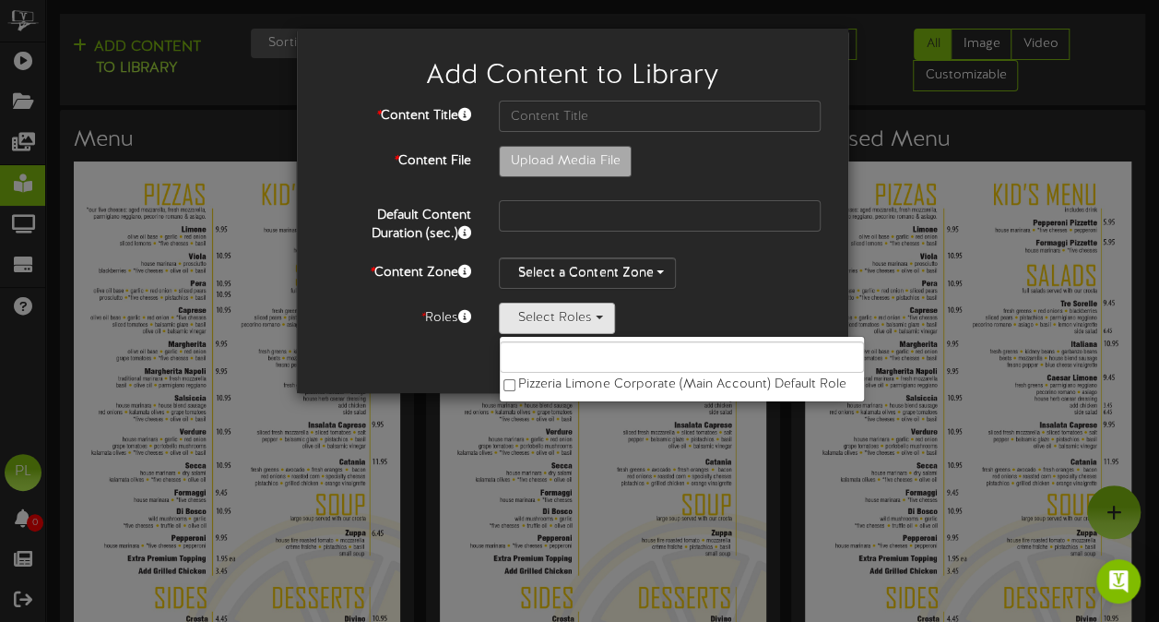
click at [714, 279] on div "Select a Content Zone" at bounding box center [660, 272] width 322 height 31
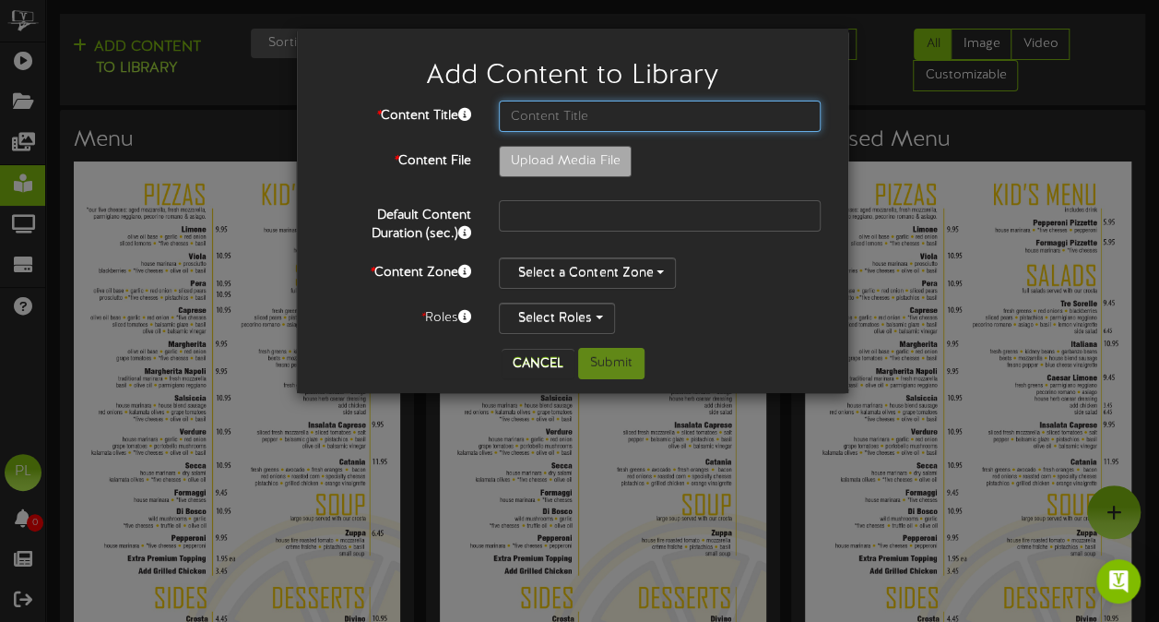
click at [657, 111] on input "text" at bounding box center [660, 116] width 322 height 31
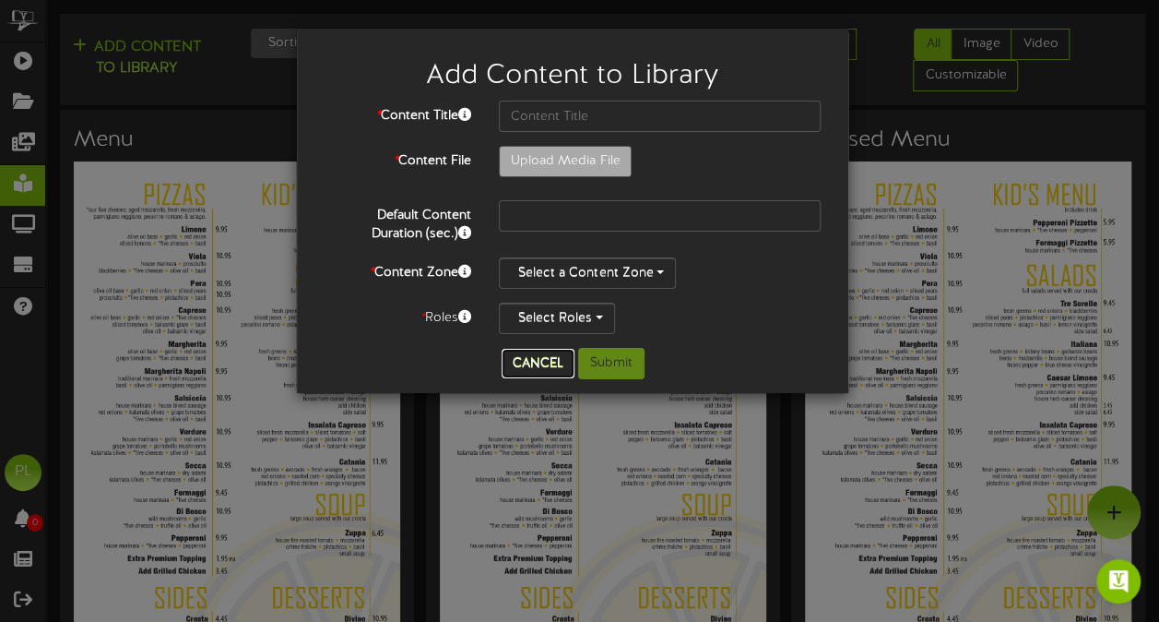
click at [541, 358] on button "Cancel" at bounding box center [538, 364] width 73 height 30
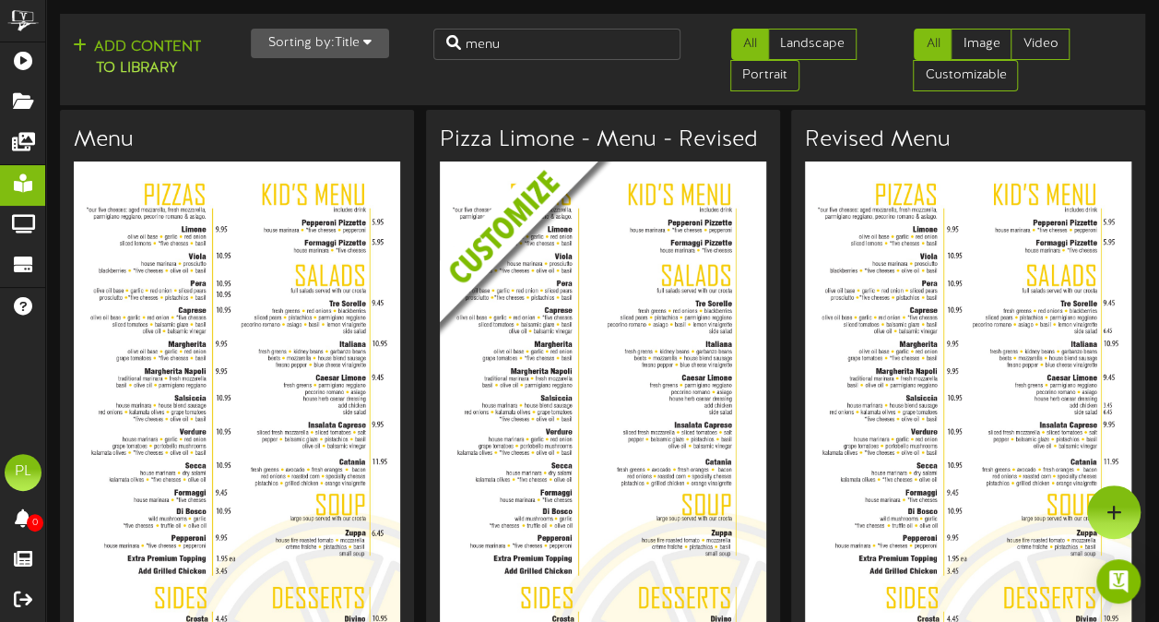
click at [497, 239] on img at bounding box center [617, 278] width 354 height 235
click at [576, 316] on img at bounding box center [617, 278] width 354 height 235
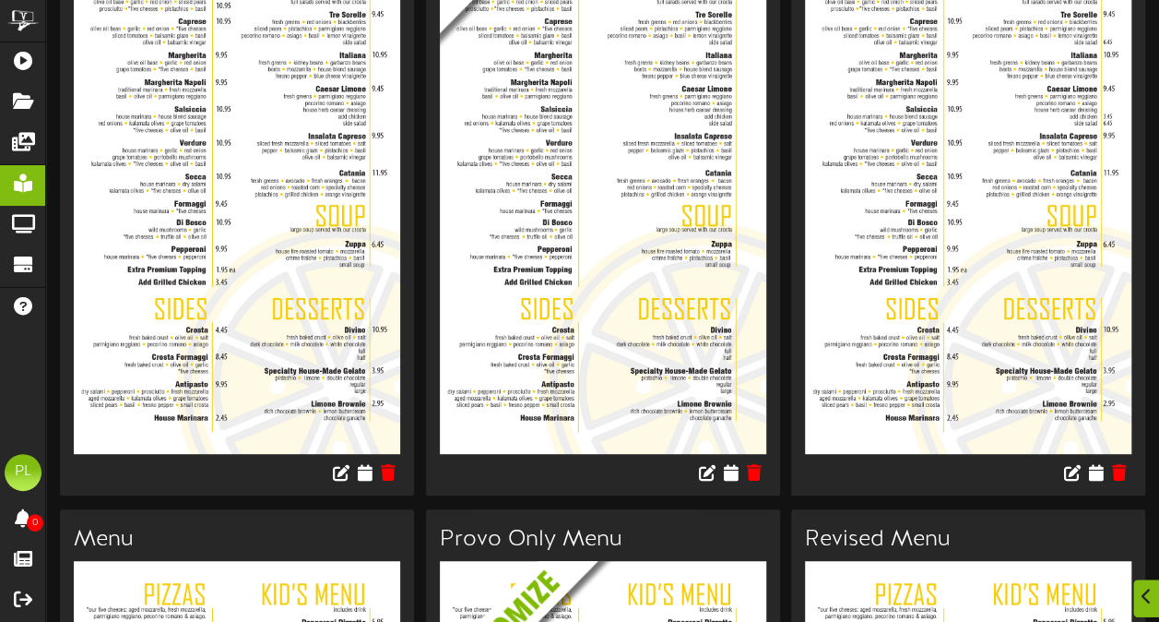
scroll to position [290, 0]
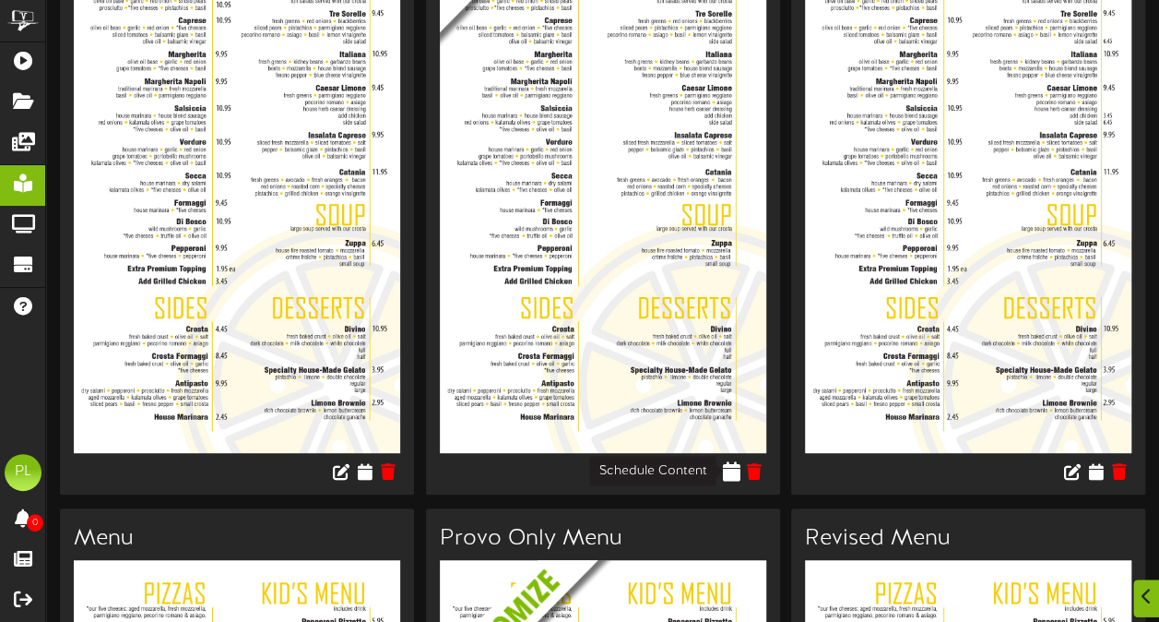
click at [731, 469] on icon at bounding box center [731, 470] width 18 height 20
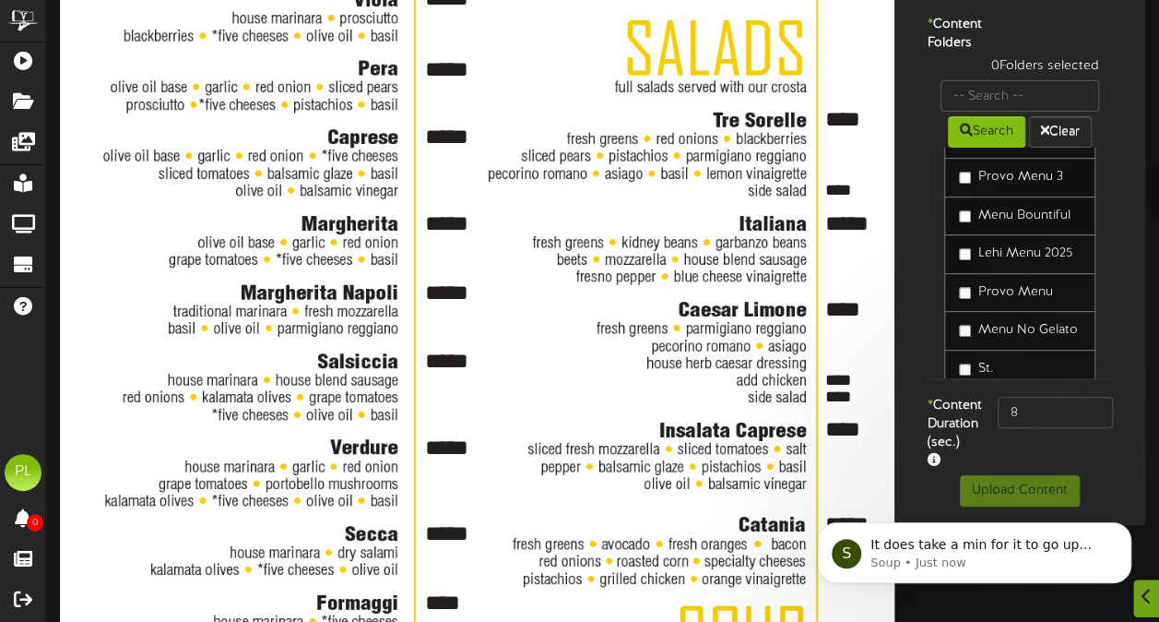
scroll to position [739, 0]
click at [1000, 148] on button "Search" at bounding box center [986, 131] width 77 height 31
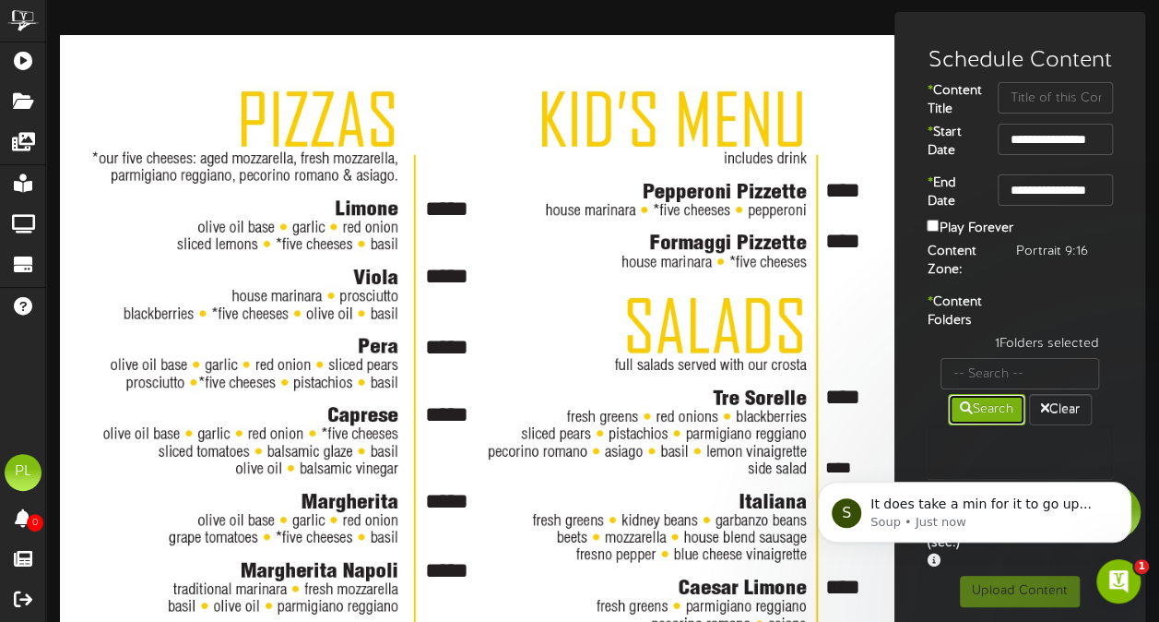
scroll to position [0, 0]
click at [925, 241] on div "Play Forever" at bounding box center [1020, 229] width 214 height 27
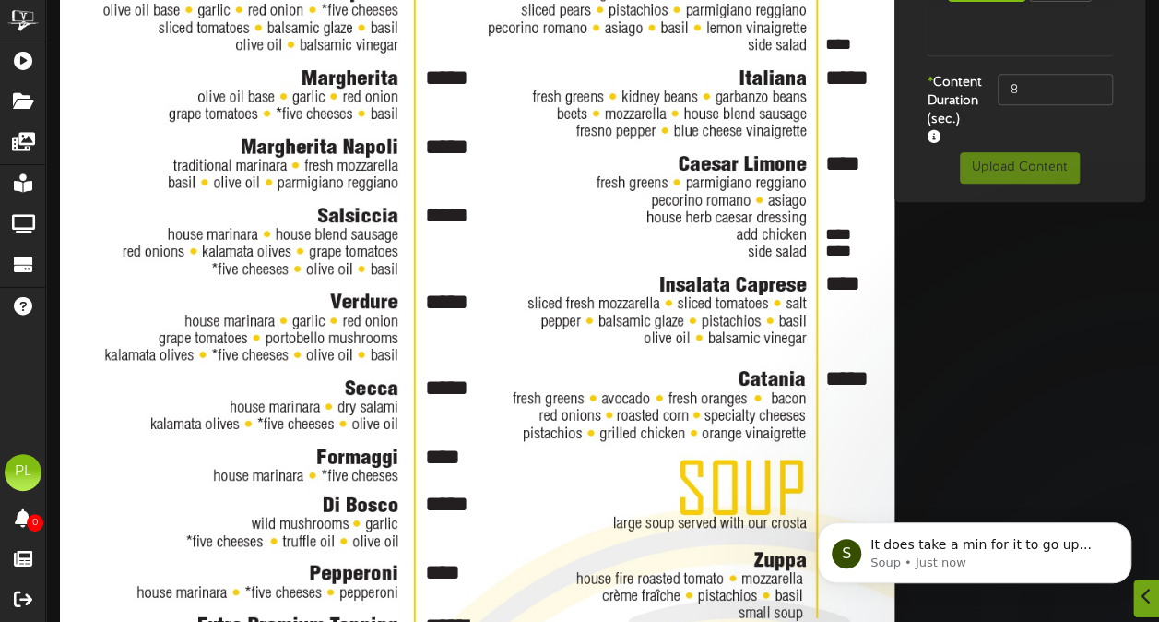
scroll to position [436, 0]
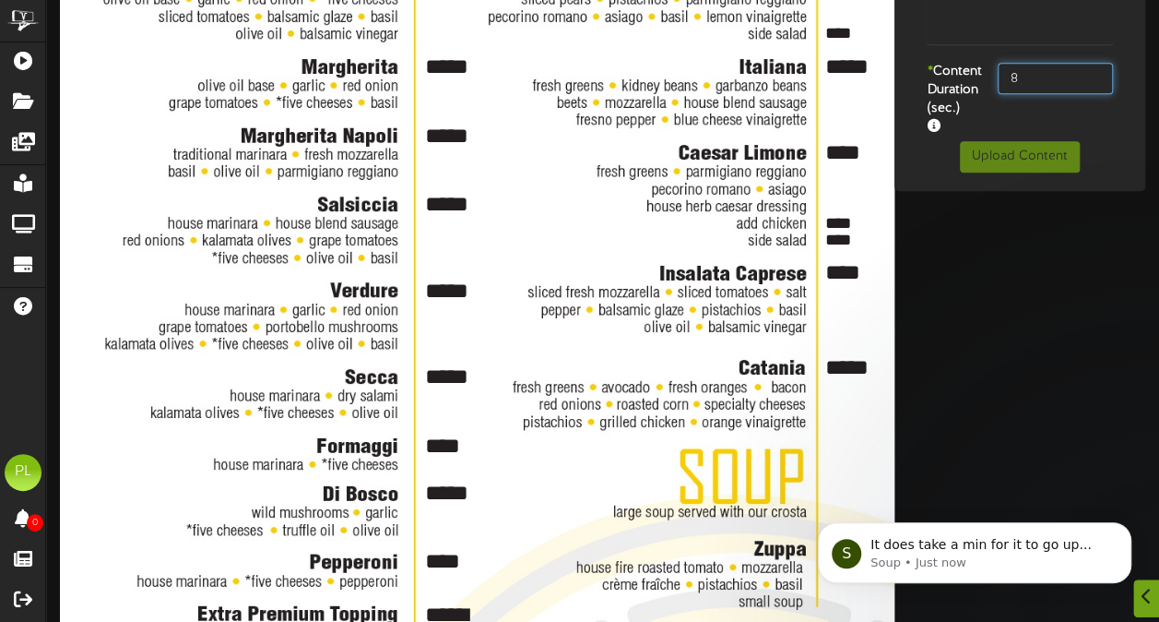
click at [1053, 94] on input "8" at bounding box center [1055, 78] width 114 height 31
click at [1081, 141] on div "* Content Duration (sec.)" at bounding box center [1020, 102] width 242 height 78
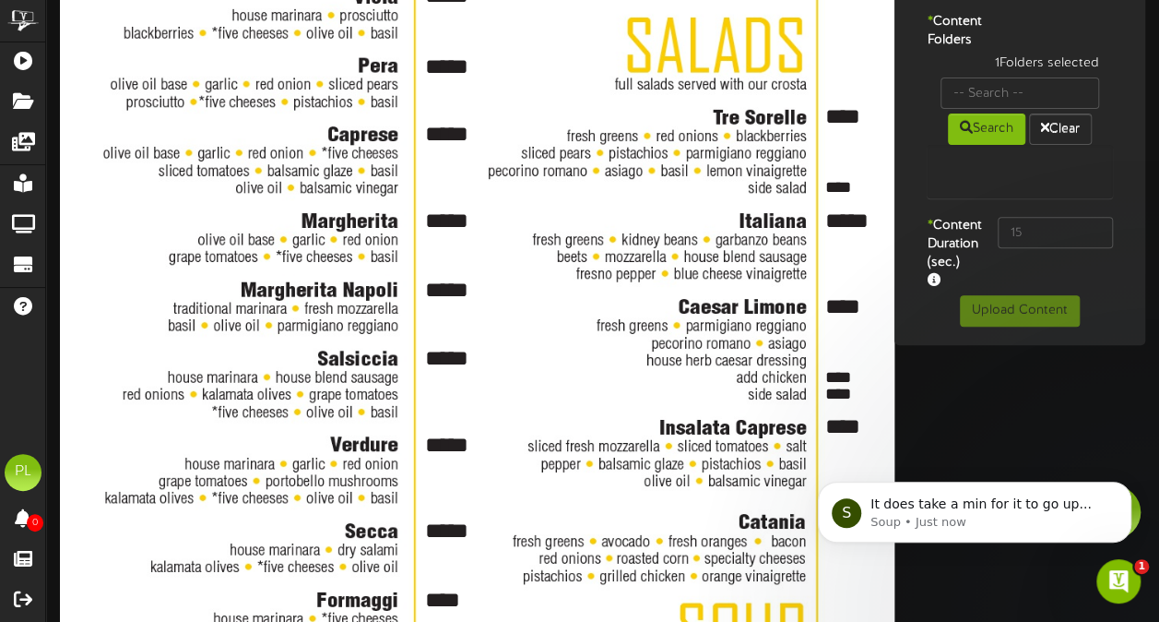
scroll to position [281, 0]
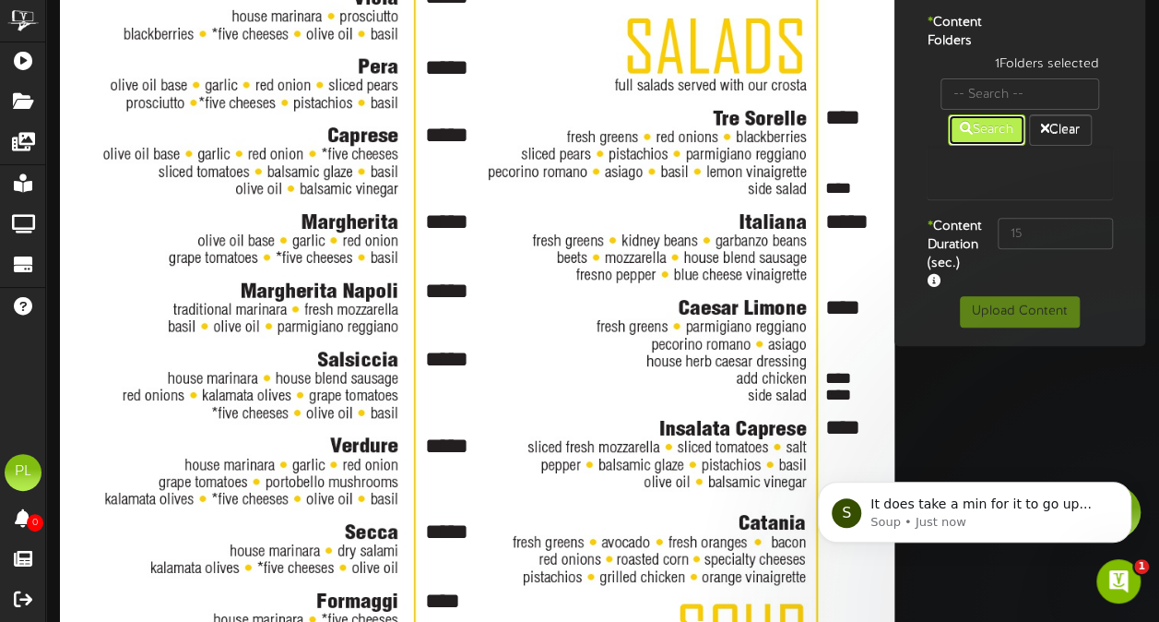
click at [984, 146] on button "Search" at bounding box center [986, 129] width 77 height 31
click at [991, 146] on button "Search" at bounding box center [986, 129] width 77 height 31
click at [1003, 110] on input "text" at bounding box center [1020, 93] width 159 height 31
type input "m"
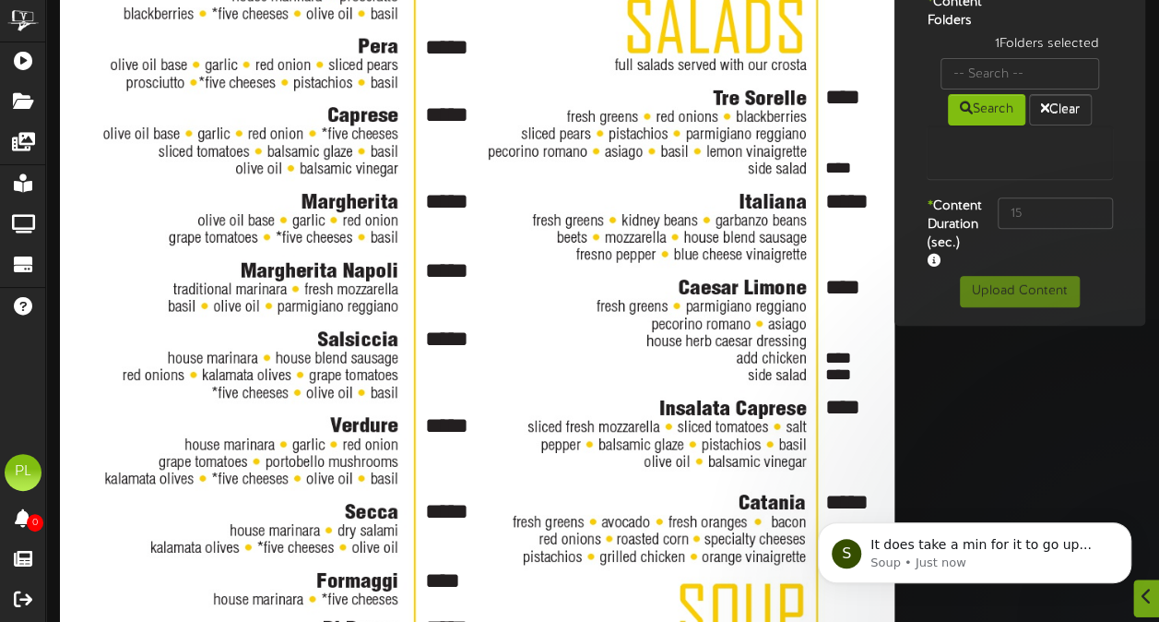
scroll to position [303, 0]
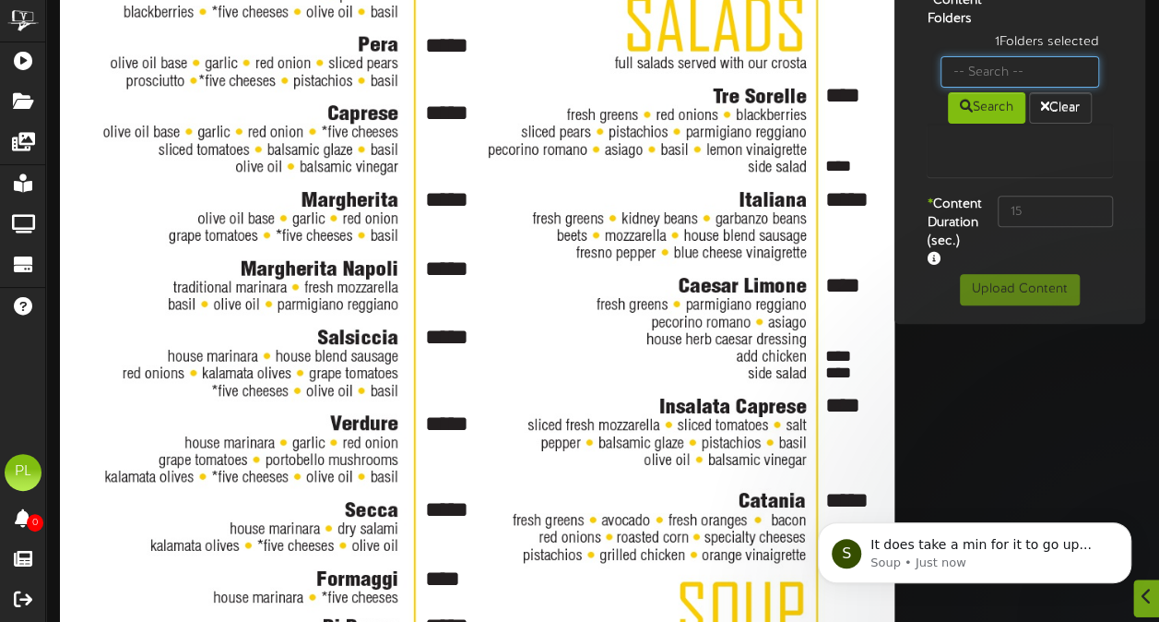
click at [1029, 88] on input "text" at bounding box center [1020, 71] width 159 height 31
click at [1002, 124] on button "Search" at bounding box center [986, 107] width 77 height 31
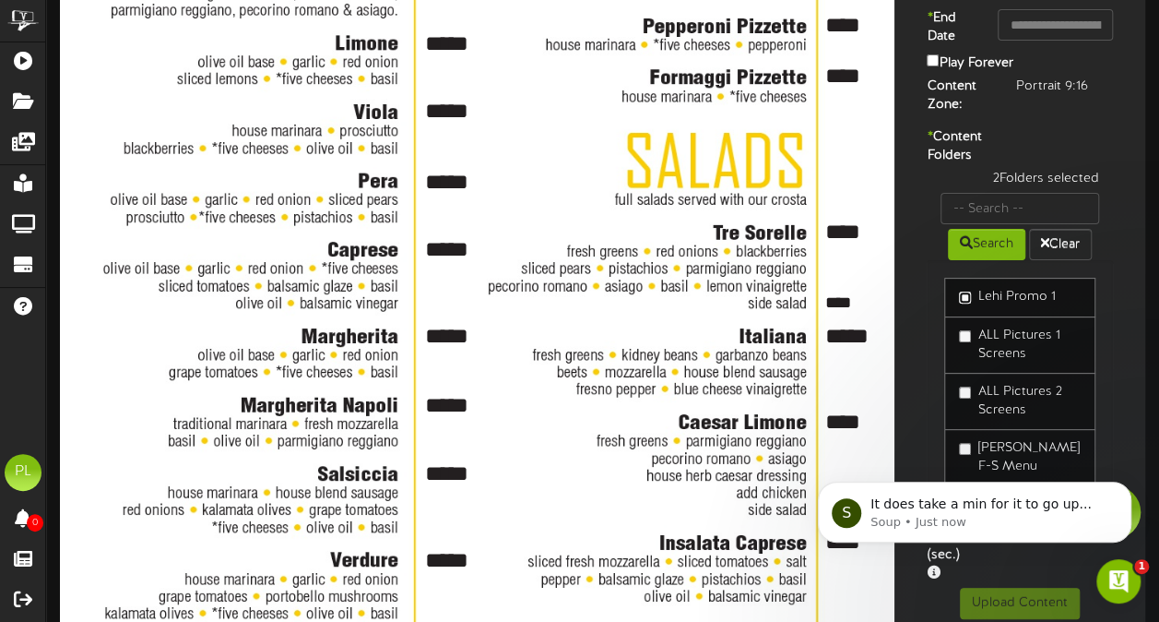
scroll to position [134, 0]
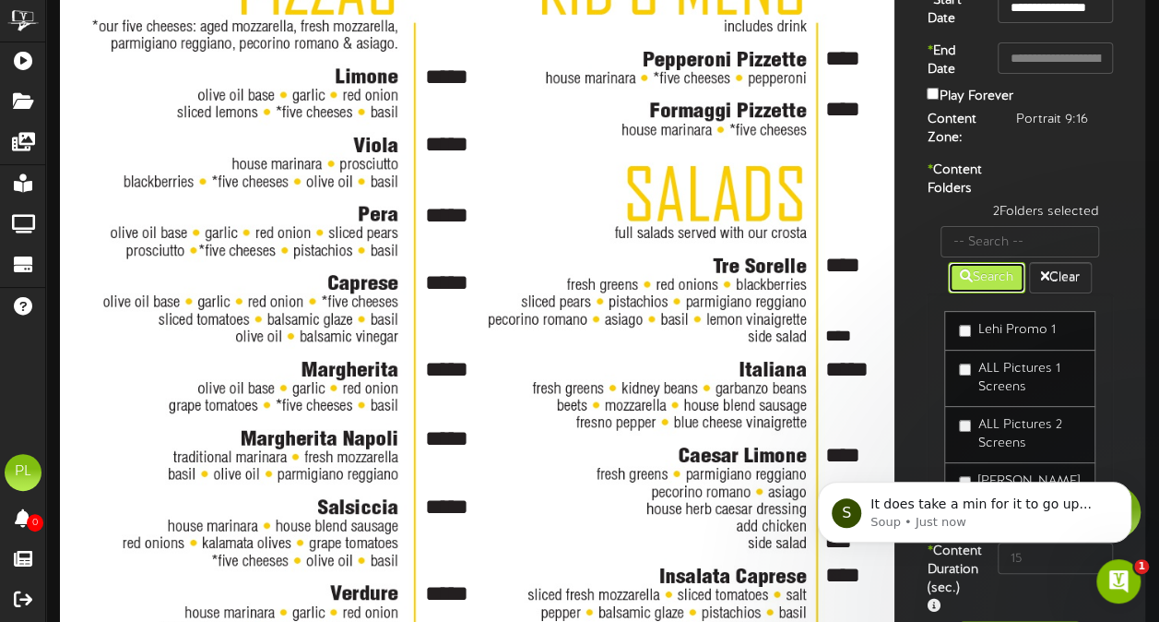
click at [992, 293] on button "Search" at bounding box center [986, 277] width 77 height 31
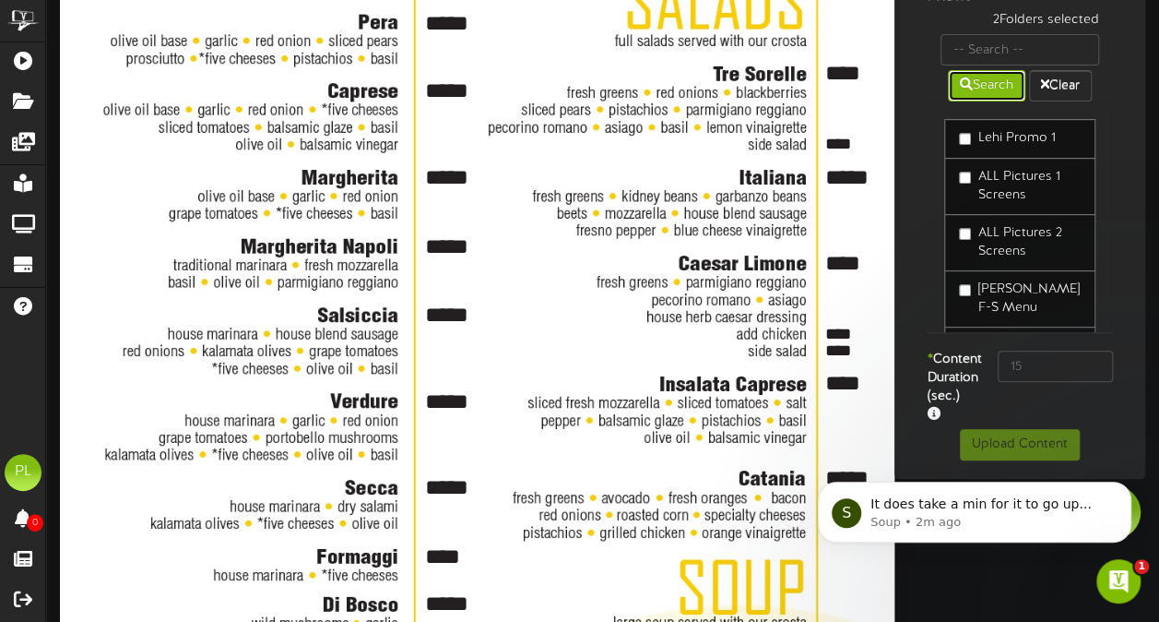
scroll to position [325, 0]
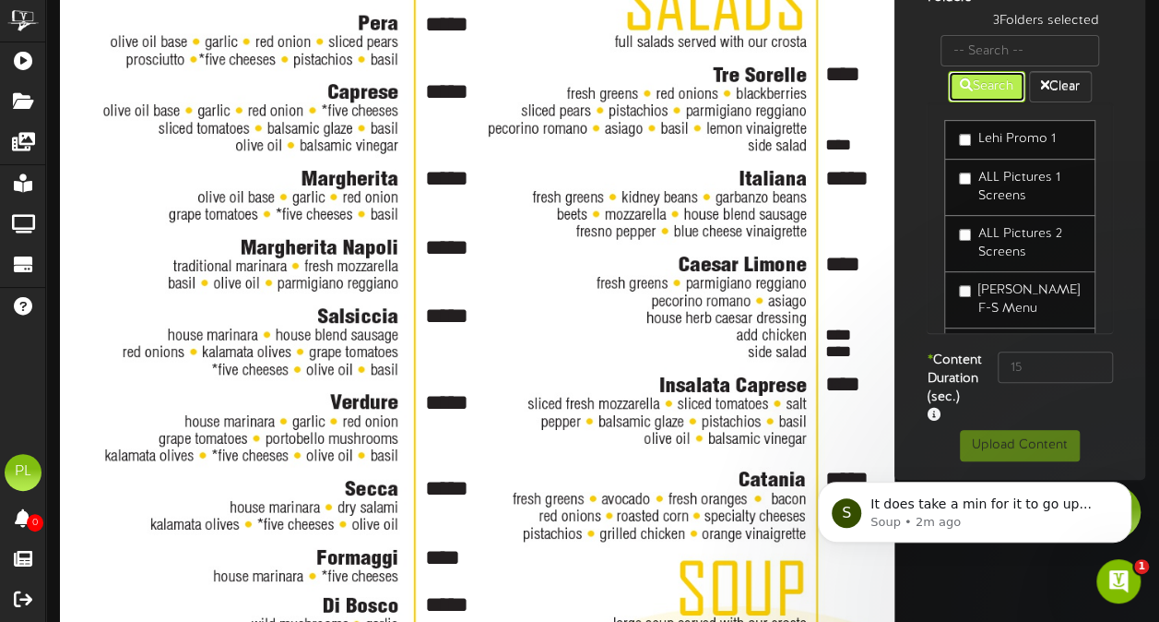
click at [980, 102] on button "Search" at bounding box center [986, 86] width 77 height 31
click at [1060, 102] on button "Clear" at bounding box center [1060, 86] width 63 height 31
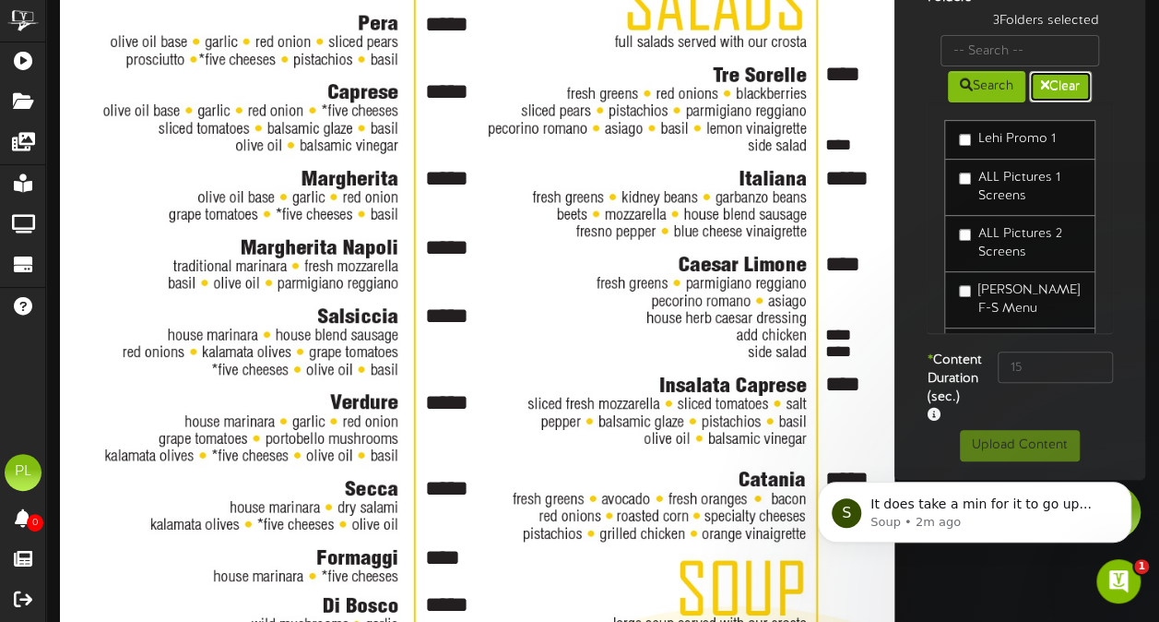
click at [1060, 102] on button "Clear" at bounding box center [1060, 86] width 63 height 31
click at [1048, 91] on icon at bounding box center [1045, 84] width 8 height 13
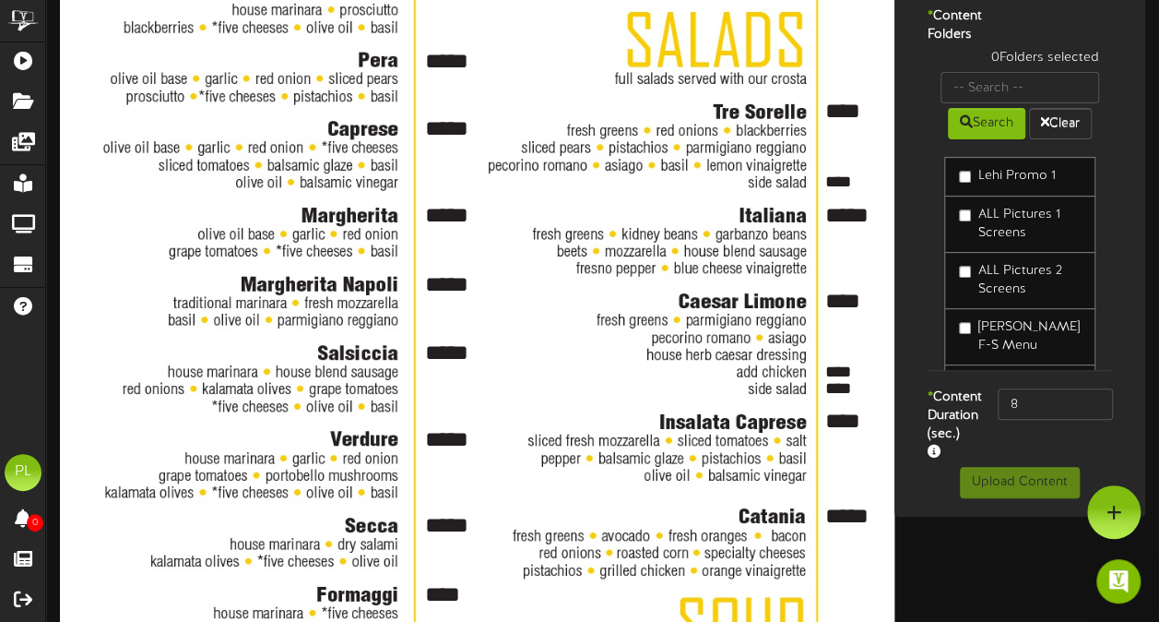
scroll to position [244, 0]
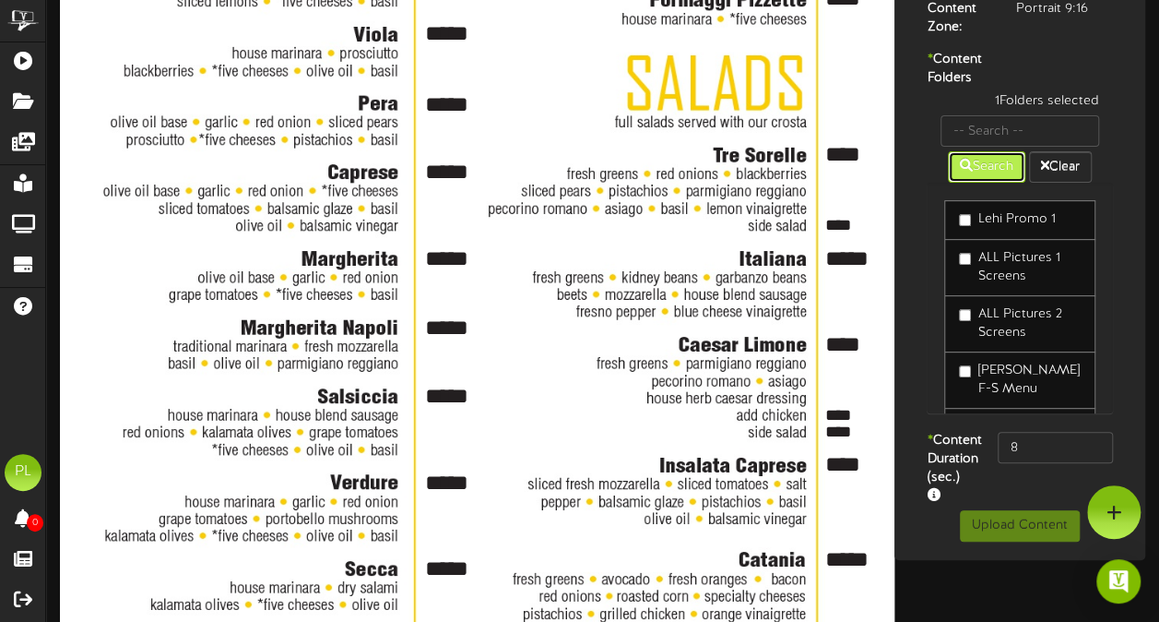
click at [996, 183] on button "Search" at bounding box center [986, 166] width 77 height 31
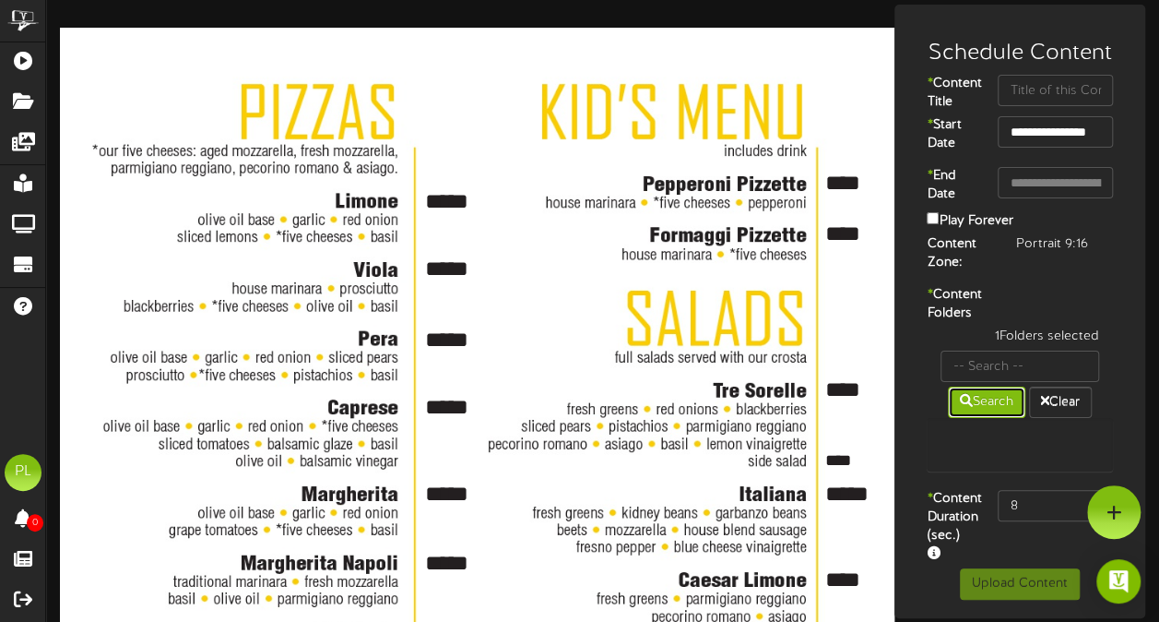
scroll to position [0, 0]
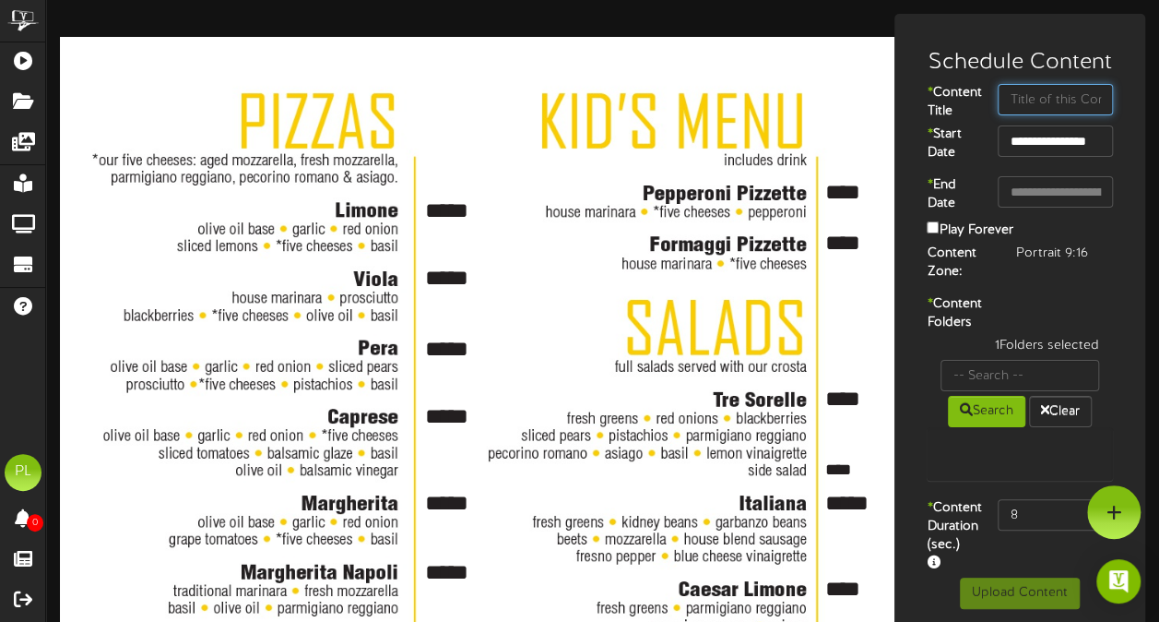
click at [1062, 101] on input "text" at bounding box center [1055, 99] width 114 height 31
click at [1035, 100] on input "text" at bounding box center [1055, 99] width 114 height 31
type input "menu"
click at [1063, 325] on div "* Content Folders 1 Folders selected Search Clear" at bounding box center [1020, 397] width 242 height 204
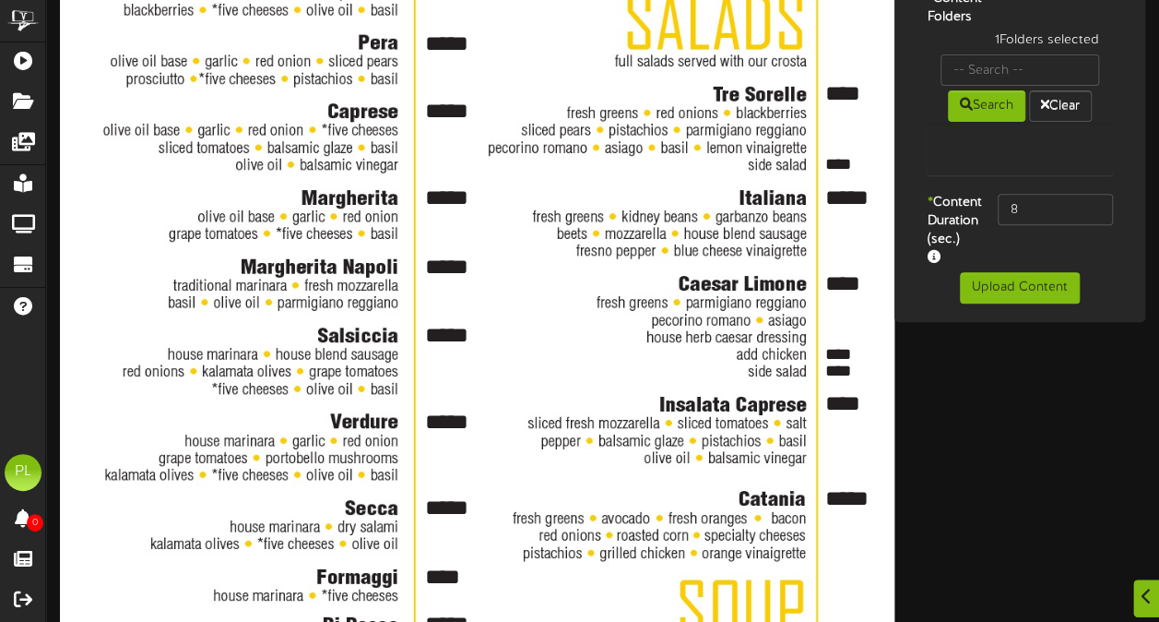
scroll to position [314, 0]
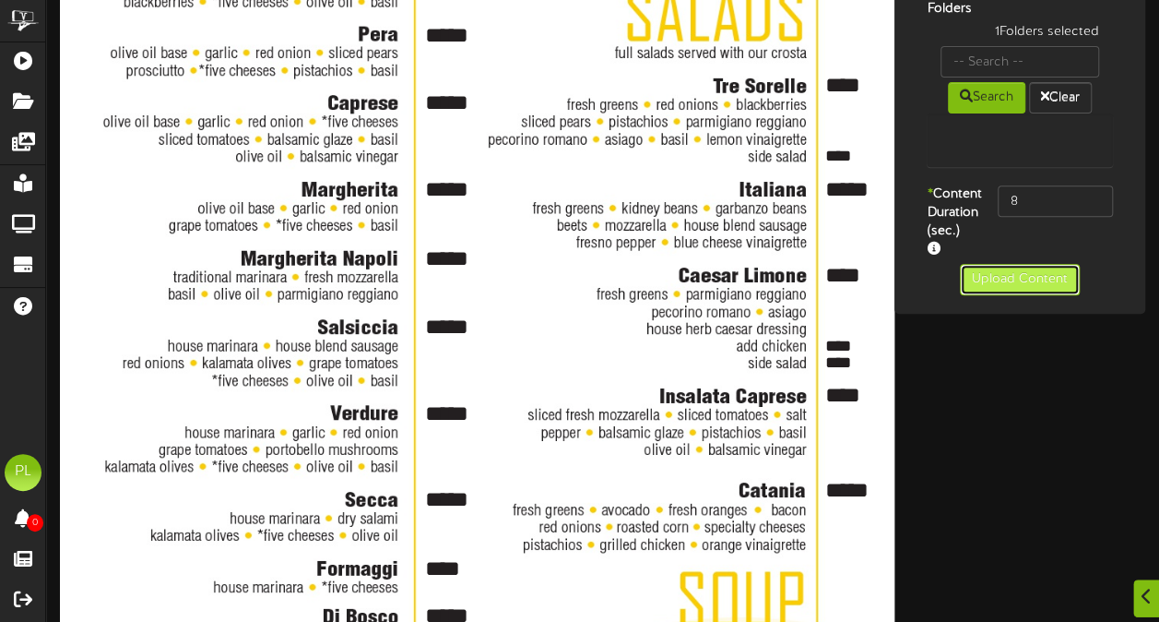
click at [1011, 295] on button "Upload Content" at bounding box center [1020, 279] width 120 height 31
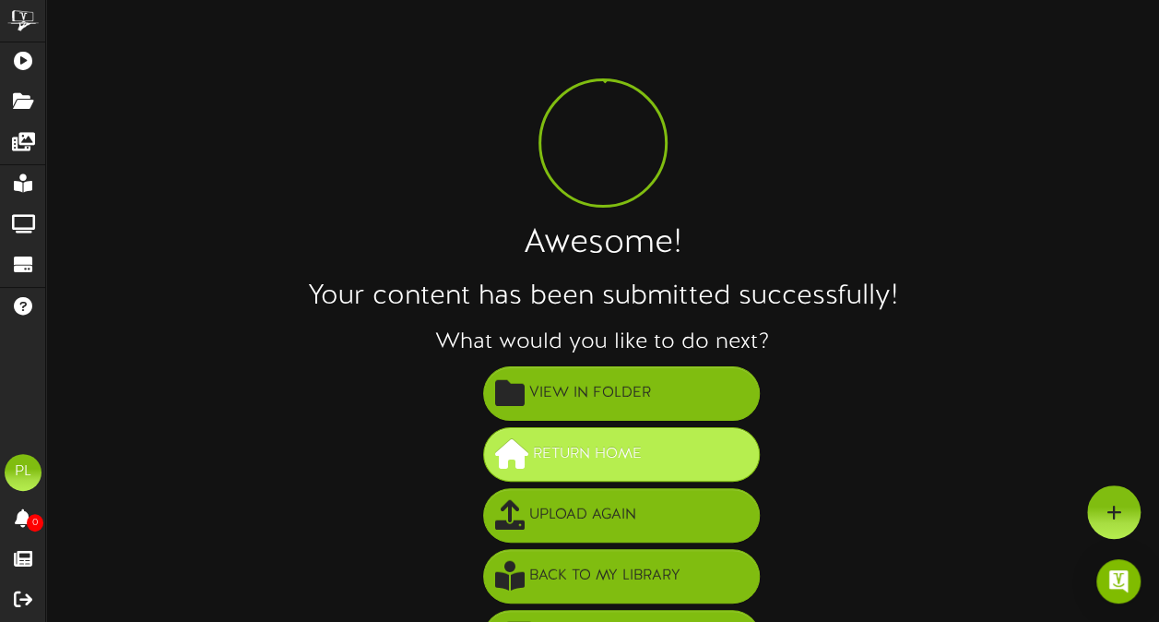
scroll to position [52, 0]
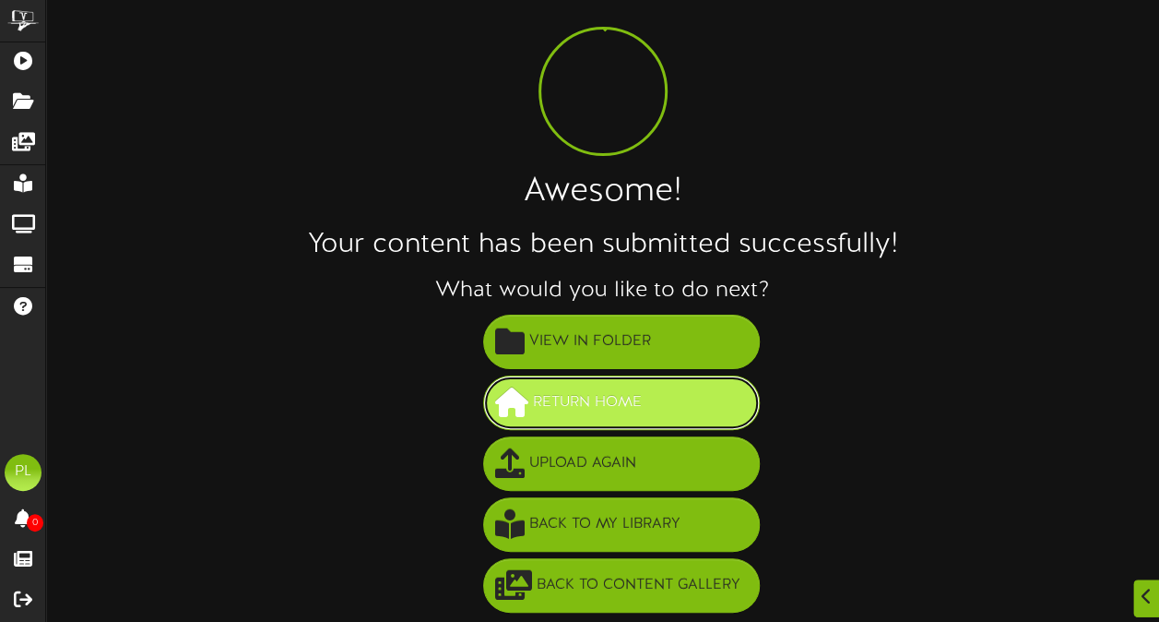
click at [644, 390] on span "Return Home" at bounding box center [588, 402] width 118 height 30
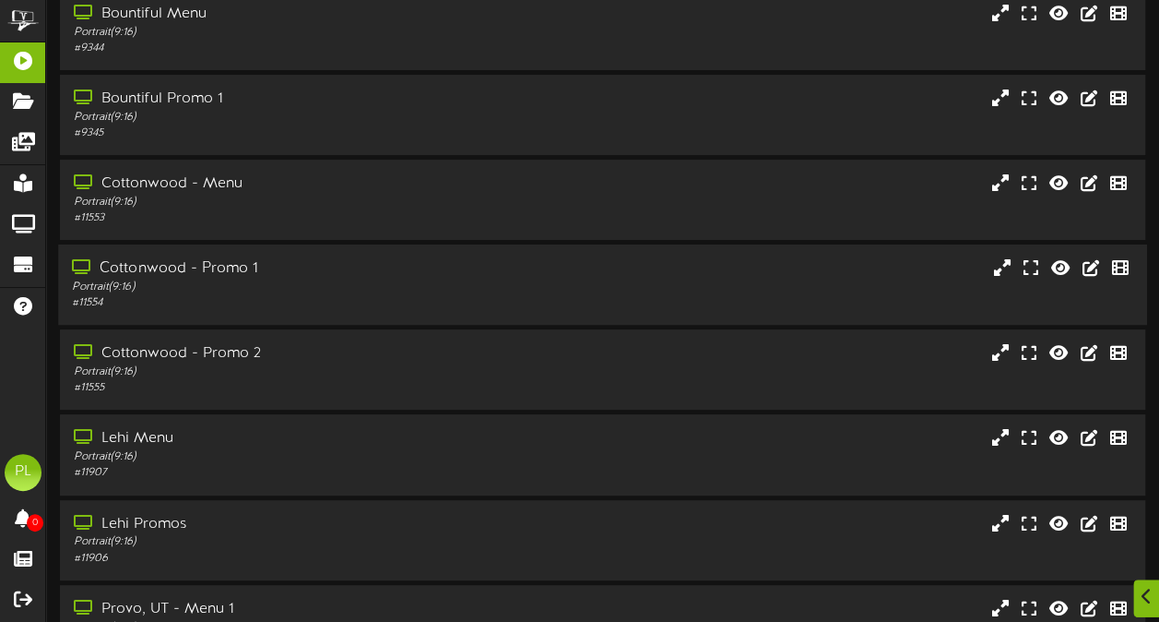
scroll to position [98, 0]
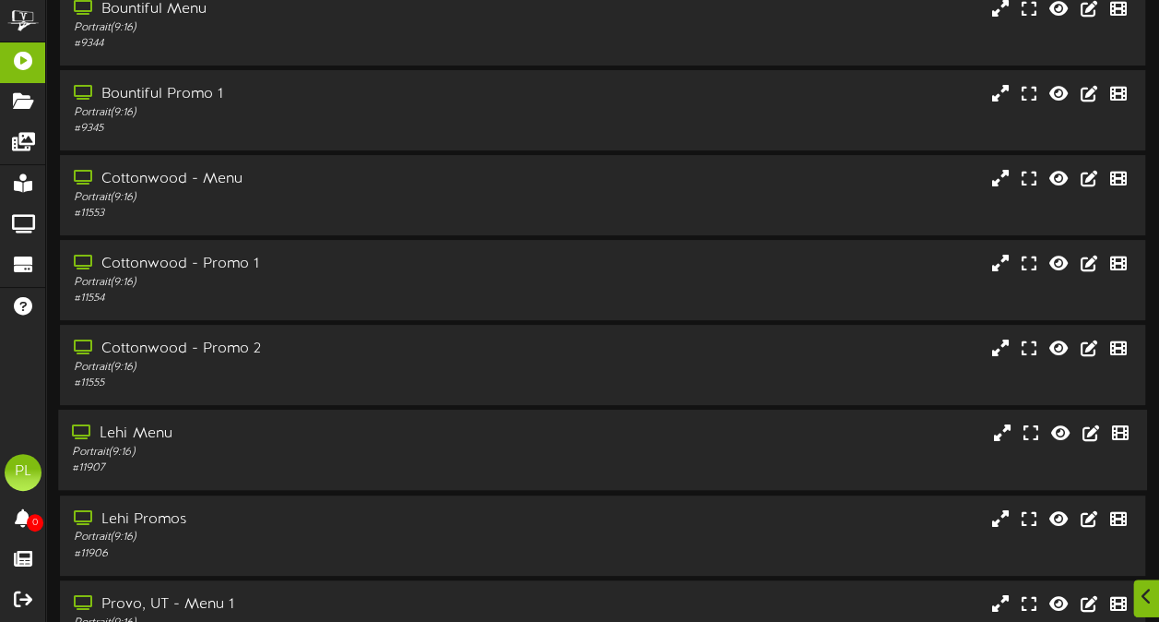
click at [414, 450] on div "Portrait ( 9:16 )" at bounding box center [285, 453] width 426 height 16
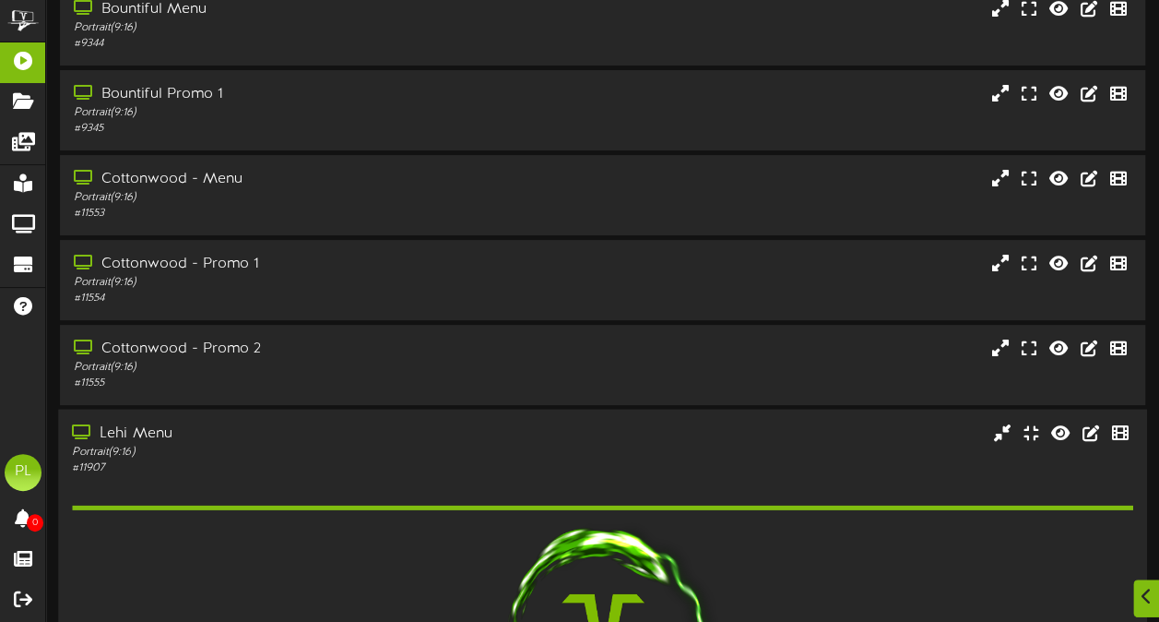
scroll to position [457, 0]
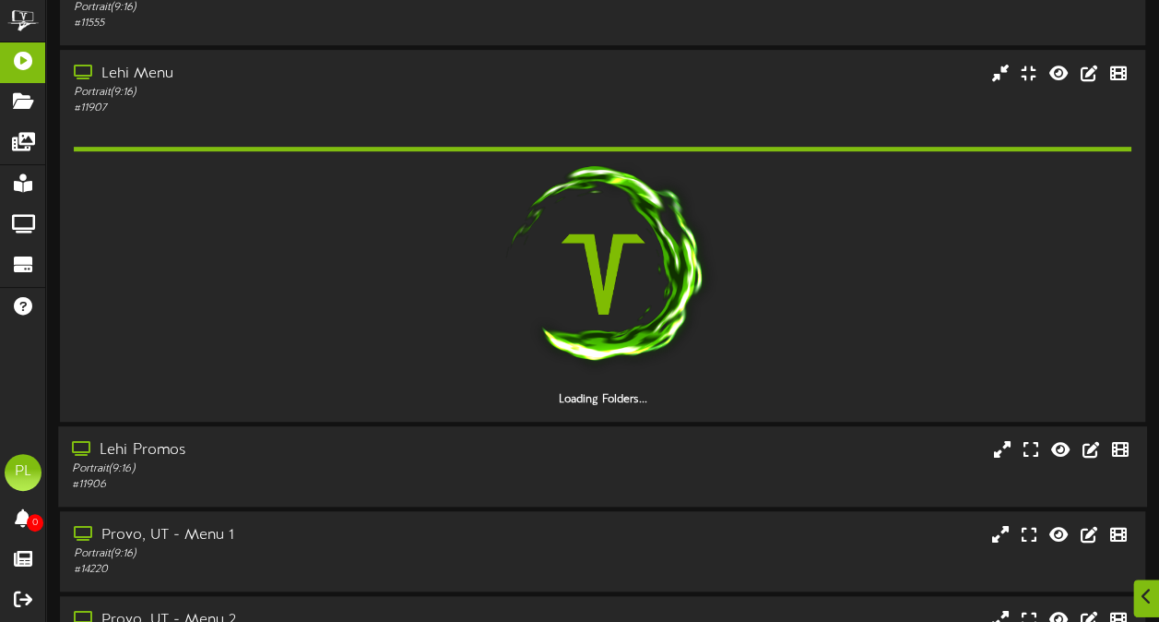
click at [330, 463] on div "Portrait ( 9:16 )" at bounding box center [285, 469] width 426 height 16
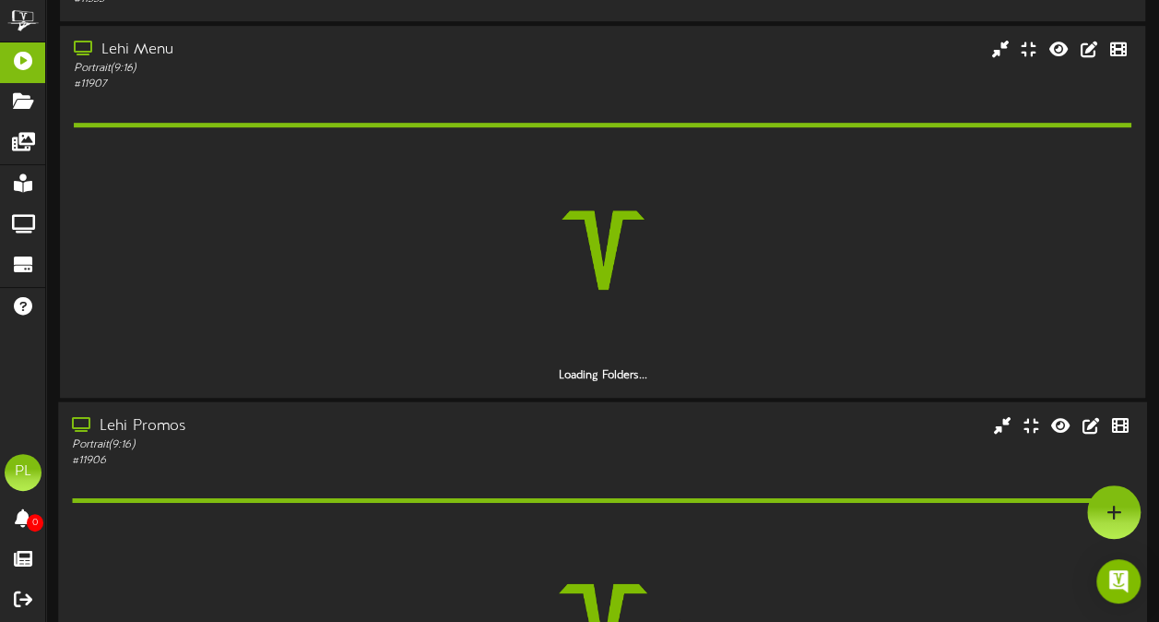
scroll to position [480, 0]
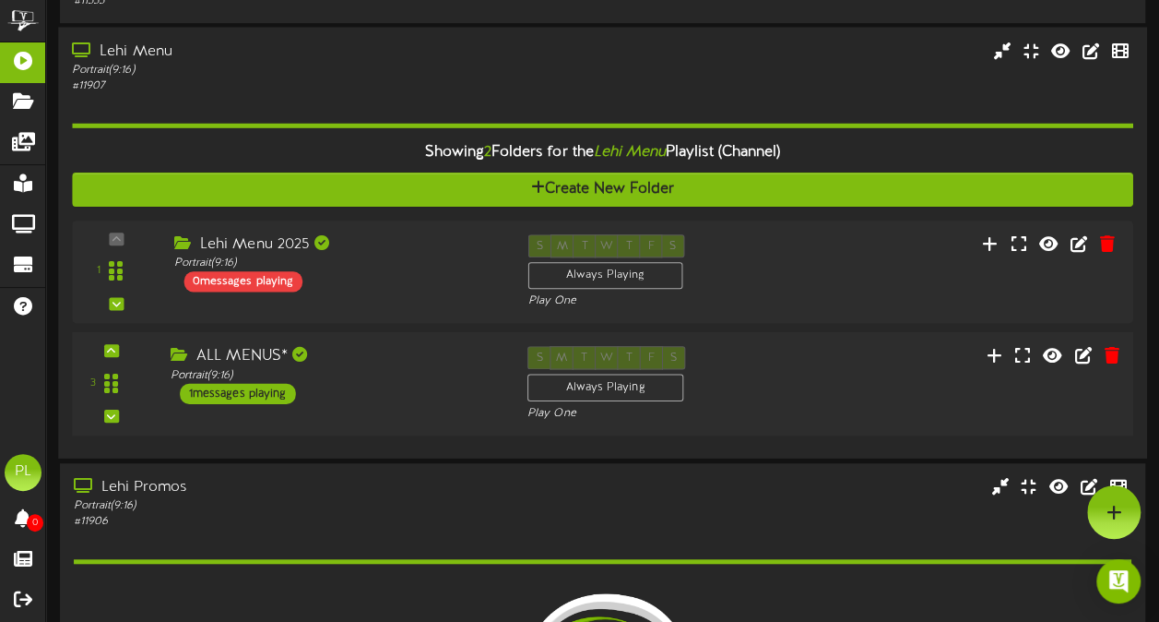
click at [264, 397] on div "1 messages playing" at bounding box center [238, 394] width 116 height 20
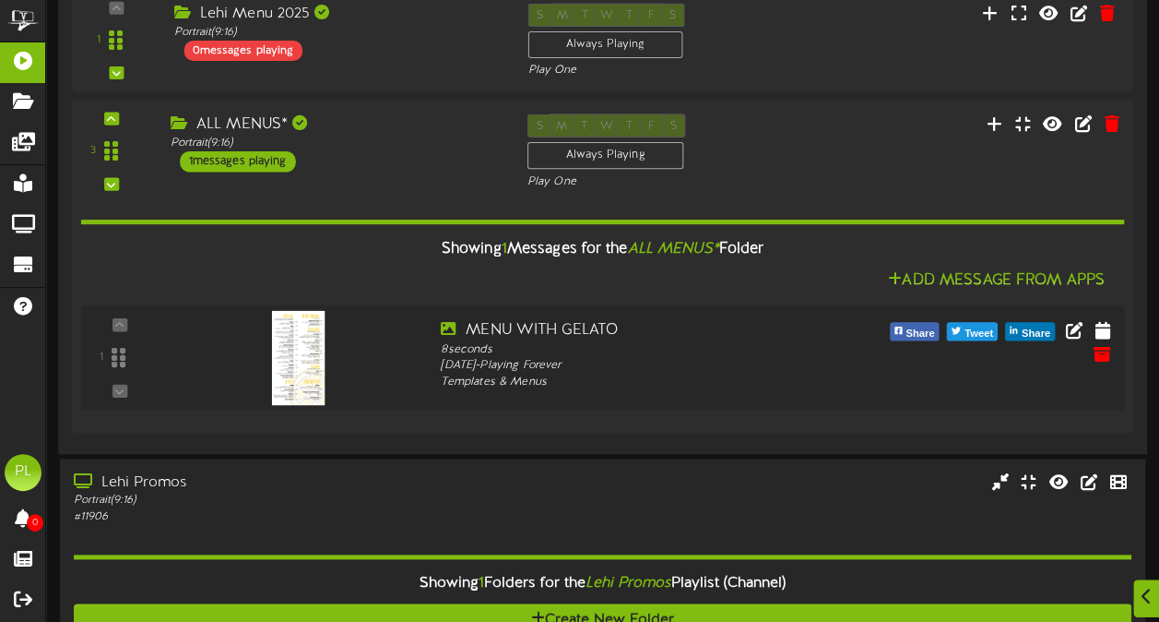
scroll to position [711, 0]
click at [569, 325] on div "MENU WITH GELATO" at bounding box center [646, 329] width 410 height 21
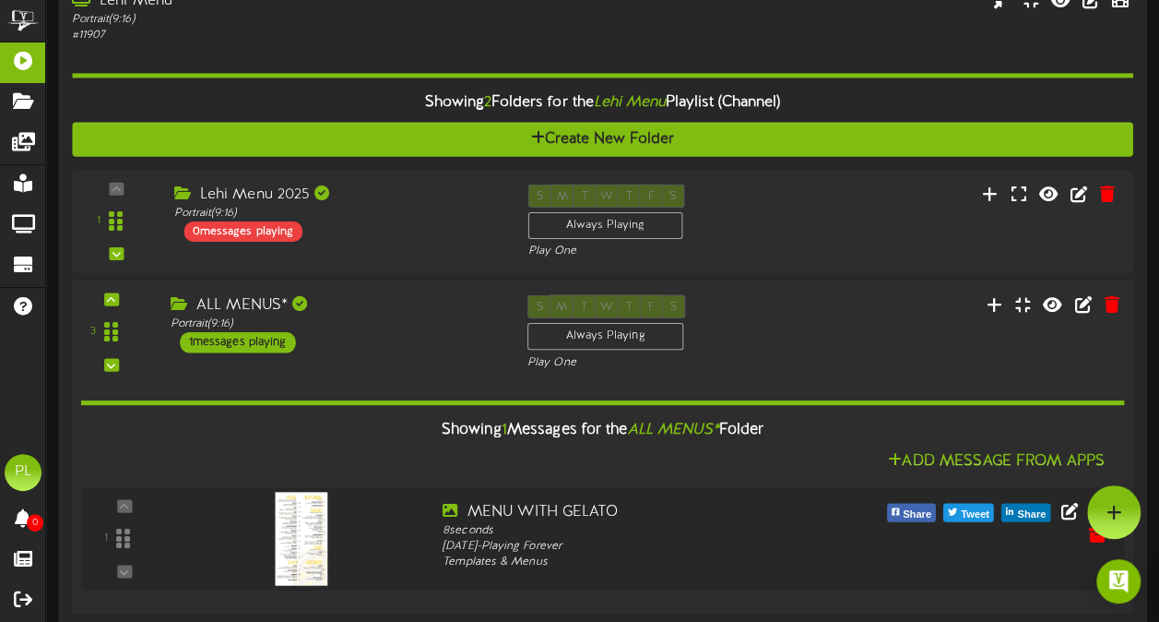
scroll to position [531, 0]
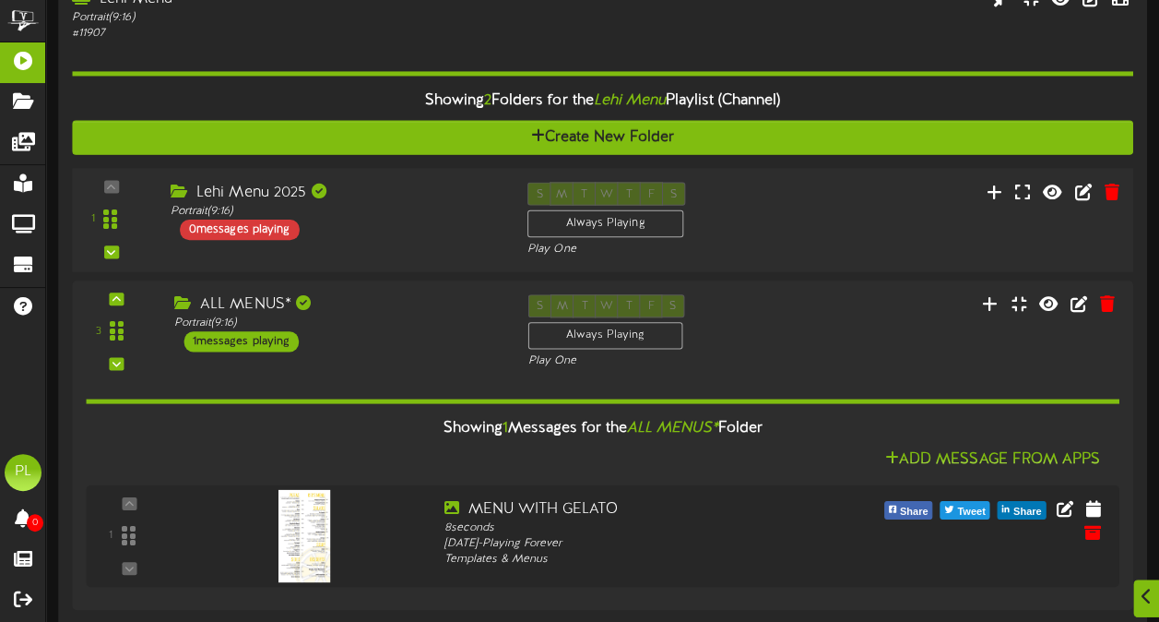
click at [251, 232] on div "0 messages playing" at bounding box center [240, 230] width 120 height 20
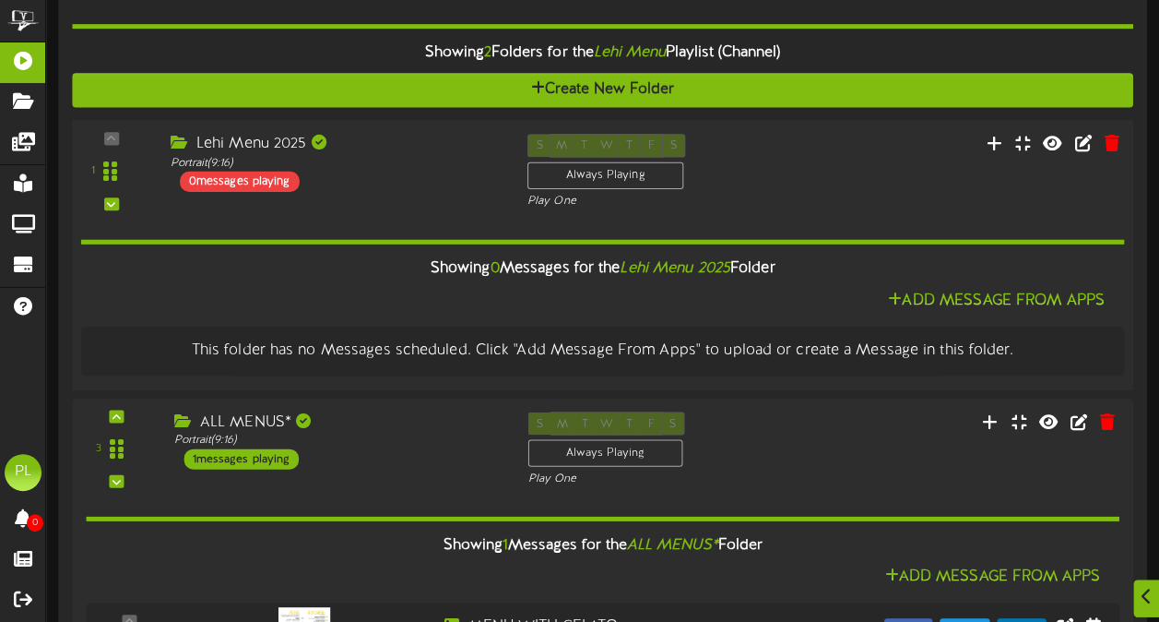
scroll to position [579, 0]
click at [679, 264] on icon "Lehi Menu 2025" at bounding box center [675, 267] width 111 height 17
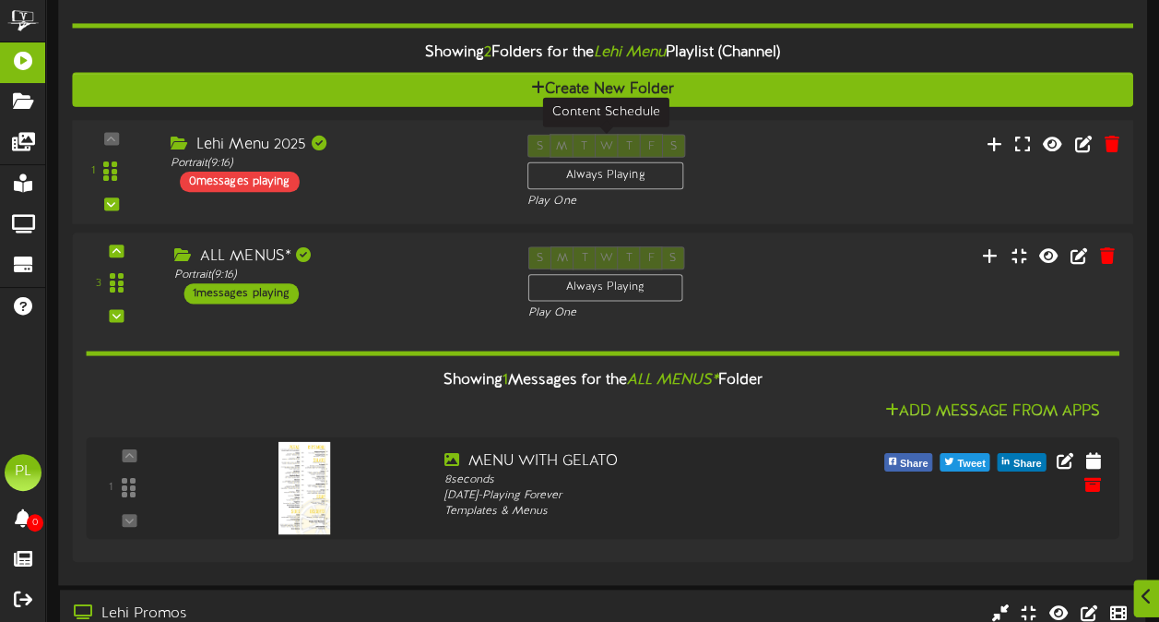
click at [584, 179] on div "Always Playing" at bounding box center [606, 176] width 156 height 28
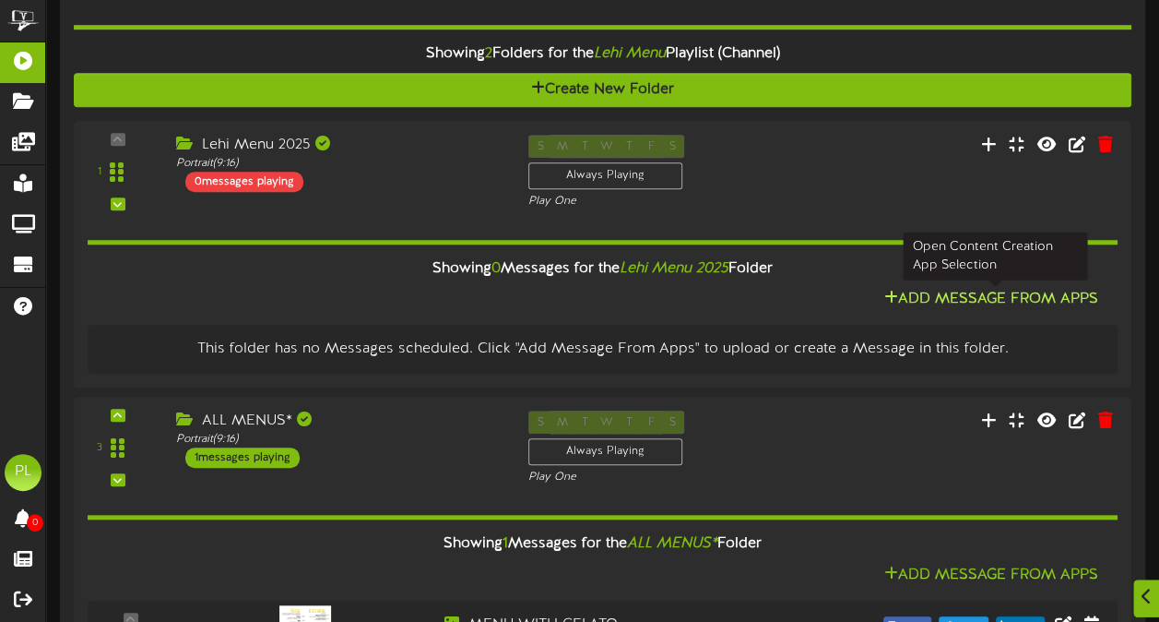
click at [935, 299] on button "Add Message From Apps" at bounding box center [991, 299] width 225 height 23
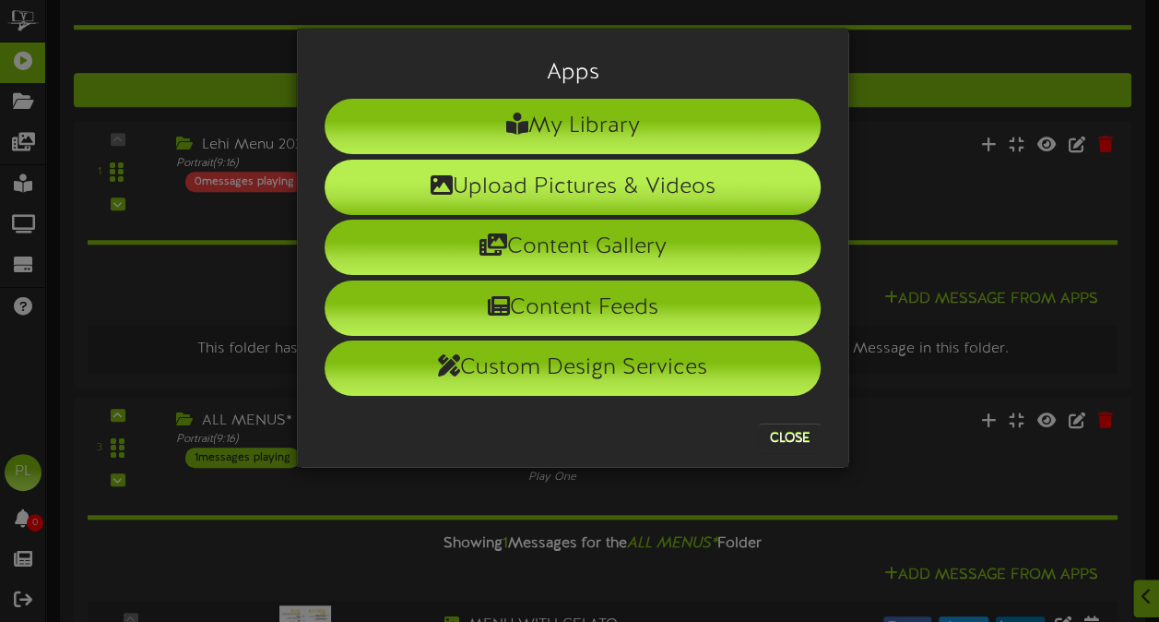
click at [644, 188] on li "Upload Pictures & Videos" at bounding box center [573, 187] width 496 height 55
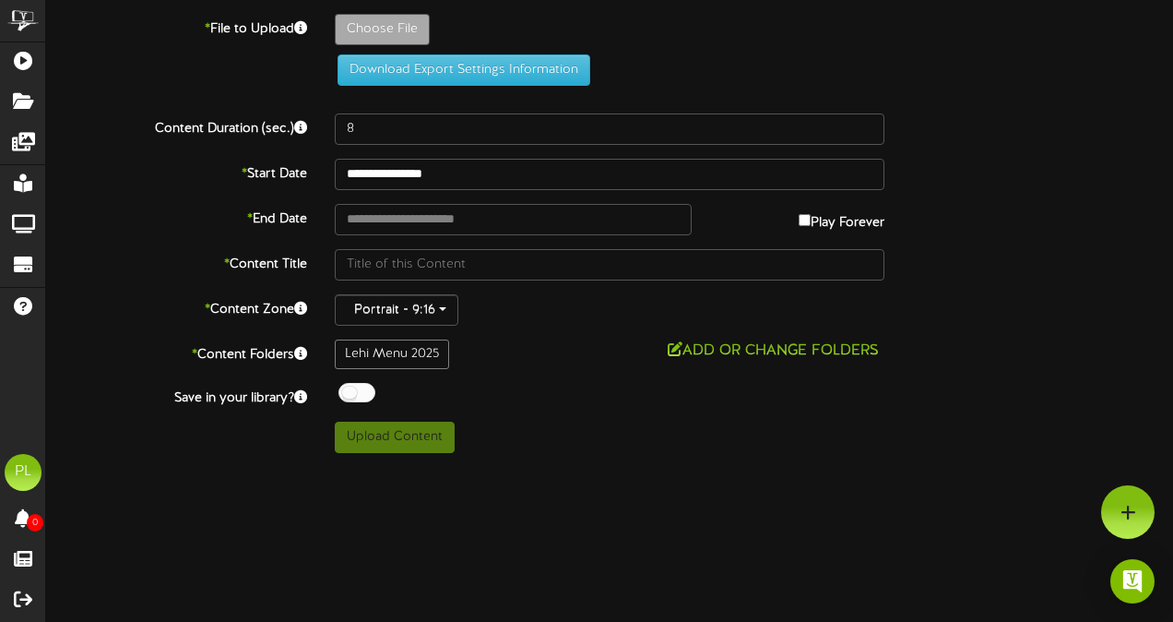
click at [408, 347] on div "Lehi Menu 2025" at bounding box center [392, 354] width 114 height 30
click at [695, 341] on button "Add or Change Folders" at bounding box center [773, 350] width 222 height 23
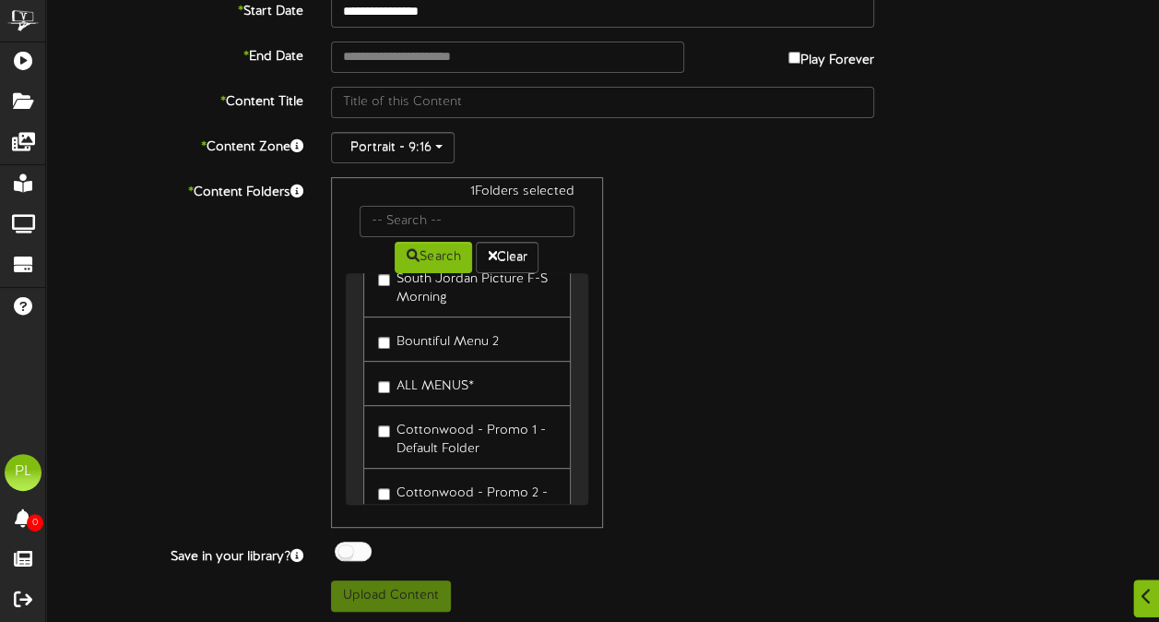
scroll to position [339, 0]
click at [422, 261] on button "Search" at bounding box center [433, 257] width 77 height 31
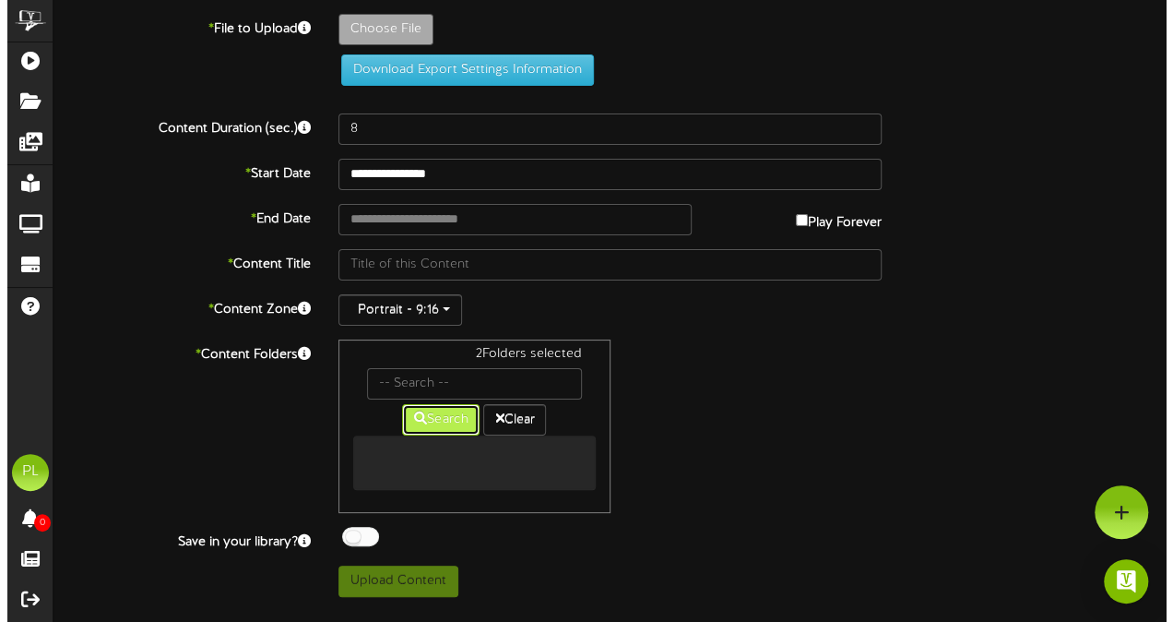
scroll to position [0, 0]
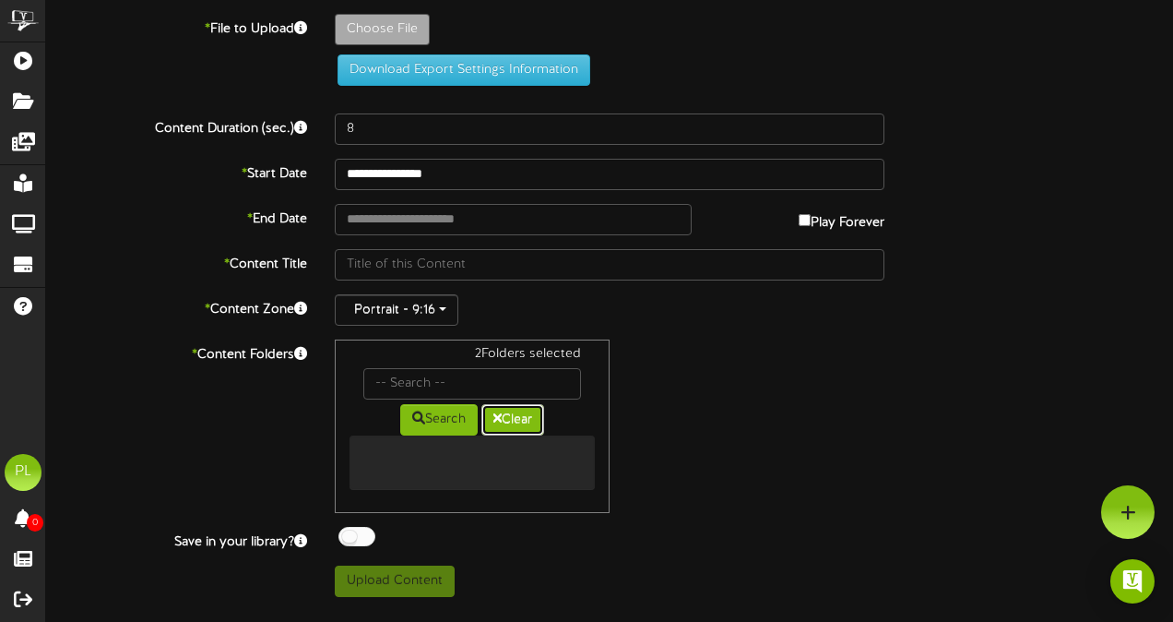
click at [489, 408] on button "Clear" at bounding box center [512, 419] width 63 height 31
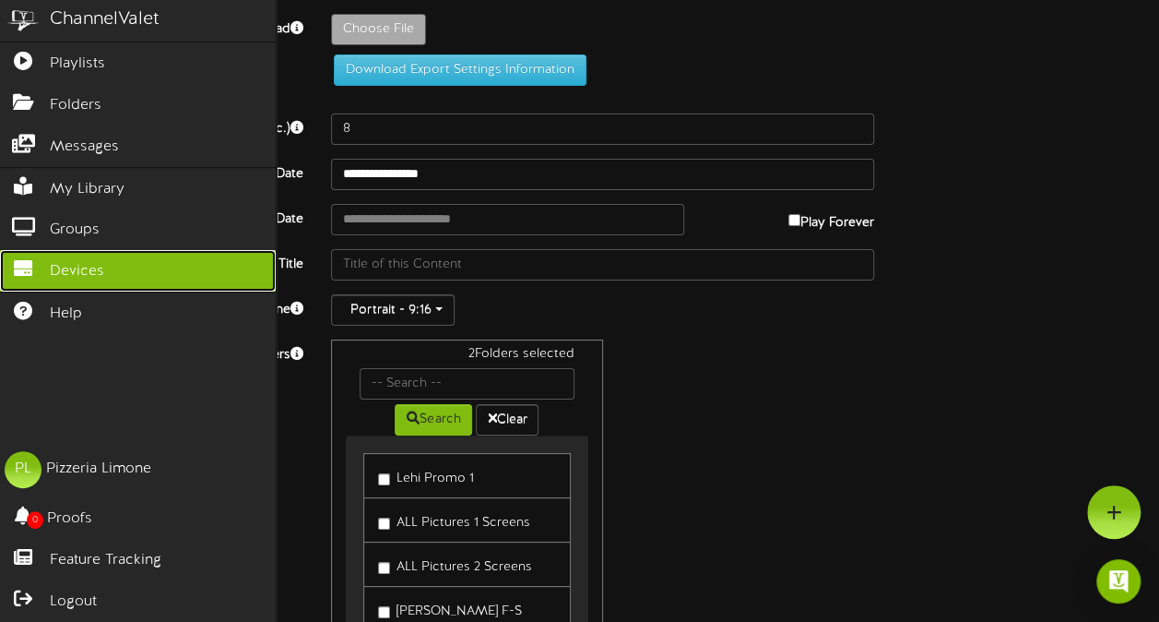
click at [104, 256] on link "Devices" at bounding box center [138, 271] width 276 height 42
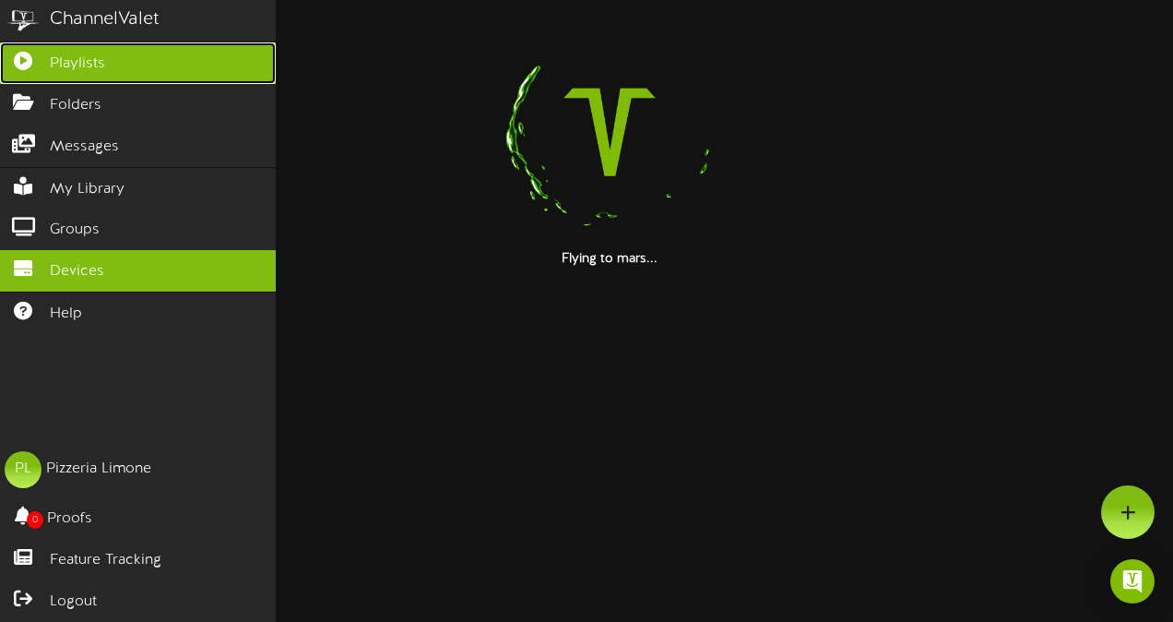
click at [6, 49] on link "Playlists" at bounding box center [138, 63] width 276 height 42
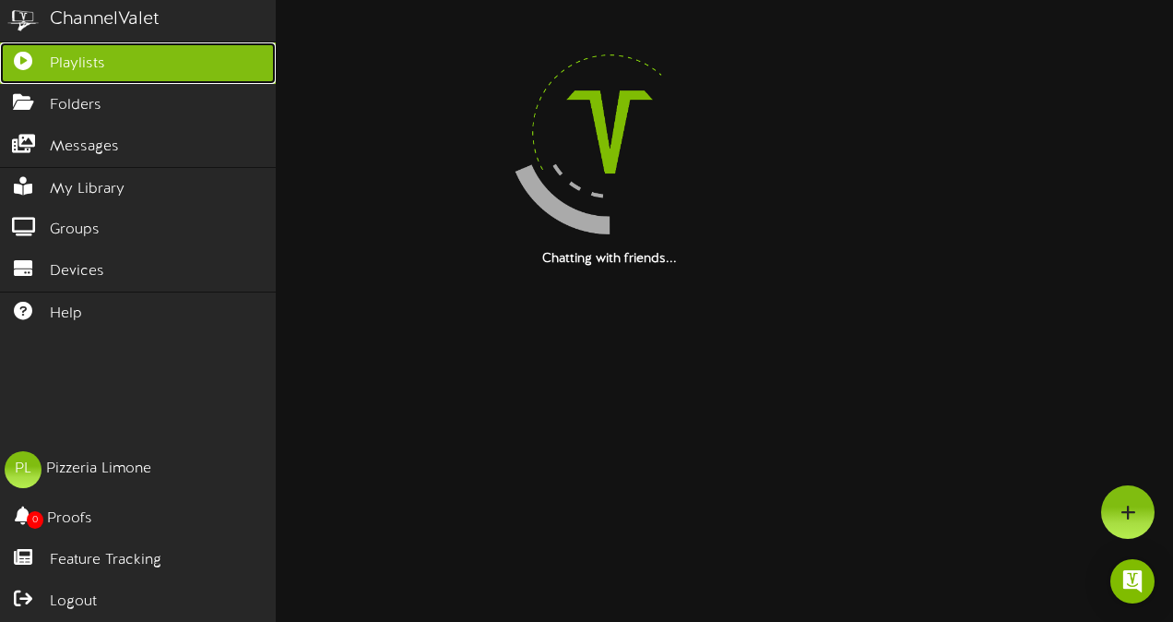
click at [28, 55] on icon at bounding box center [23, 59] width 46 height 14
click at [106, 53] on link "Playlists" at bounding box center [138, 63] width 276 height 42
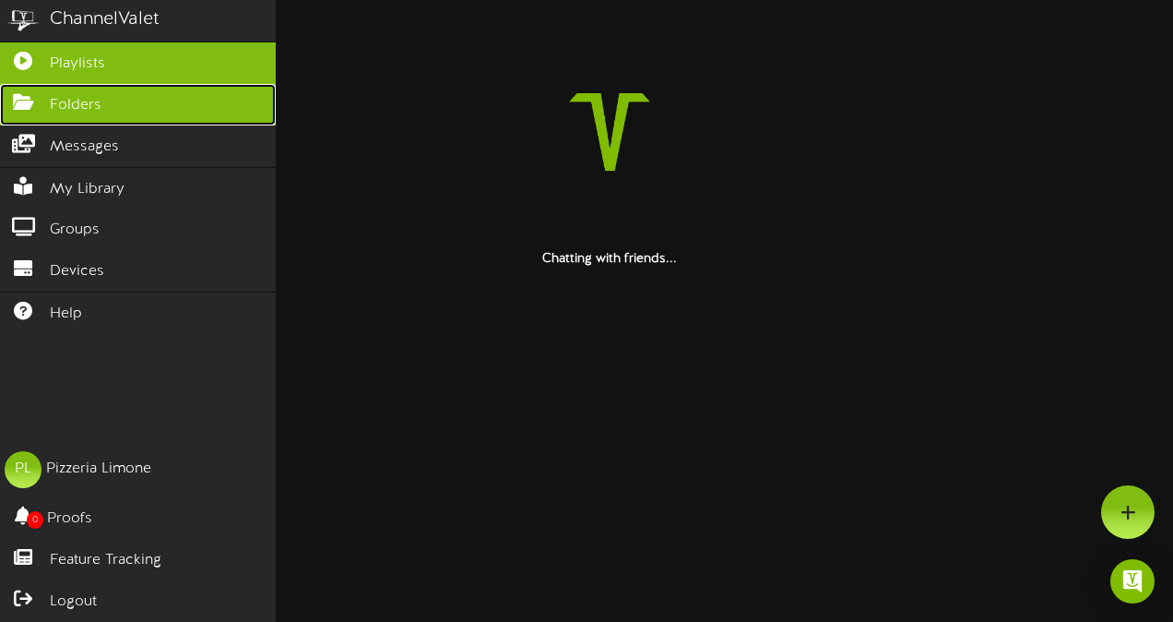
click at [101, 103] on link "Folders" at bounding box center [138, 105] width 276 height 42
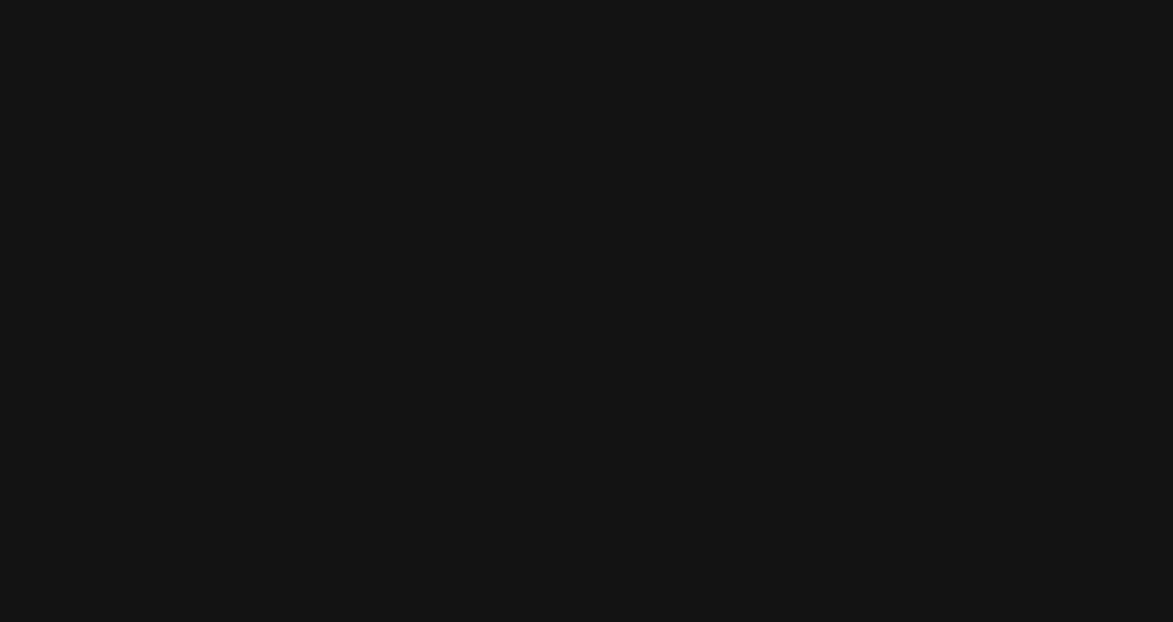
click at [265, 0] on html at bounding box center [586, 0] width 1173 height 0
